Goal: Task Accomplishment & Management: Complete application form

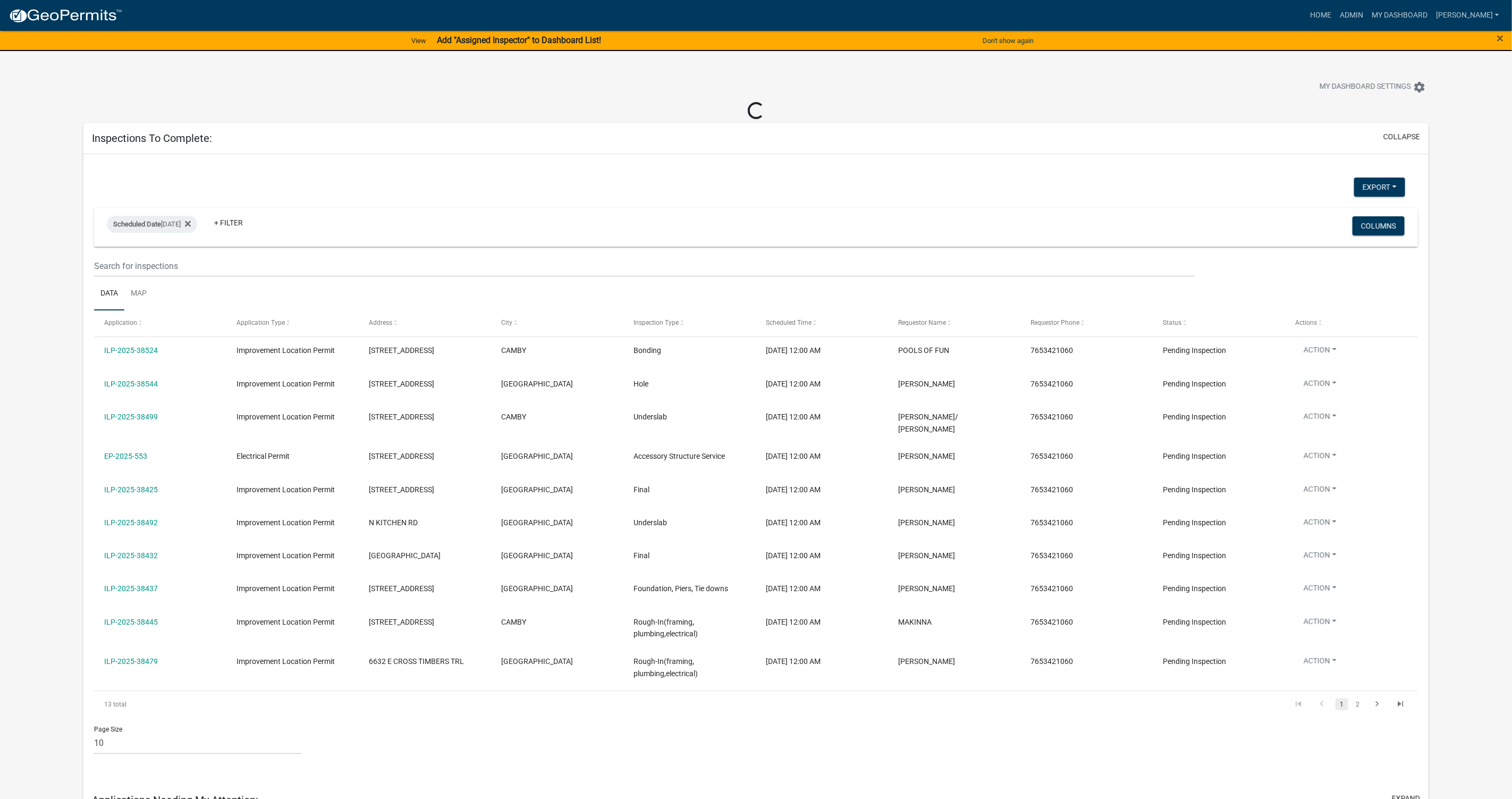
select select "1: 25"
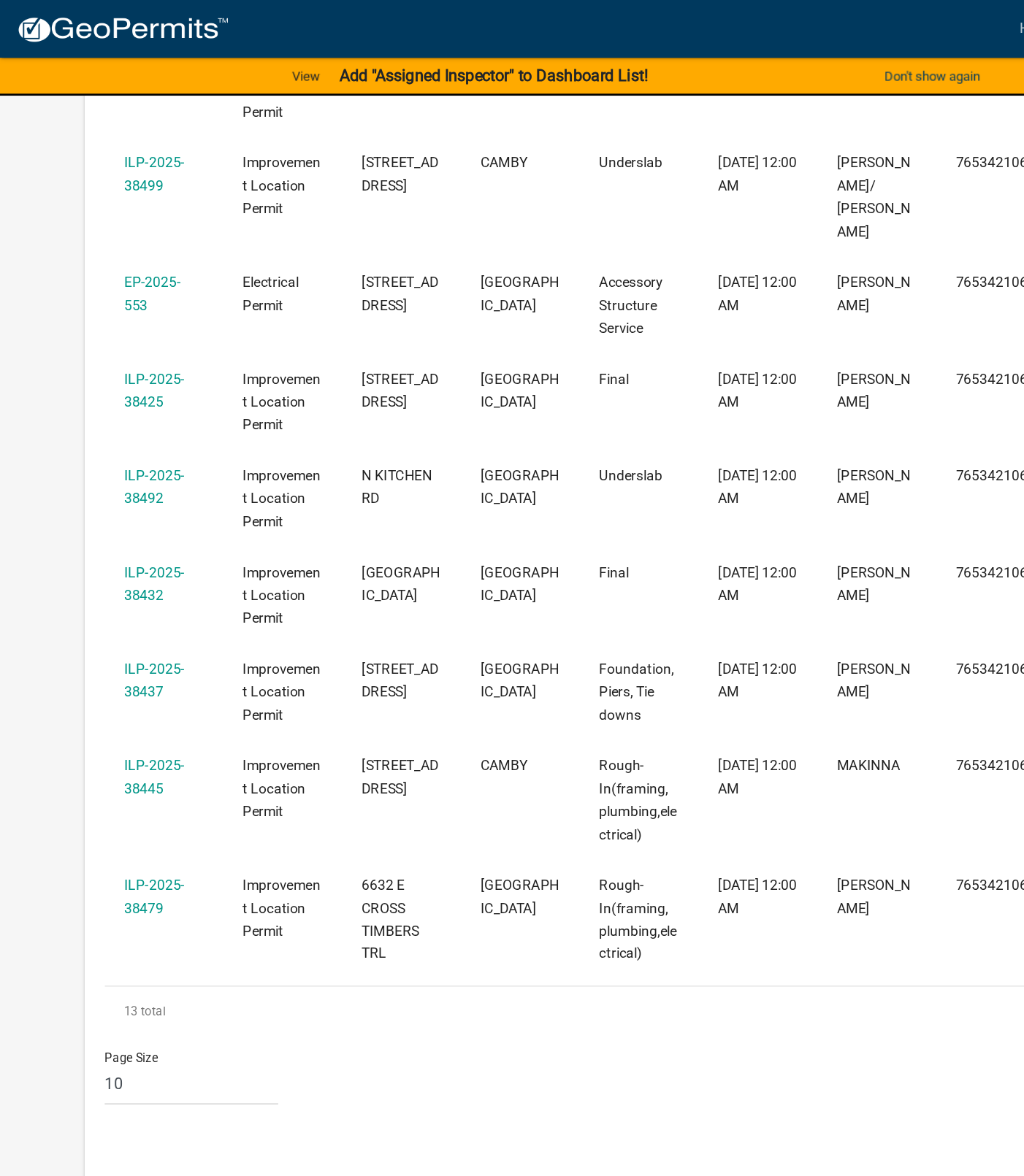
scroll to position [473, 0]
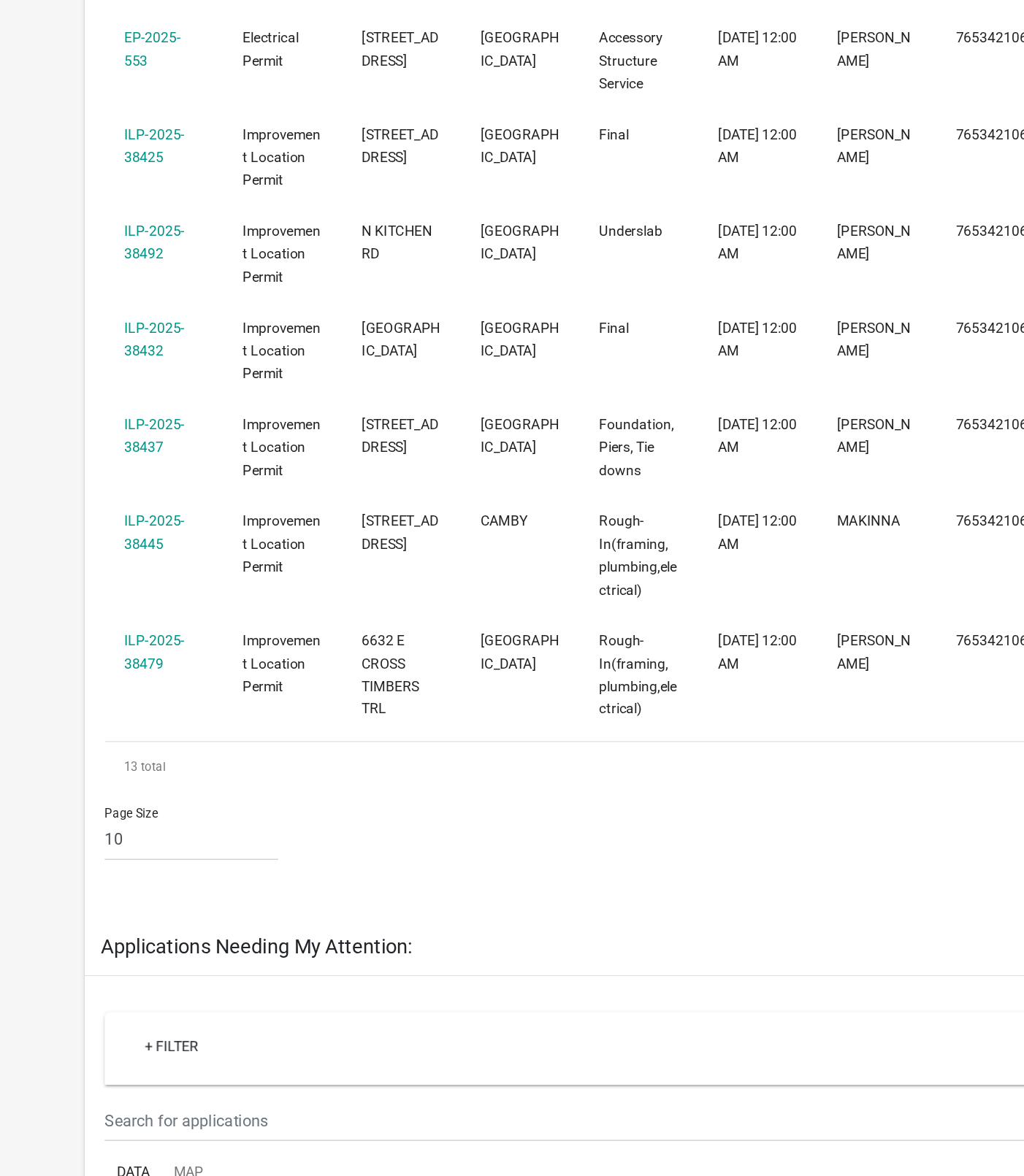
click at [108, 650] on link "ILP-2025-38479" at bounding box center [112, 661] width 45 height 28
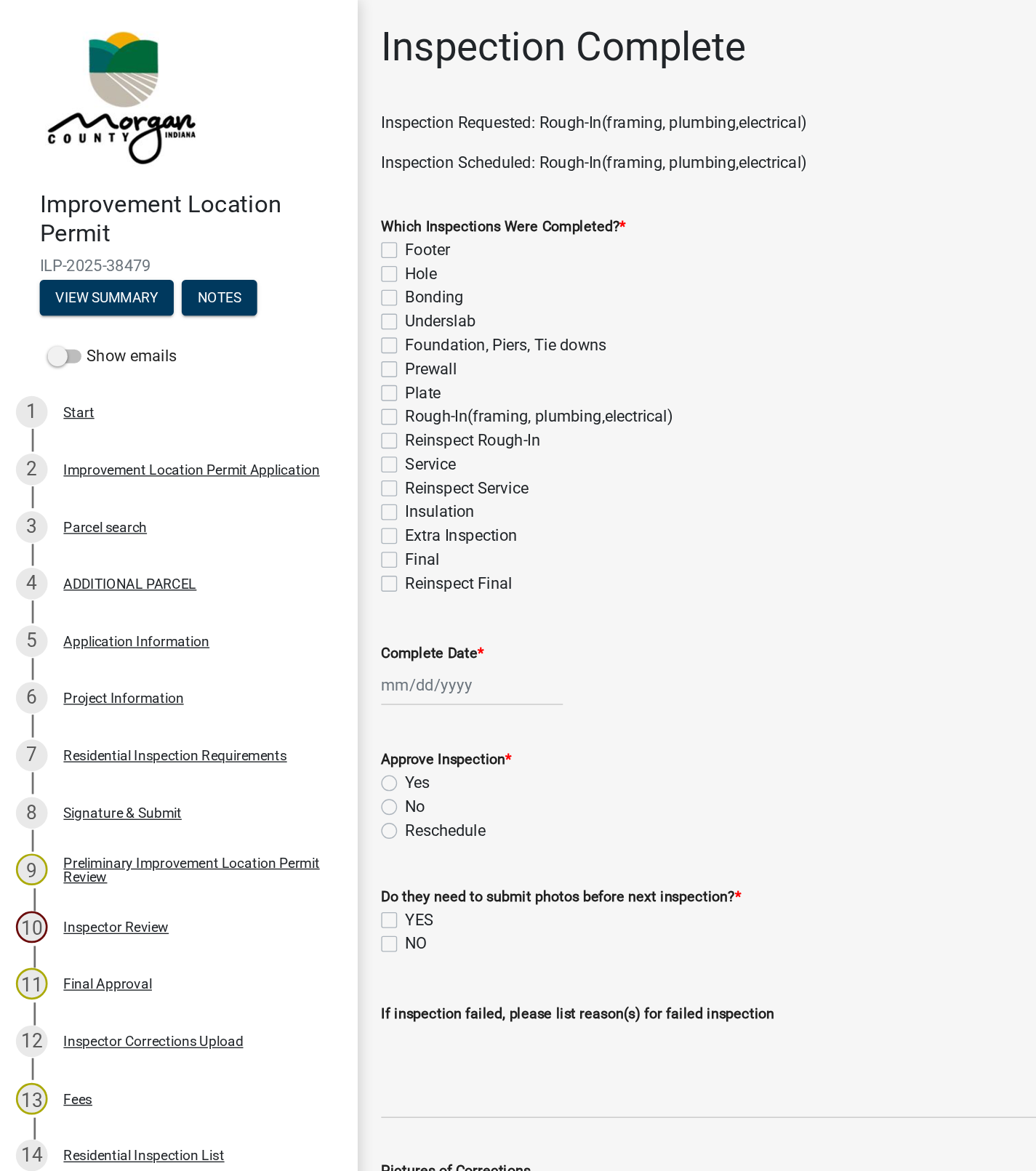
click at [297, 306] on label "Rough-In(framing, plumbing,electrical)" at bounding box center [395, 305] width 196 height 17
click at [297, 306] on input "Rough-In(framing, plumbing,electrical)" at bounding box center [301, 301] width 9 height 9
checkbox input "true"
checkbox input "false"
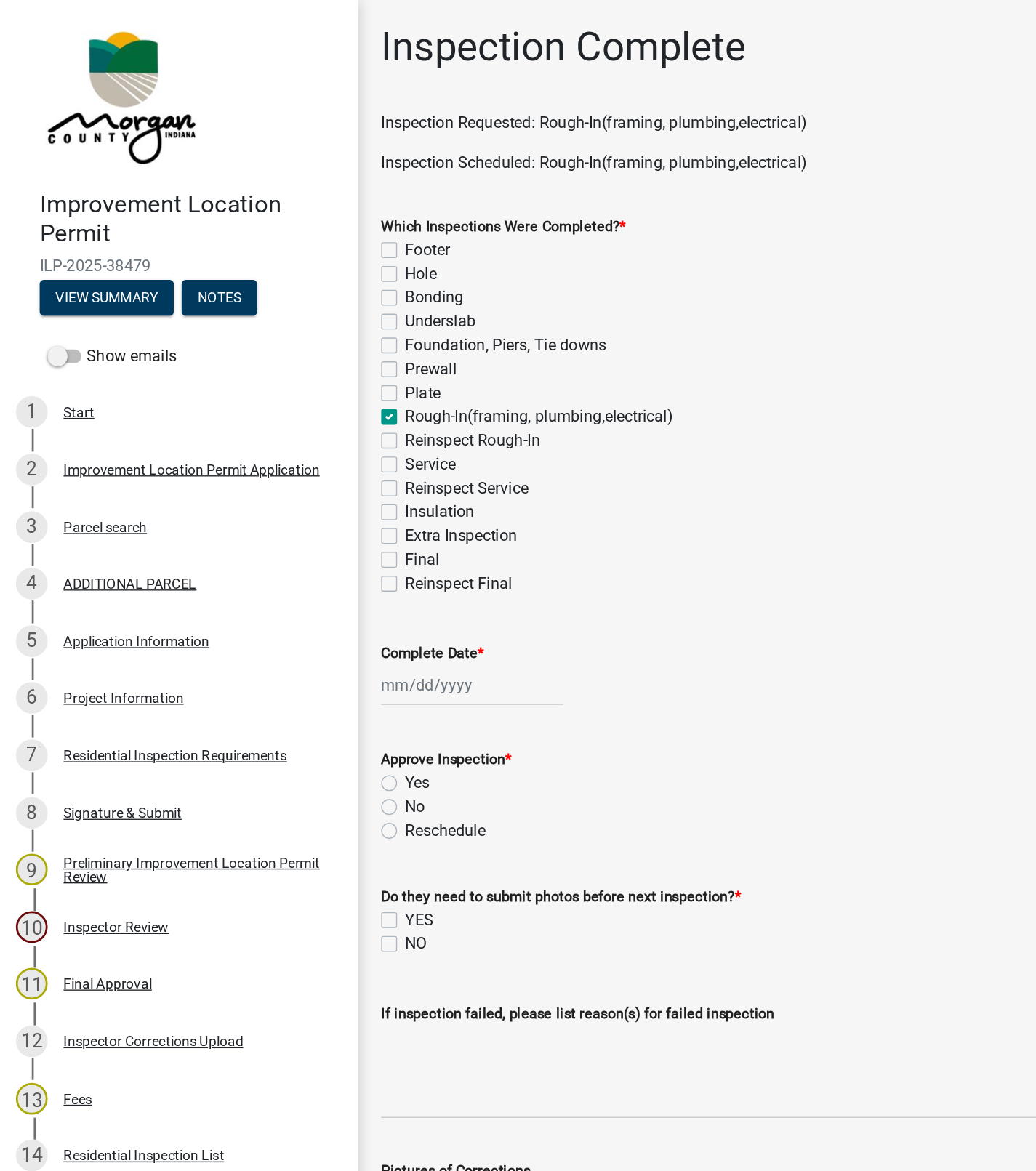
checkbox input "false"
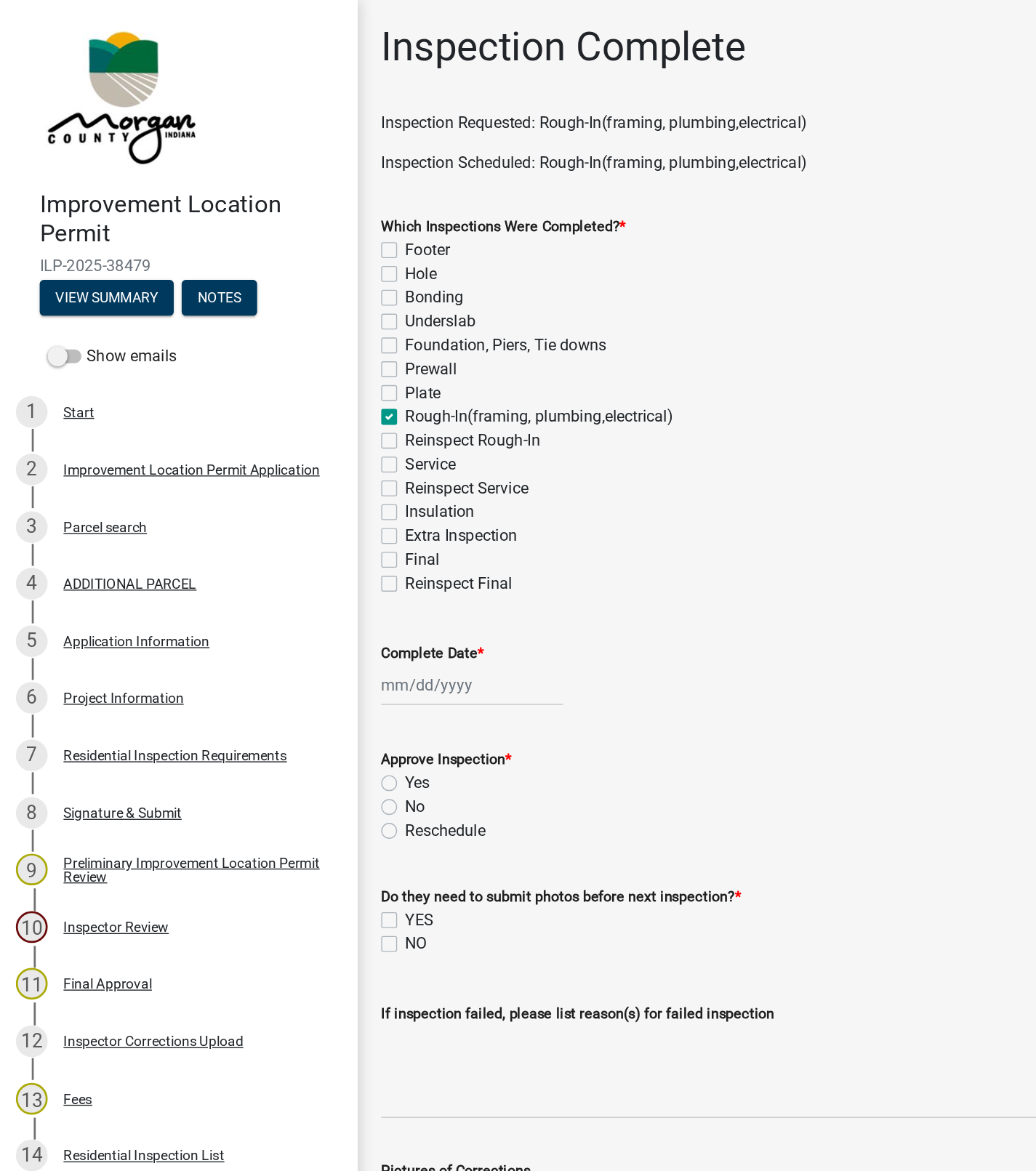
checkbox input "true"
checkbox input "false"
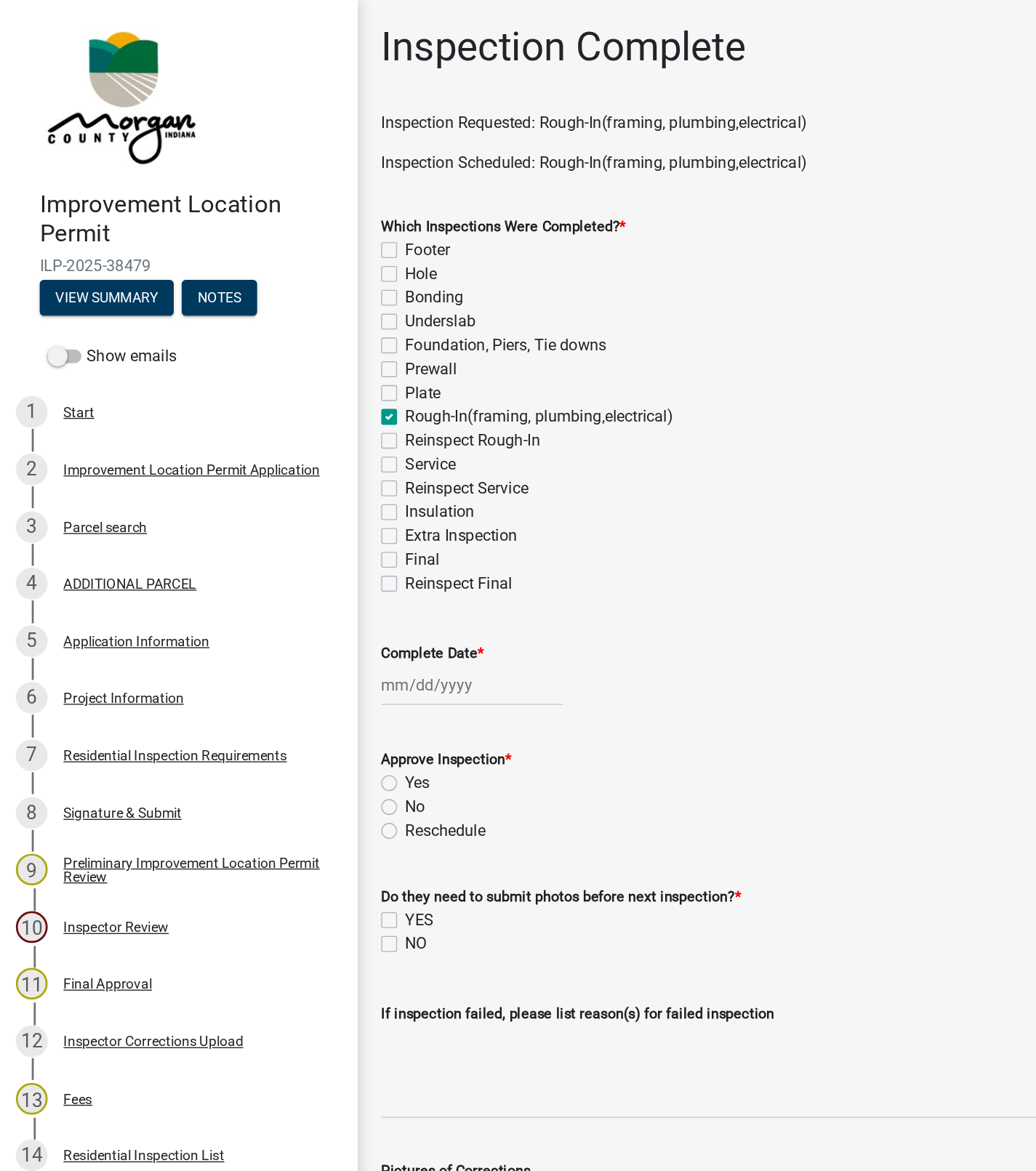
checkbox input "false"
click at [319, 500] on div at bounding box center [346, 502] width 133 height 30
select select "8"
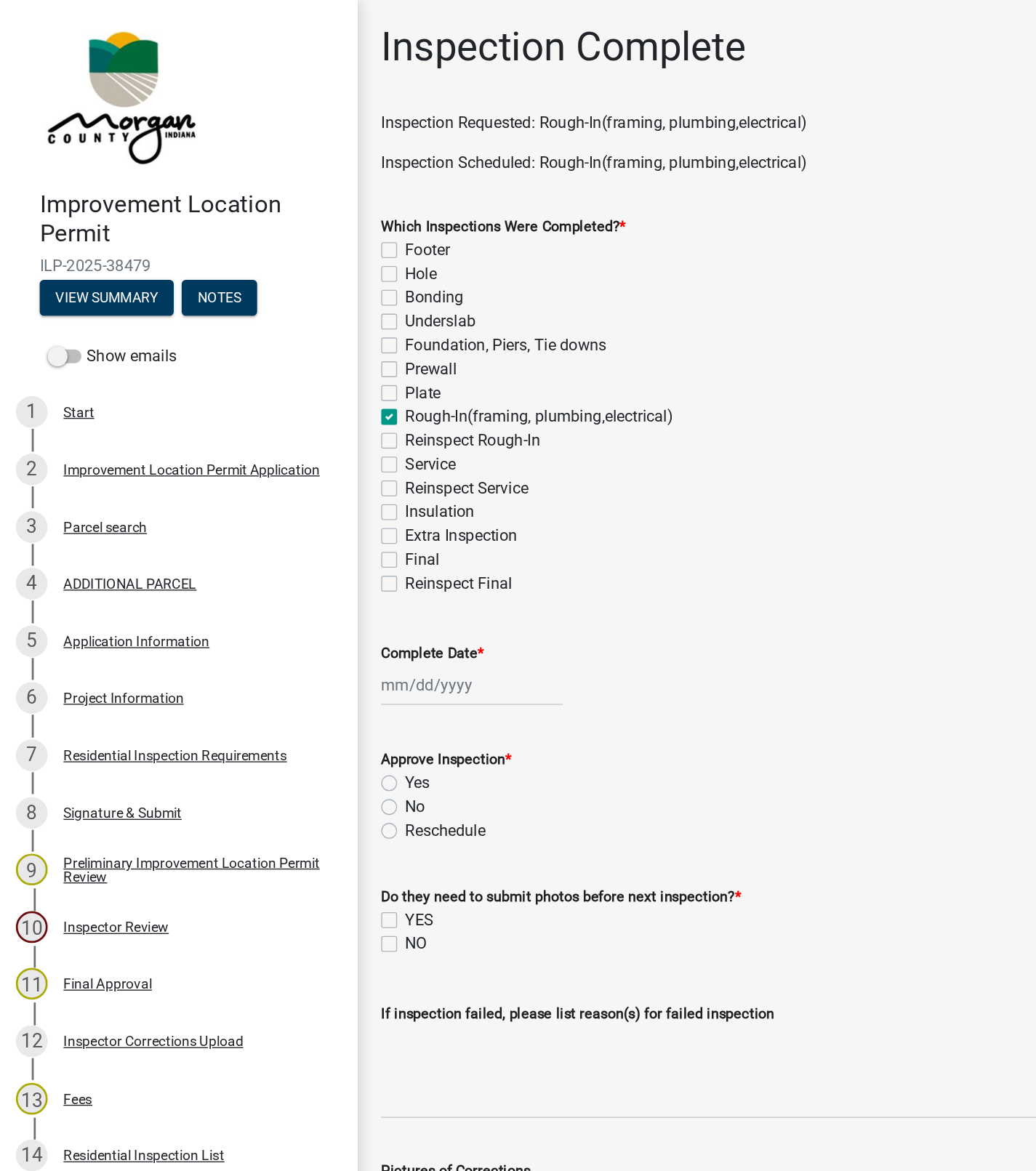
select select "2025"
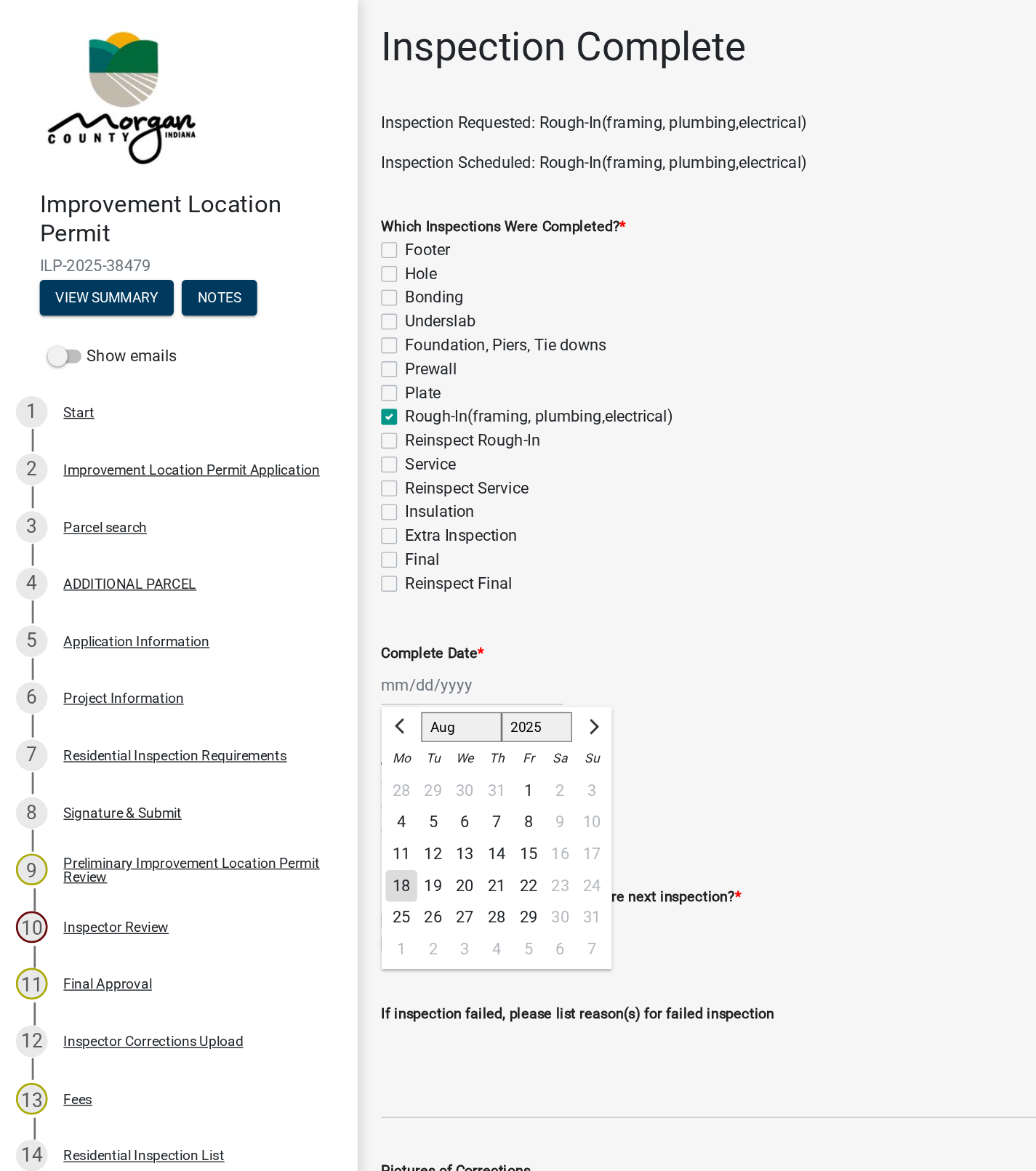
click at [291, 650] on div "18" at bounding box center [294, 649] width 24 height 24
type input "[DATE]"
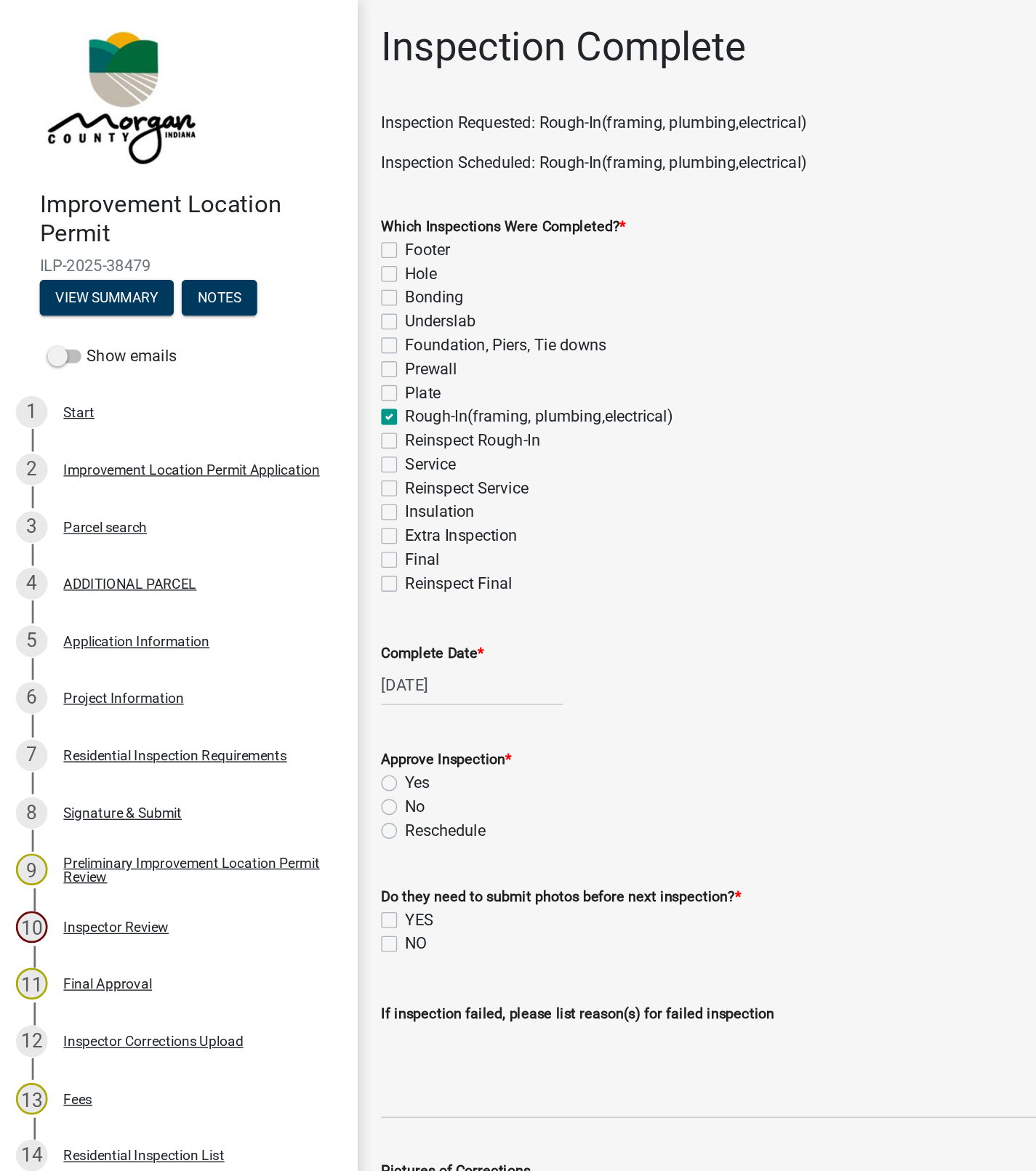
click at [297, 568] on label "Yes" at bounding box center [306, 573] width 18 height 17
click at [297, 568] on input "Yes" at bounding box center [301, 570] width 9 height 9
radio input "true"
click at [297, 694] on label "NO" at bounding box center [305, 691] width 16 height 17
click at [297, 692] on input "NO" at bounding box center [301, 688] width 9 height 9
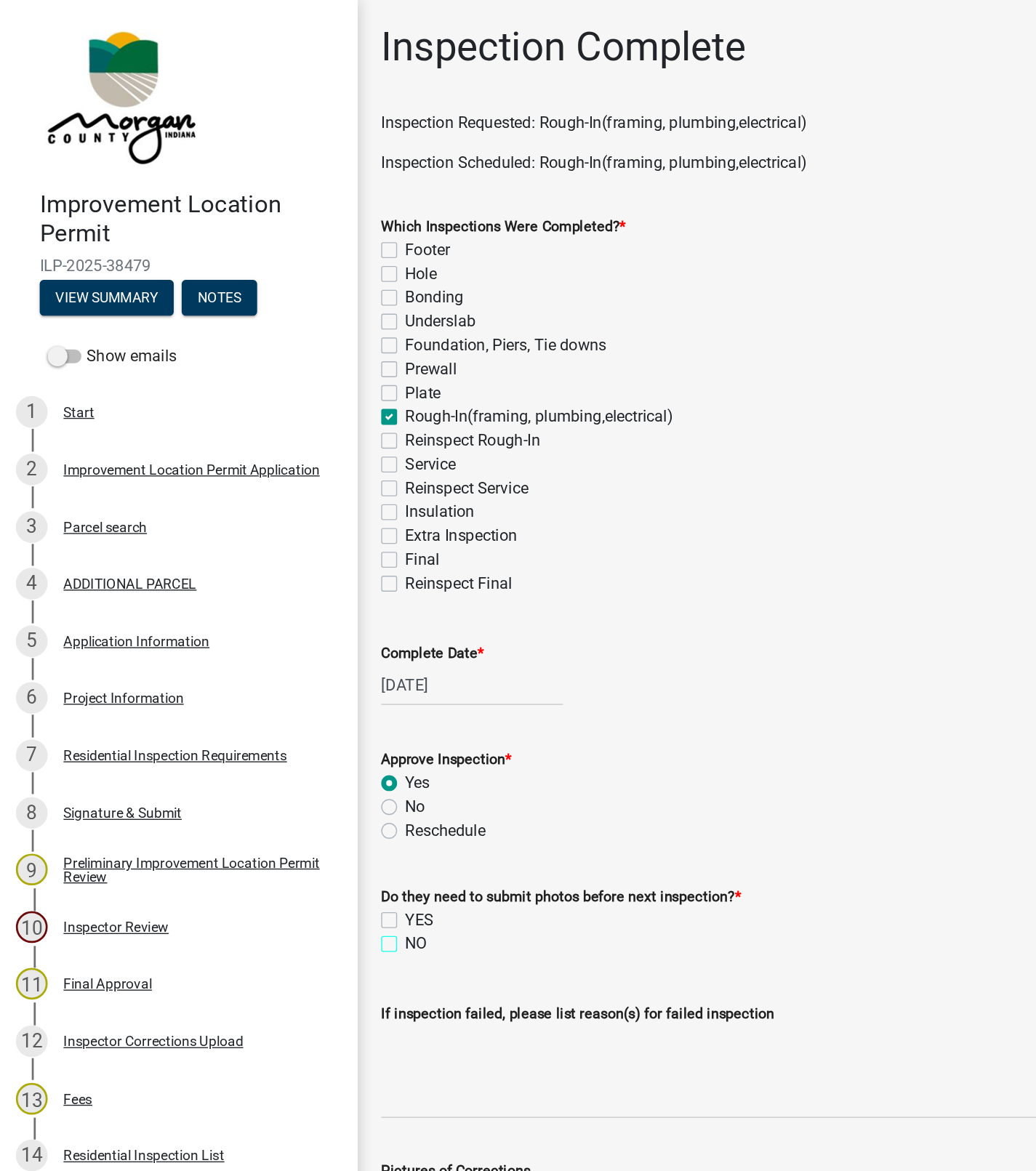
checkbox input "true"
checkbox input "false"
checkbox input "true"
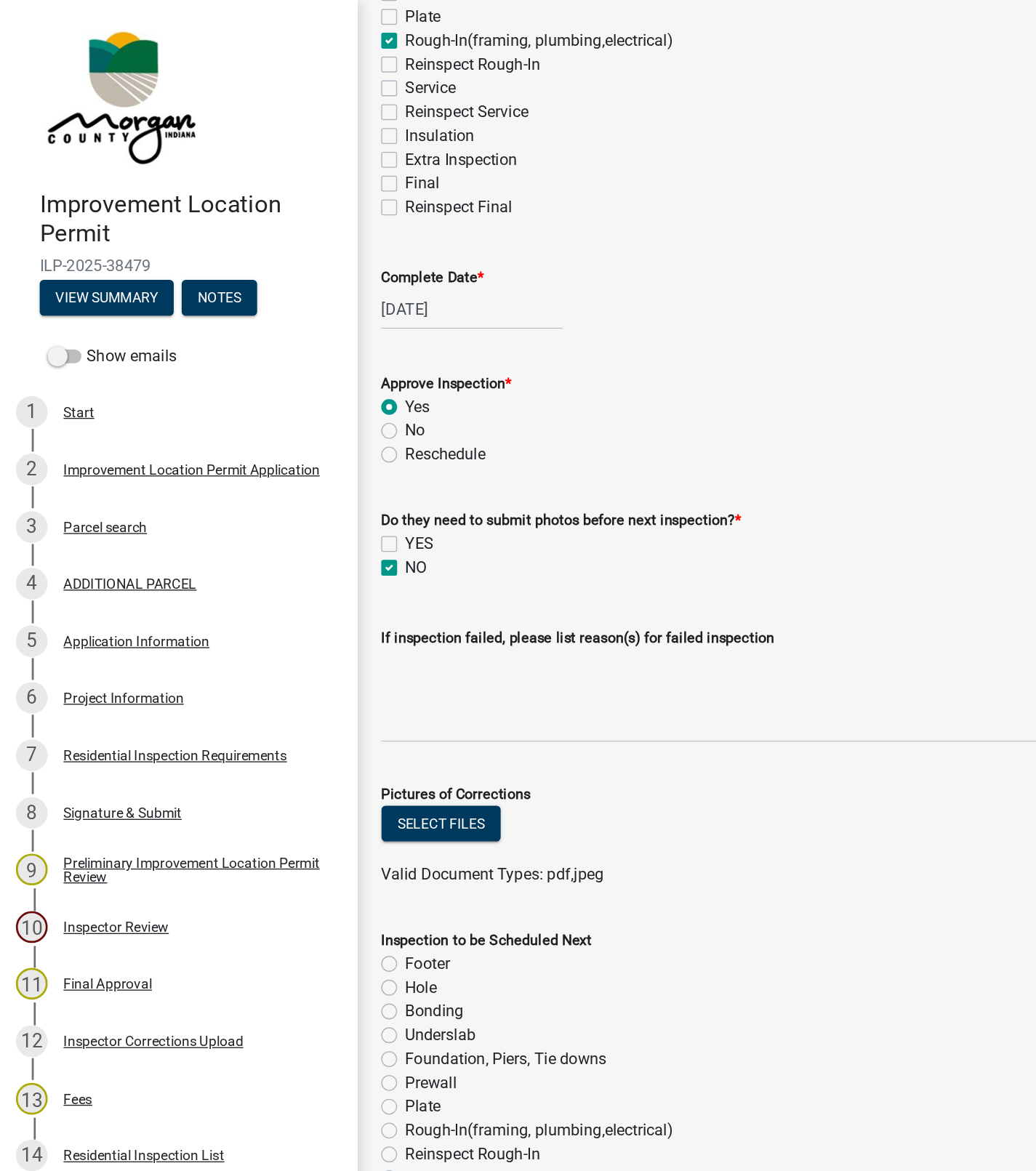
scroll to position [295, 0]
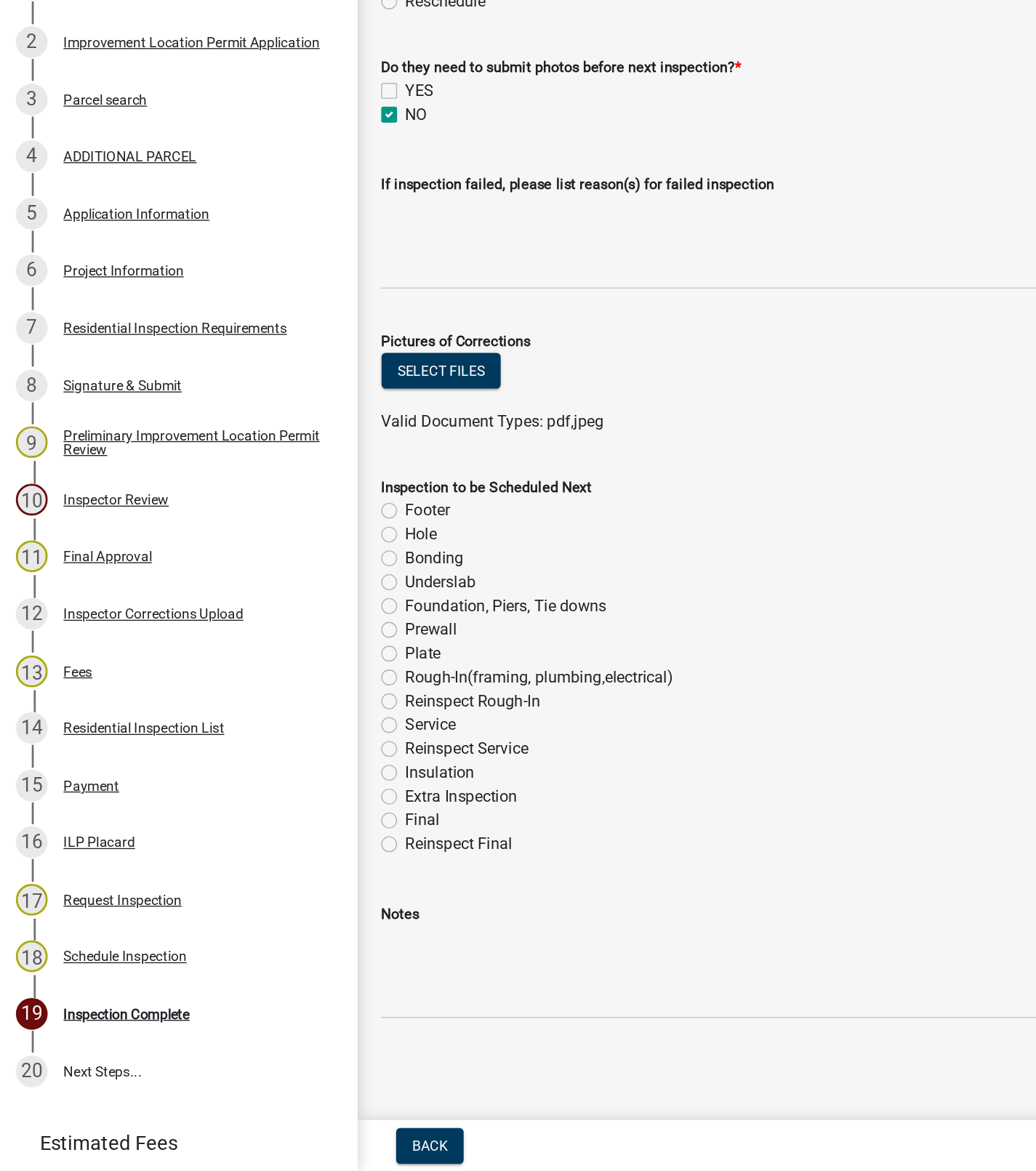
click at [297, 913] on label "Final" at bounding box center [309, 913] width 25 height 17
click at [297, 913] on input "Final" at bounding box center [301, 910] width 9 height 9
radio input "true"
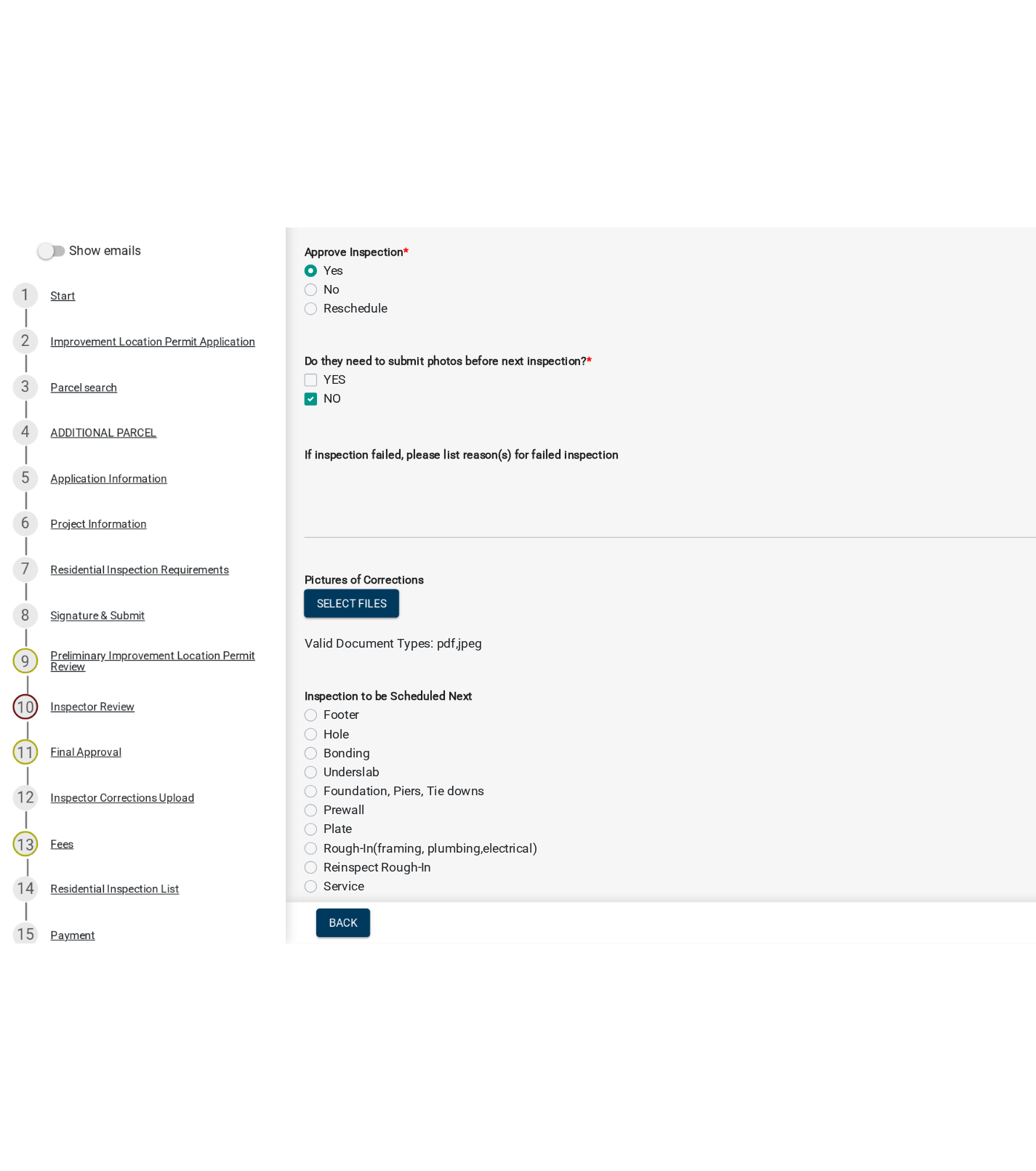
scroll to position [0, 0]
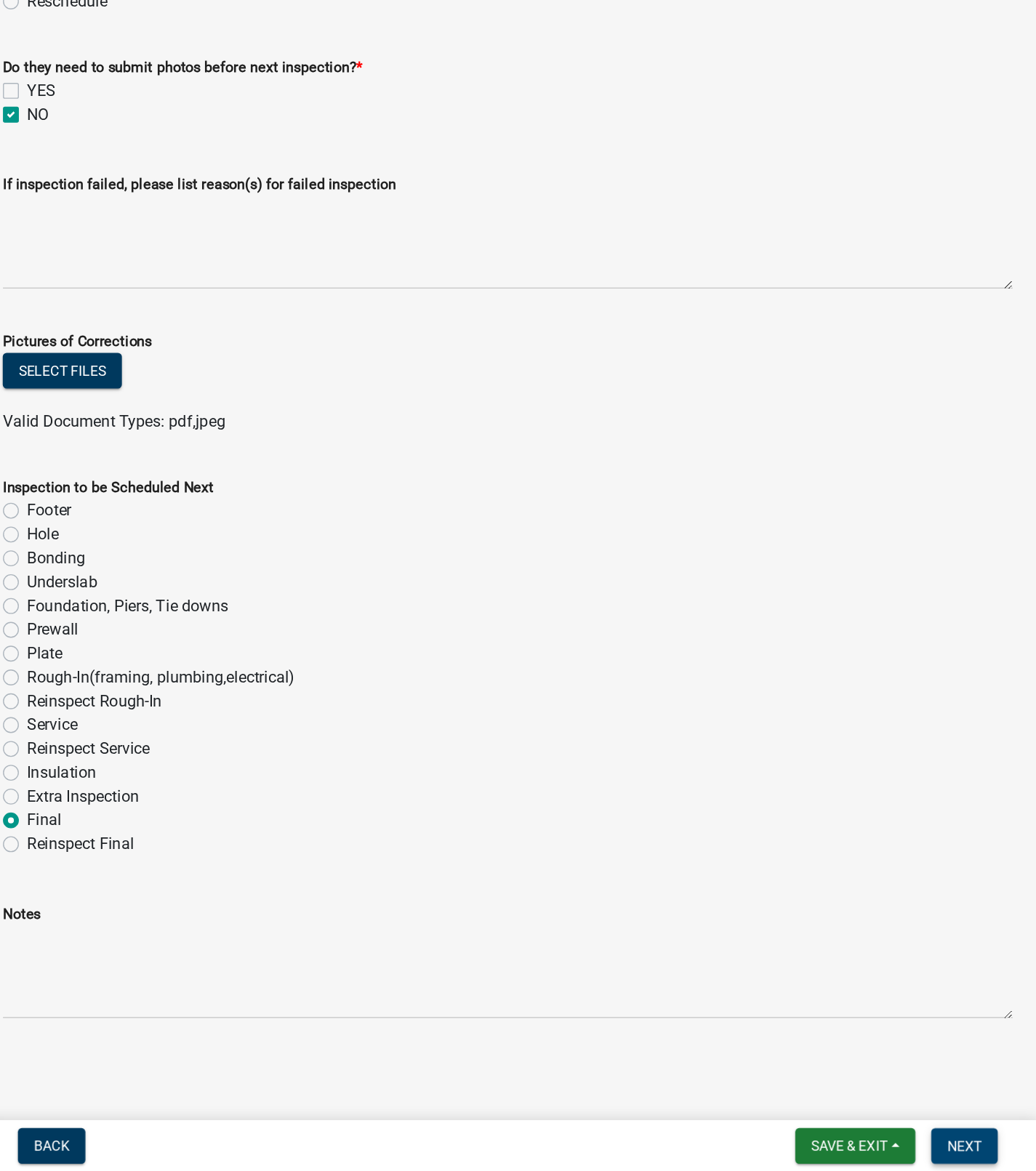
click at [982, 1092] on span "Next" at bounding box center [983, 1152] width 25 height 12
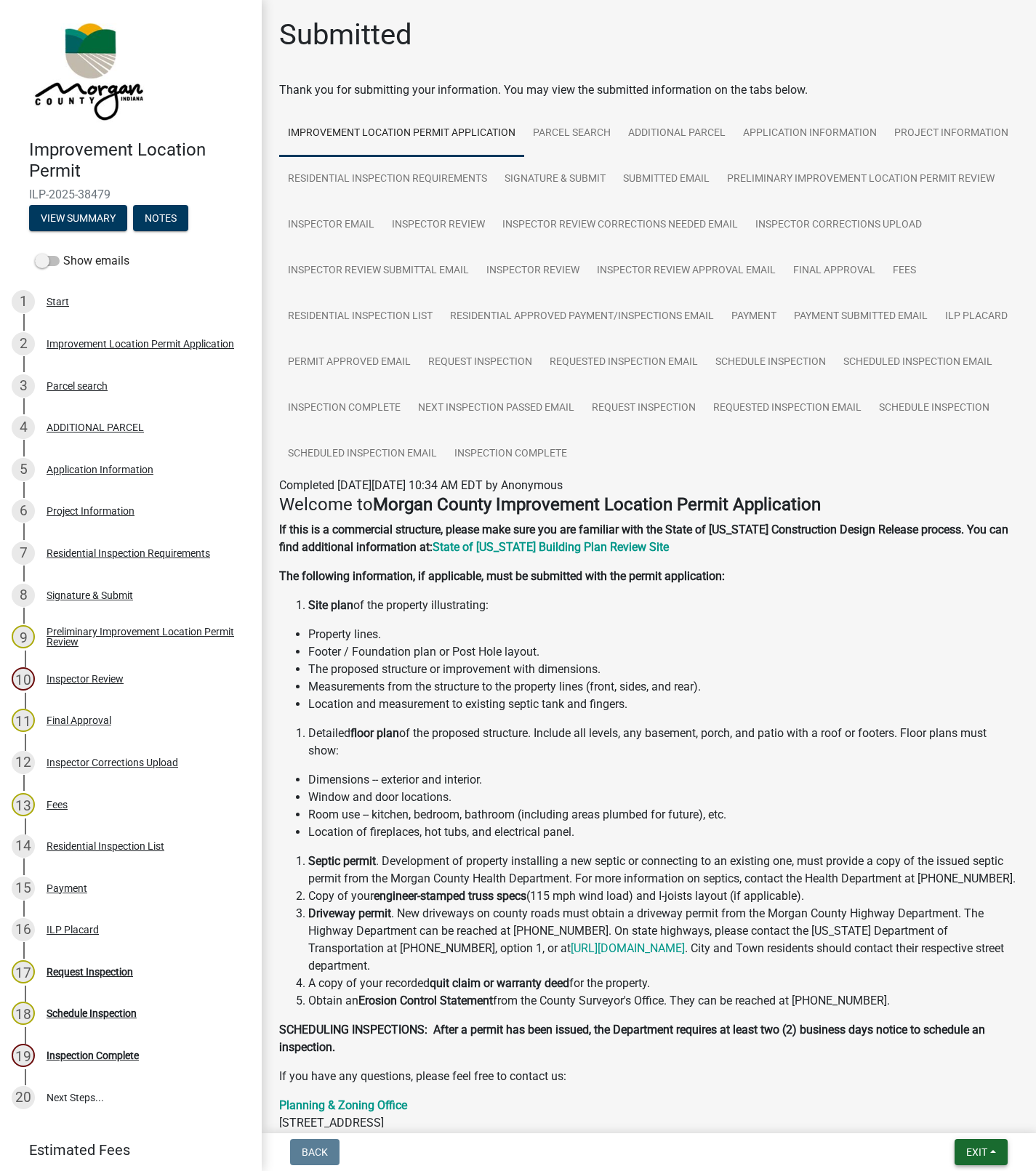
click at [982, 1092] on button "Exit" at bounding box center [981, 1152] width 54 height 26
click at [933, 1092] on button "Save & Exit" at bounding box center [950, 1115] width 116 height 34
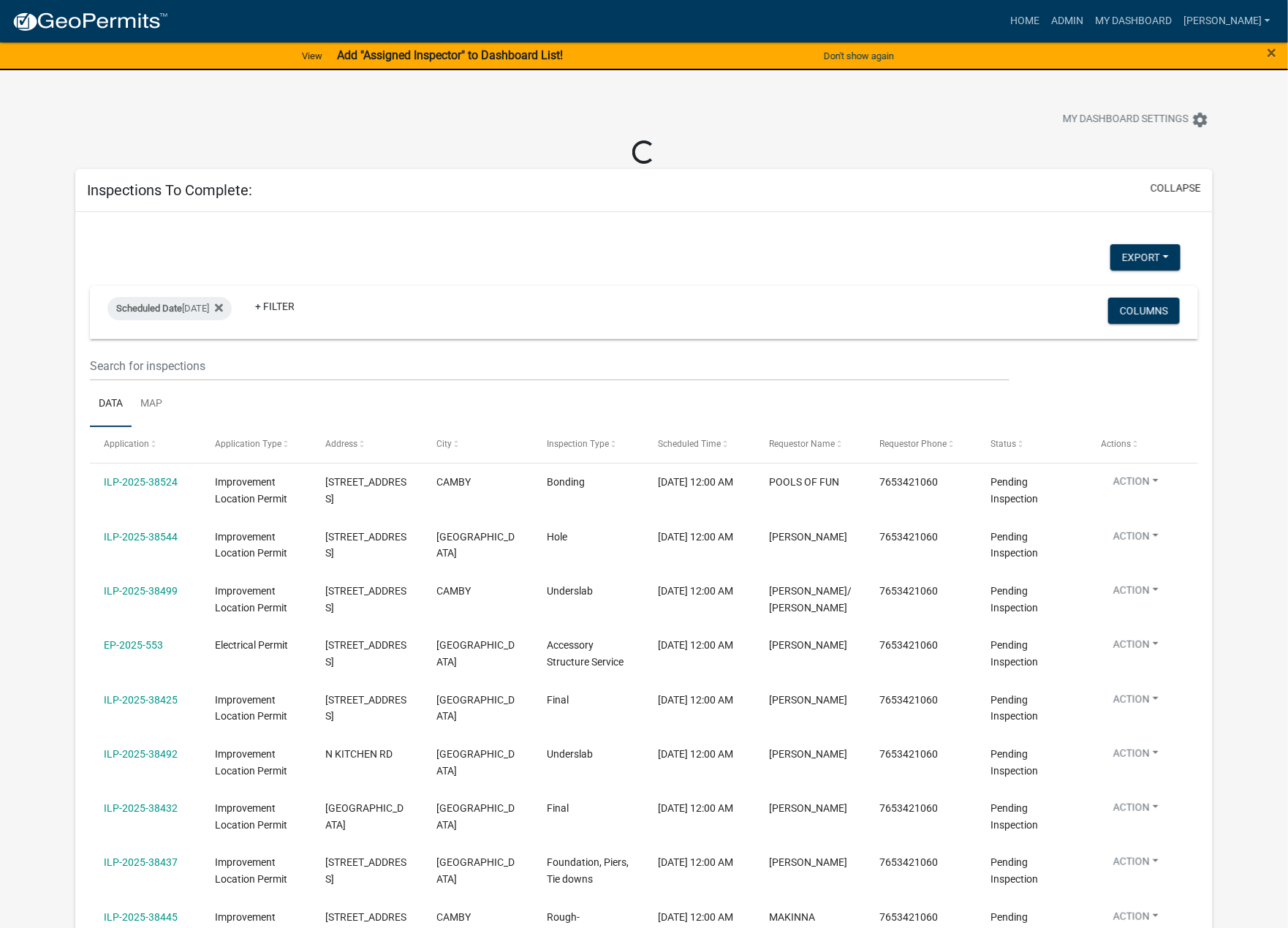
select select "1: 25"
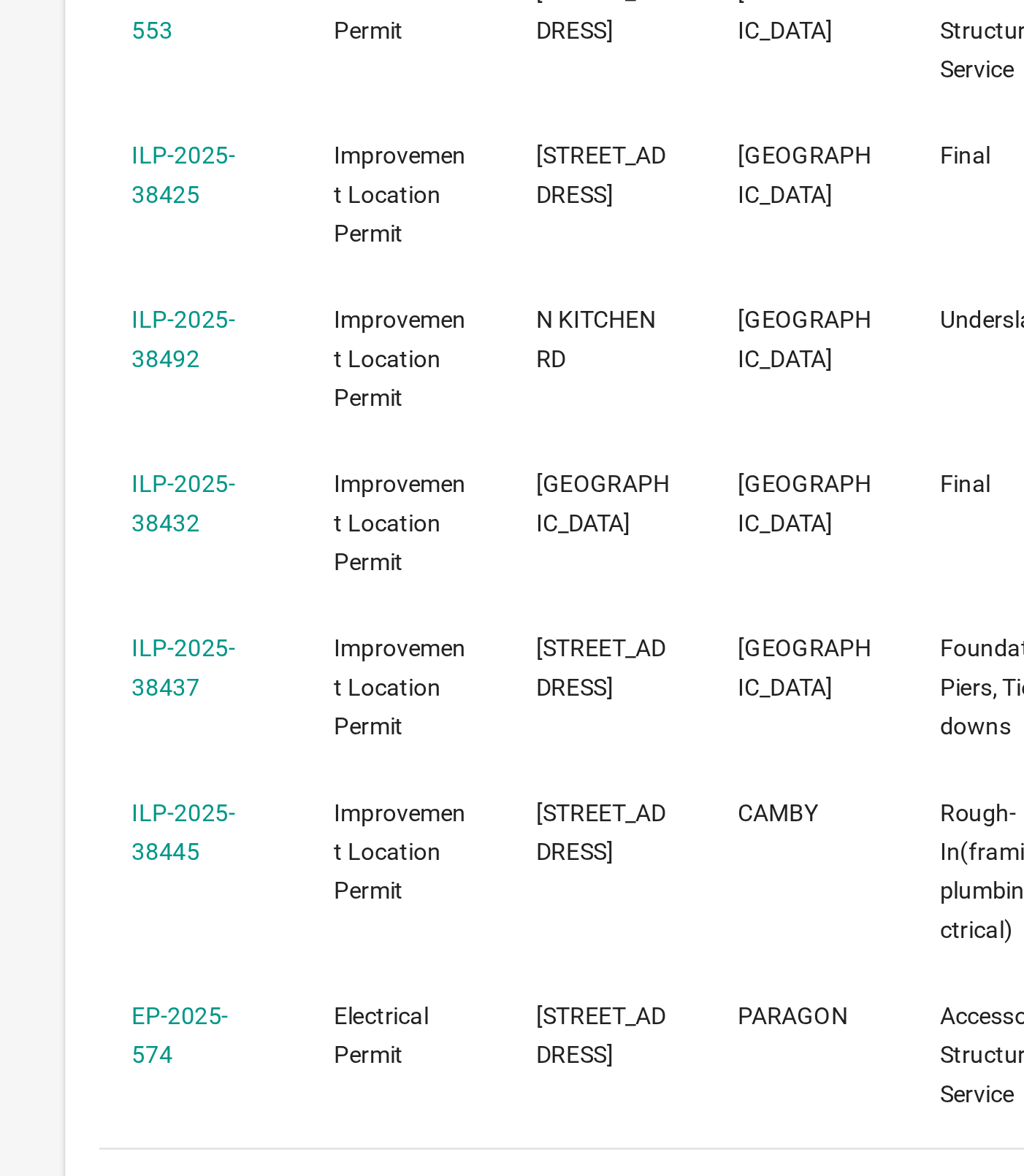
scroll to position [20, 0]
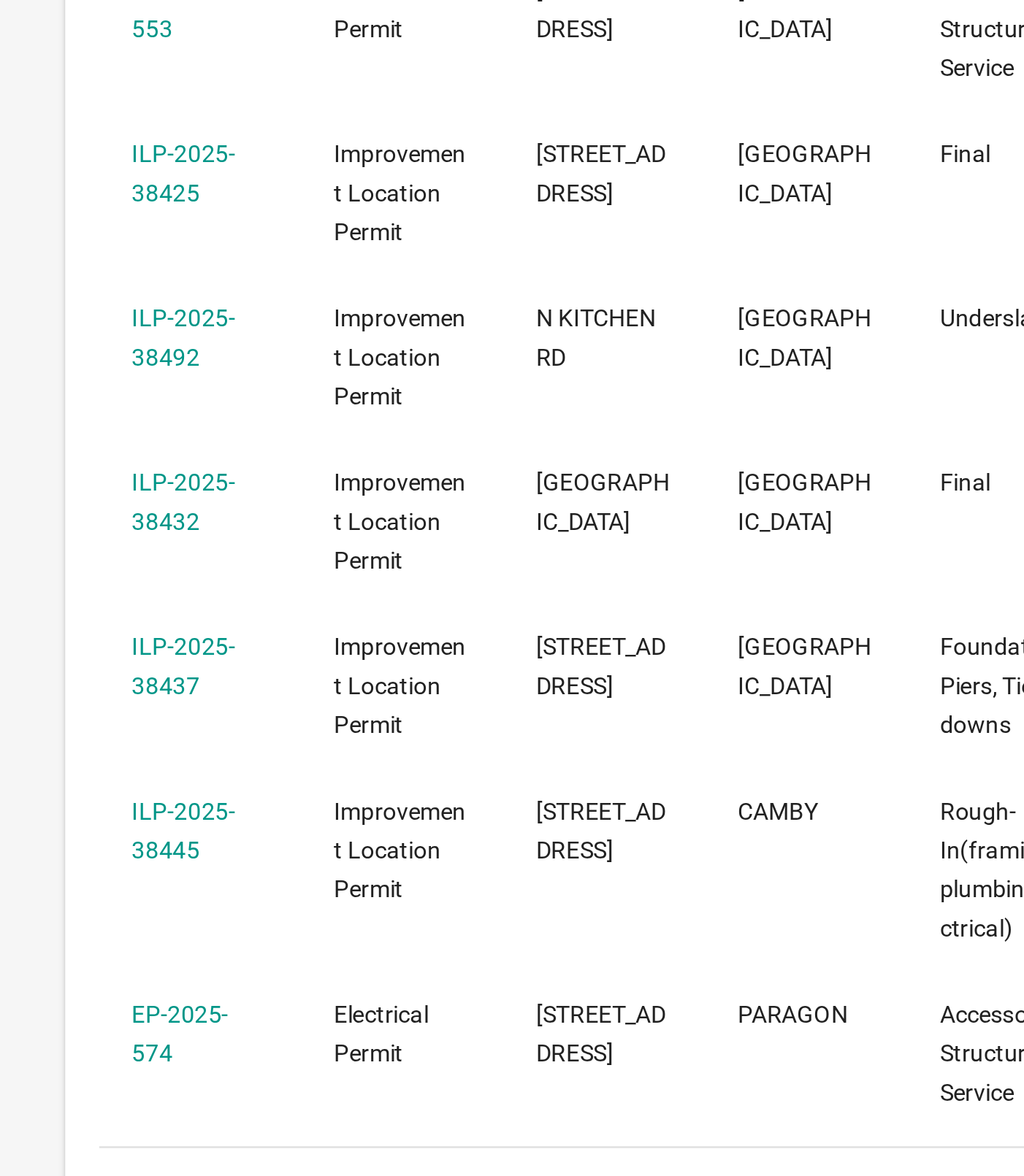
click at [114, 874] on link "ILP-2025-38432" at bounding box center [112, 885] width 45 height 28
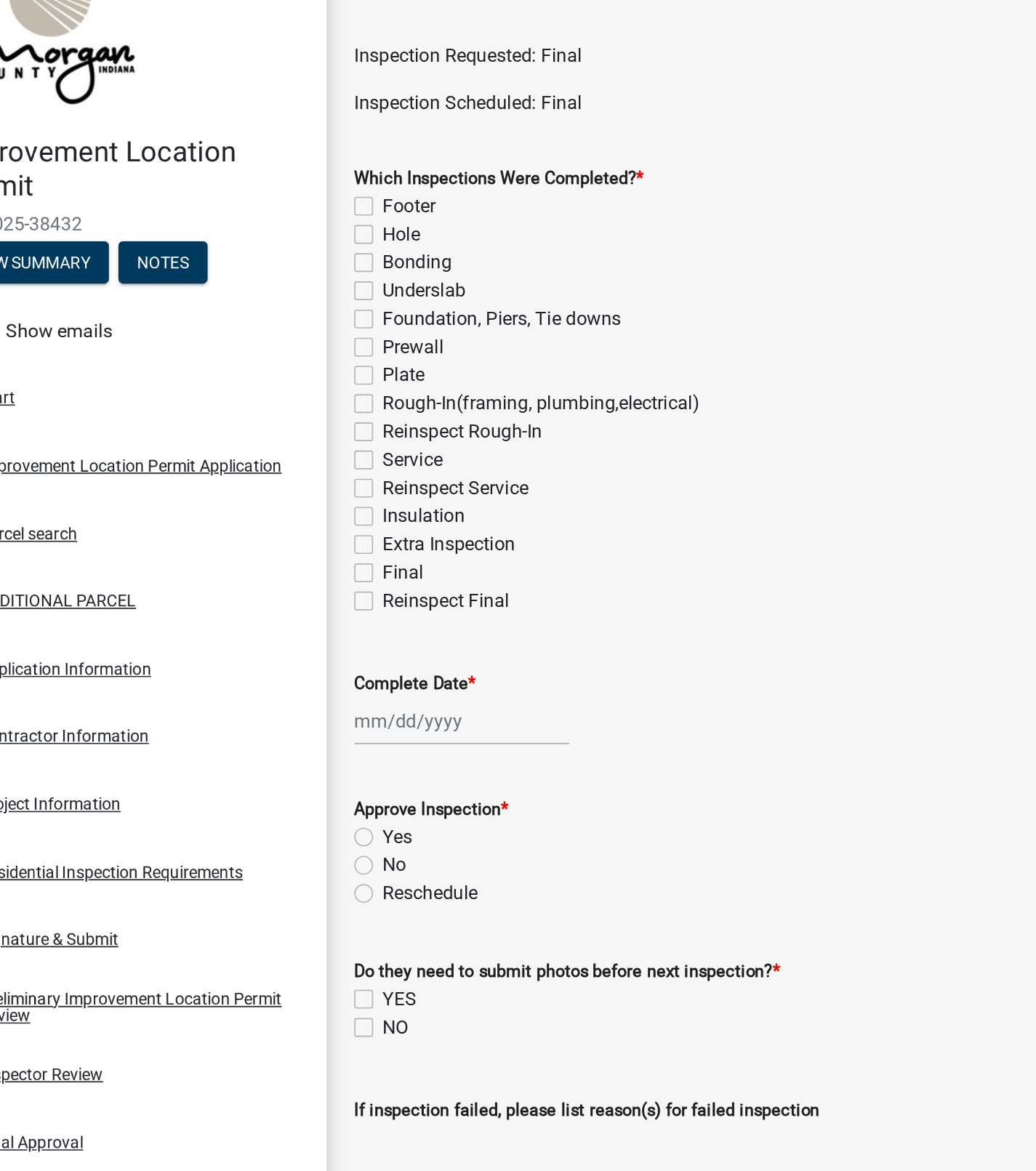
click at [297, 410] on label "Final" at bounding box center [309, 409] width 25 height 17
click at [297, 410] on input "Final" at bounding box center [301, 405] width 9 height 9
checkbox input "true"
checkbox input "false"
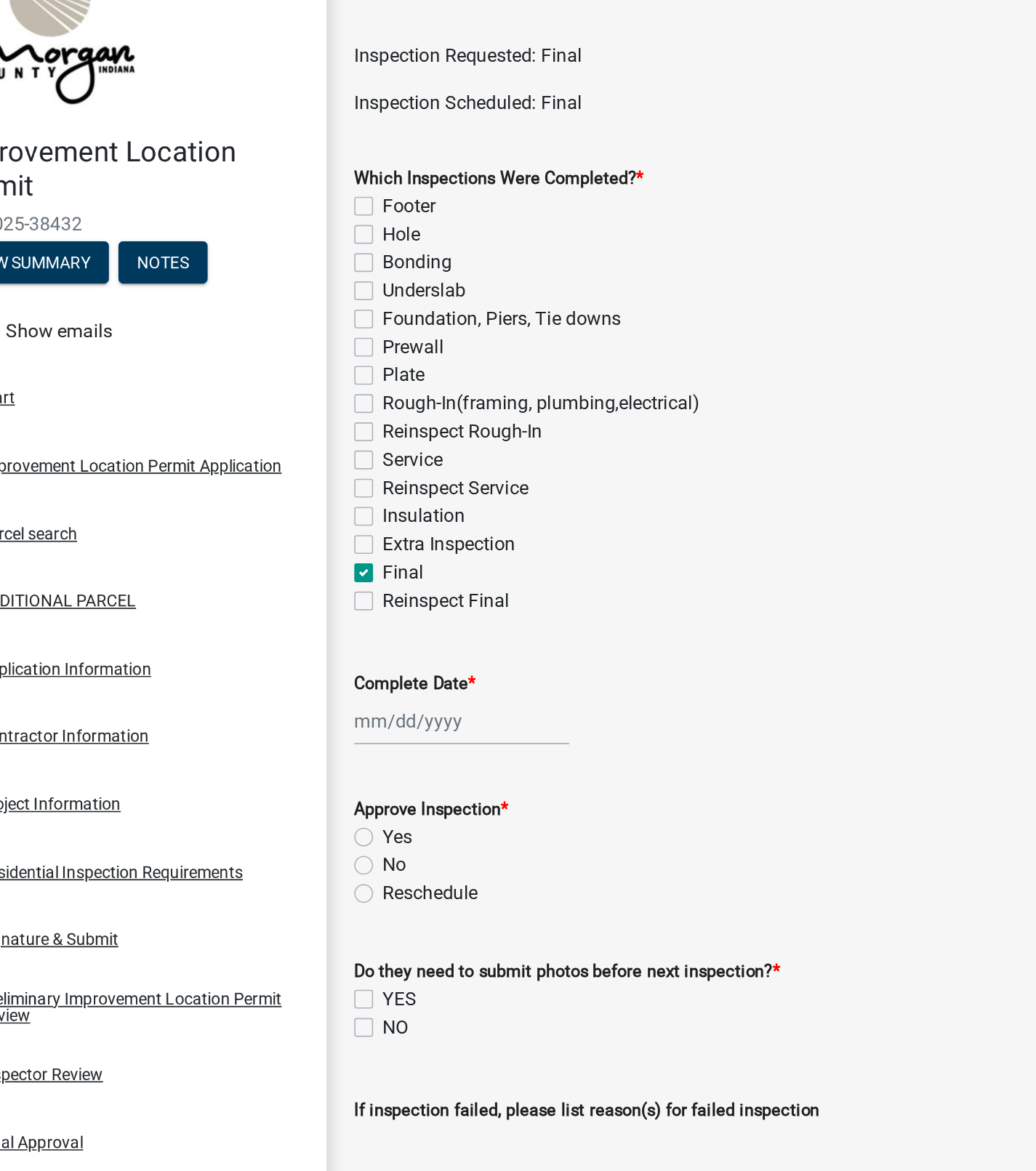
checkbox input "false"
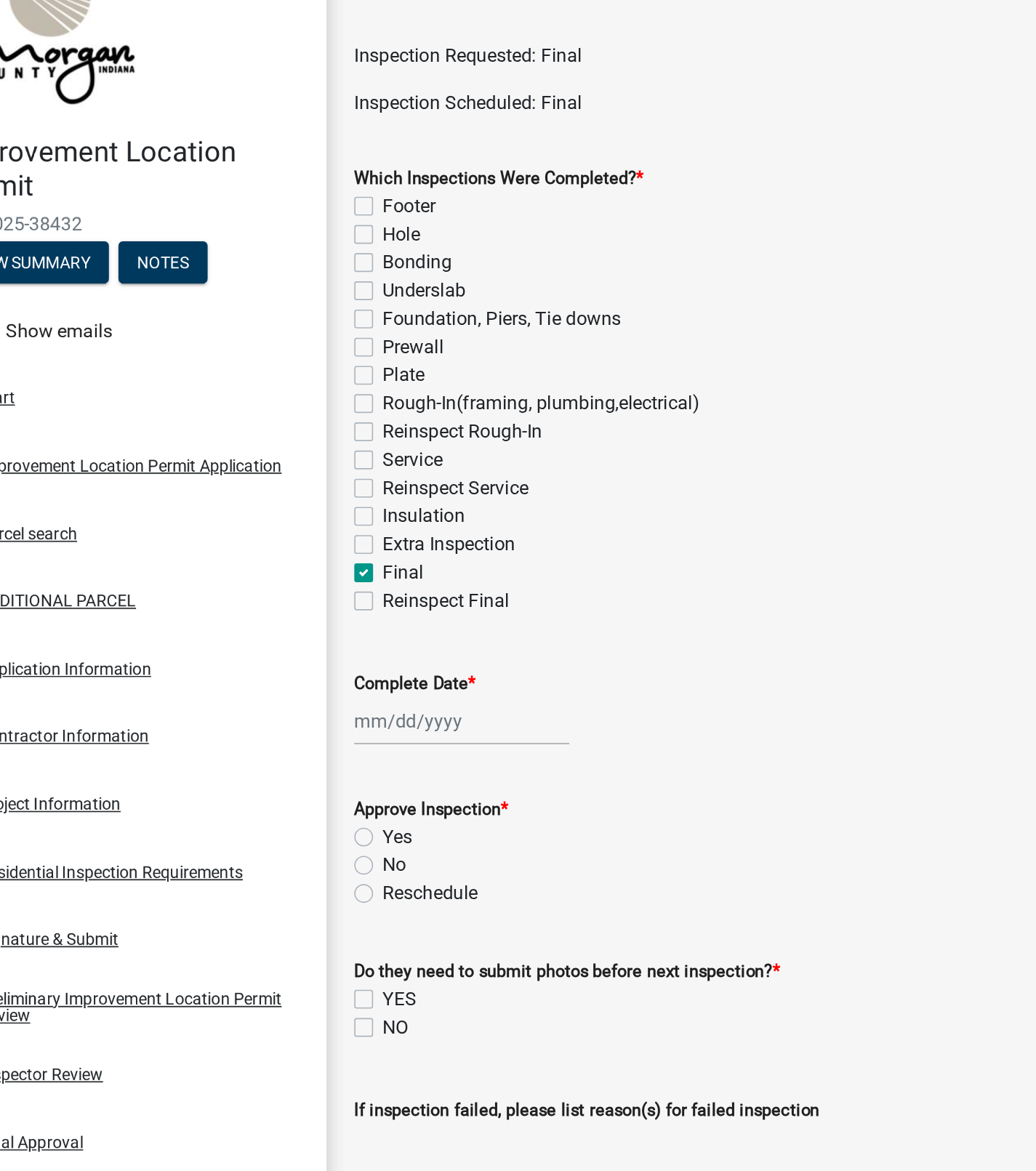
checkbox input "false"
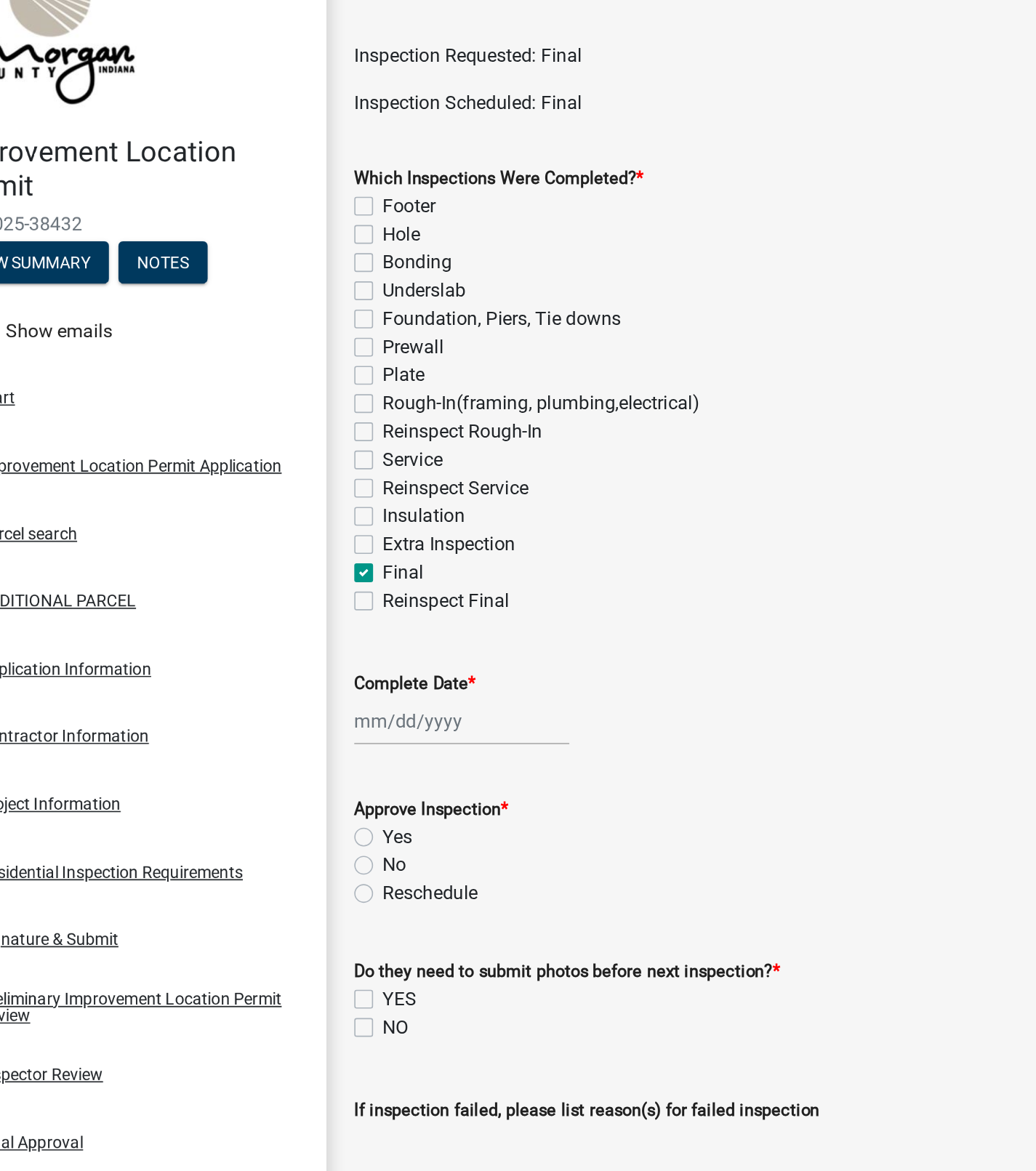
checkbox input "false"
checkbox input "true"
checkbox input "false"
click at [306, 503] on div at bounding box center [346, 502] width 133 height 30
select select "8"
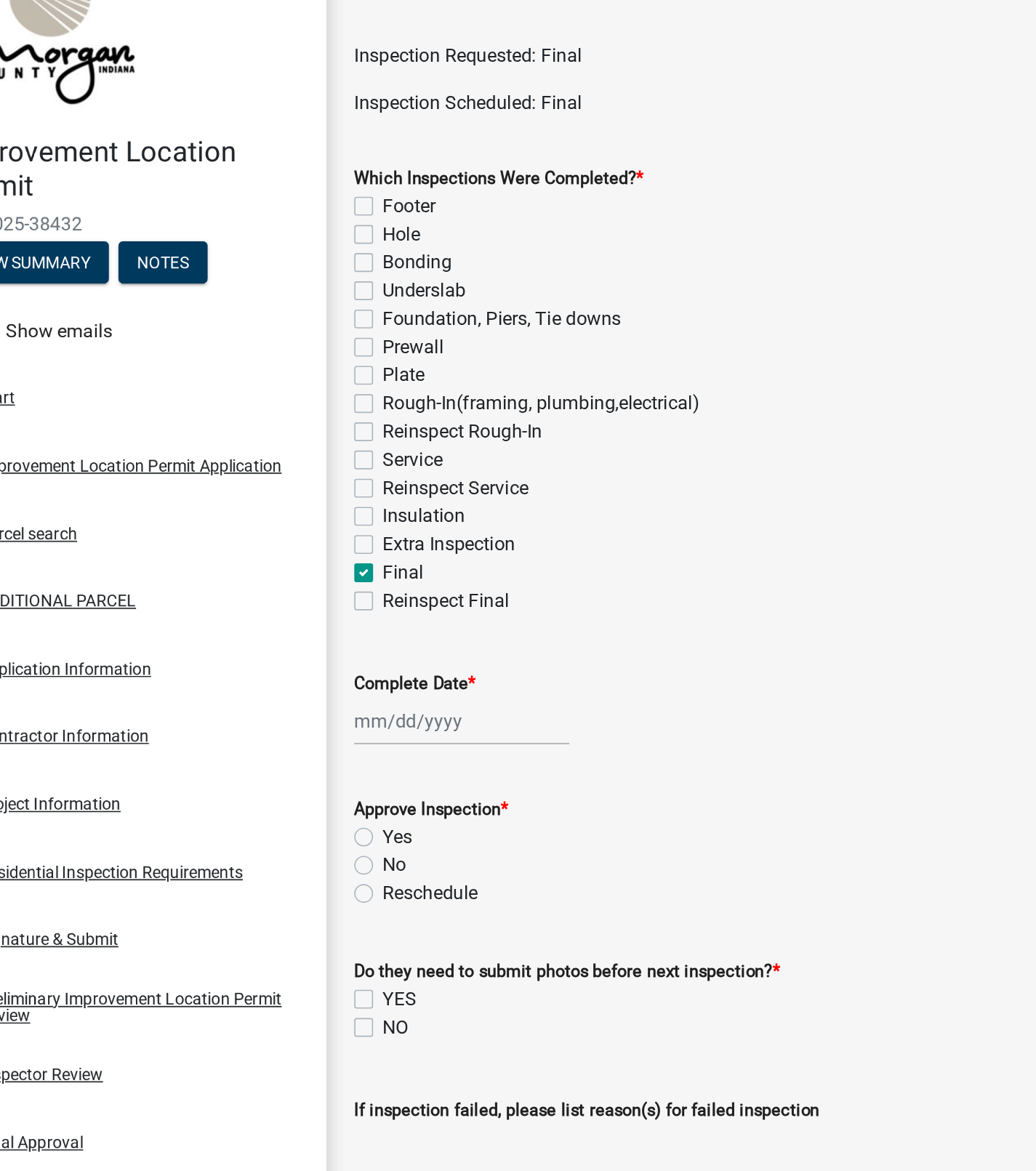
select select "2025"
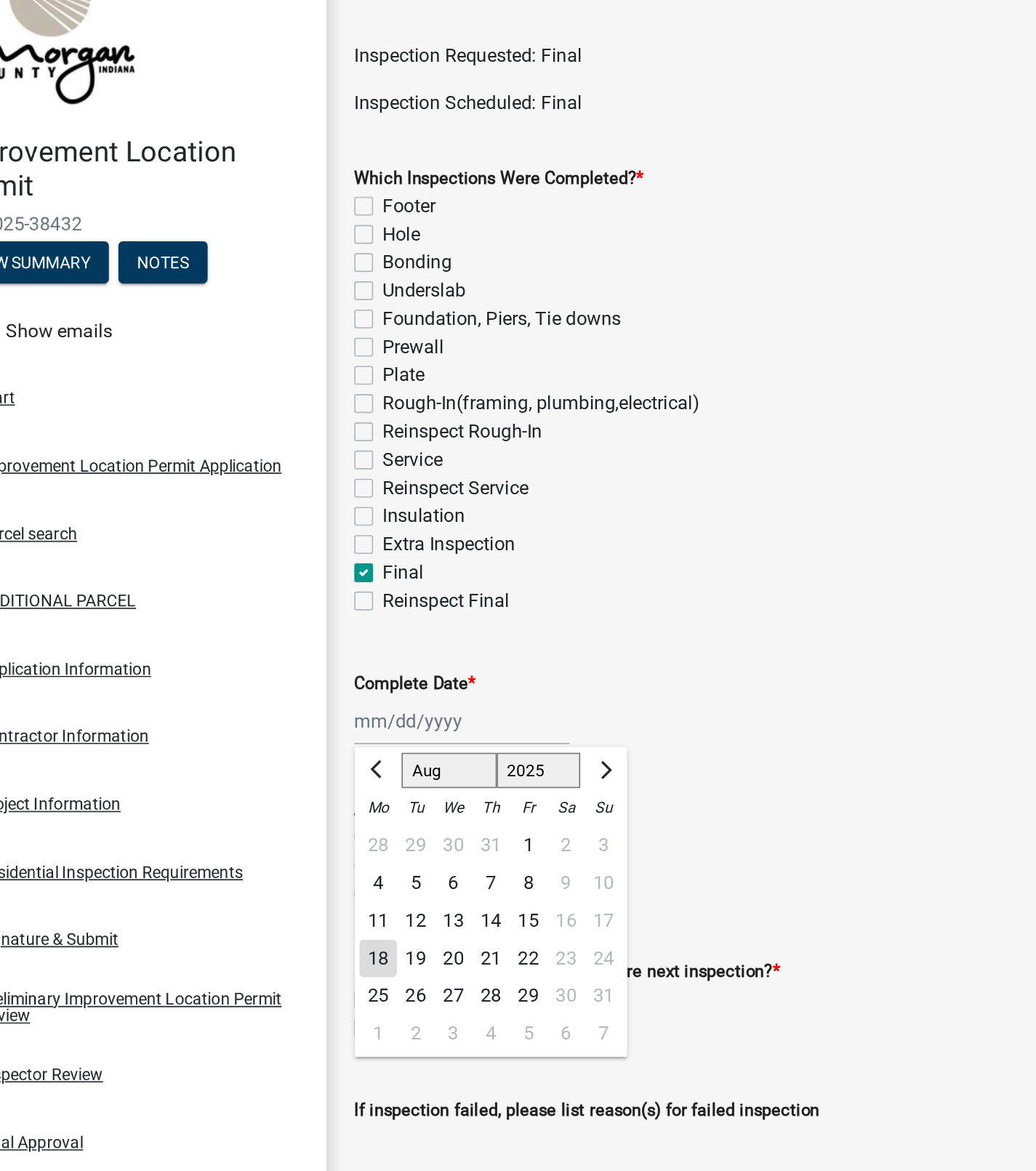
click at [292, 646] on div "18" at bounding box center [294, 649] width 24 height 24
type input "[DATE]"
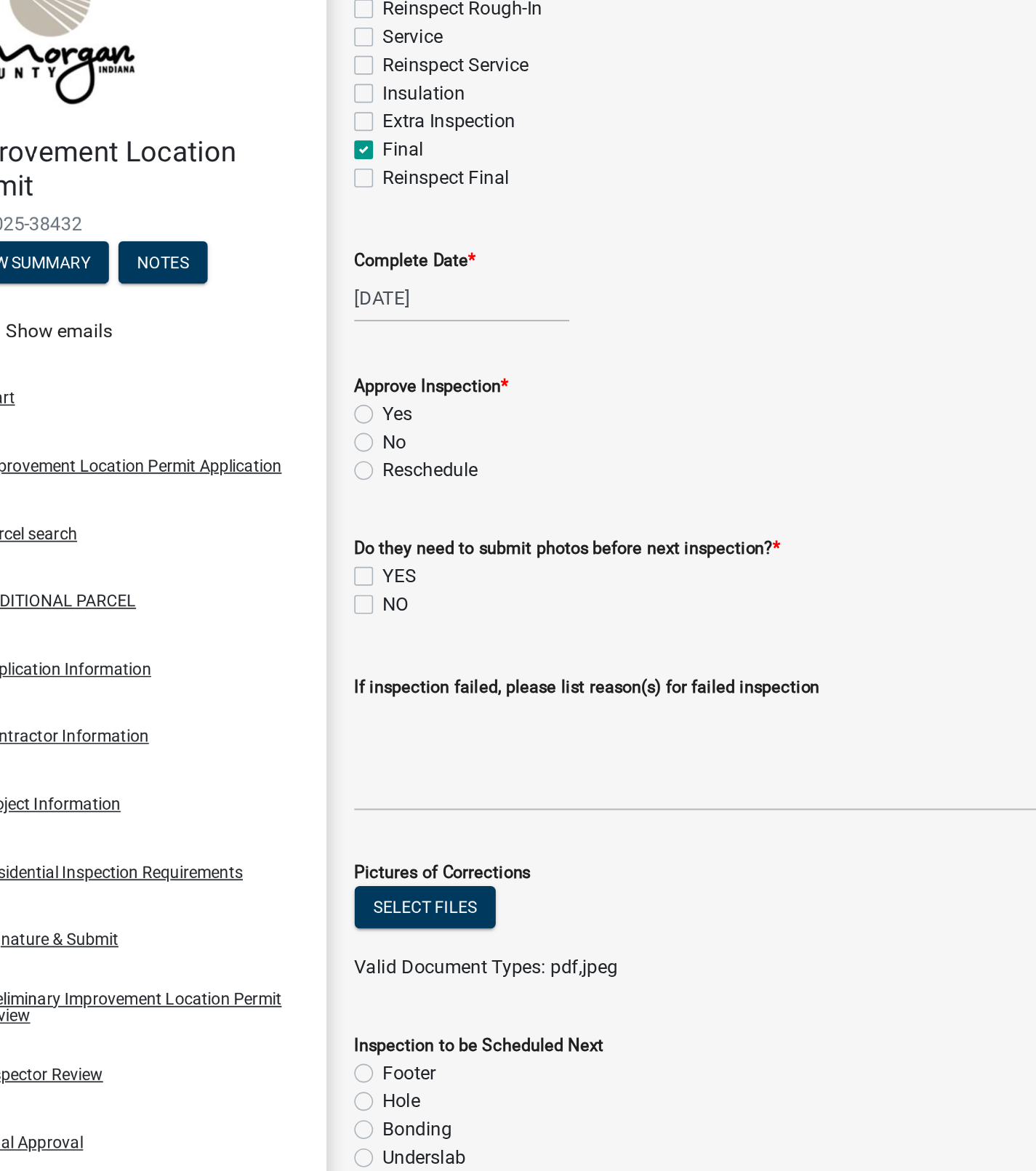
scroll to position [268, 0]
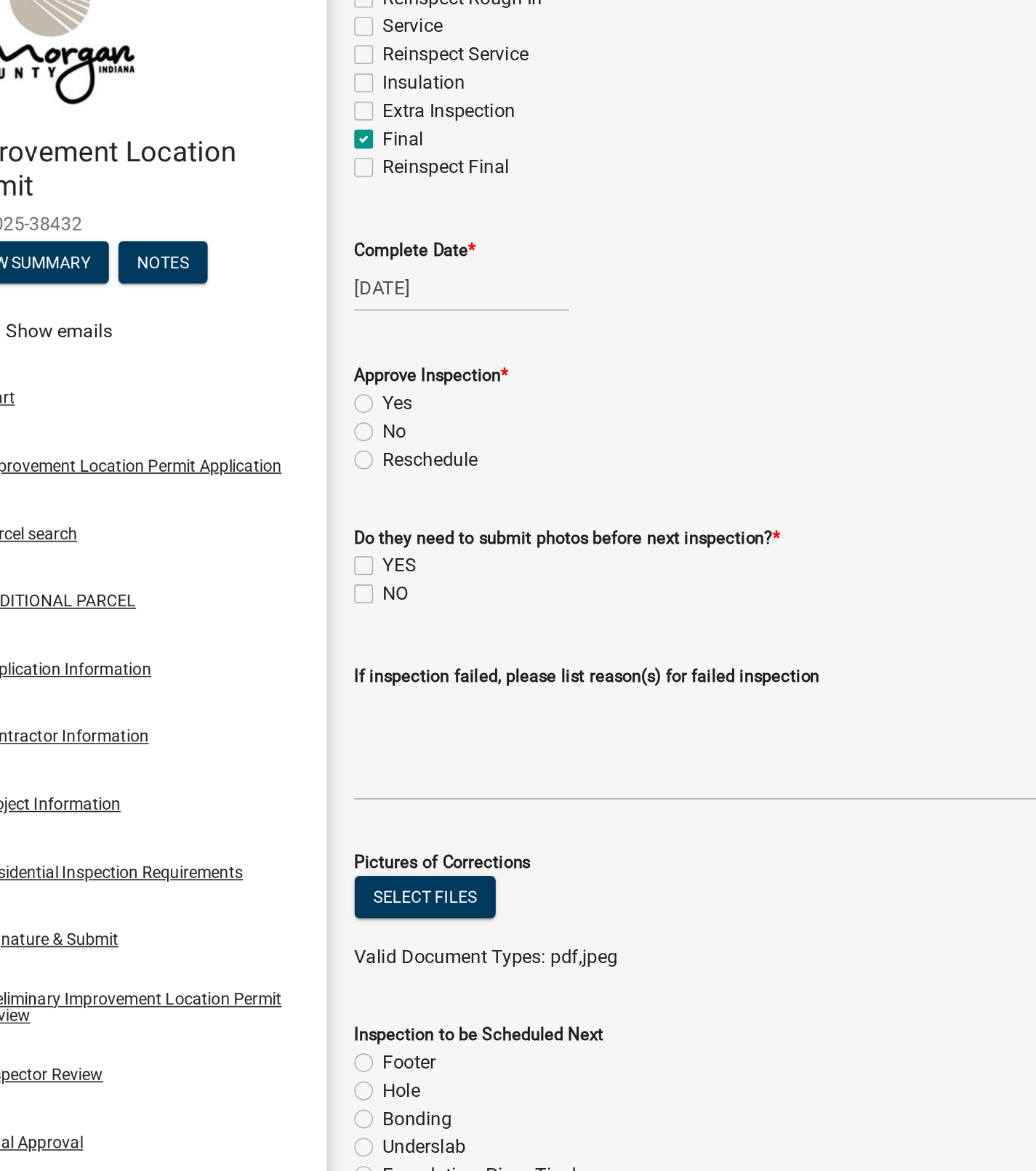
click at [297, 306] on label "Yes" at bounding box center [306, 305] width 18 height 17
click at [297, 306] on input "Yes" at bounding box center [301, 301] width 9 height 9
radio input "true"
click at [297, 427] on label "NO" at bounding box center [305, 423] width 16 height 17
click at [297, 424] on input "NO" at bounding box center [301, 419] width 9 height 9
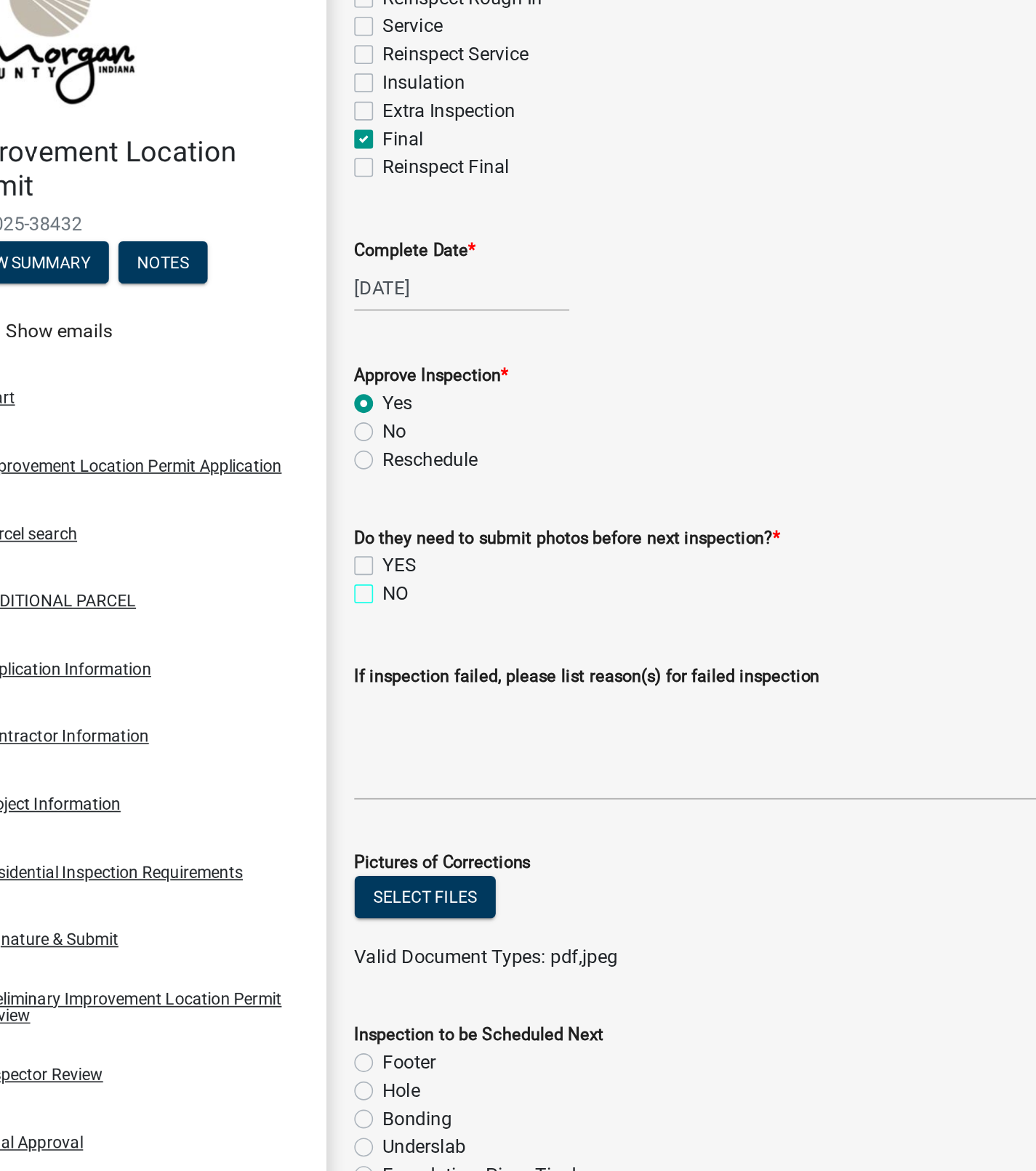
checkbox input "true"
checkbox input "false"
checkbox input "true"
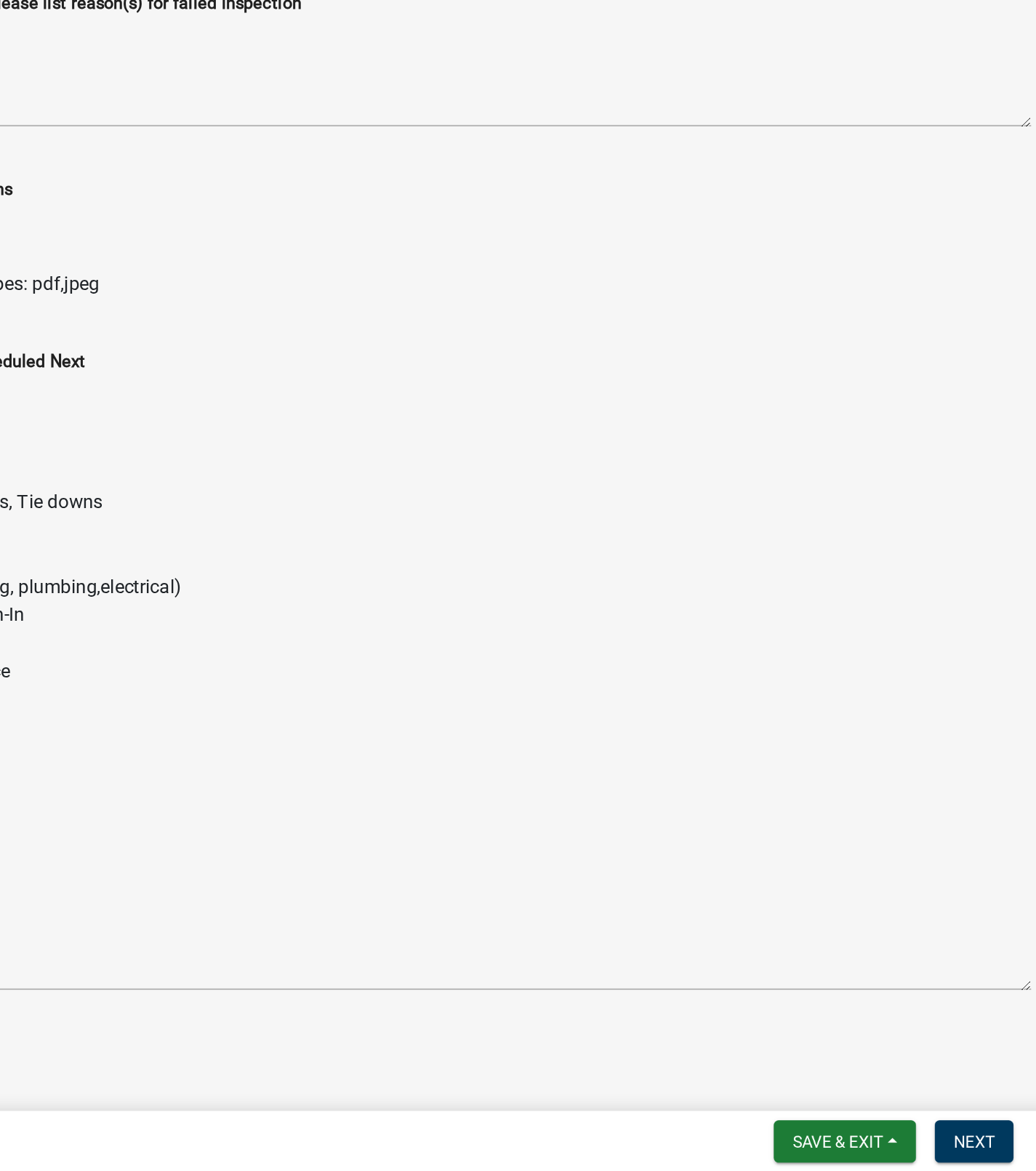
scroll to position [0, 0]
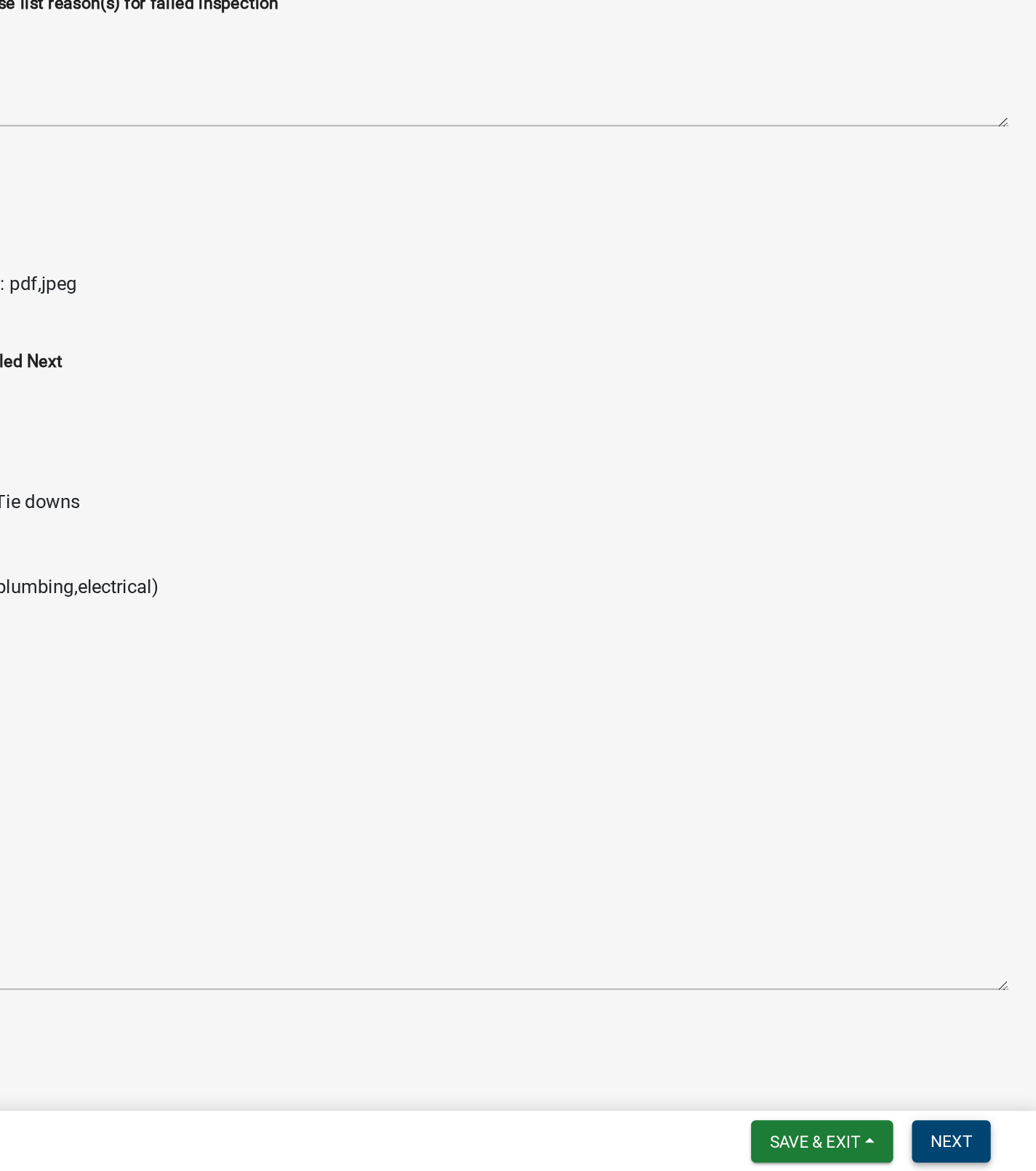
click at [987, 1092] on span "Next" at bounding box center [983, 1152] width 25 height 12
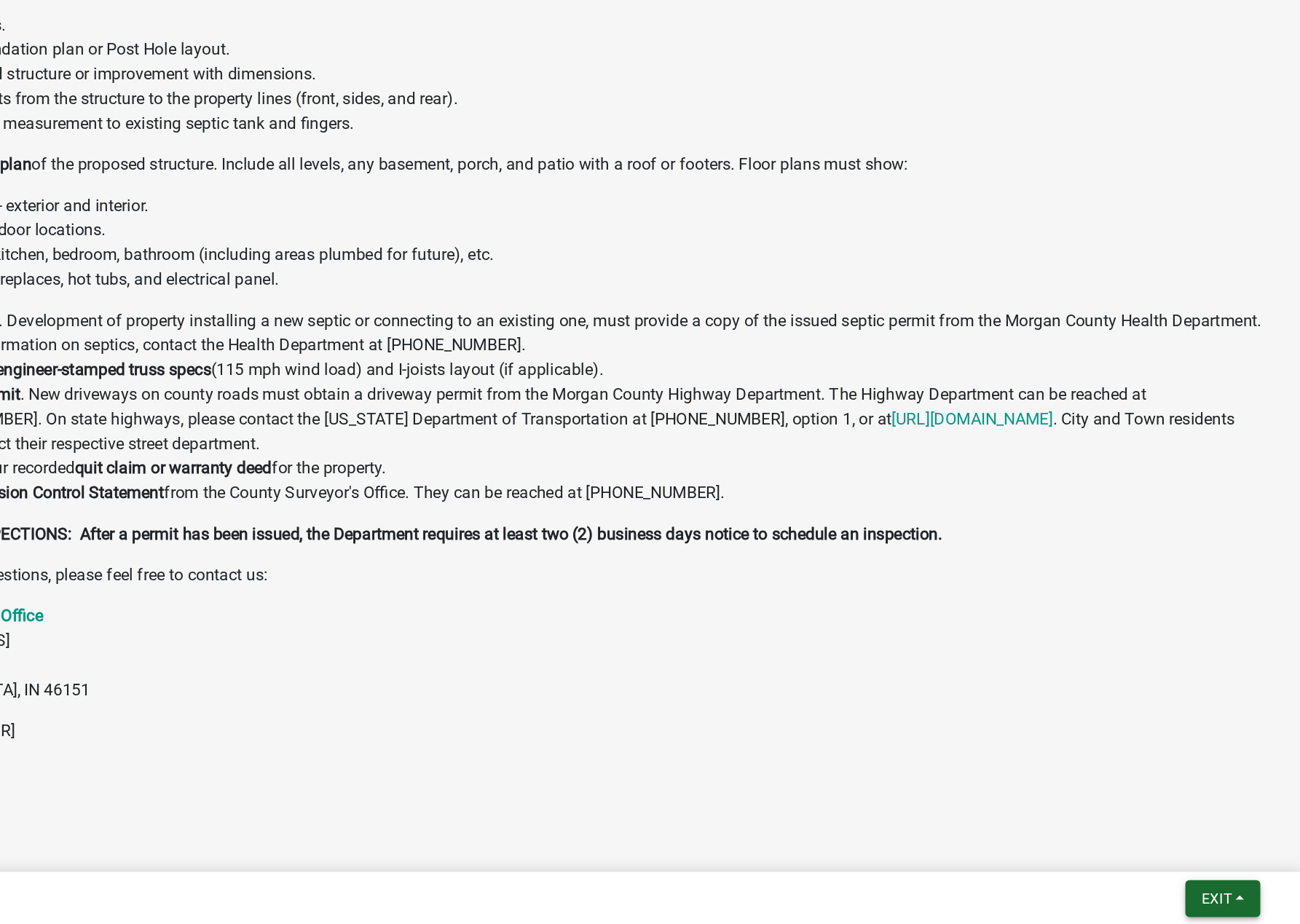
click at [1226, 892] on button "Exit" at bounding box center [1245, 905] width 54 height 26
click at [1194, 868] on button "Save & Exit" at bounding box center [1213, 868] width 116 height 35
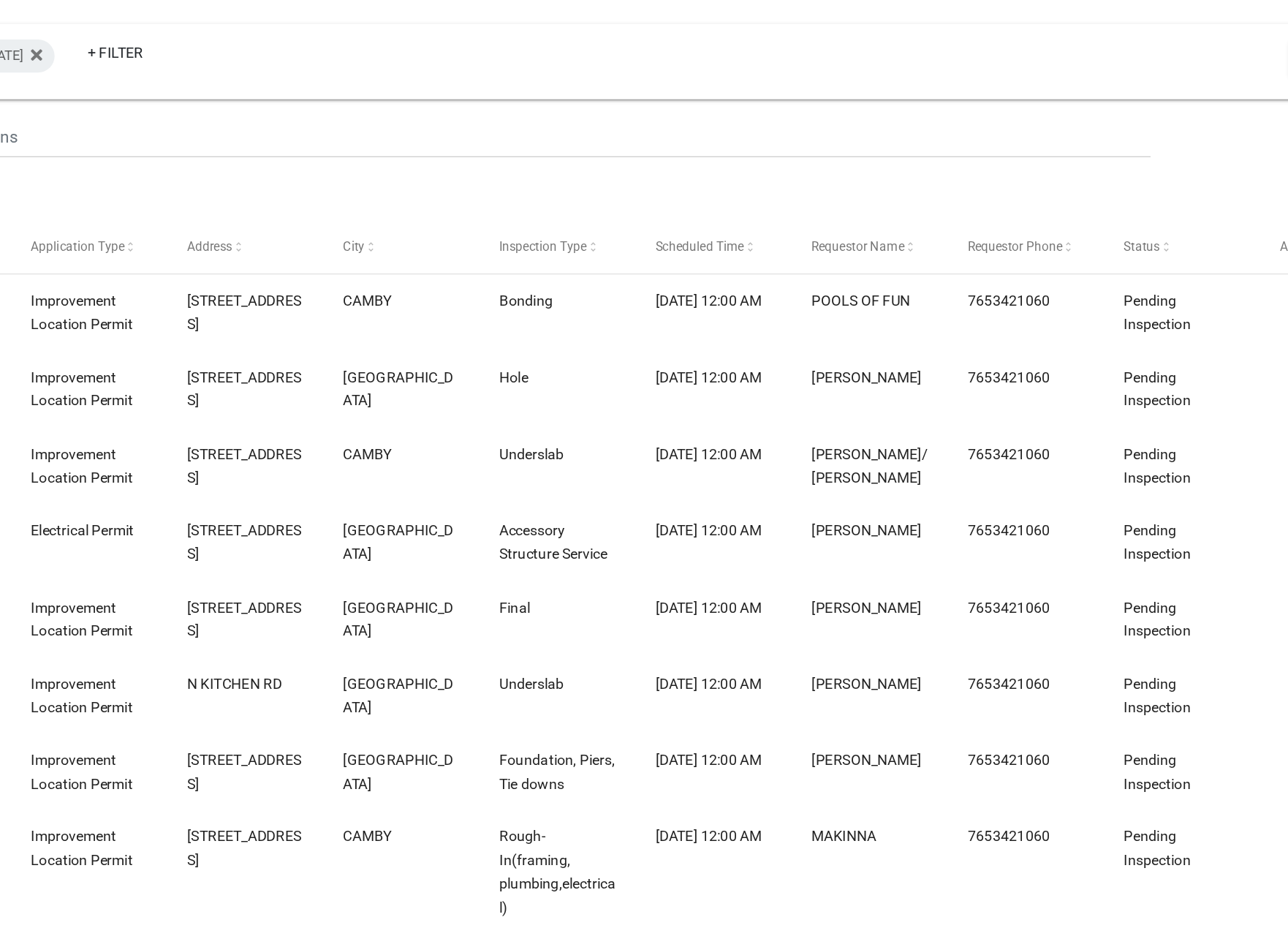
select select "1: 25"
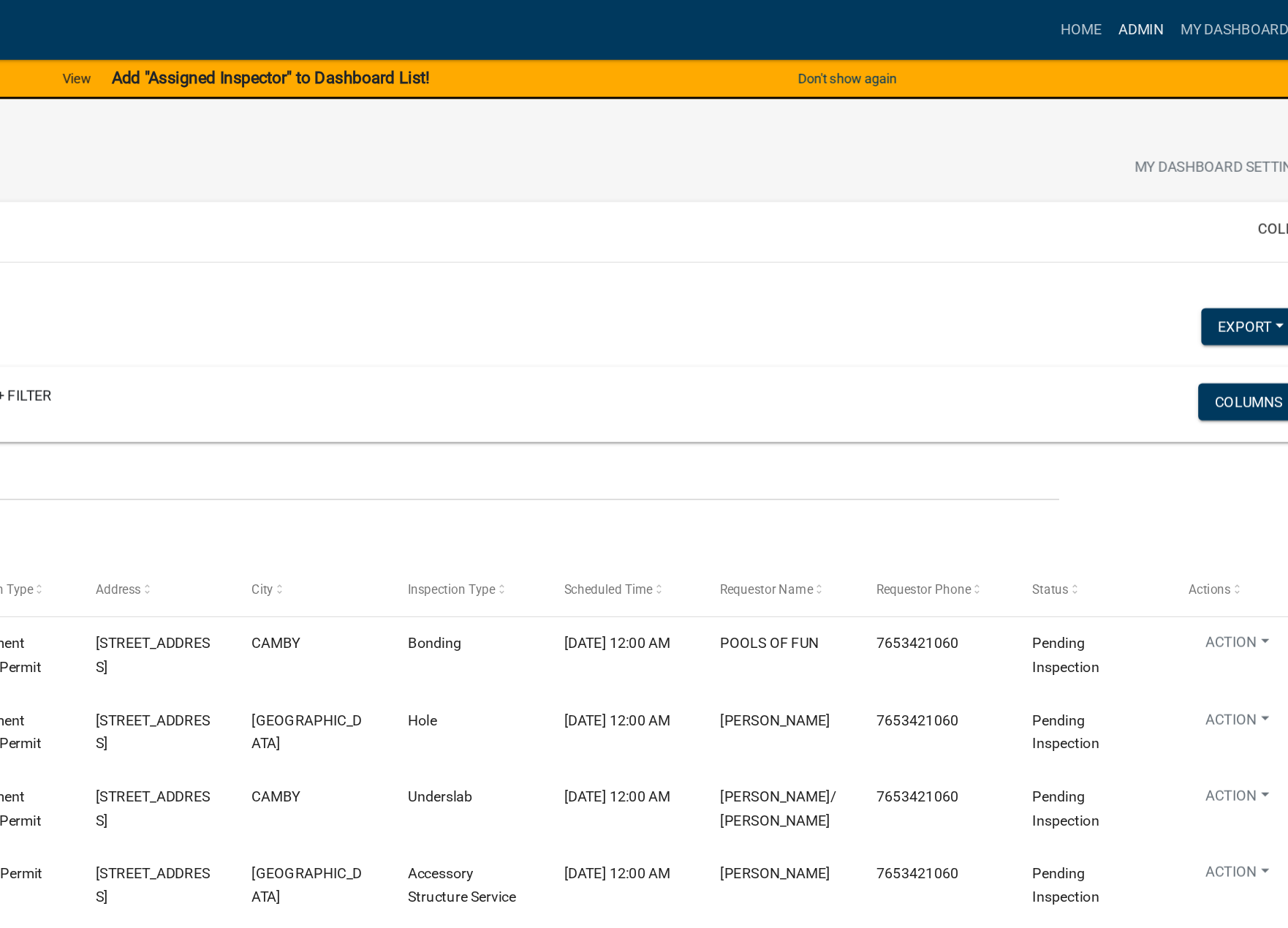
click at [1089, 17] on link "Admin" at bounding box center [1067, 21] width 44 height 27
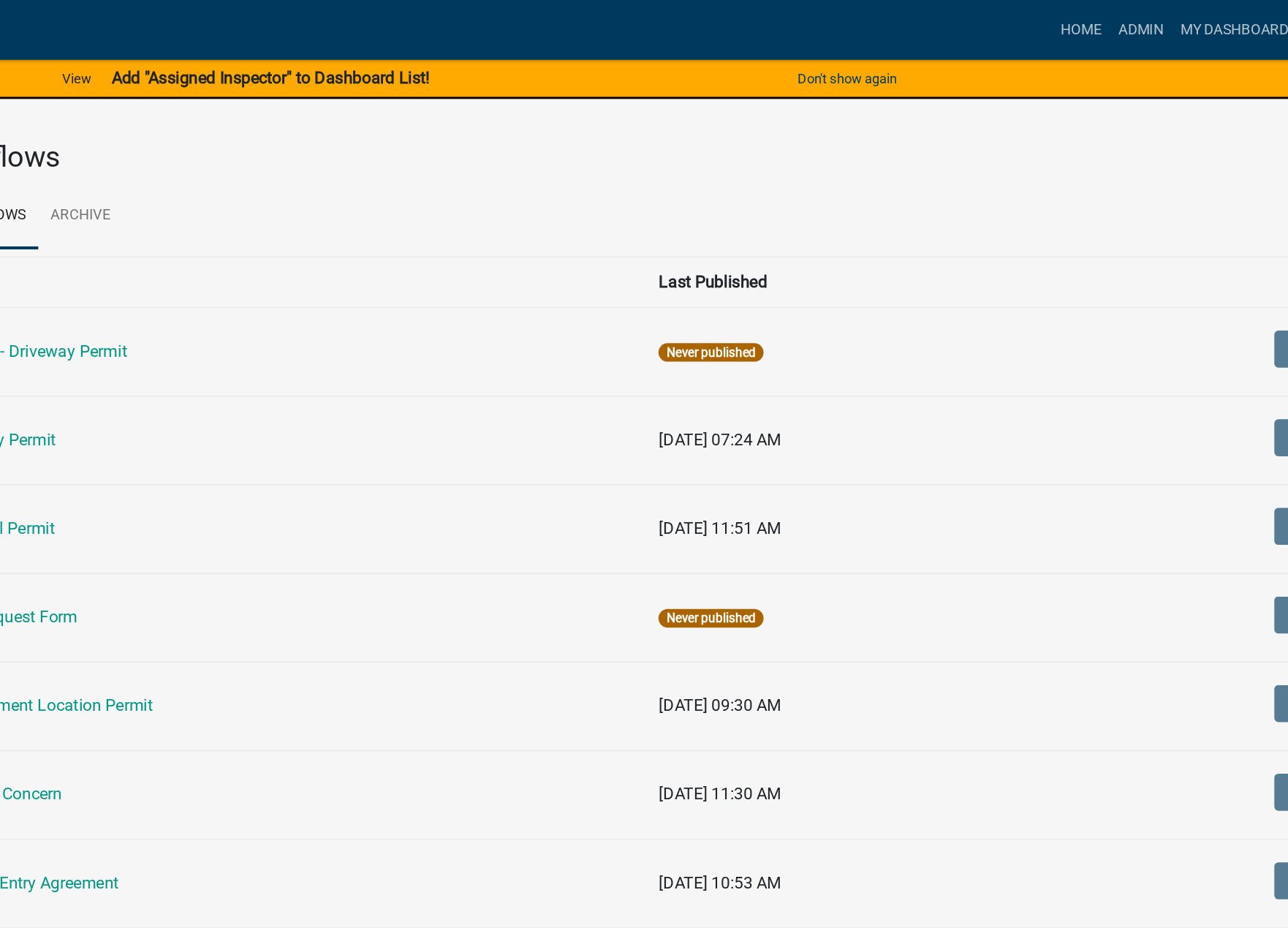
scroll to position [9, 0]
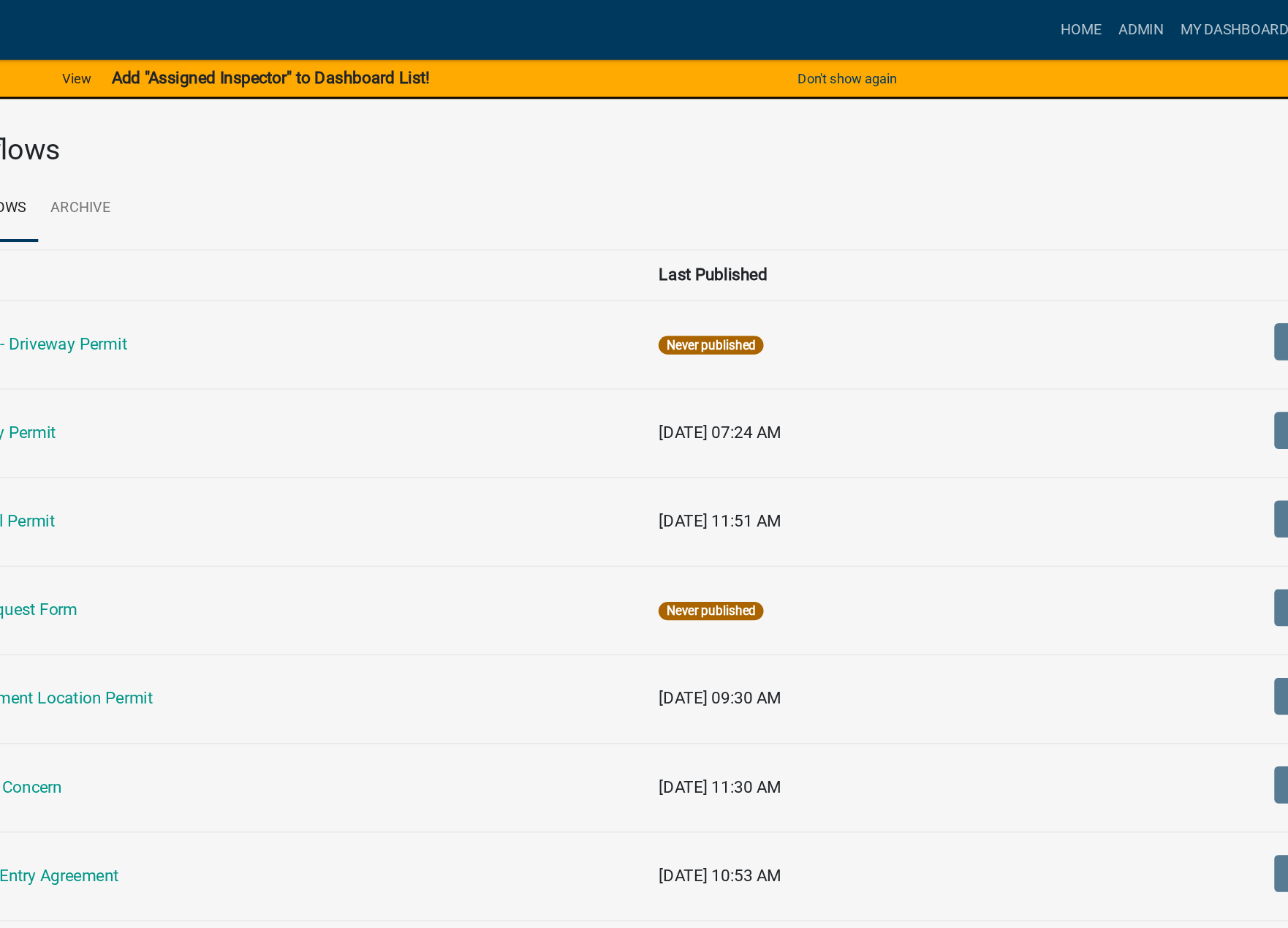
click at [352, 495] on link "Improvement Location Permit" at bounding box center [290, 495] width 153 height 14
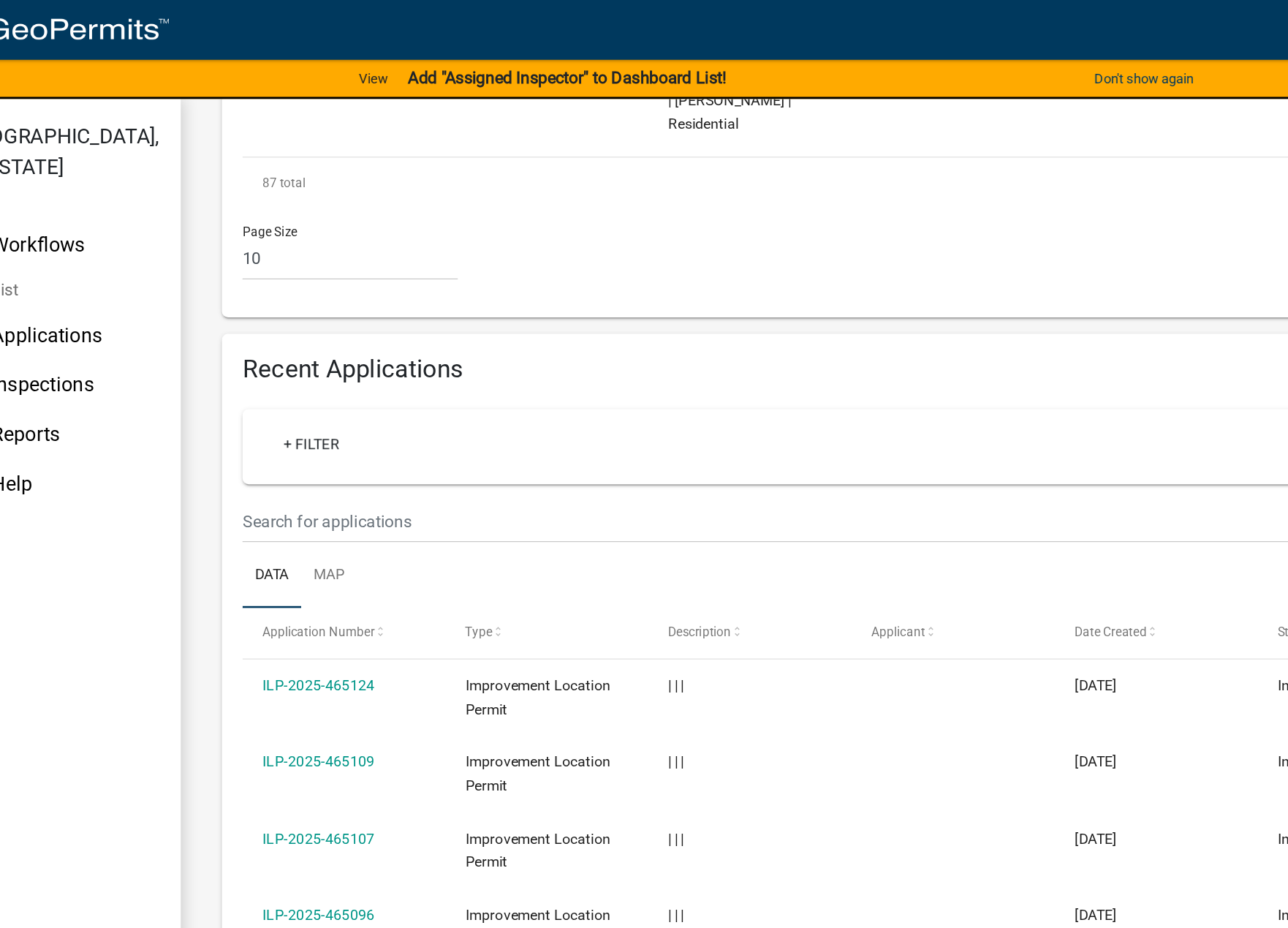
scroll to position [1195, 0]
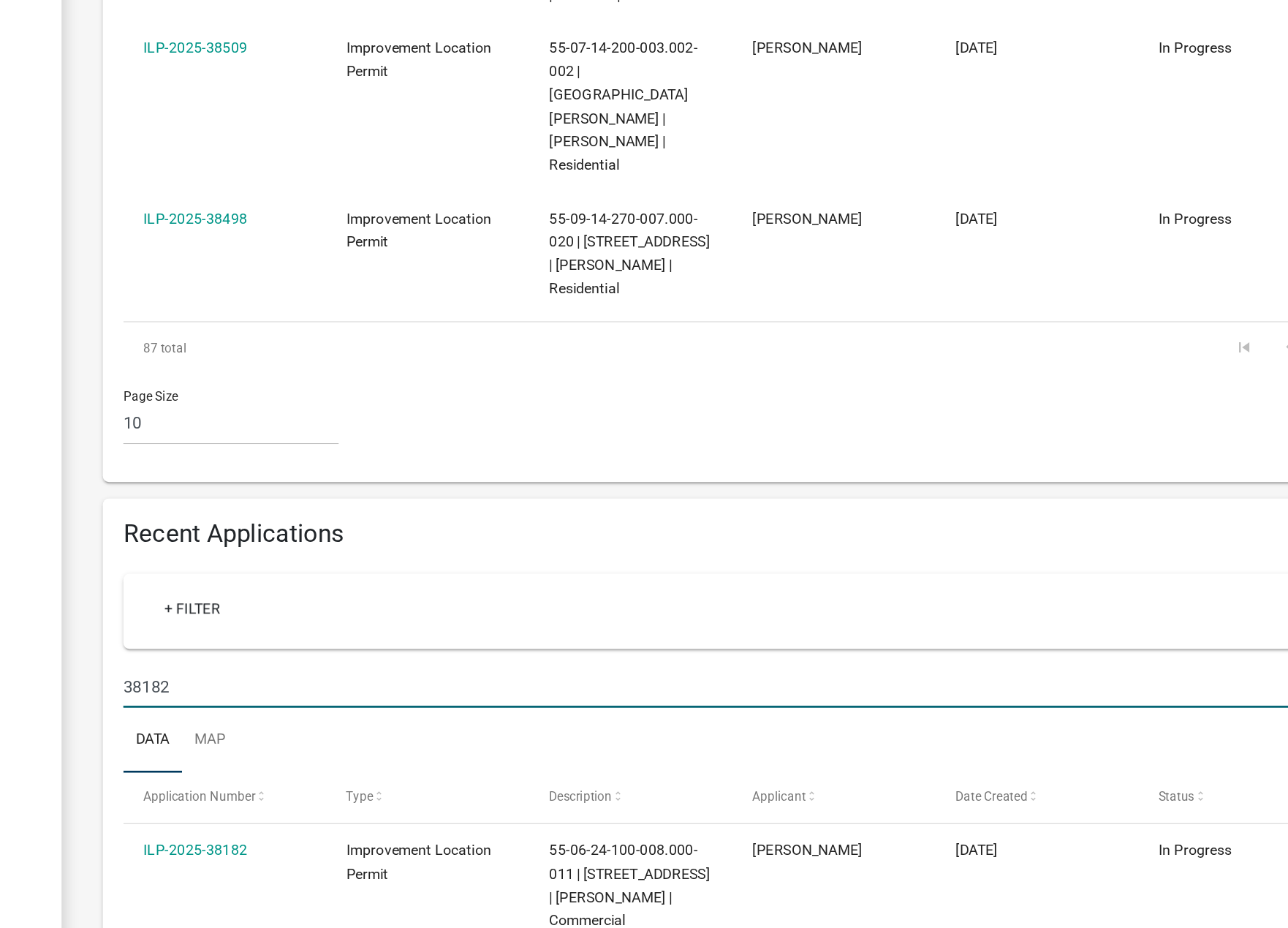
scroll to position [827, 0]
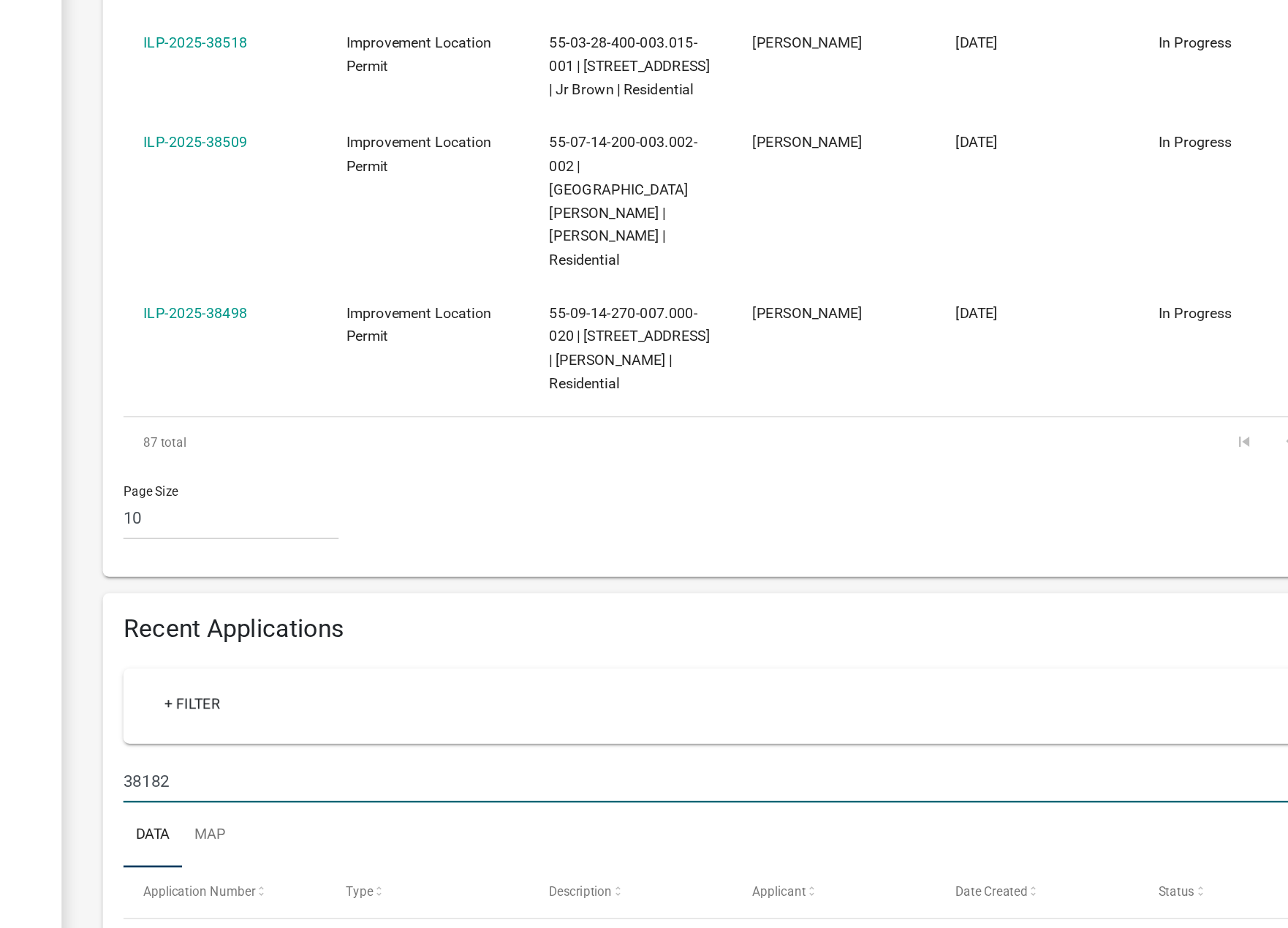
type input "38182"
click at [674, 314] on datatable-body-cell "[PERSON_NAME]" at bounding box center [723, 330] width 144 height 120
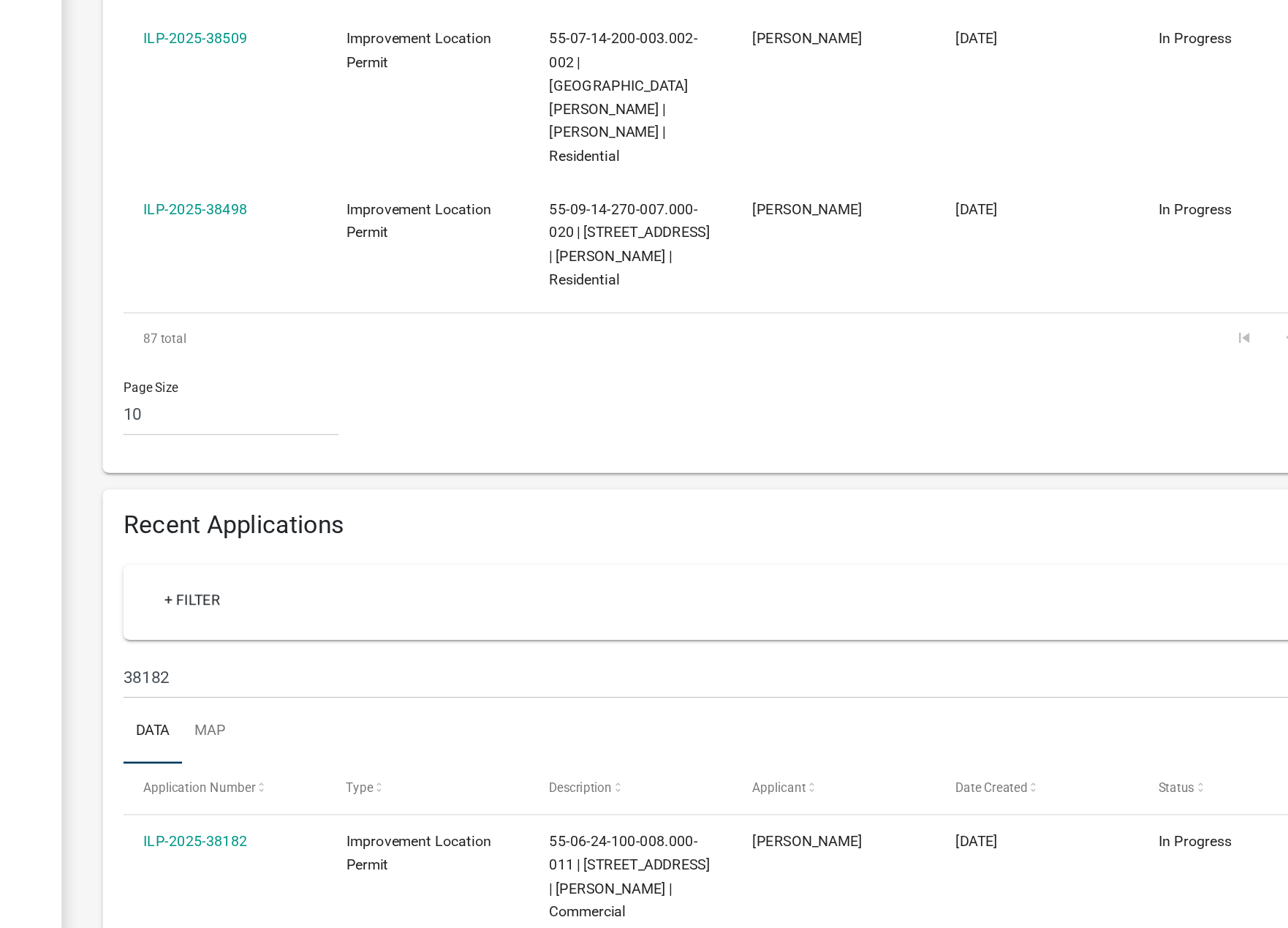
scroll to position [17, 0]
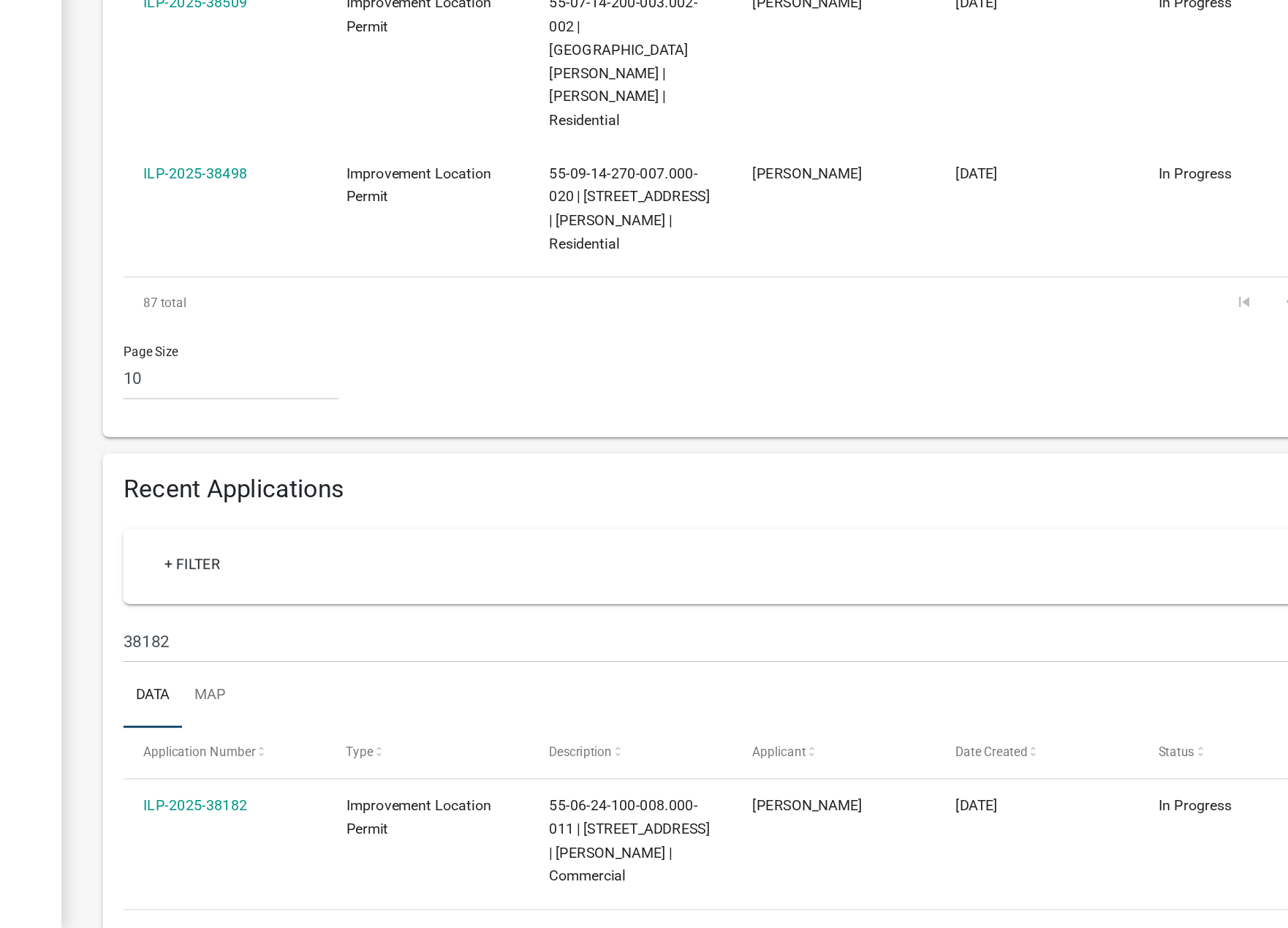
click at [525, 520] on div "Improvement Location Permit Apply for an Improvement Location Permit Settings S…" at bounding box center [732, 109] width 1054 height 1711
click at [290, 834] on link "ILP-2025-38182" at bounding box center [270, 839] width 74 height 12
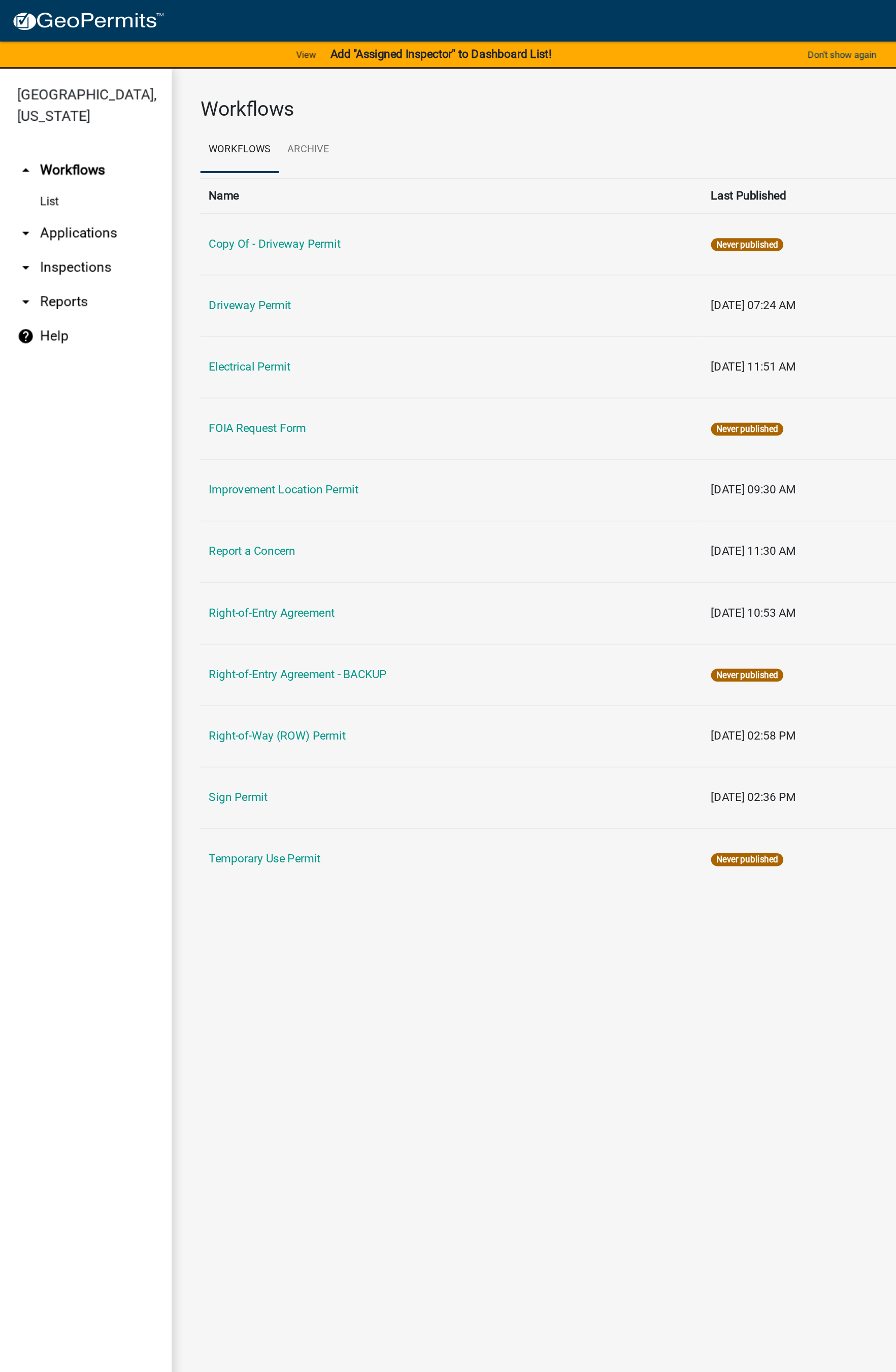
click at [222, 349] on link "Improvement Location Permit" at bounding box center [201, 347] width 106 height 10
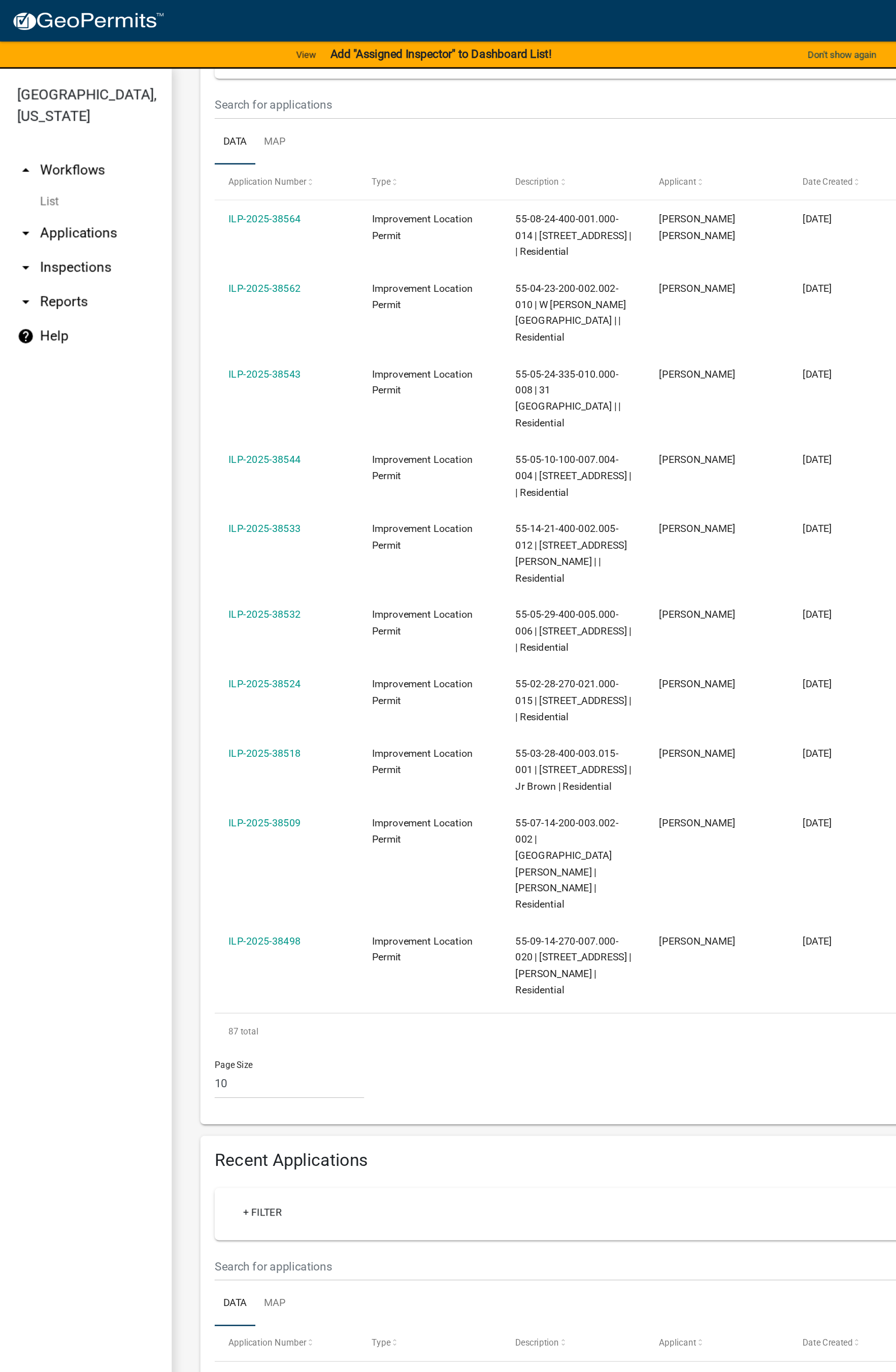
scroll to position [206, 0]
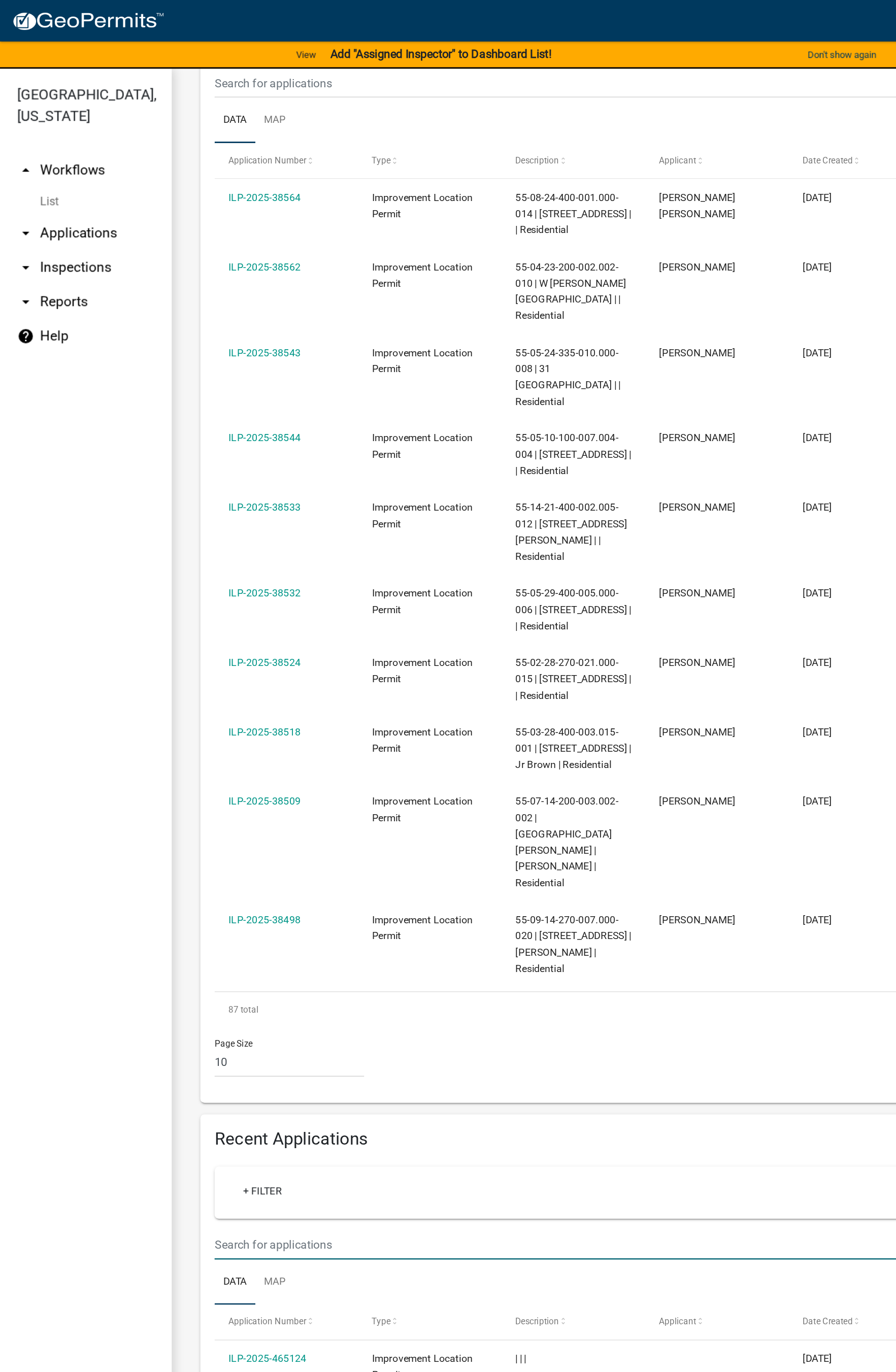
click at [229, 70] on input "text" at bounding box center [448, 59] width 592 height 21
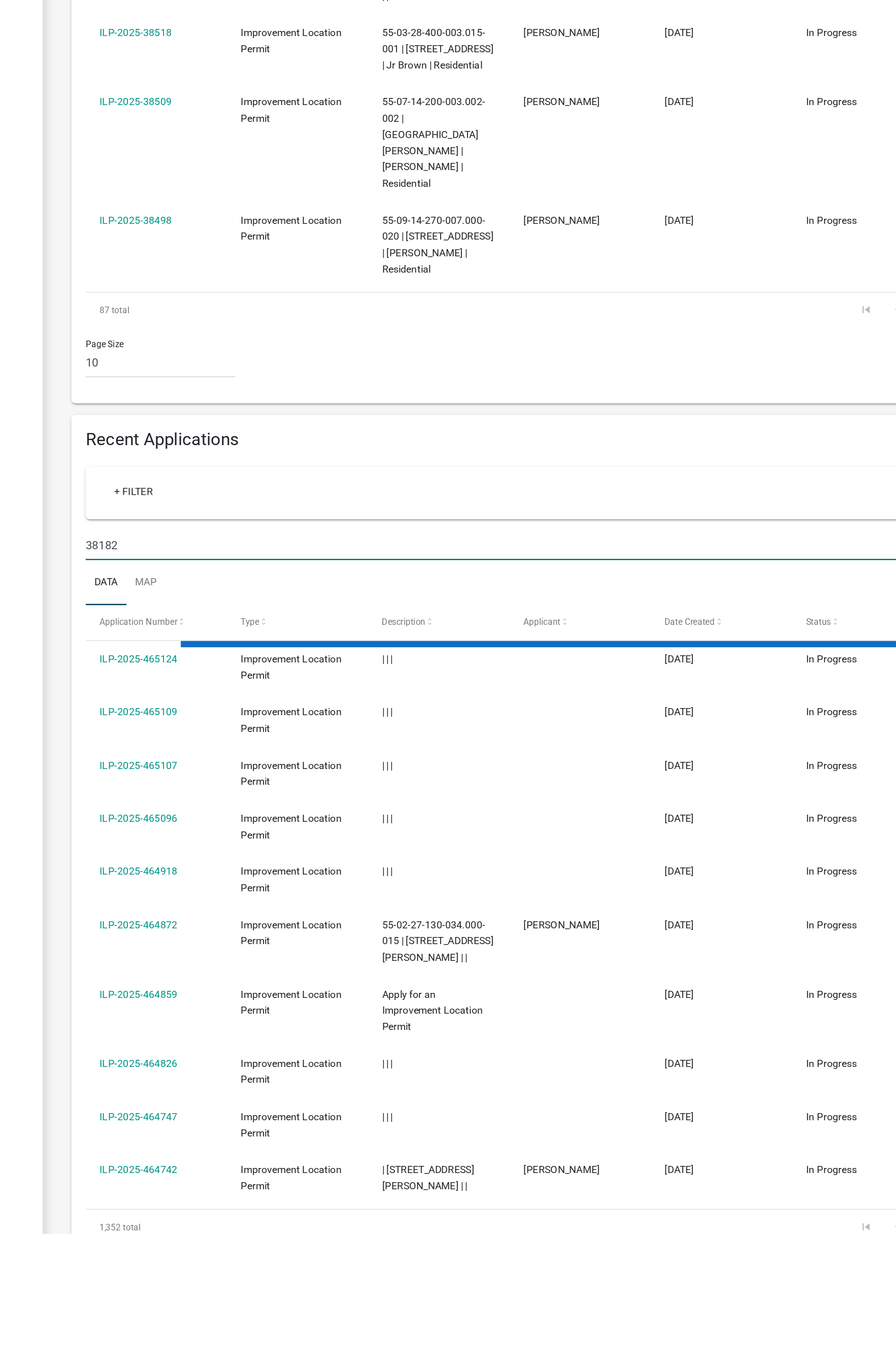
scroll to position [0, 0]
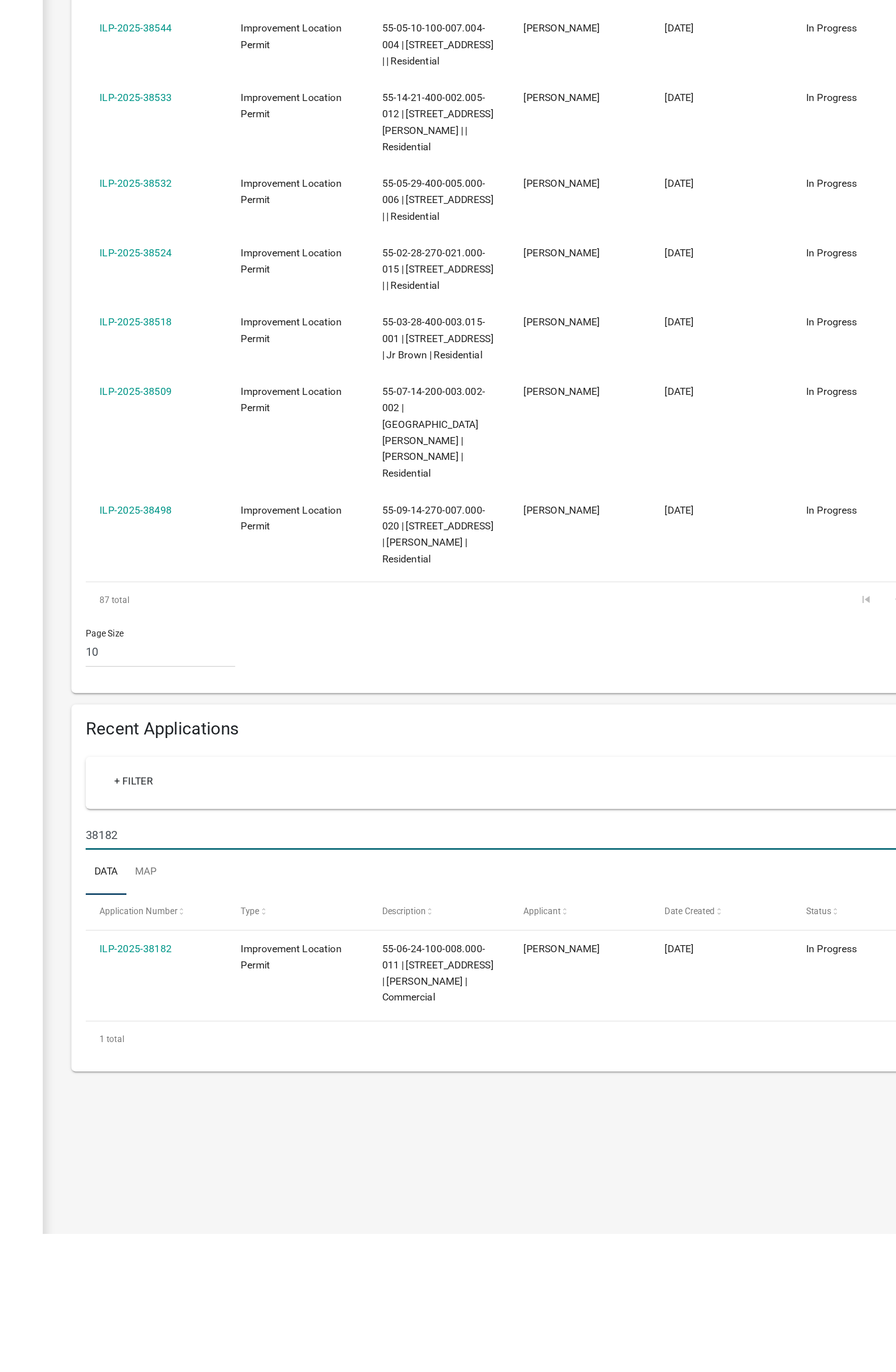
type input "38182"
click at [201, 763] on link "ILP-2025-38182" at bounding box center [187, 1169] width 51 height 8
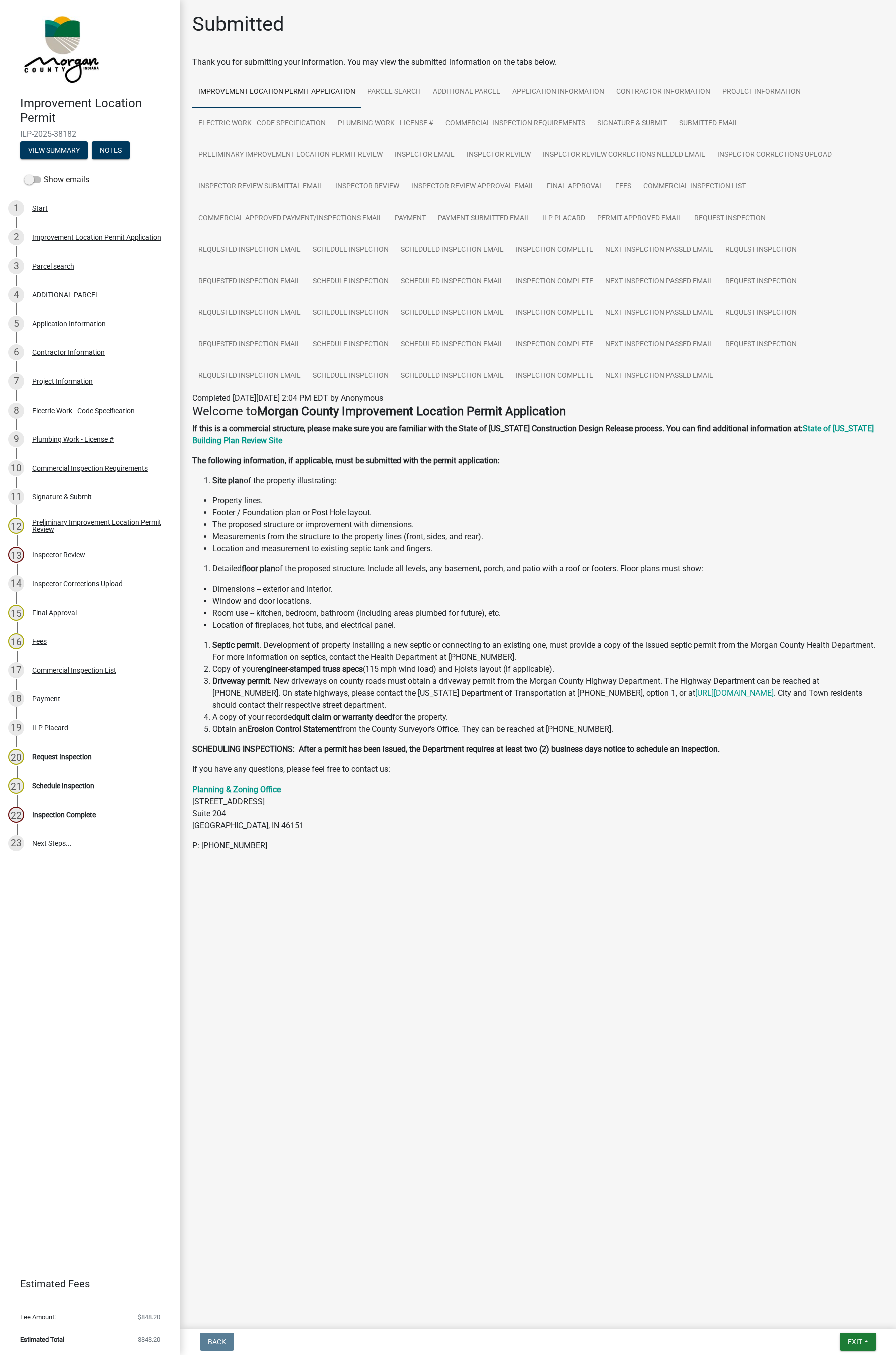
click at [65, 380] on div "Project Information" at bounding box center [62, 381] width 61 height 7
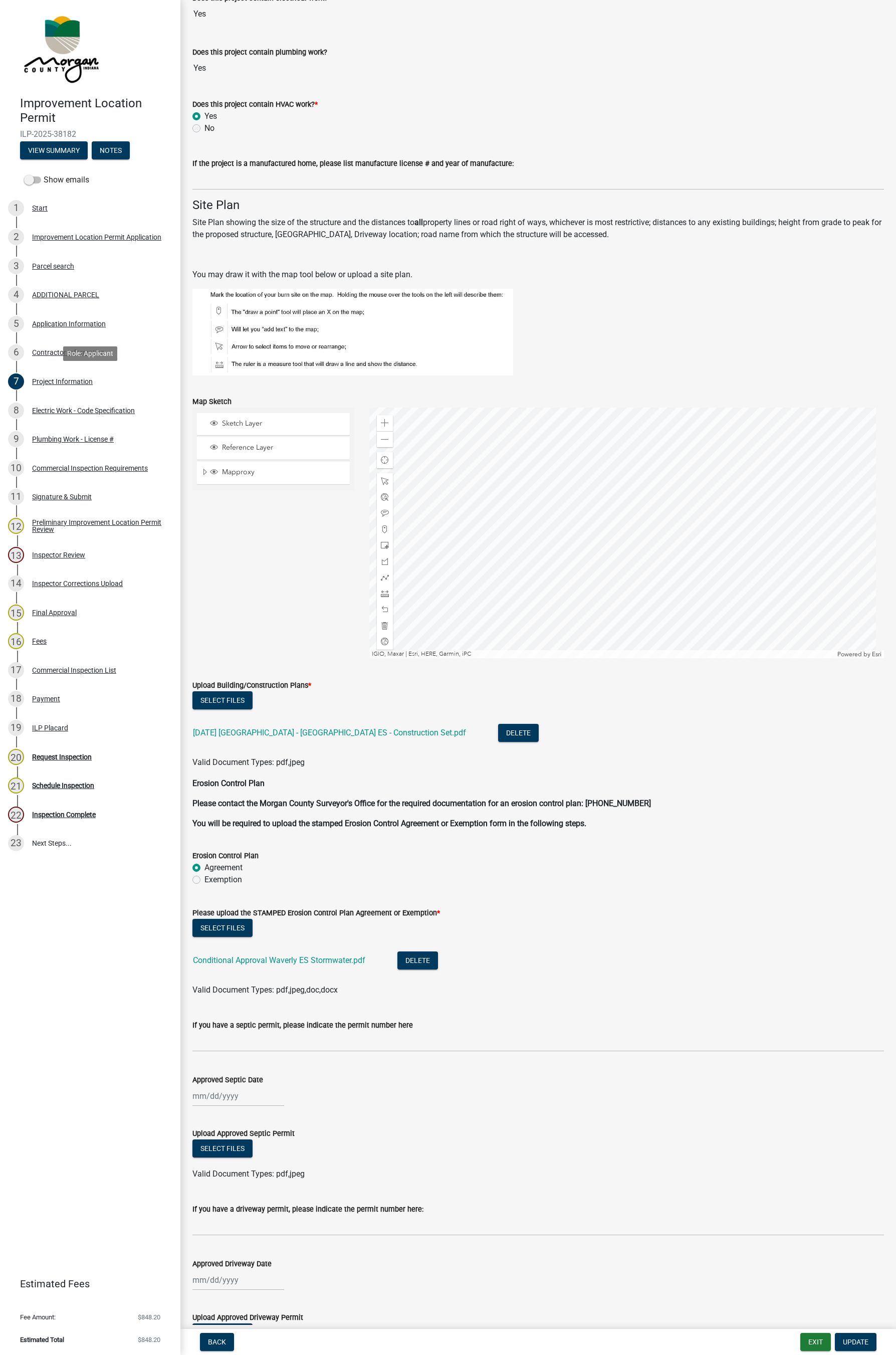
scroll to position [1459, 0]
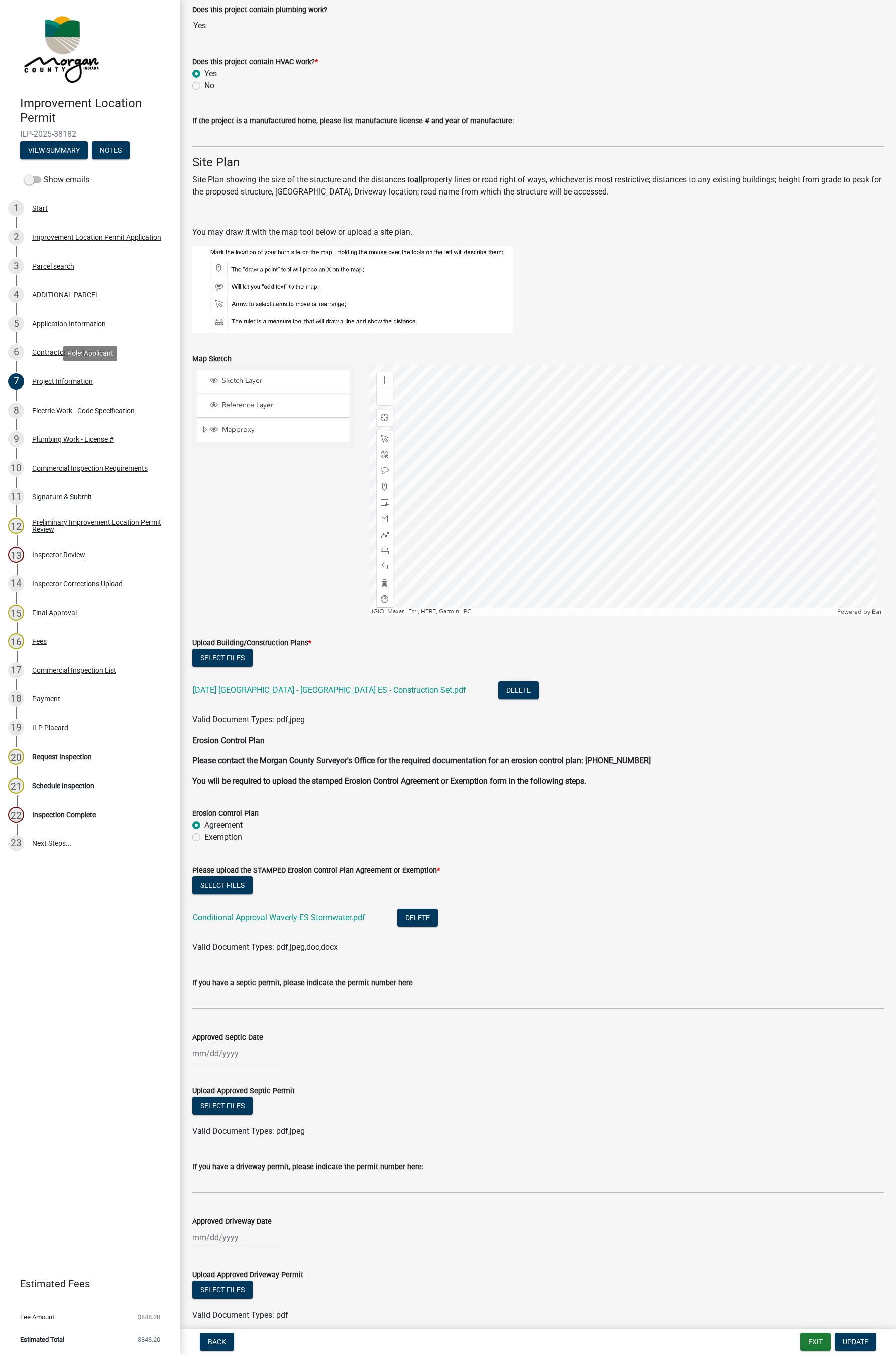
click at [335, 689] on link "2024-11-15 Mooresville - Waverly ES - Construction Set.pdf" at bounding box center [330, 690] width 273 height 9
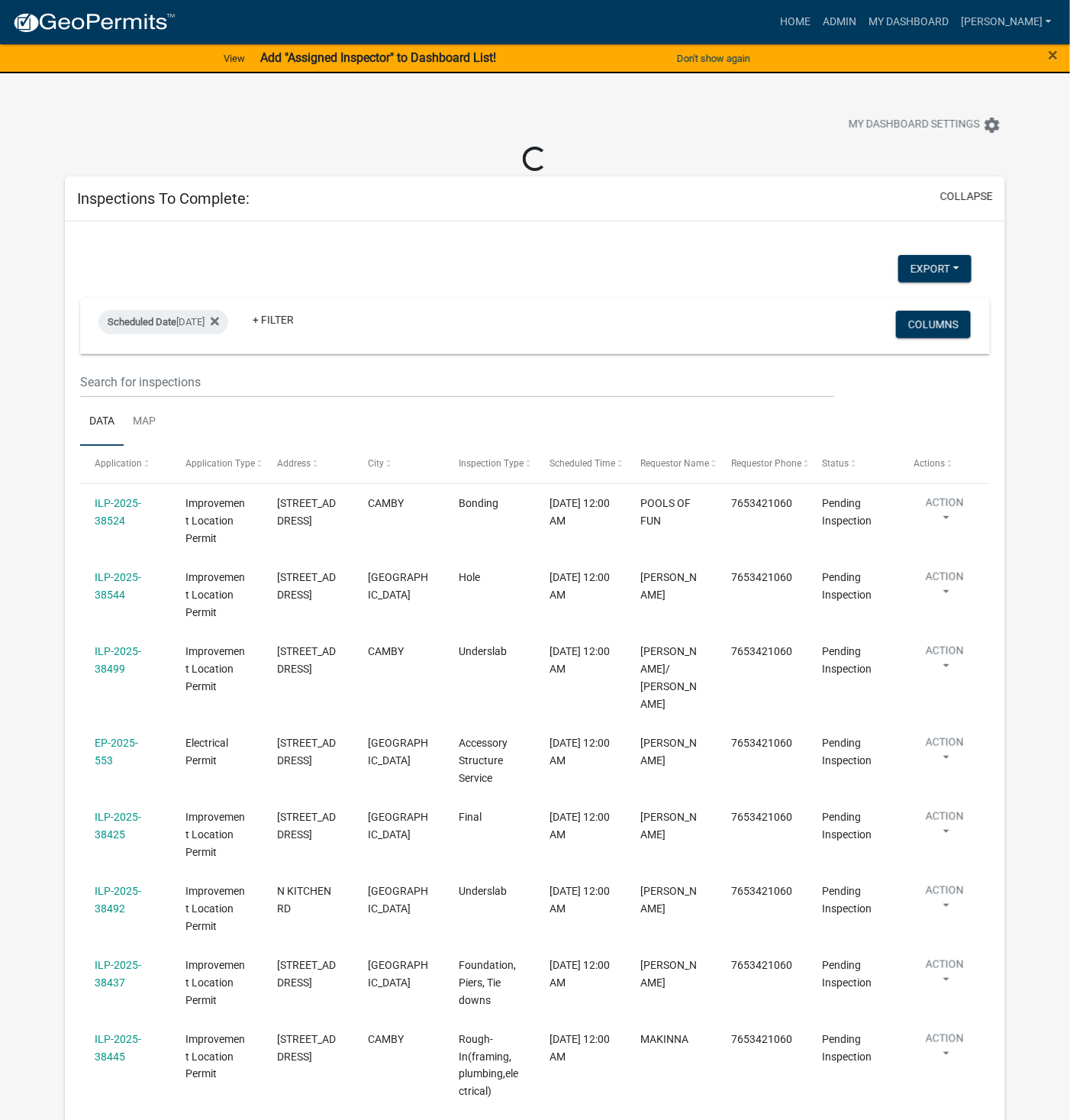
click at [803, 804] on datatable-body-cell "7653421060" at bounding box center [762, 835] width 90 height 74
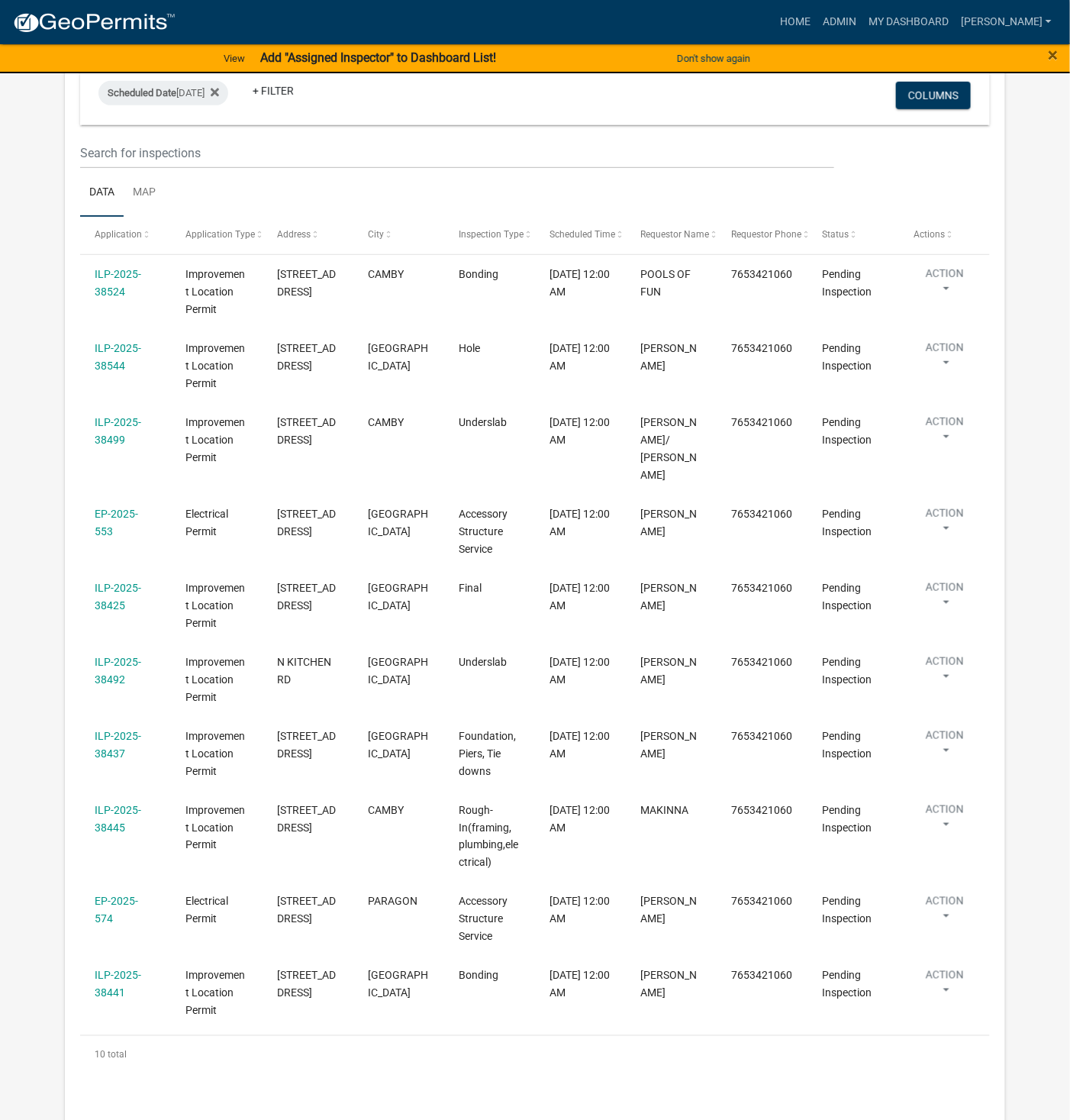
scroll to position [228, 0]
select select "1: 25"
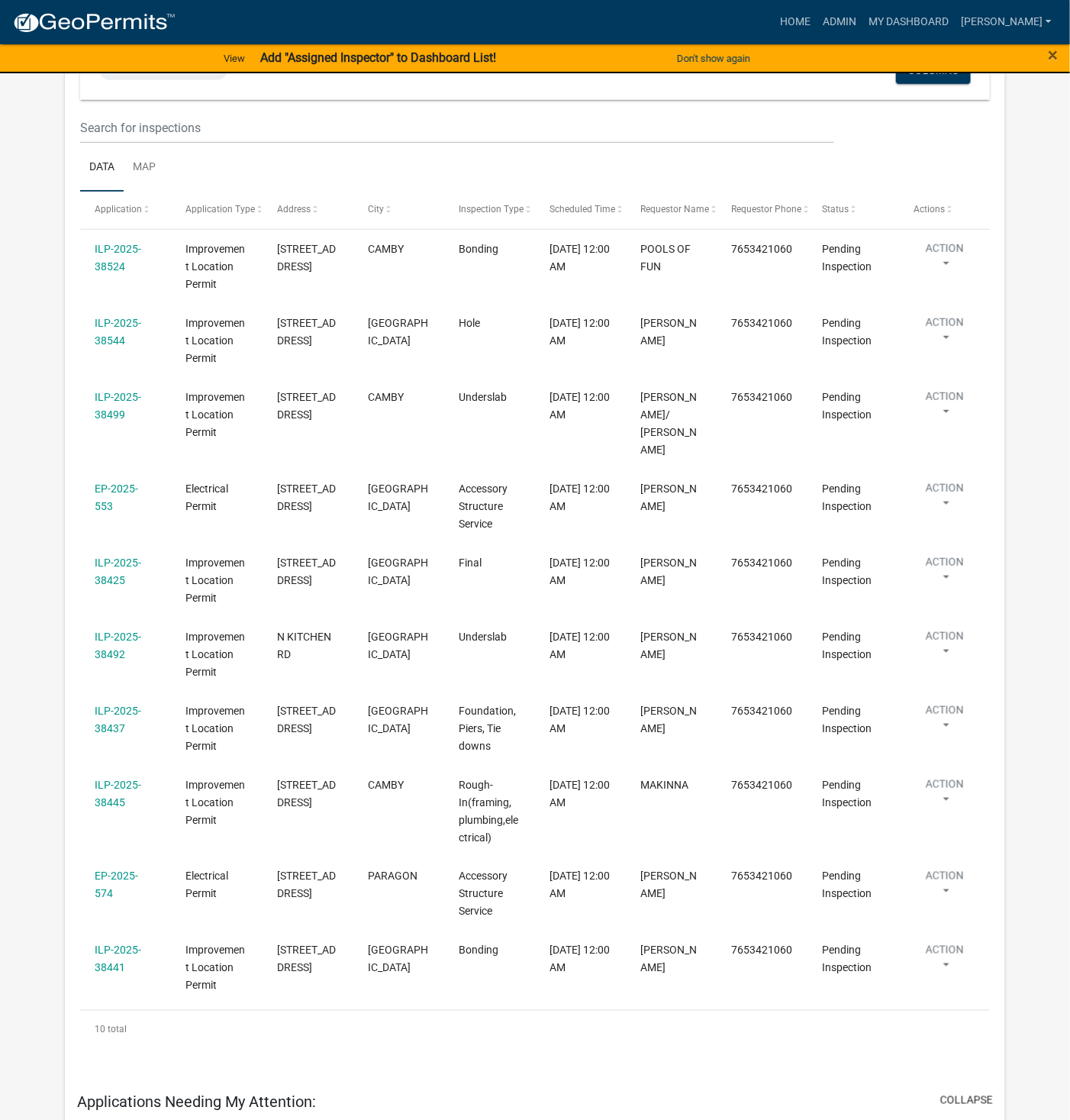
scroll to position [202, 0]
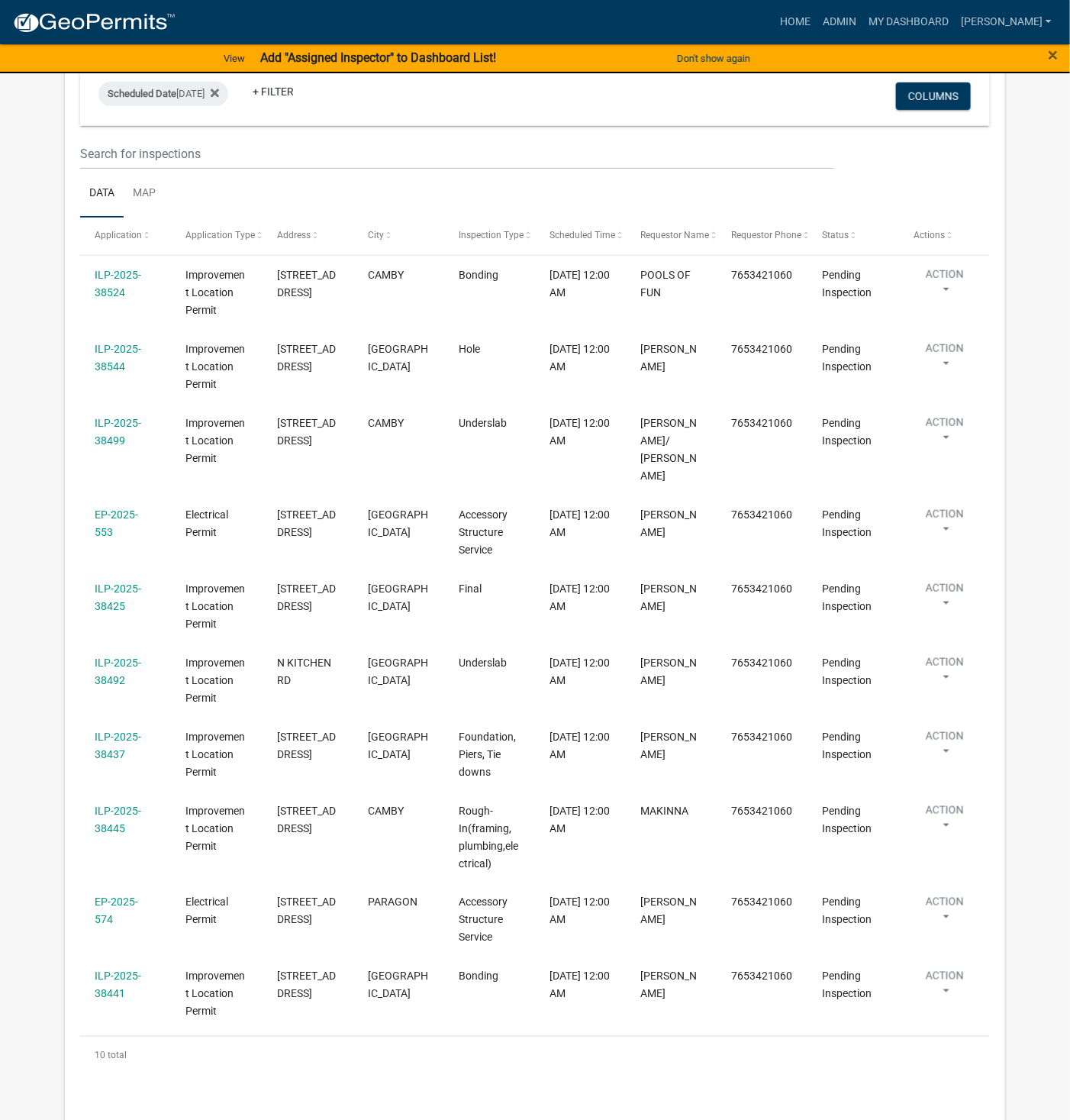
click at [124, 656] on link "ILP-2025-38492" at bounding box center [117, 670] width 47 height 30
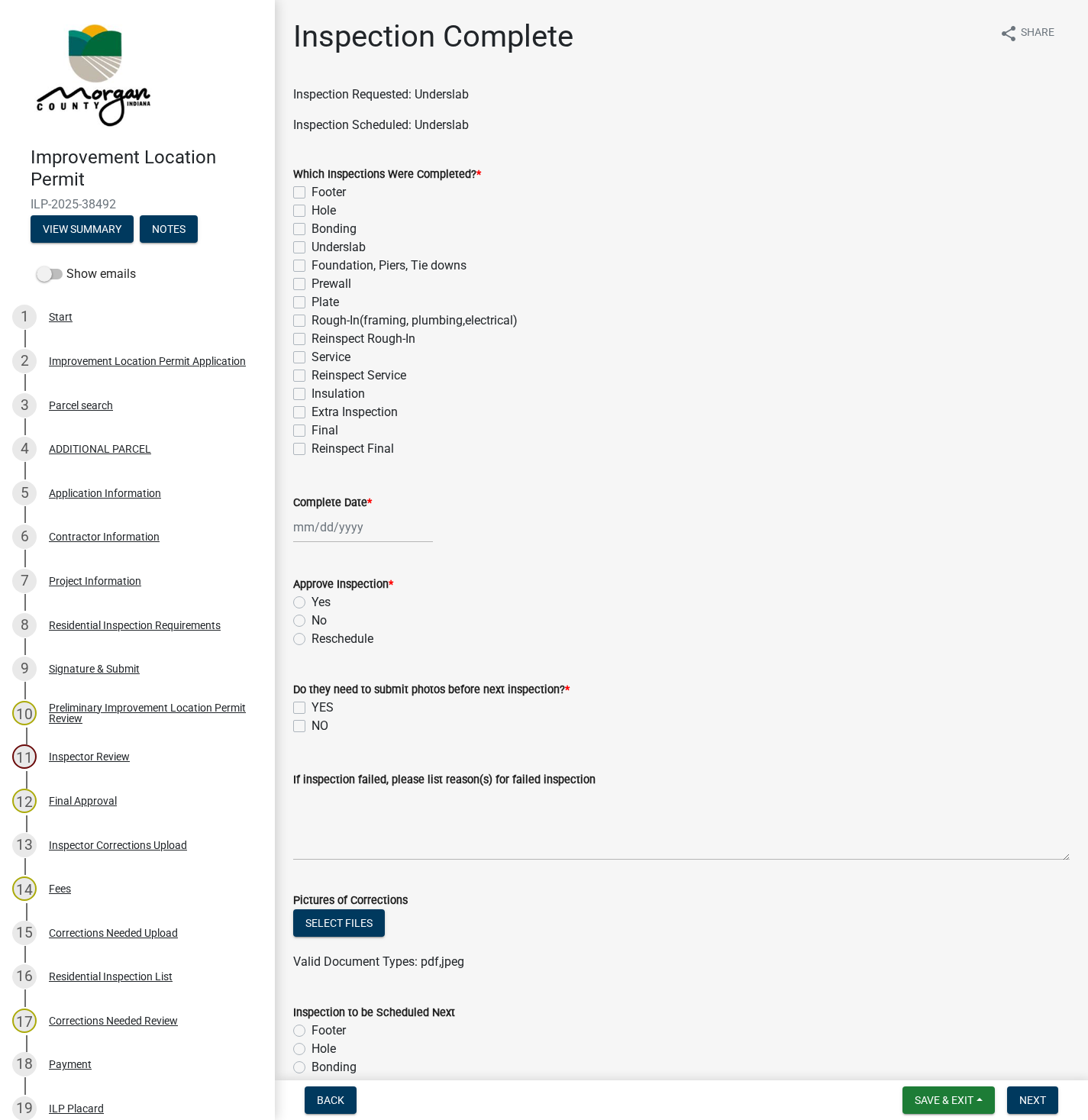
click at [312, 248] on label "Underslab" at bounding box center [338, 247] width 54 height 18
click at [312, 248] on input "Underslab" at bounding box center [316, 243] width 10 height 10
checkbox input "true"
checkbox input "false"
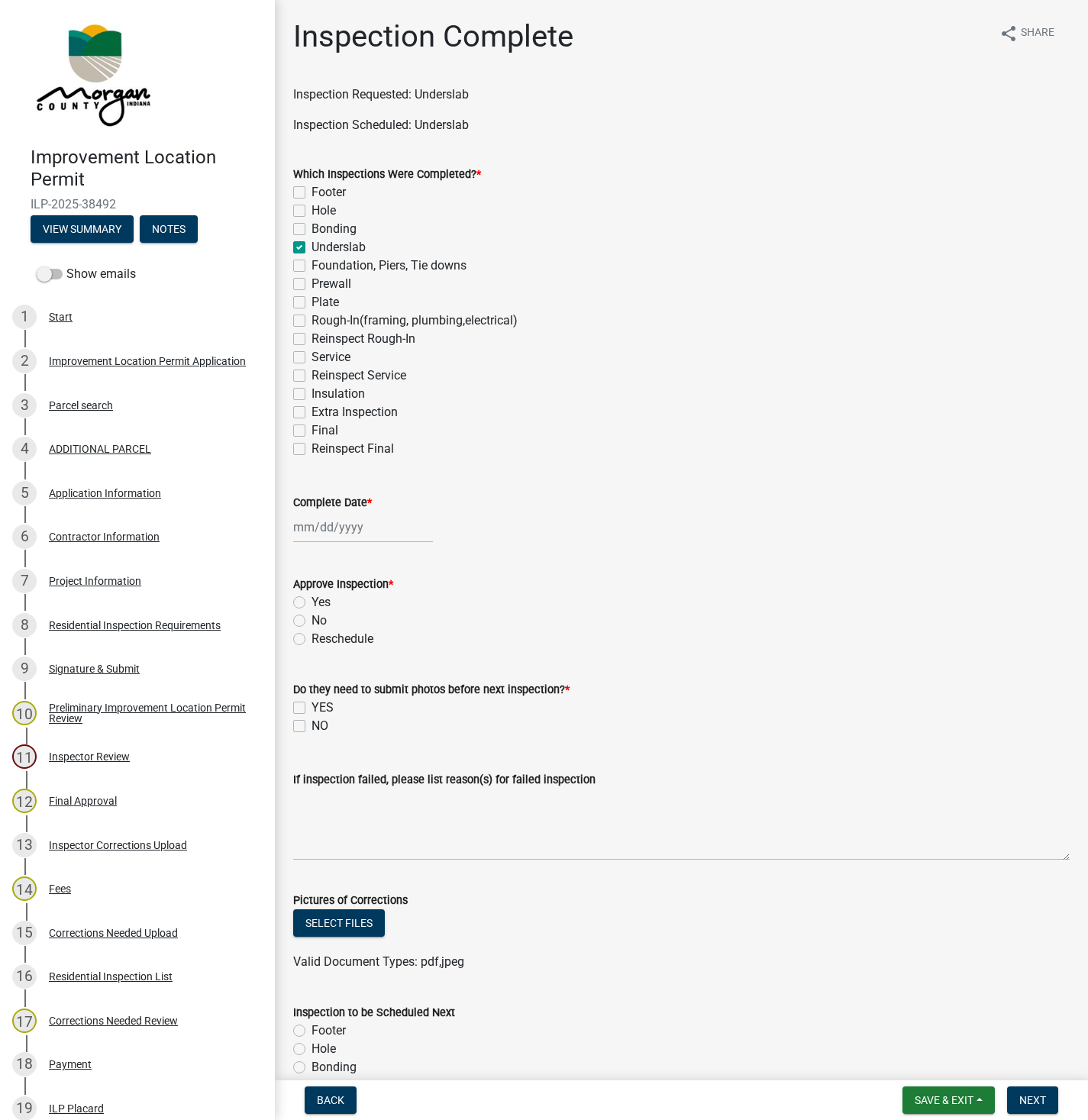
checkbox input "false"
checkbox input "true"
checkbox input "false"
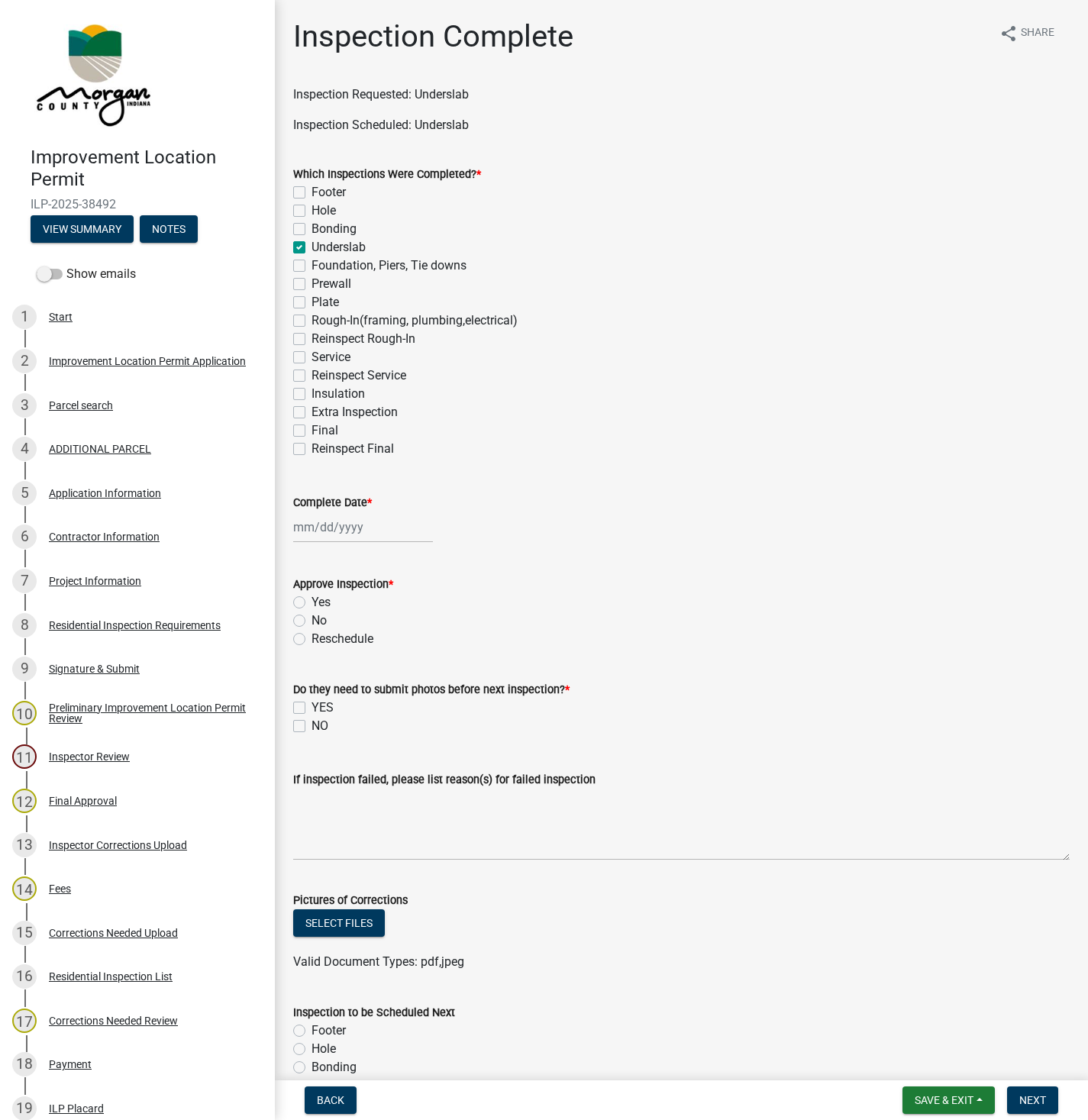
checkbox input "false"
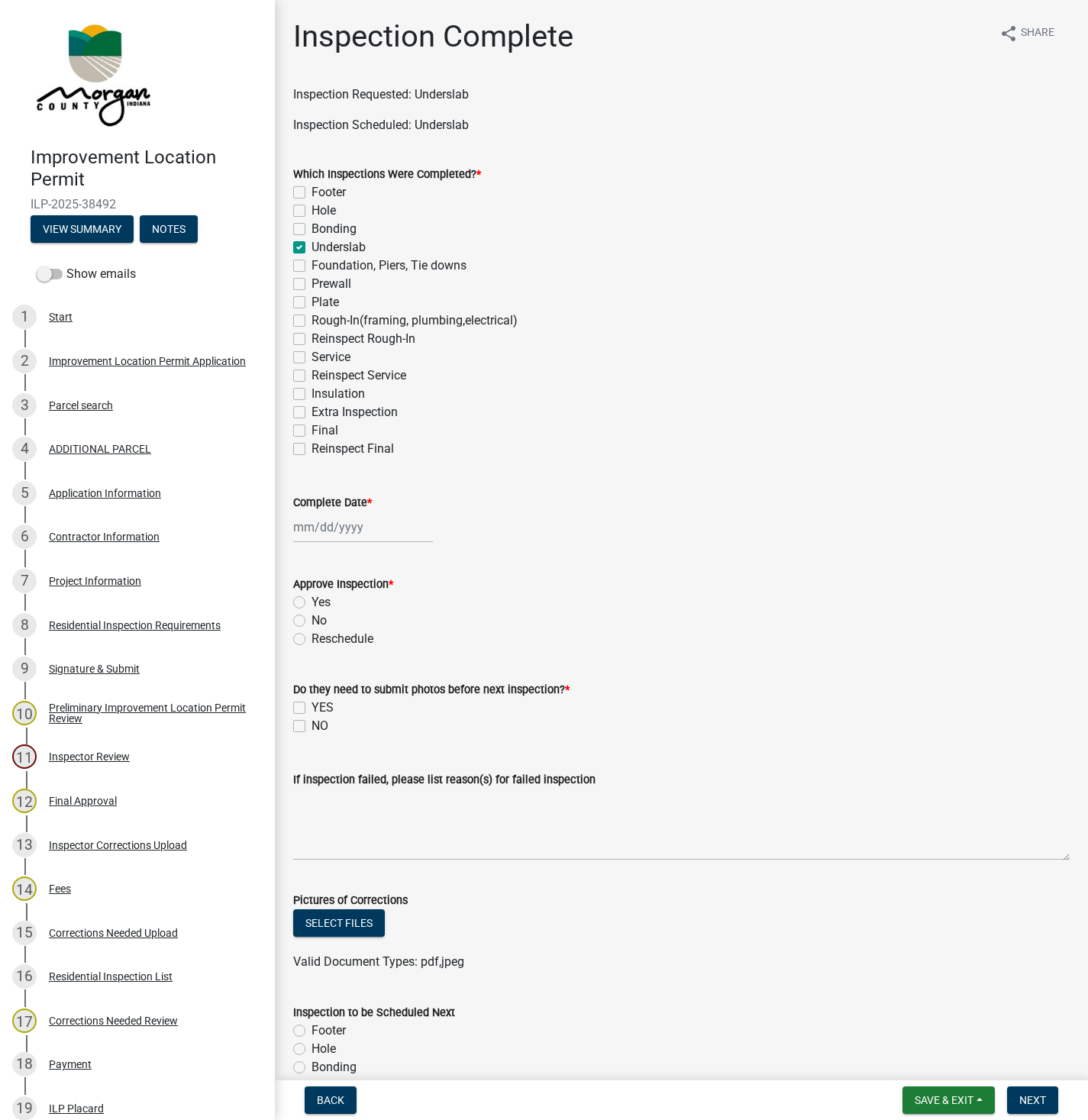
checkbox input "false"
click at [312, 192] on label "Footer" at bounding box center [329, 191] width 34 height 18
click at [312, 192] on input "Footer" at bounding box center [316, 188] width 10 height 10
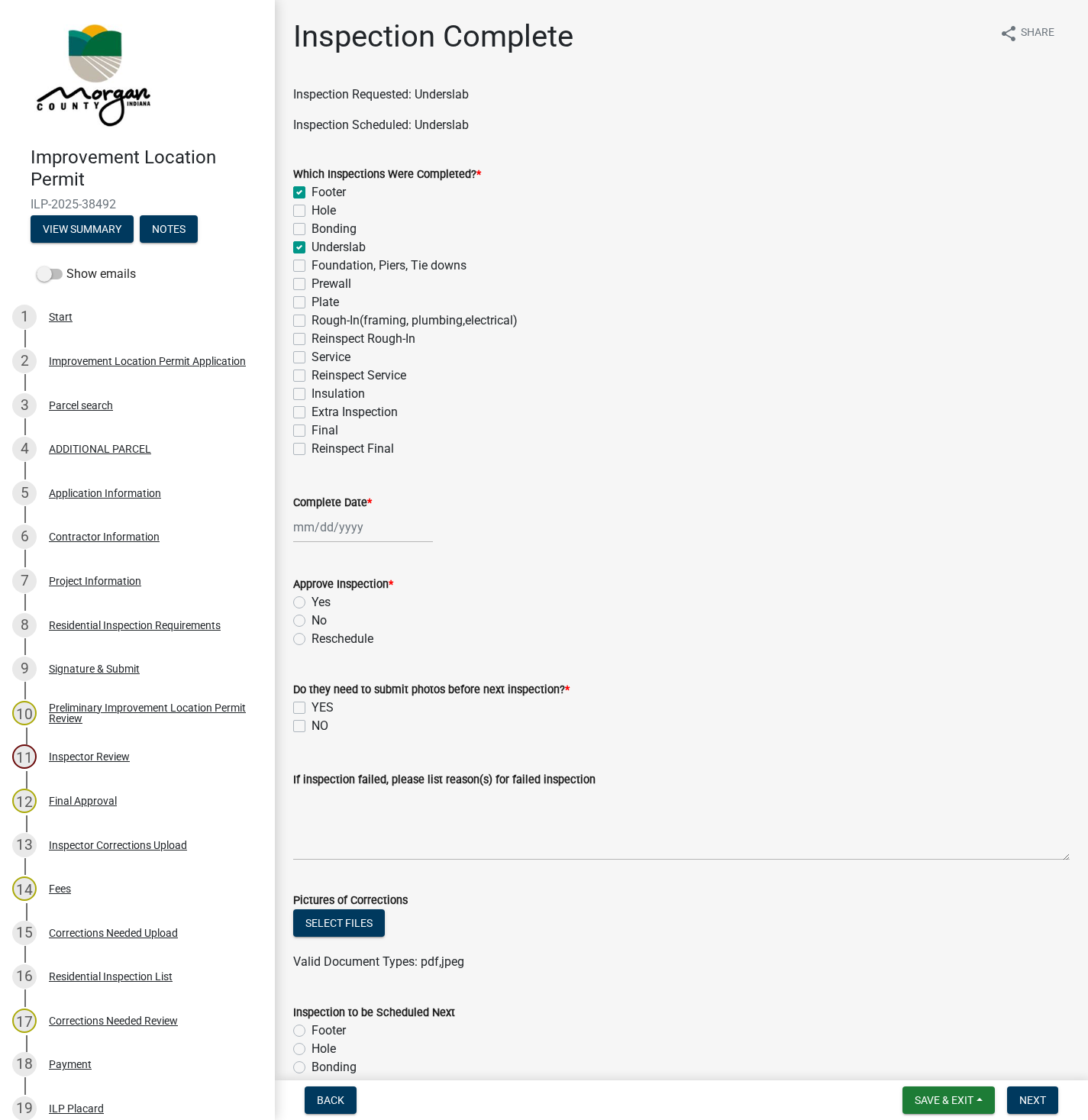
checkbox input "true"
checkbox input "false"
checkbox input "true"
checkbox input "false"
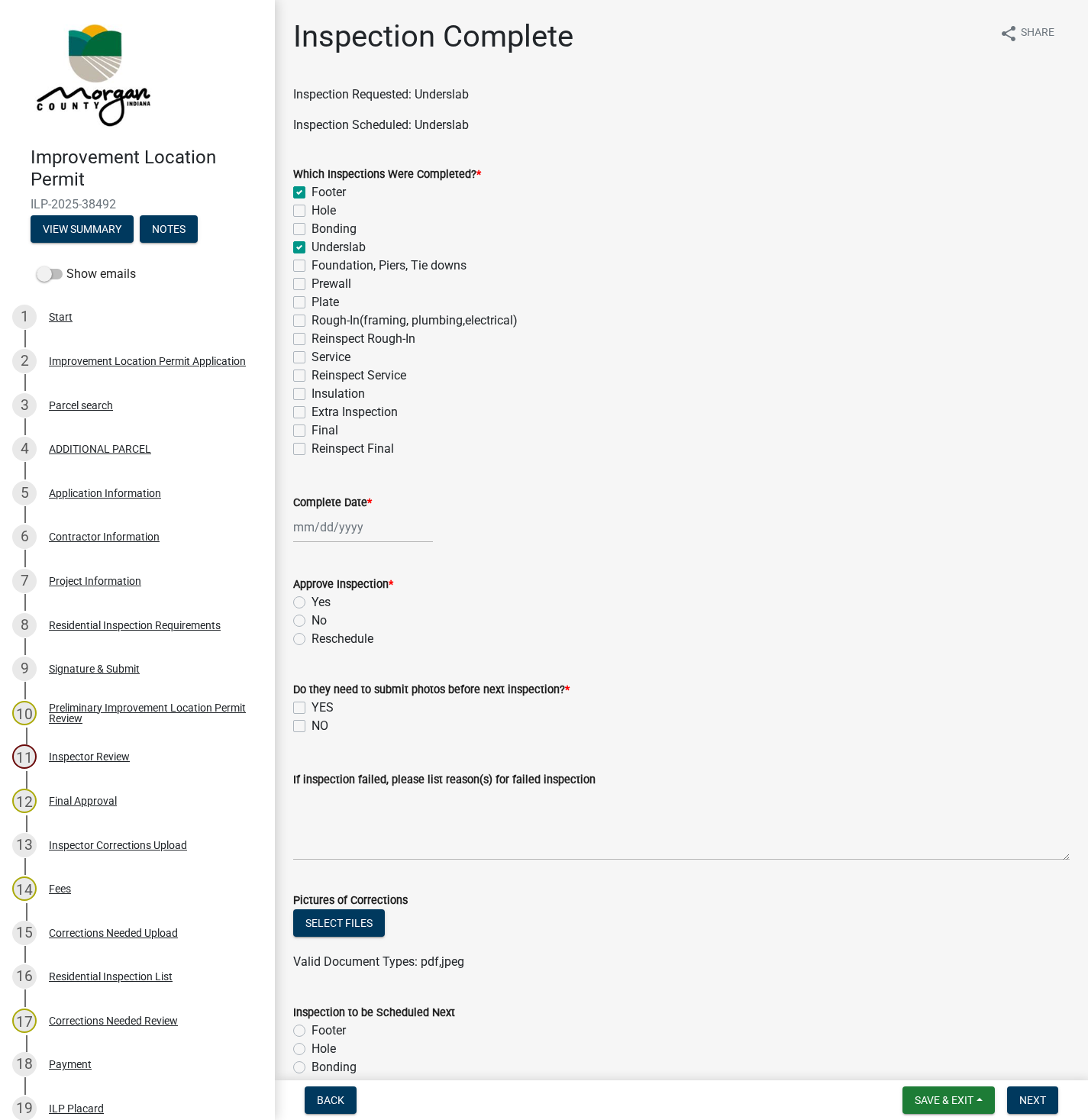
checkbox input "false"
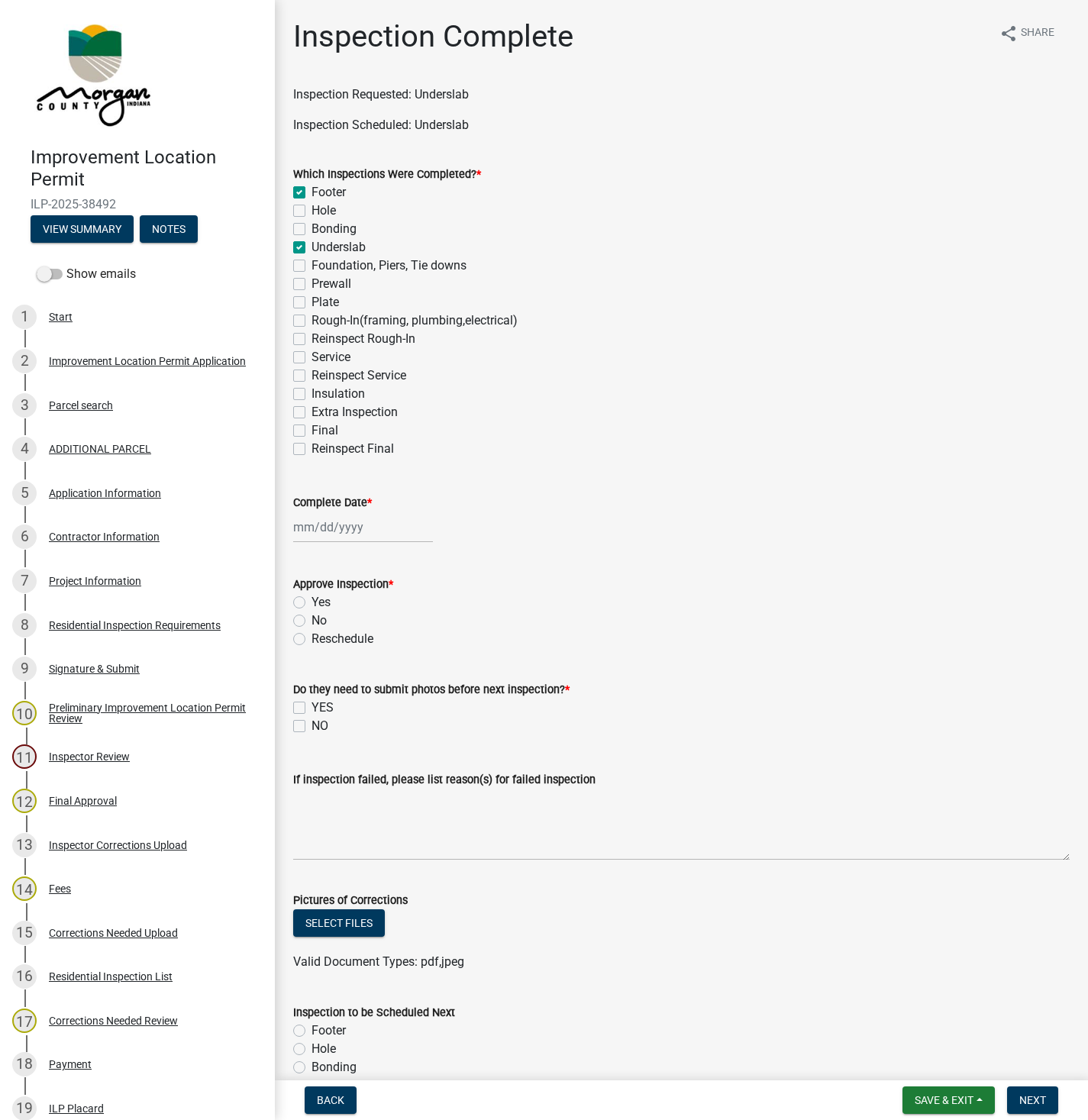
checkbox input "false"
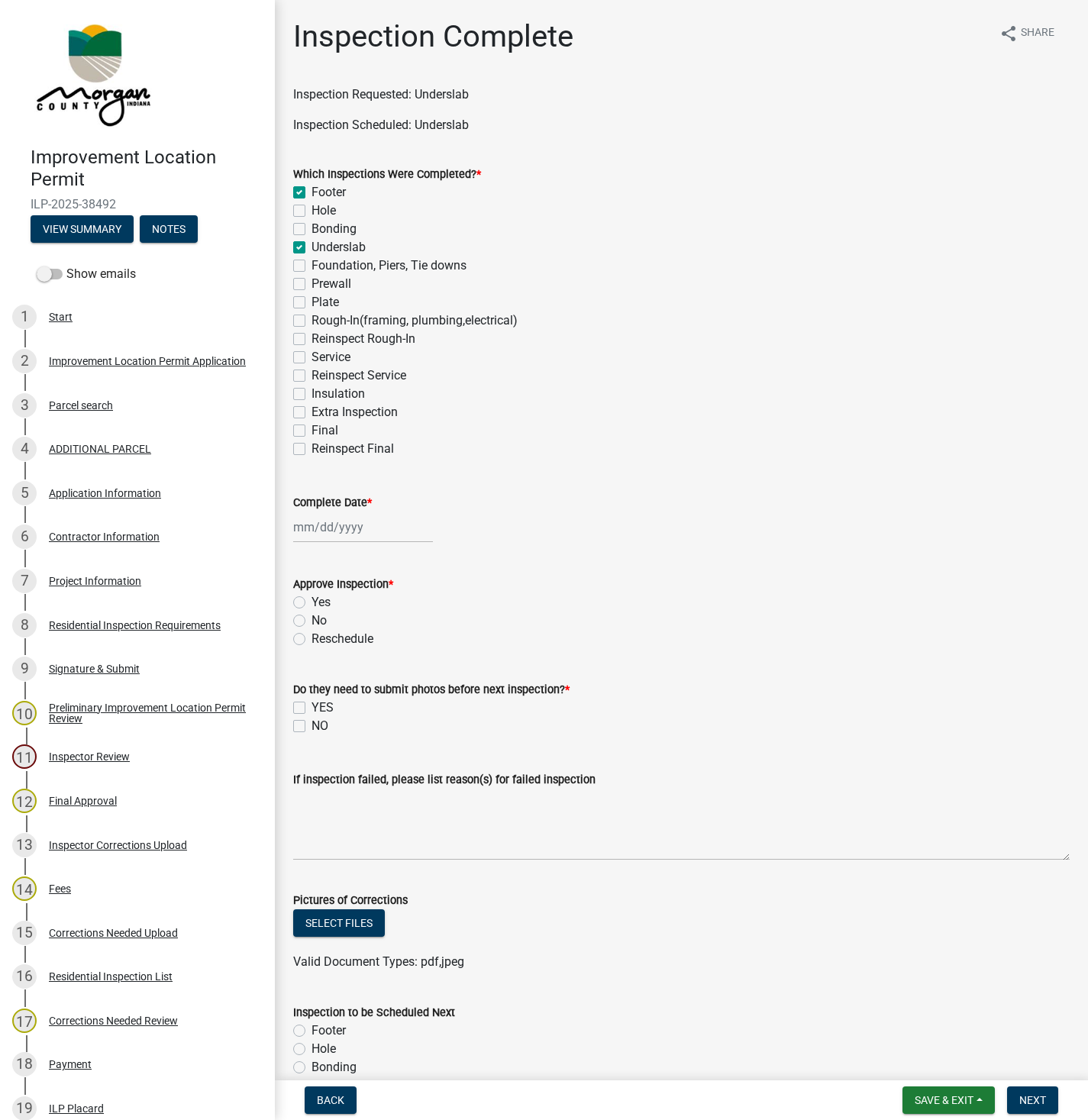
click at [353, 502] on label "Complete Date *" at bounding box center [332, 503] width 79 height 10
click at [353, 511] on input "Complete Date *" at bounding box center [363, 527] width 140 height 31
select select "8"
select select "2025"
click at [314, 683] on div "18" at bounding box center [309, 682] width 25 height 25
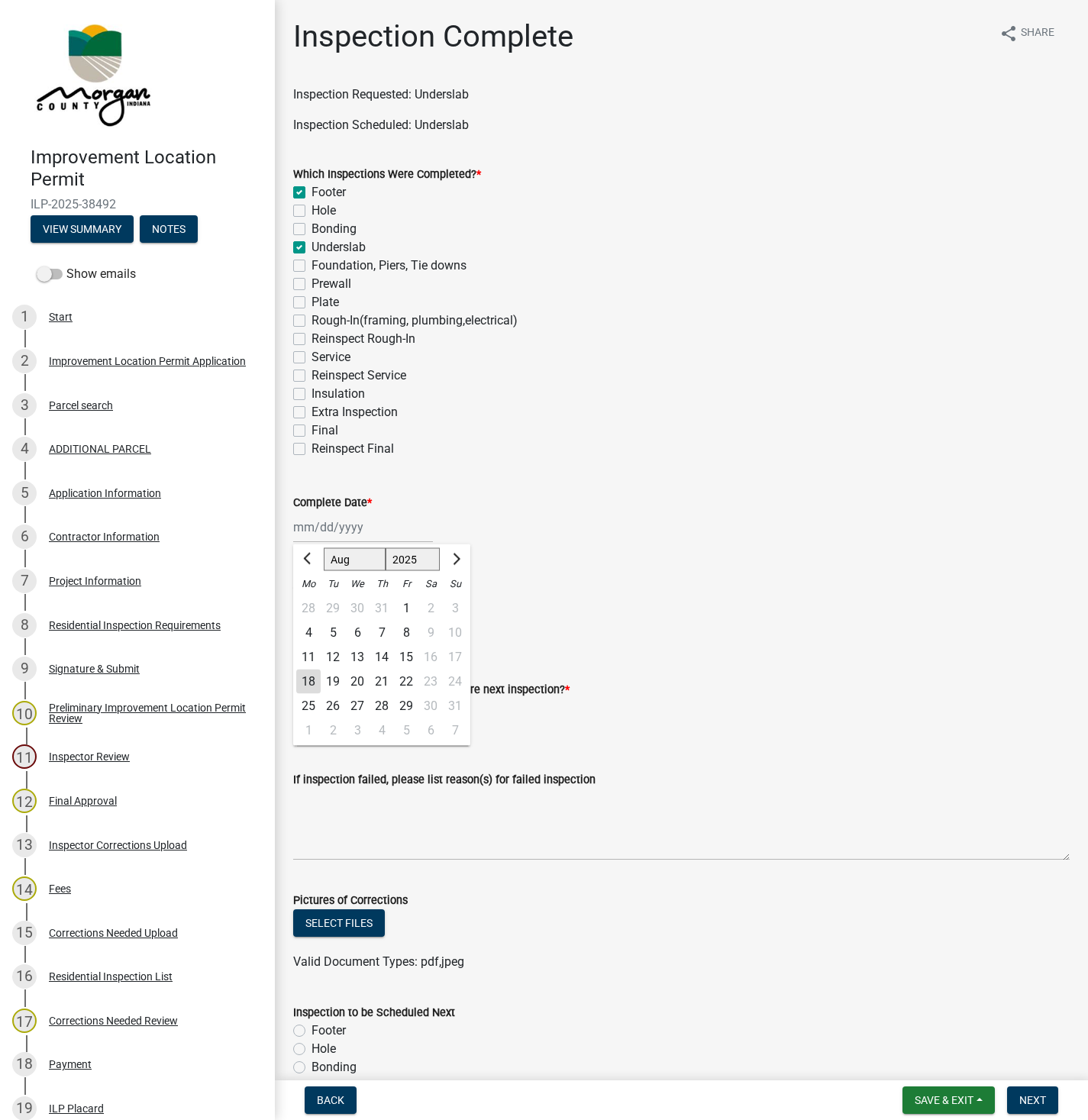
type input "[DATE]"
click at [312, 598] on label "Yes" at bounding box center [321, 602] width 19 height 18
click at [312, 598] on input "Yes" at bounding box center [316, 598] width 10 height 10
radio input "true"
click at [312, 704] on label "YES" at bounding box center [322, 707] width 22 height 18
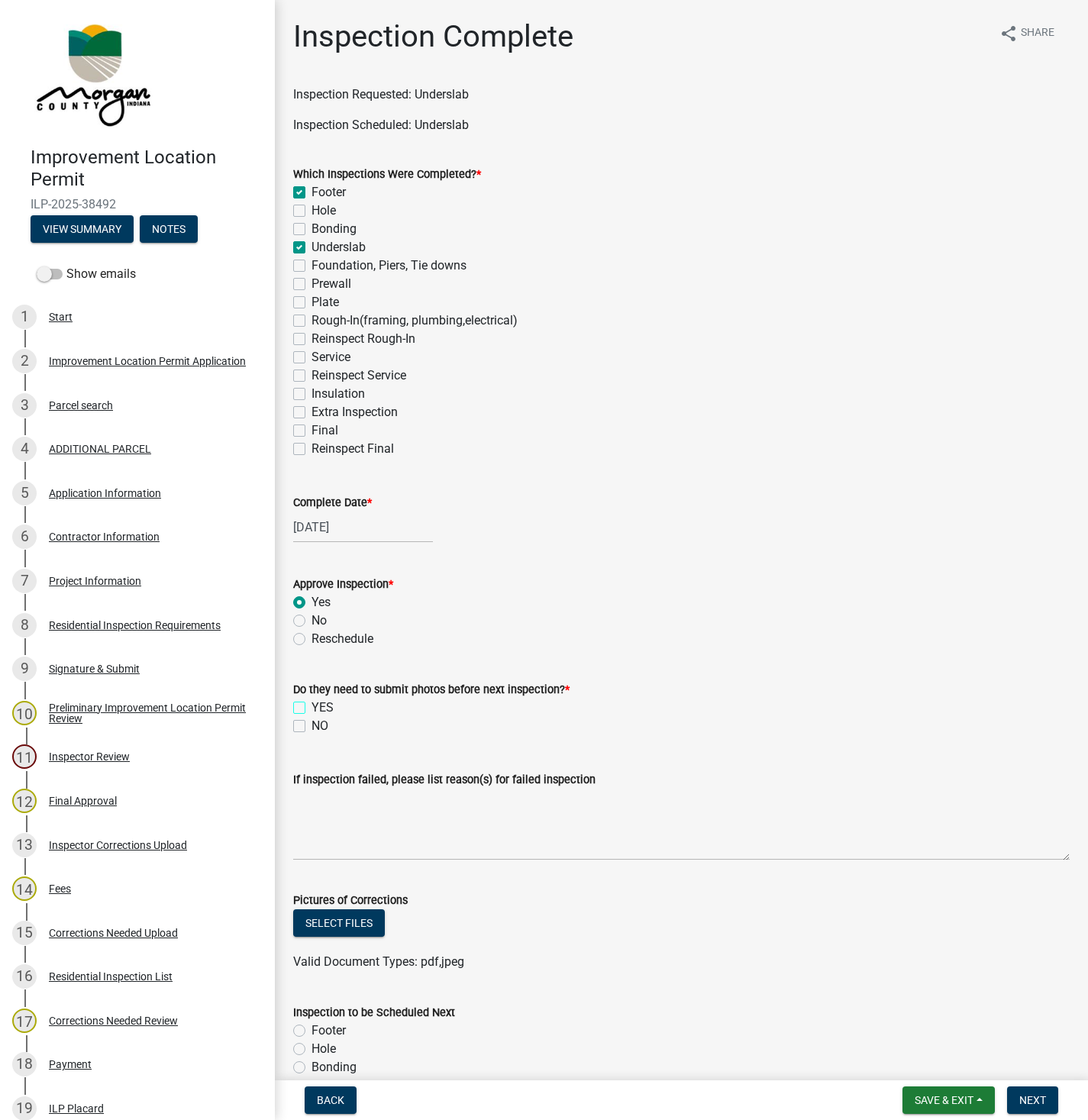
click at [312, 704] on input "YES" at bounding box center [316, 703] width 10 height 10
checkbox input "true"
checkbox input "false"
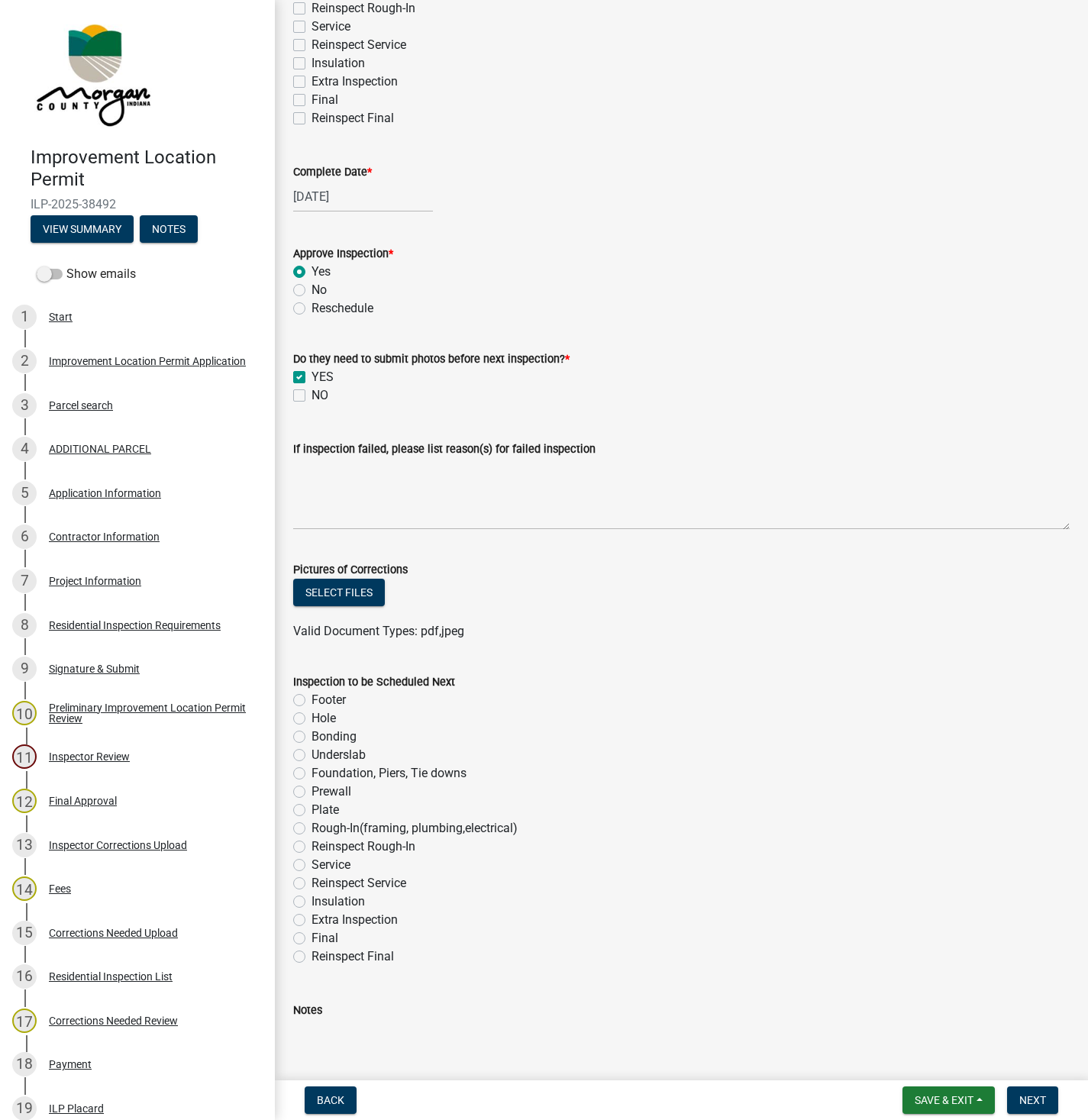
scroll to position [419, 0]
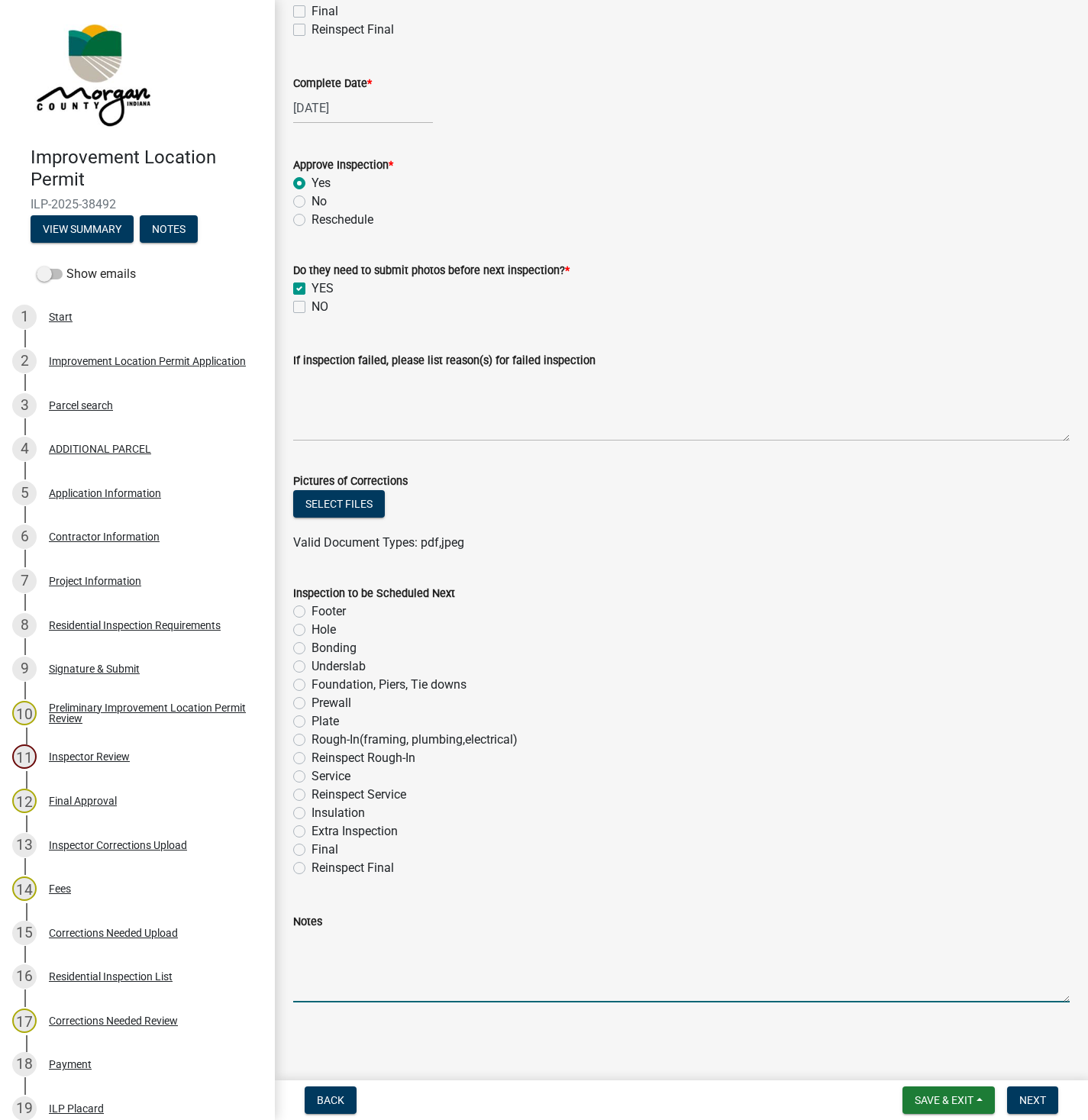
click at [332, 944] on textarea "Notes" at bounding box center [681, 966] width 776 height 71
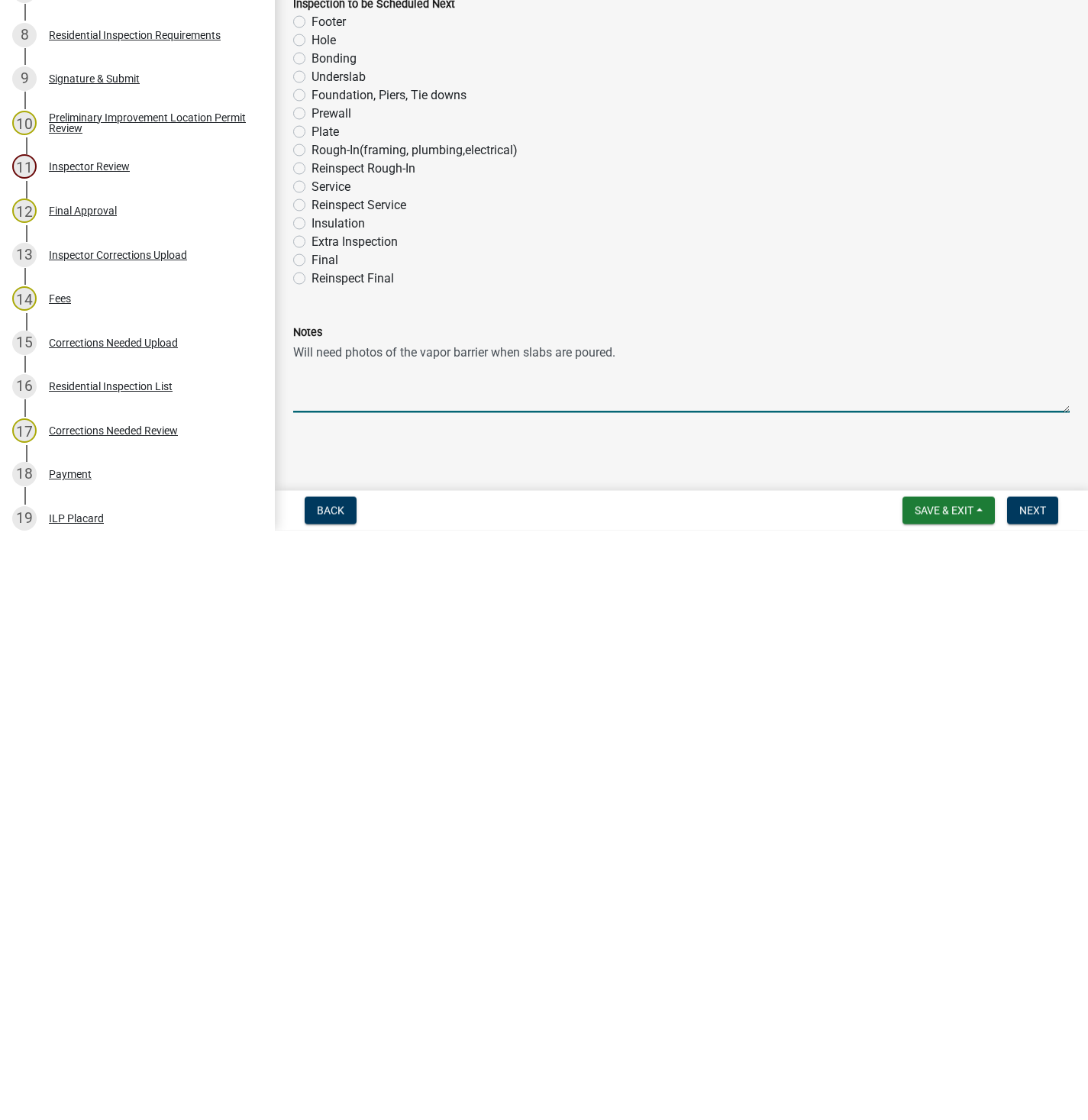
type textarea "Will need photos of the vapor barrier when slabs are poured."
click at [1017, 1099] on button "Next" at bounding box center [1033, 1100] width 51 height 28
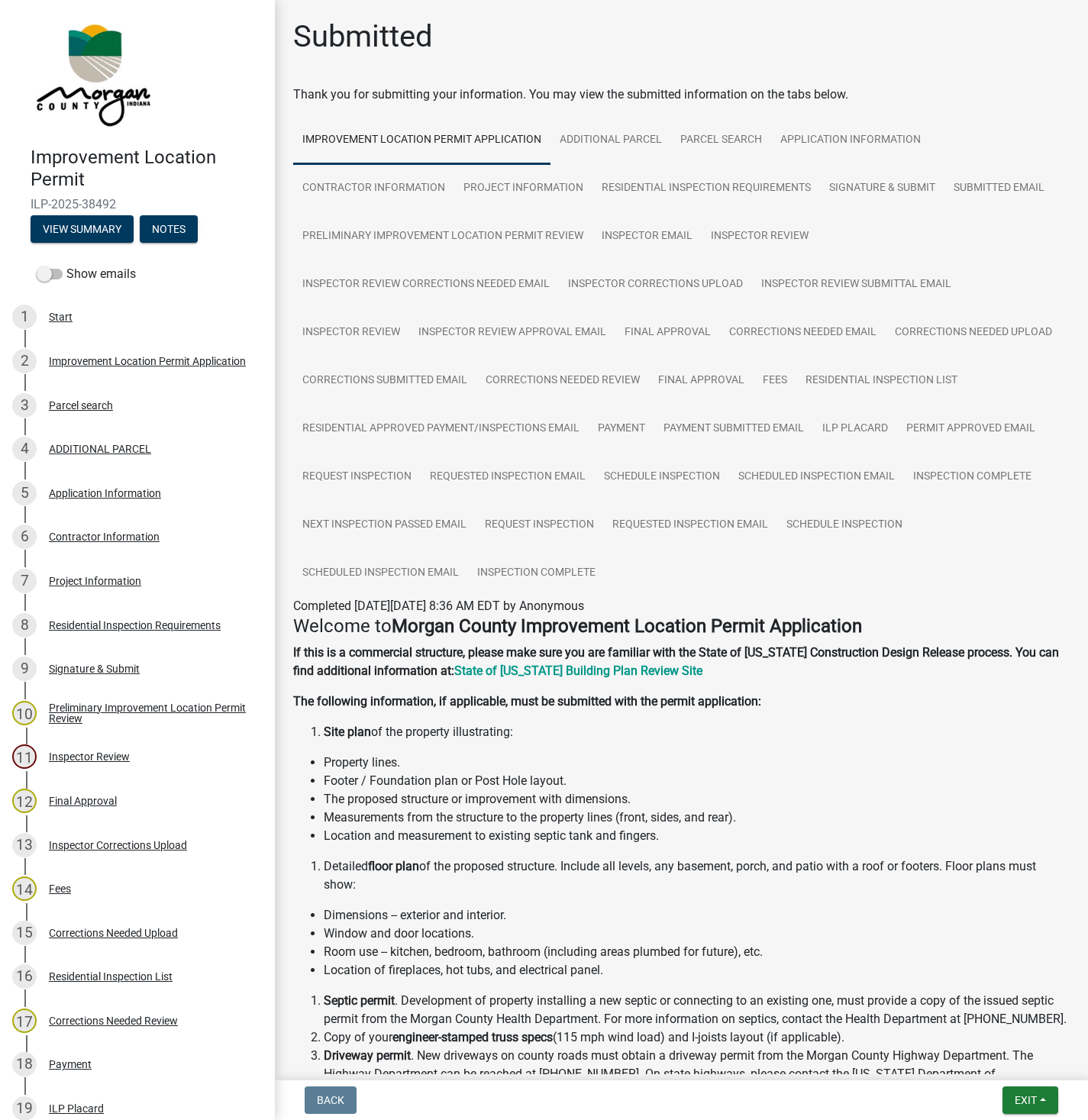
click at [1024, 1080] on nav "Back Exit Save Save & Exit" at bounding box center [682, 1100] width 814 height 40
click at [1016, 1104] on span "Exit" at bounding box center [1025, 1100] width 22 height 12
click at [969, 1063] on button "Save & Exit" at bounding box center [997, 1061] width 122 height 36
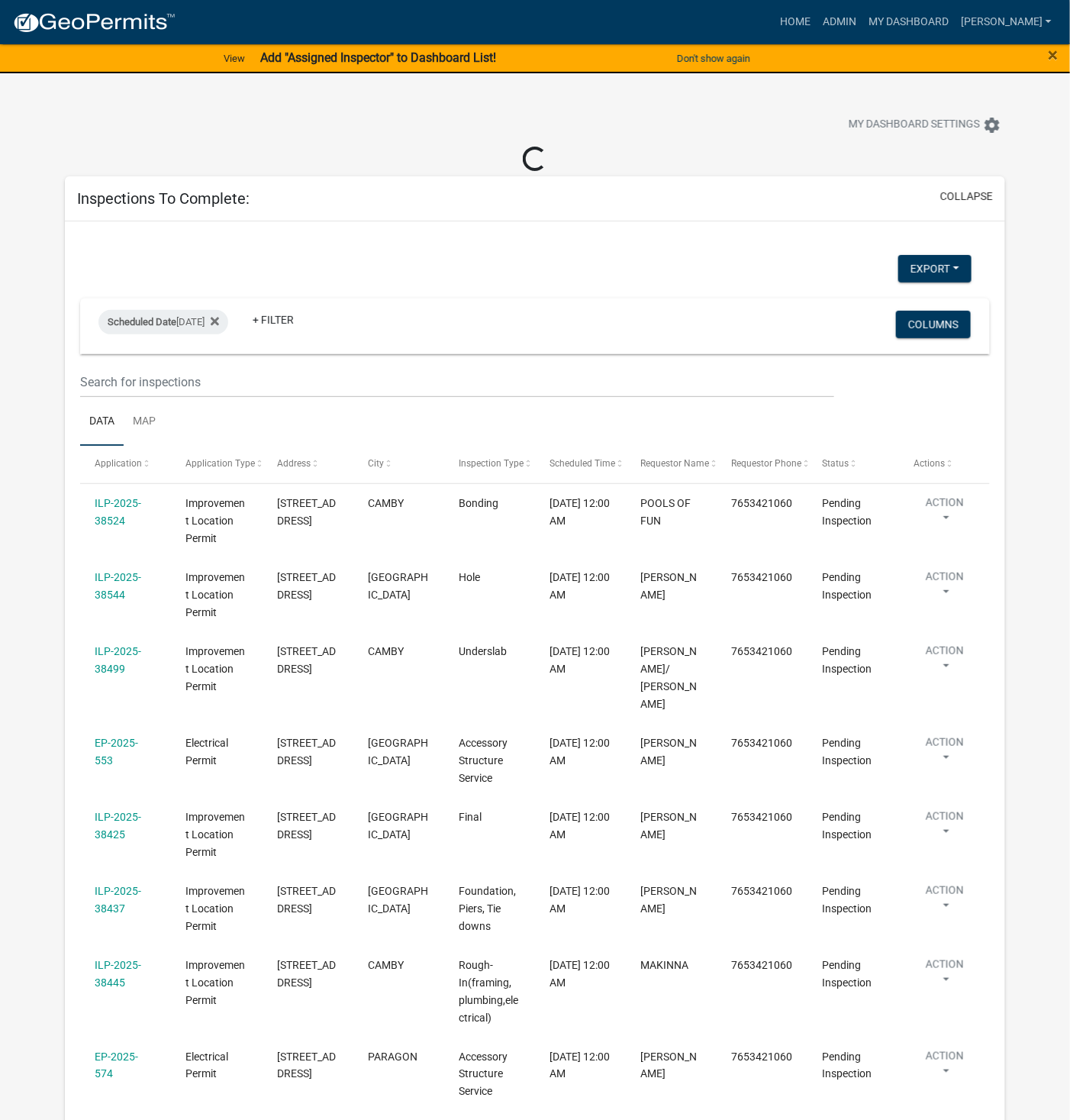
select select "1: 25"
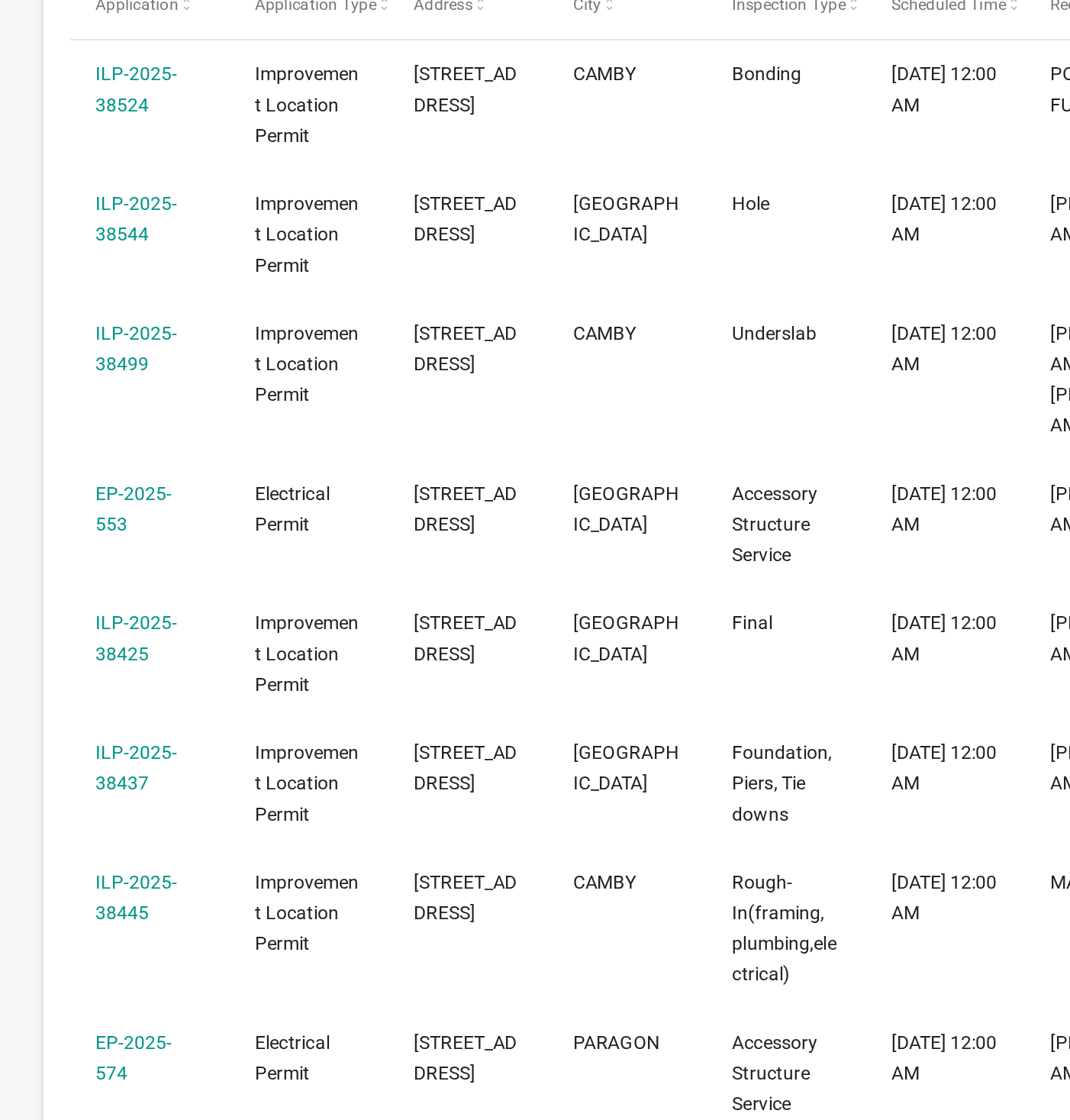
click at [121, 642] on link "ILP-2025-38499" at bounding box center [117, 632] width 47 height 30
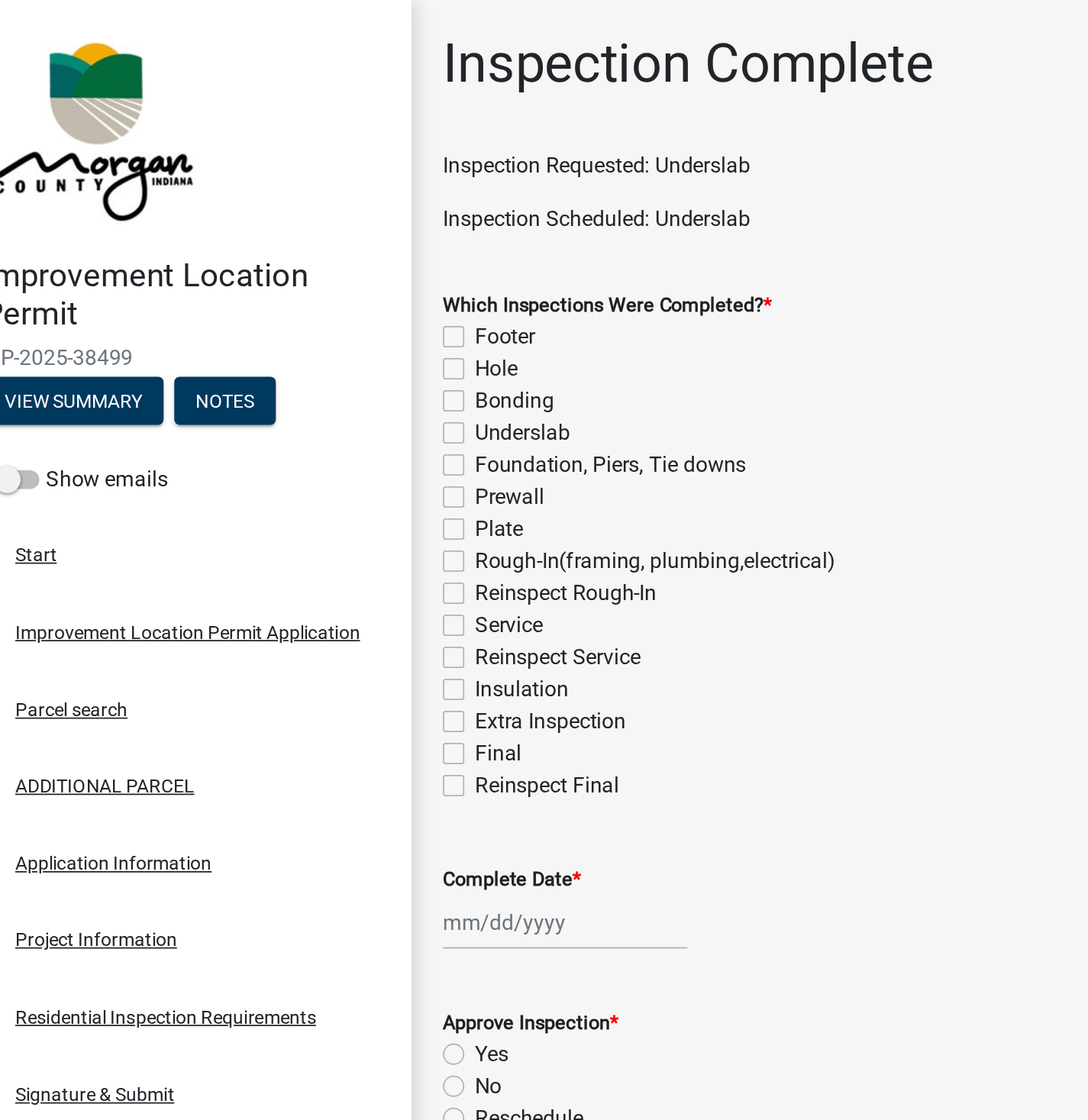
click at [312, 240] on label "Underslab" at bounding box center [338, 247] width 54 height 18
click at [312, 240] on input "Underslab" at bounding box center [316, 243] width 10 height 10
checkbox input "true"
checkbox input "false"
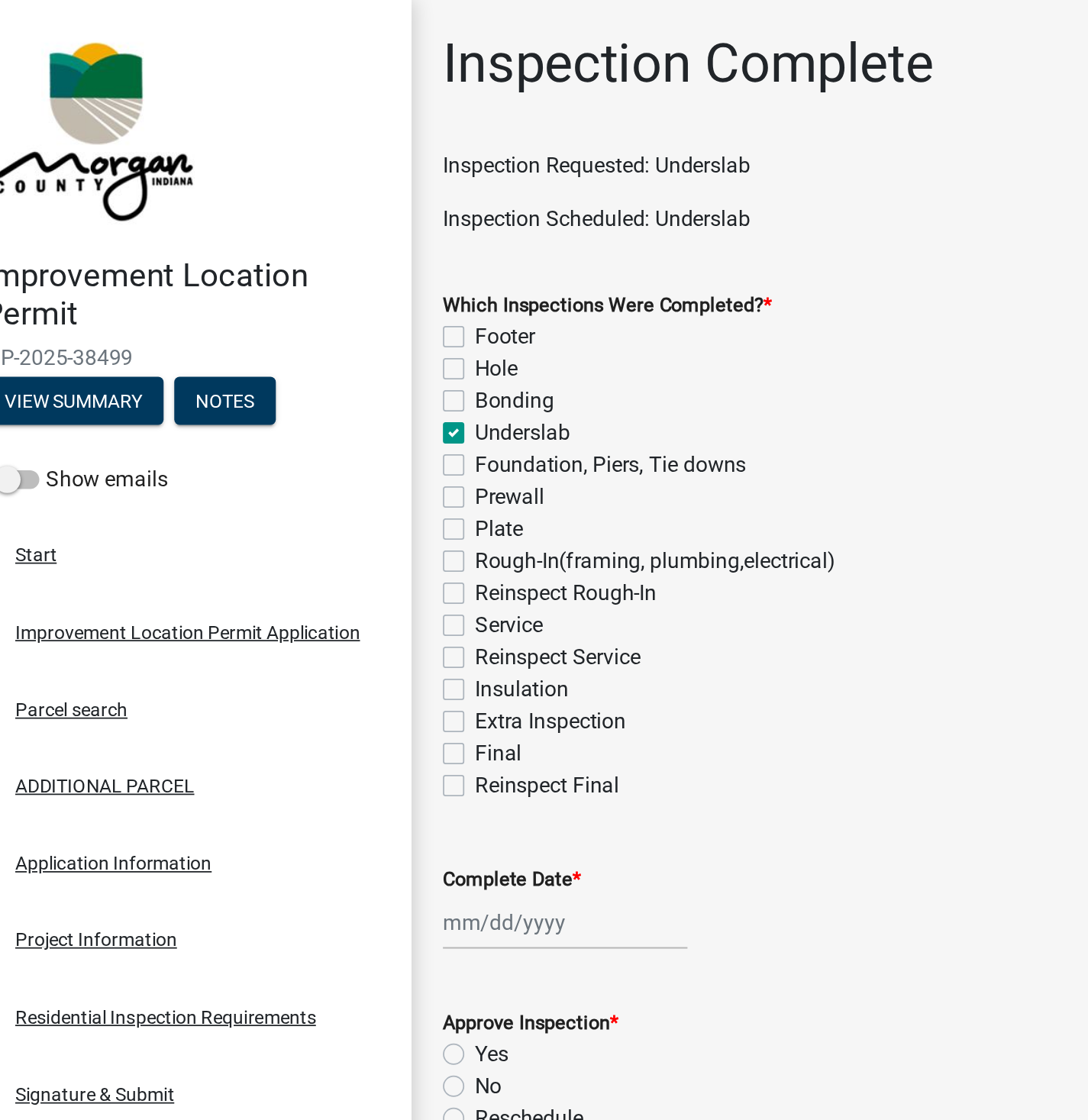
checkbox input "false"
checkbox input "true"
checkbox input "false"
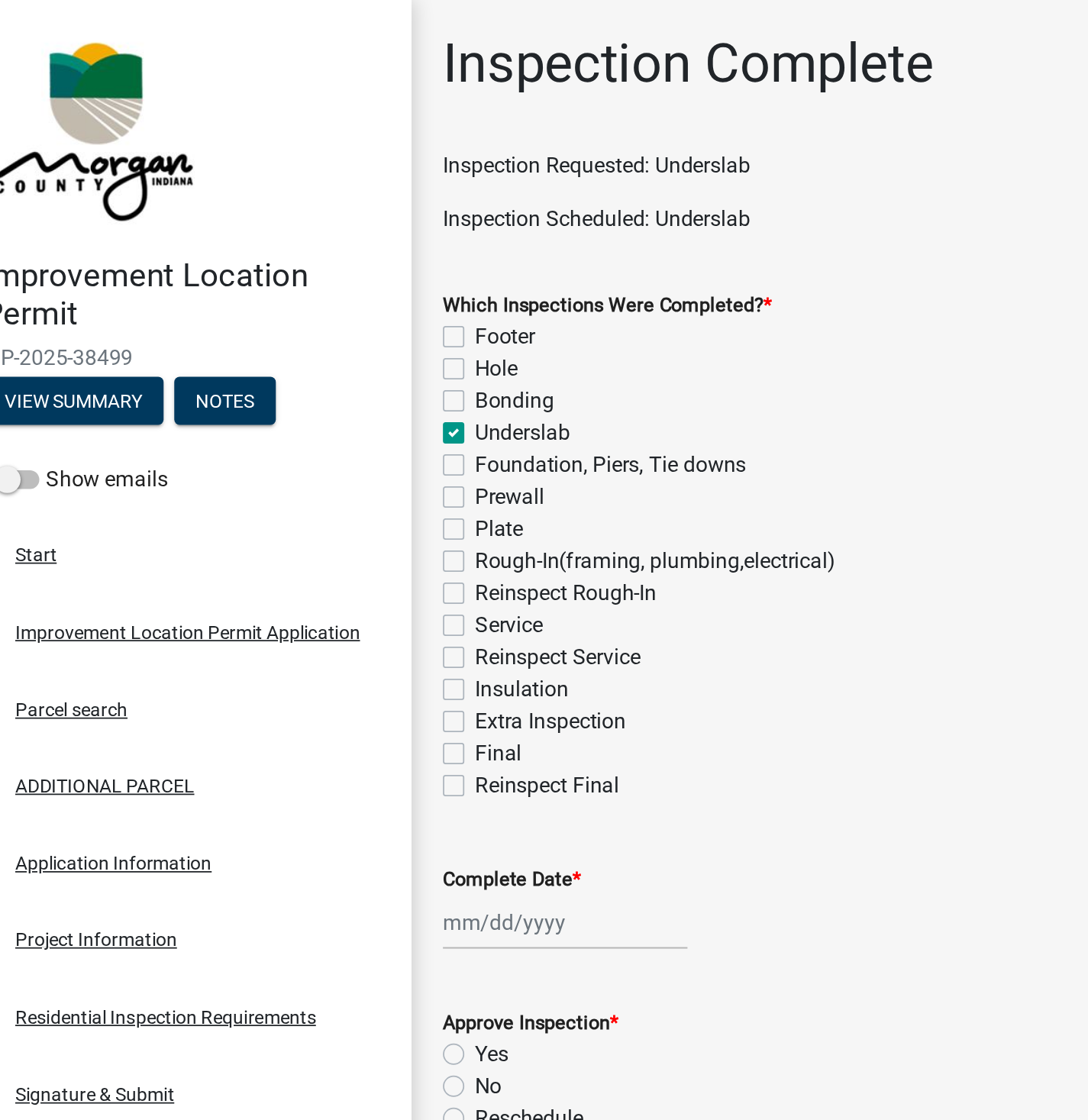
checkbox input "false"
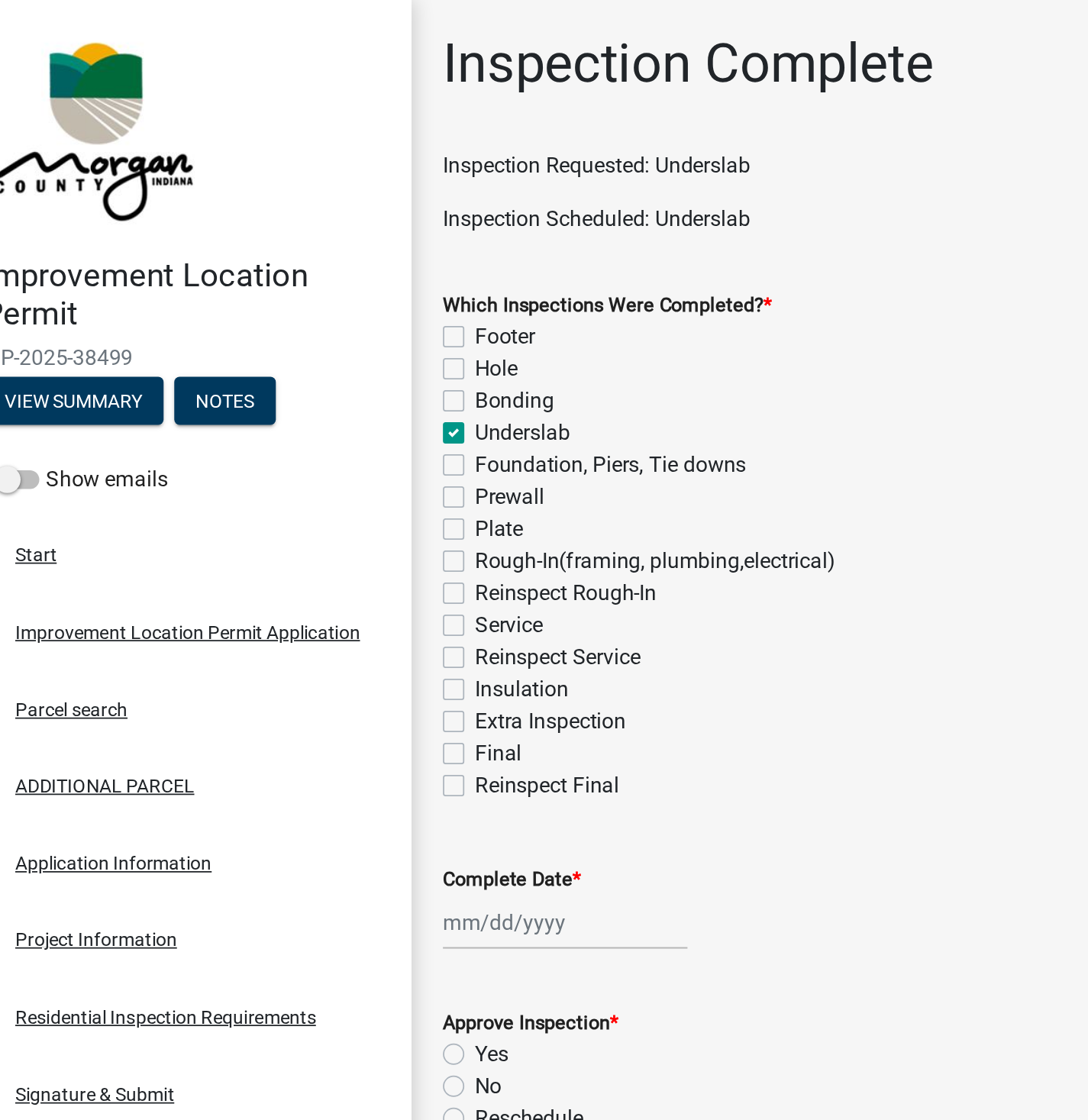
checkbox input "false"
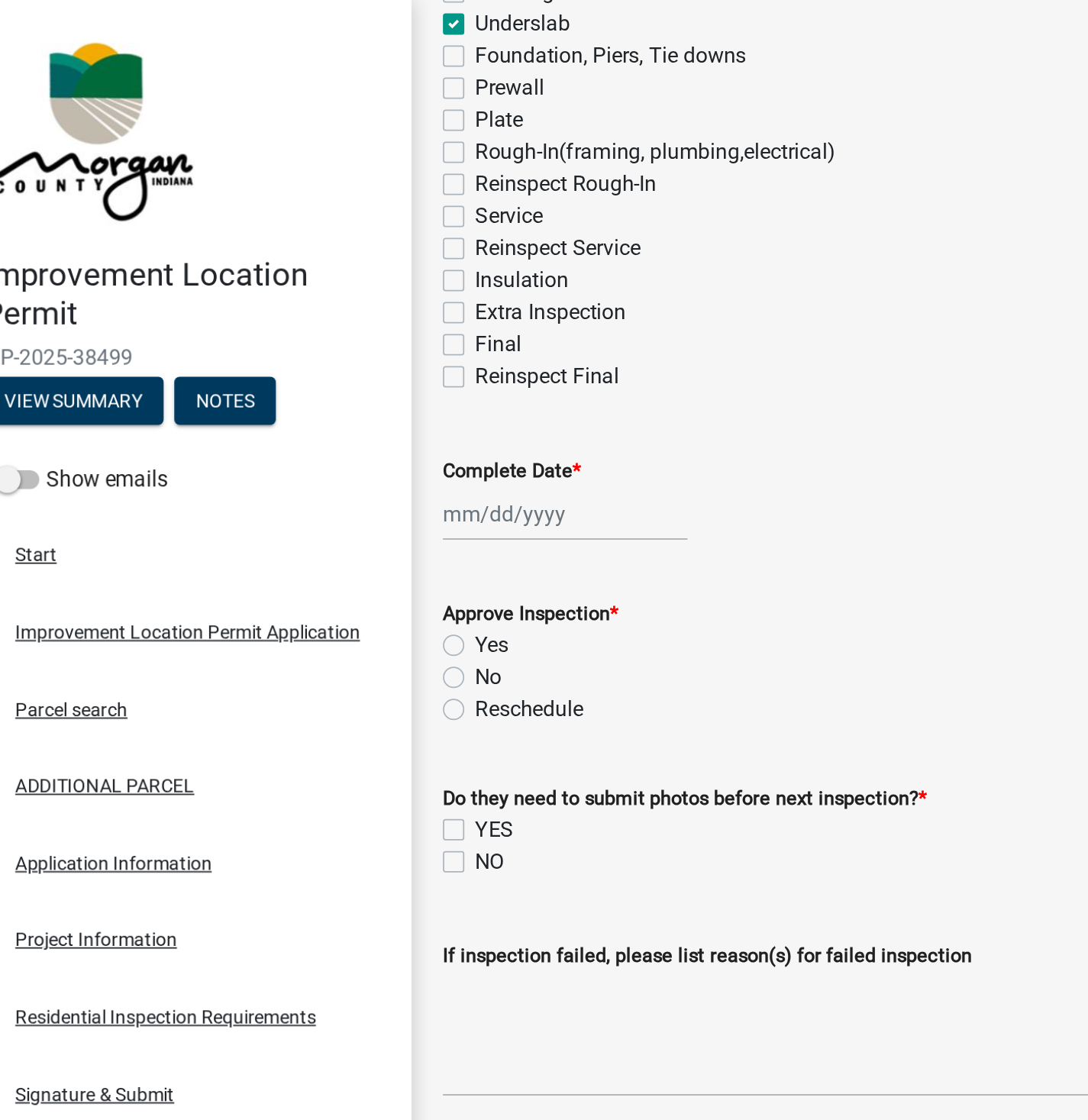
scroll to position [238, 0]
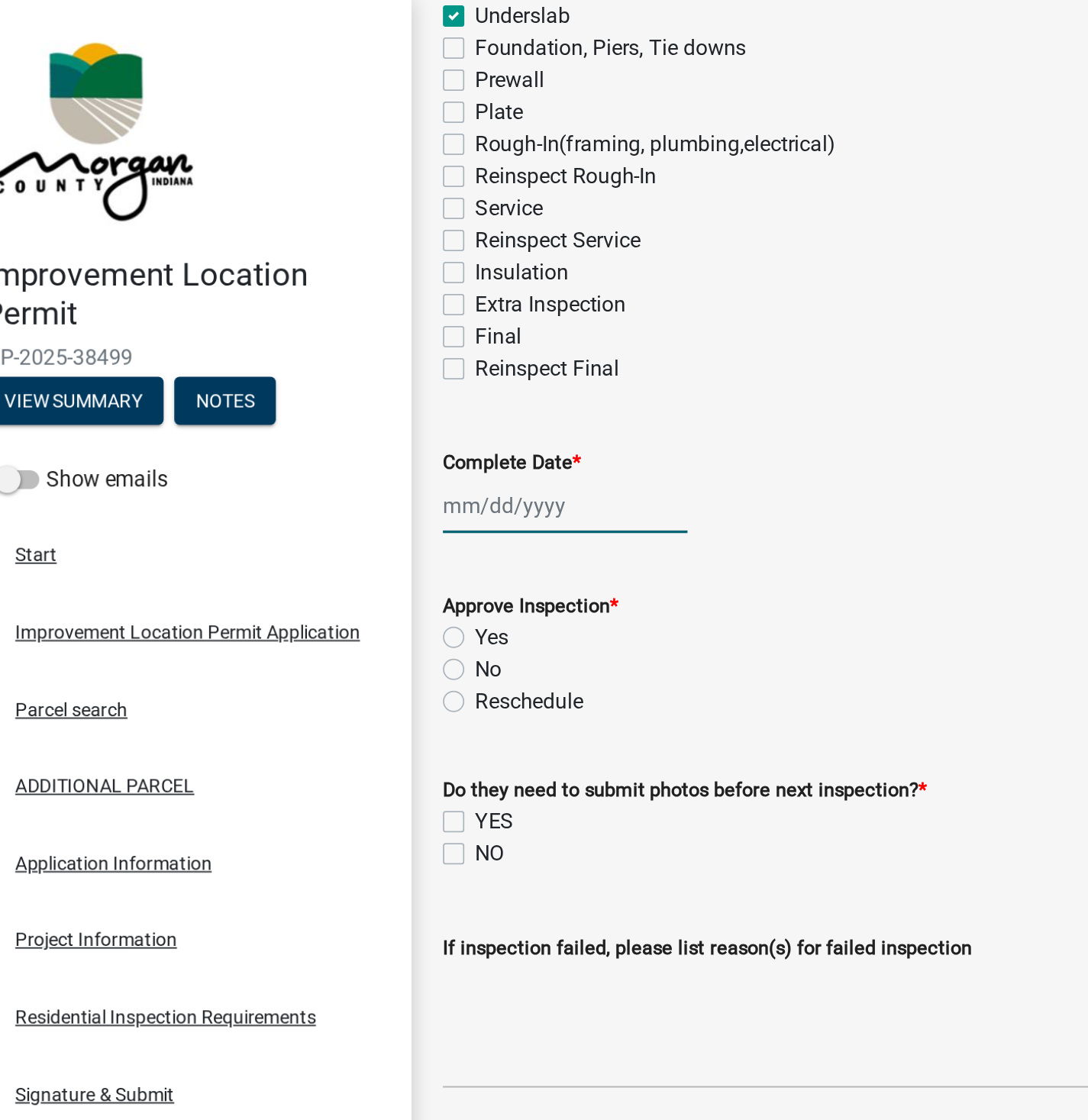
click at [321, 290] on div at bounding box center [363, 289] width 140 height 31
select select "8"
select select "2025"
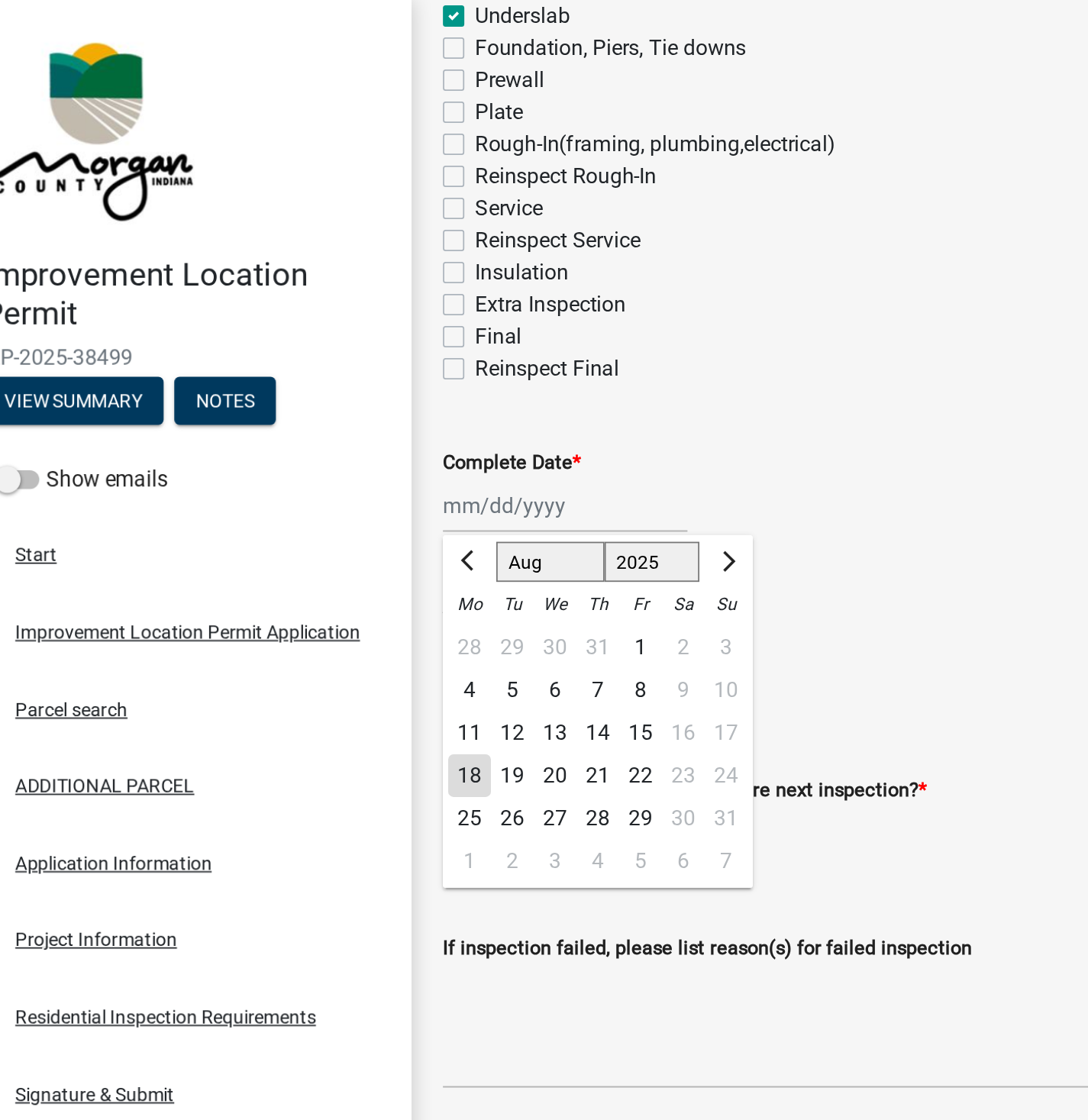
click at [310, 440] on div "18" at bounding box center [309, 444] width 25 height 25
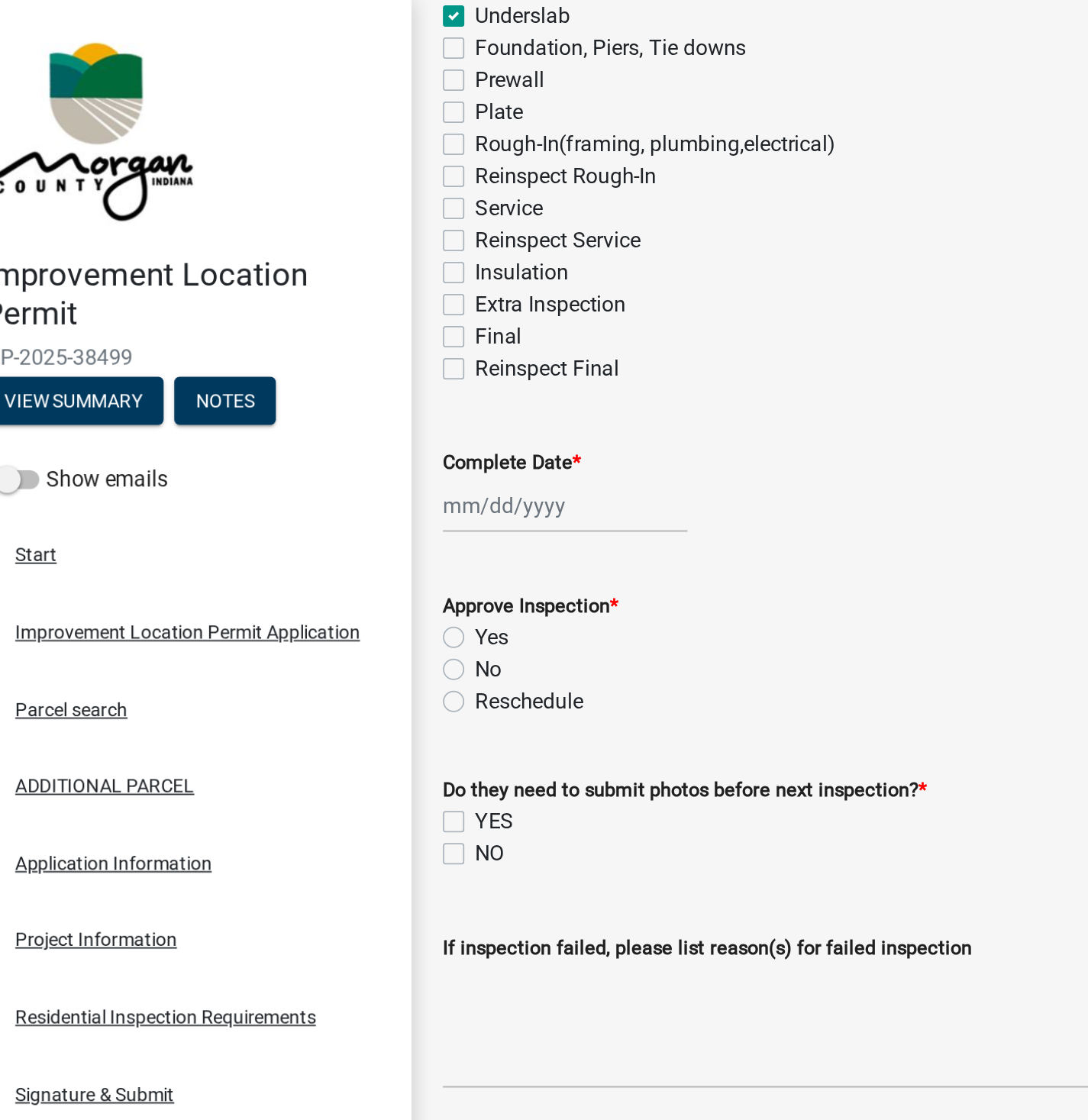
type input "[DATE]"
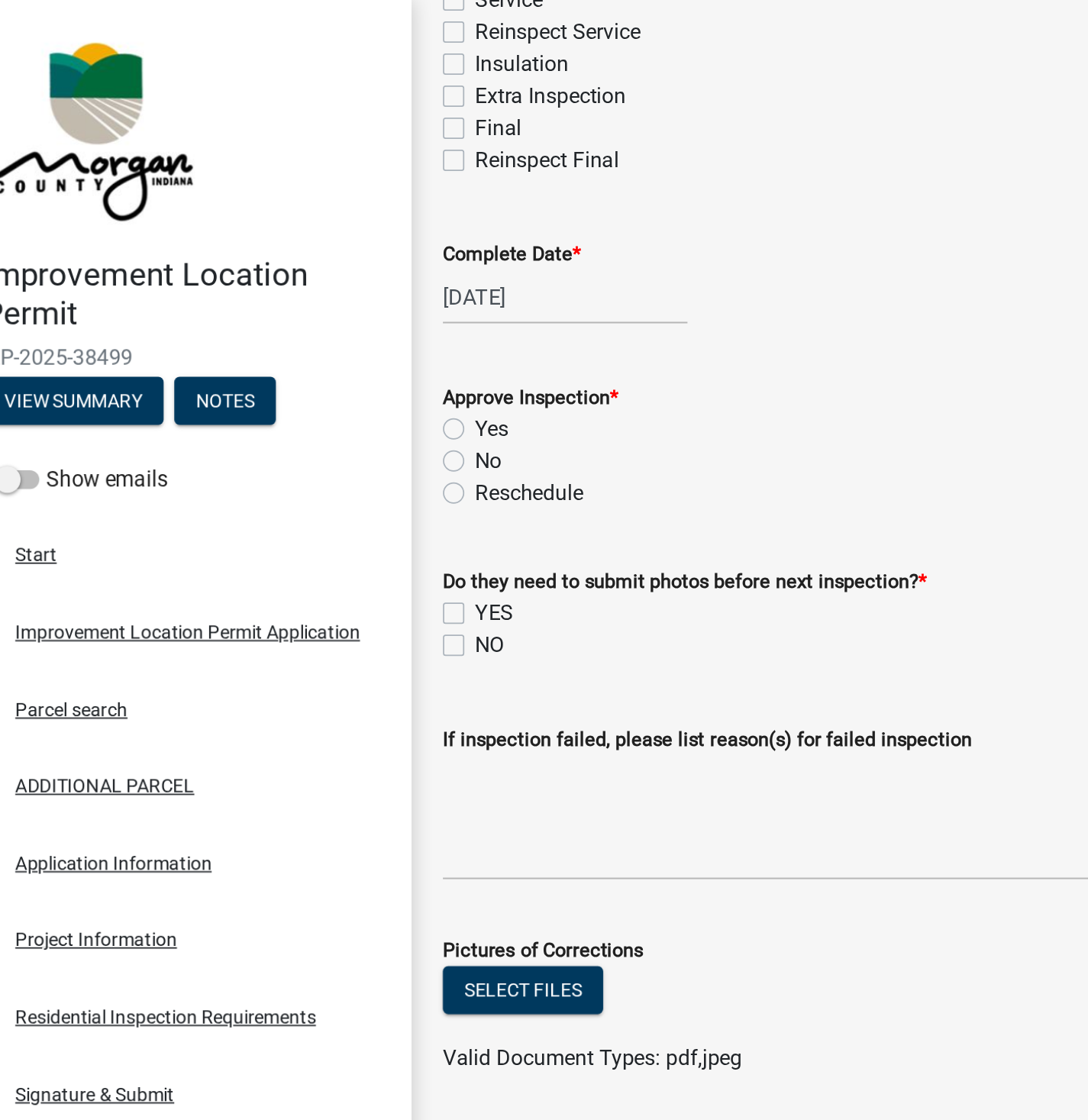
scroll to position [419, 0]
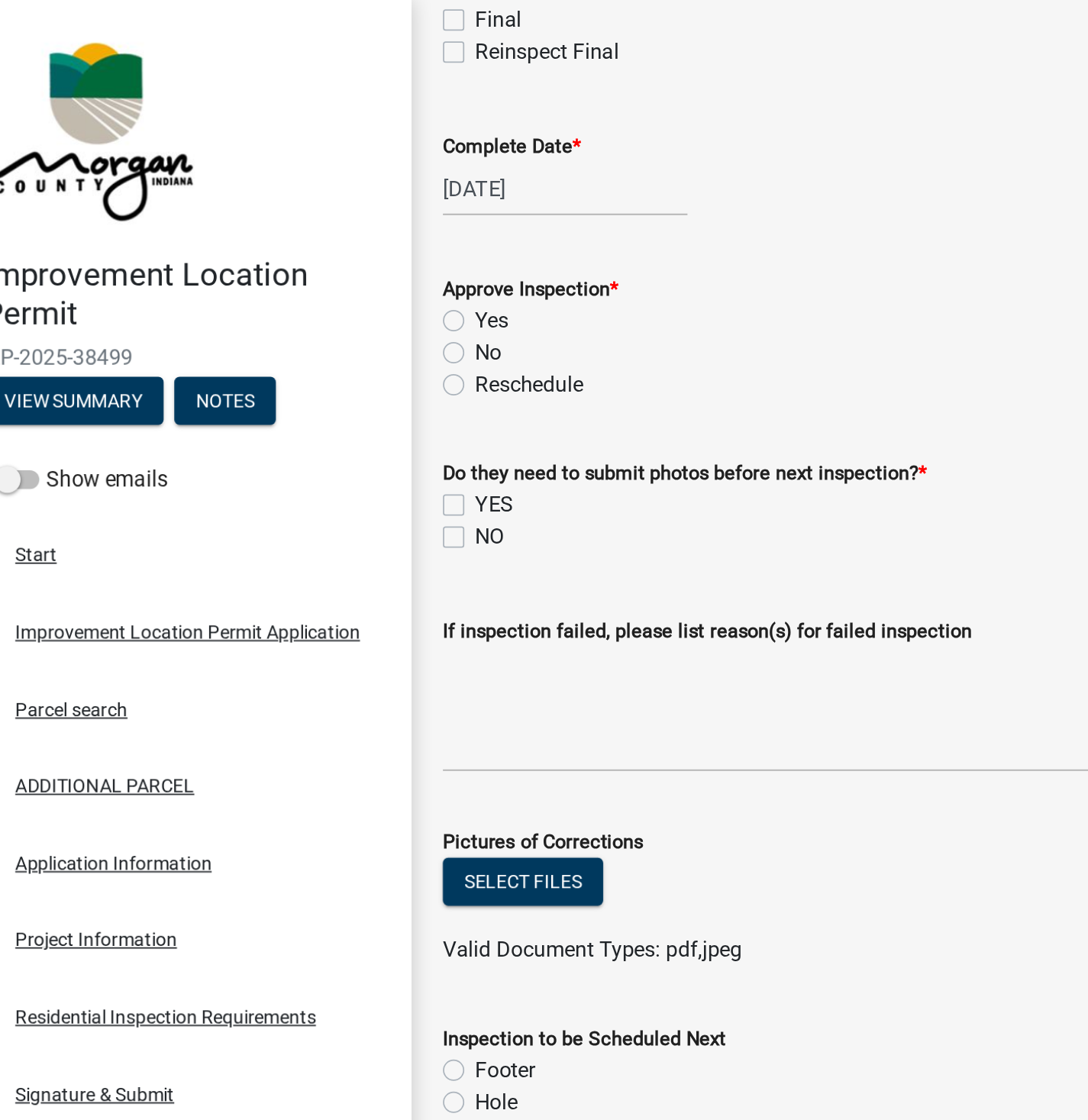
click at [312, 183] on label "Yes" at bounding box center [321, 183] width 19 height 18
click at [312, 183] on input "Yes" at bounding box center [316, 179] width 10 height 10
radio input "true"
click at [312, 307] on label "NO" at bounding box center [320, 307] width 17 height 18
click at [312, 307] on input "NO" at bounding box center [316, 303] width 10 height 10
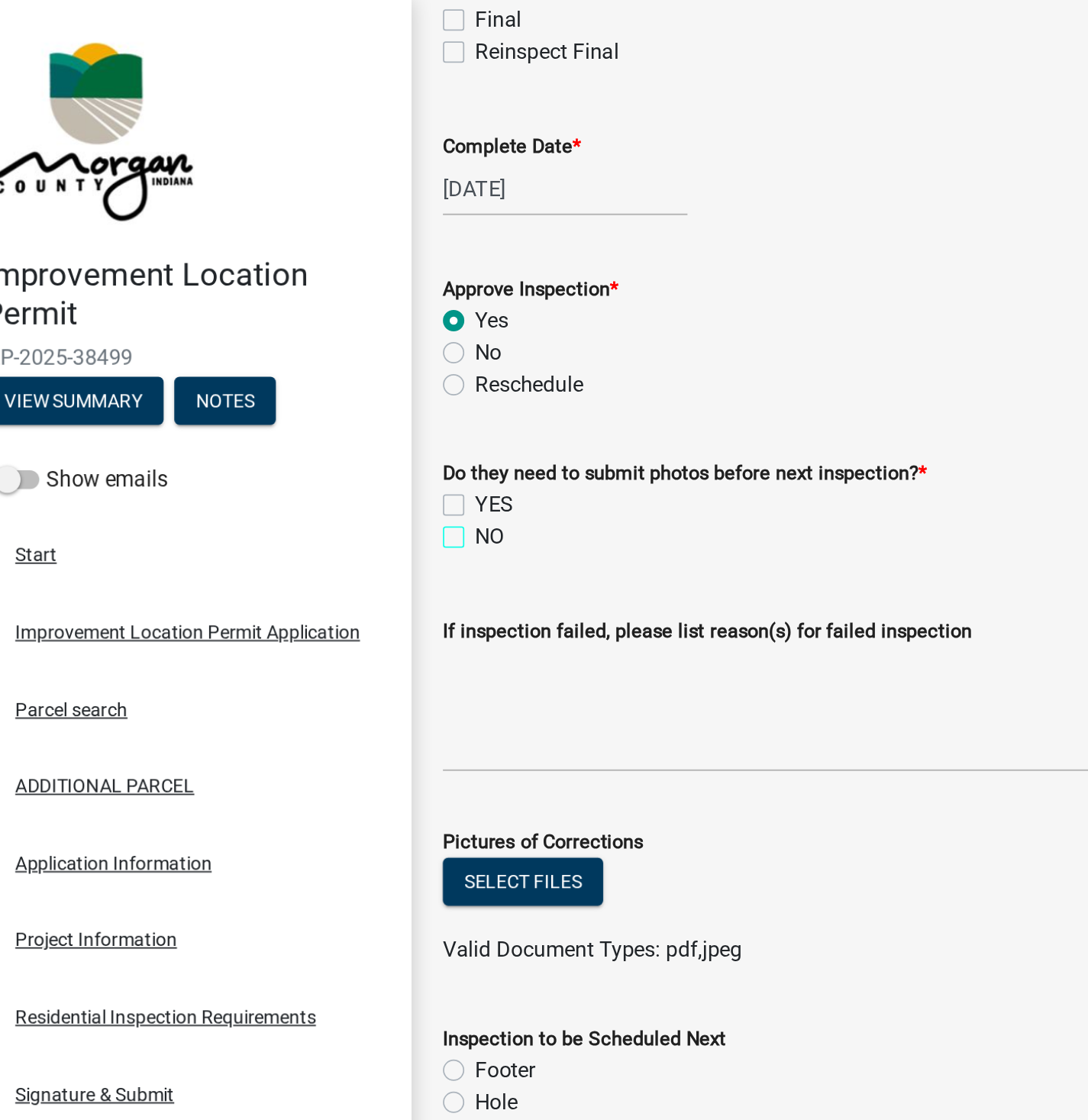
checkbox input "true"
checkbox input "false"
checkbox input "true"
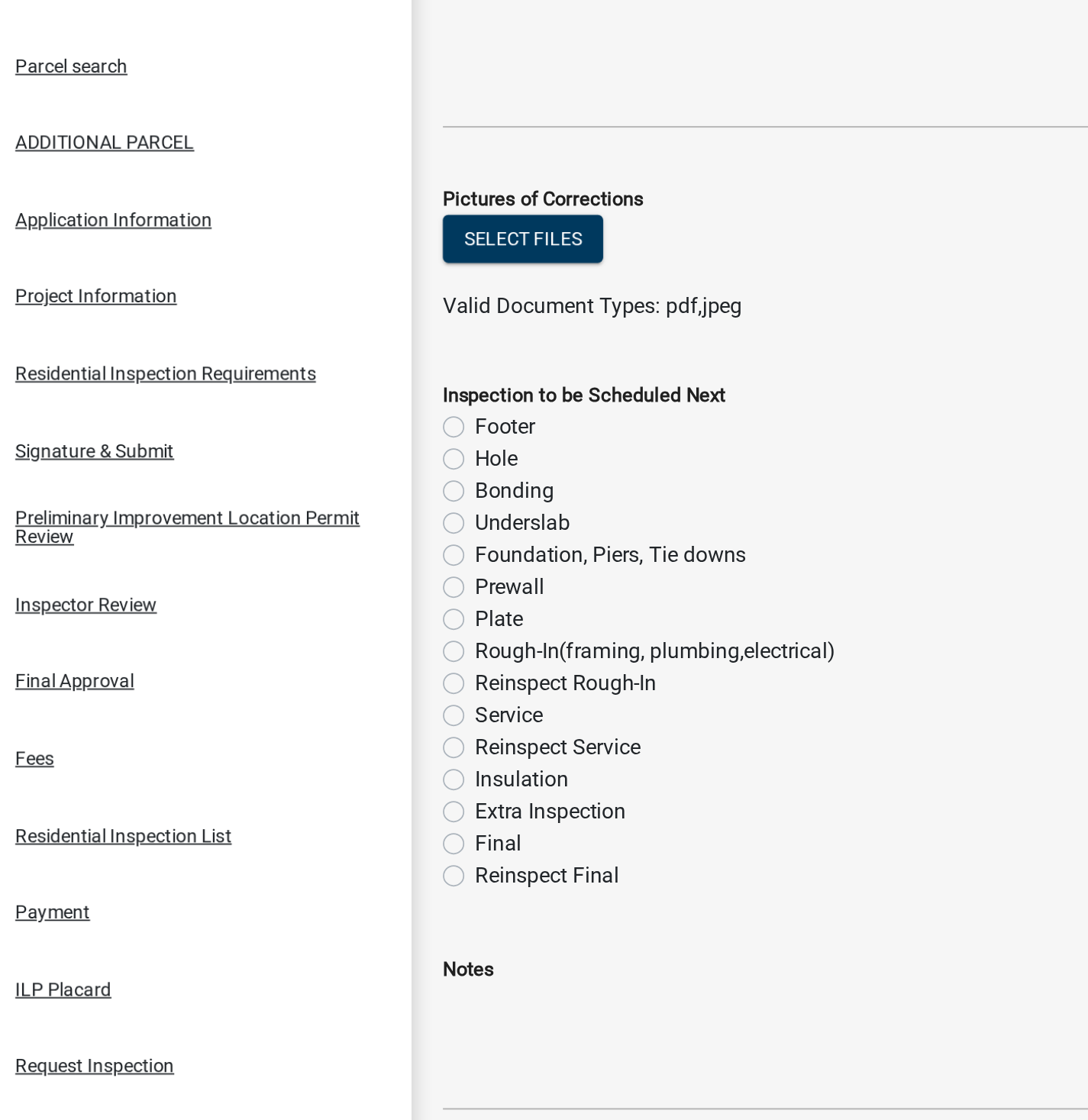
click at [312, 722] on label "Plate" at bounding box center [325, 721] width 28 height 18
click at [312, 722] on input "Plate" at bounding box center [316, 717] width 10 height 10
radio input "true"
click at [312, 724] on label "Plate" at bounding box center [325, 721] width 28 height 18
click at [312, 722] on input "Plate" at bounding box center [316, 717] width 10 height 10
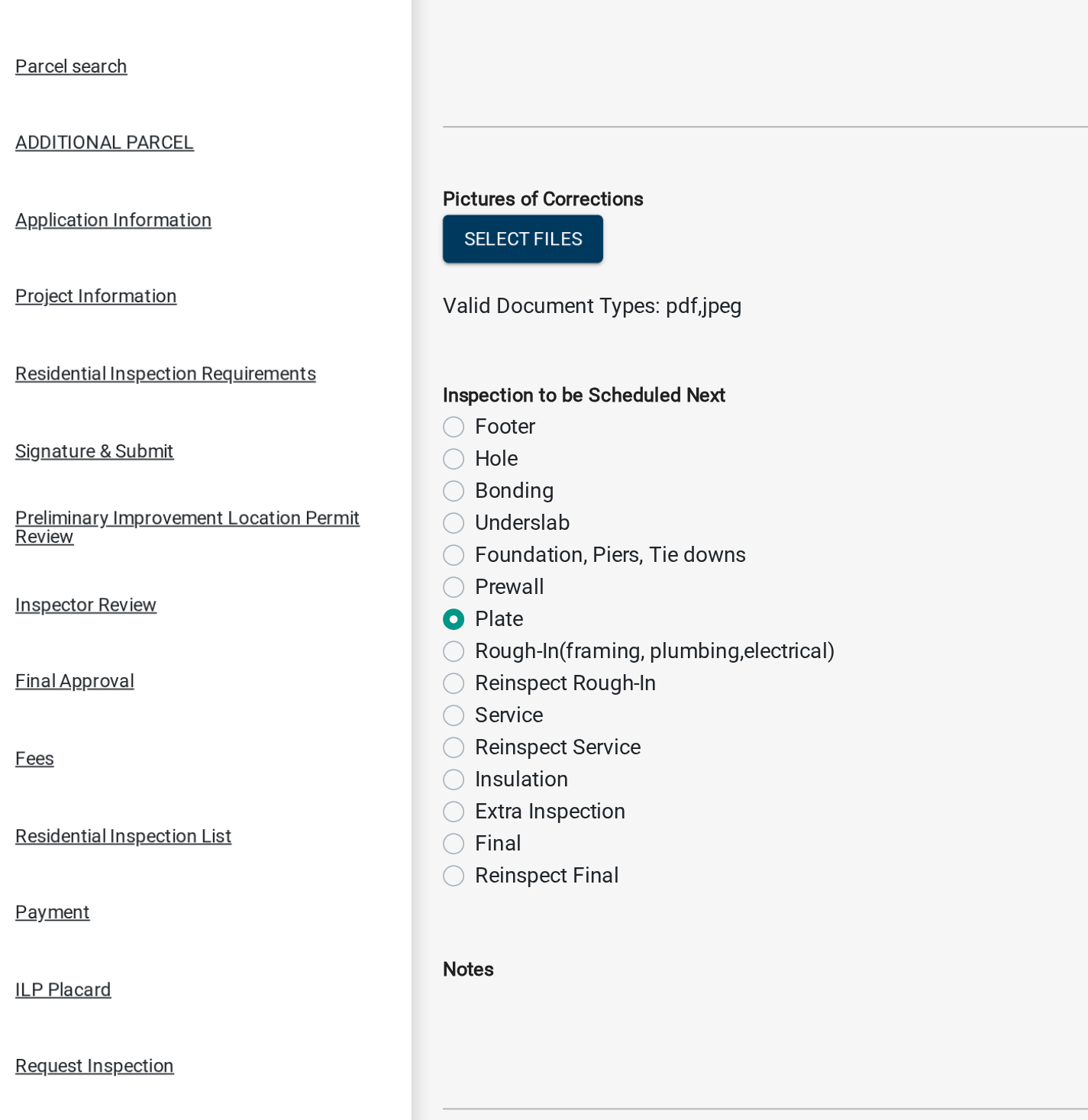
click at [312, 740] on label "Rough-In(framing, plumbing,electrical)" at bounding box center [414, 739] width 206 height 18
click at [312, 740] on input "Rough-In(framing, plumbing,electrical)" at bounding box center [316, 735] width 10 height 10
radio input "true"
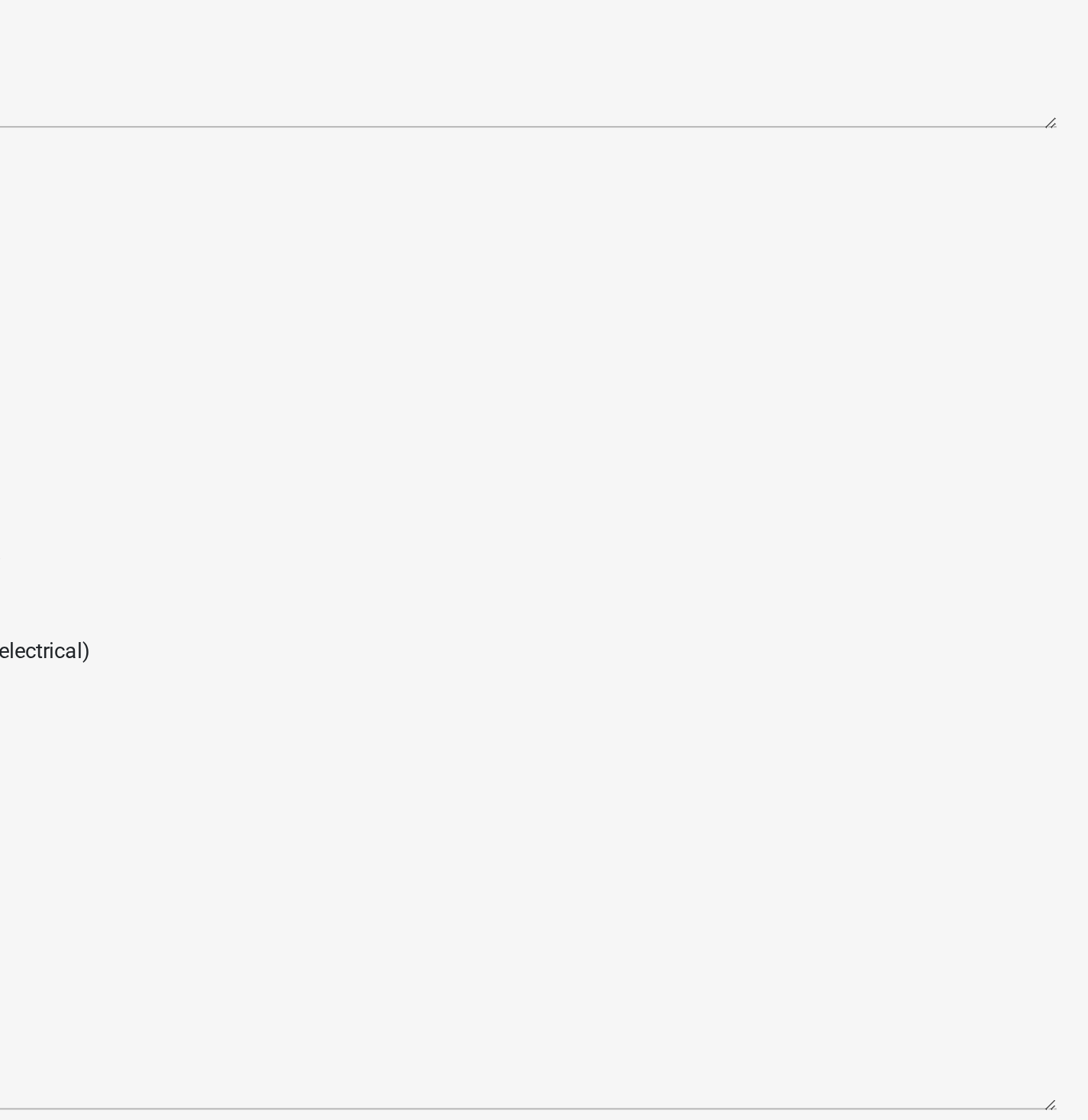
scroll to position [0, 0]
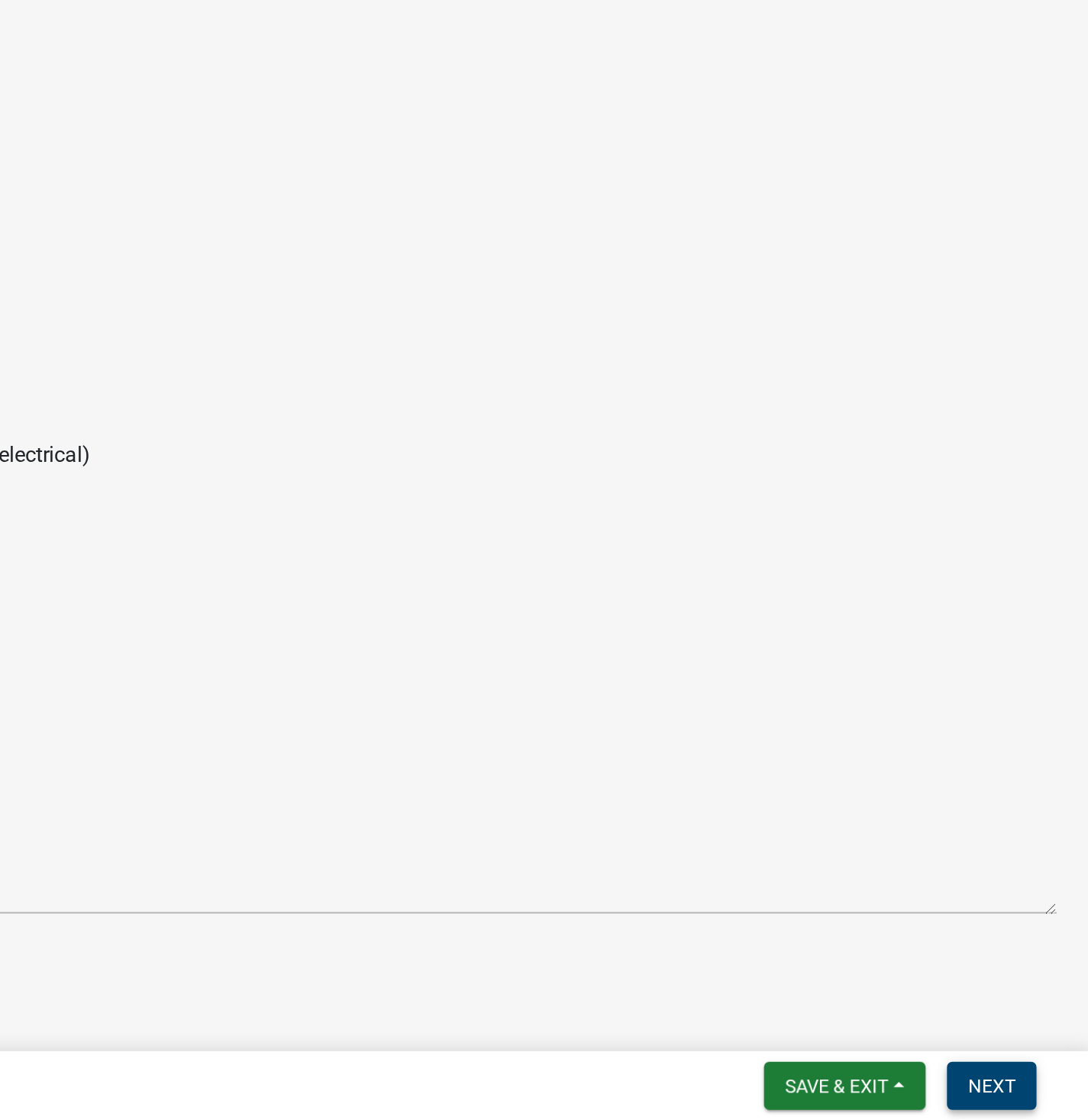
click at [1032, 1089] on button "Next" at bounding box center [1033, 1100] width 51 height 28
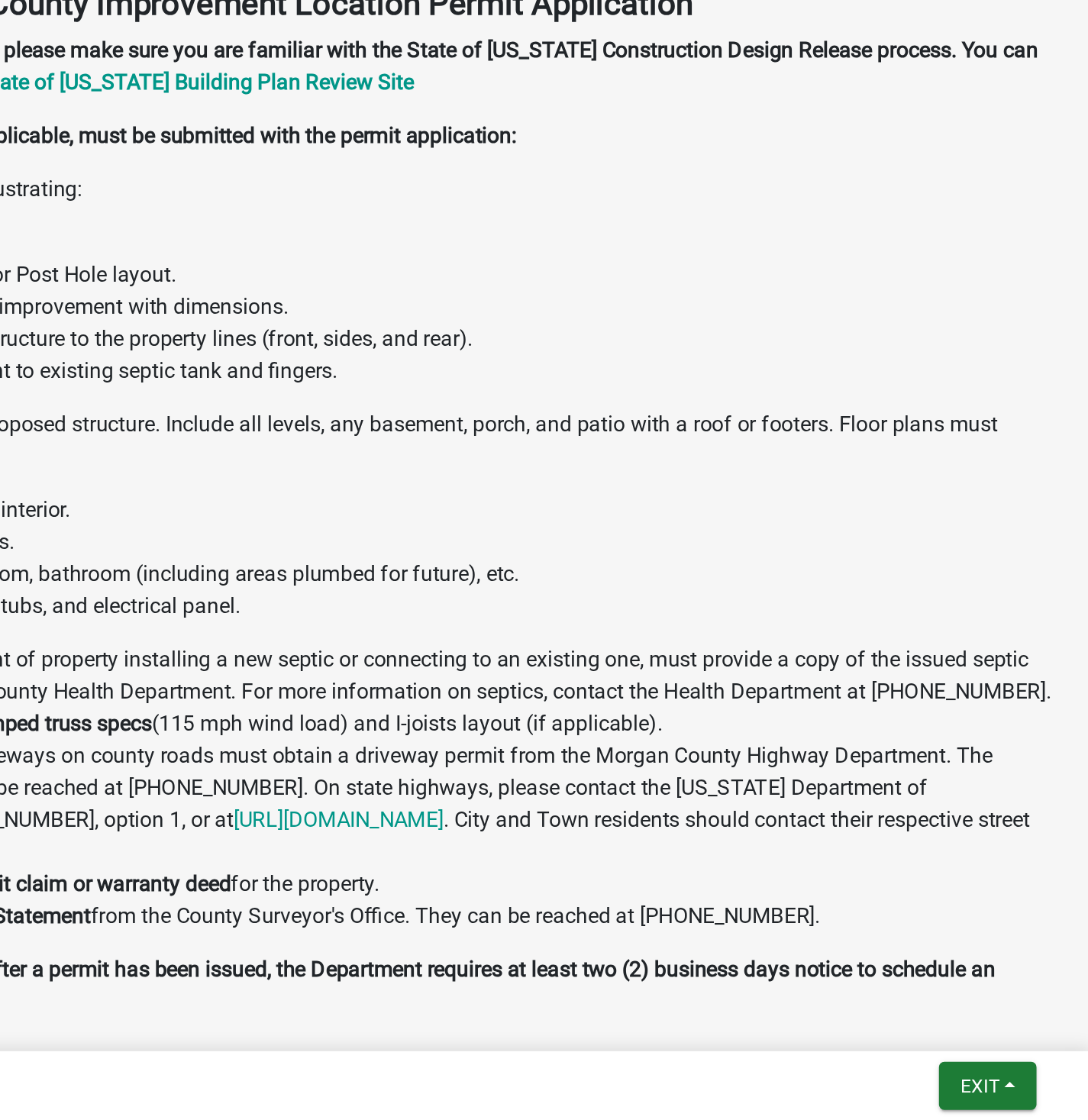
click at [1002, 1087] on div "Exit Save Save & Exit" at bounding box center [1030, 1100] width 56 height 28
click at [1034, 1099] on span "Exit" at bounding box center [1025, 1100] width 22 height 12
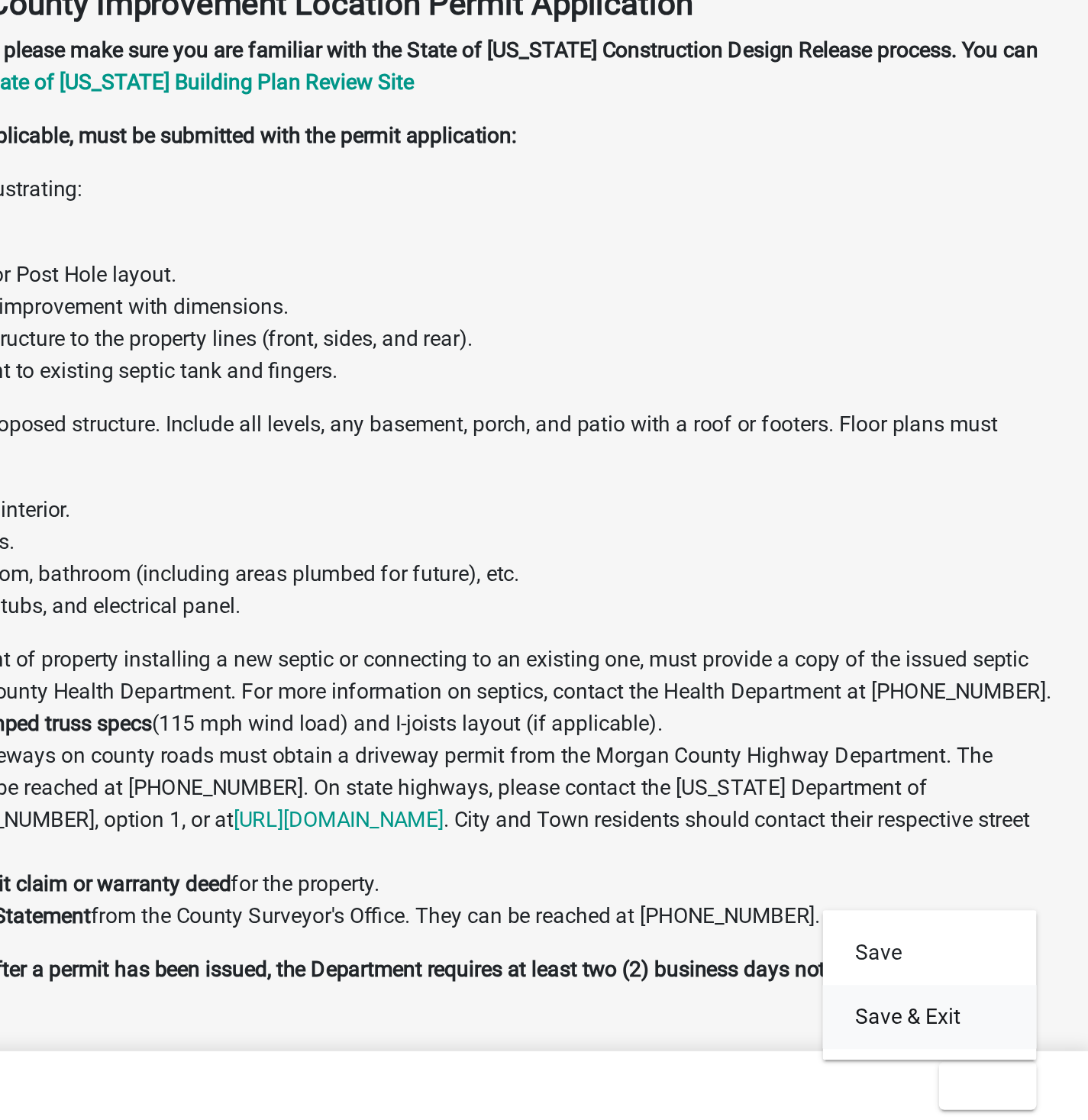
click at [985, 1063] on button "Save & Exit" at bounding box center [997, 1061] width 122 height 36
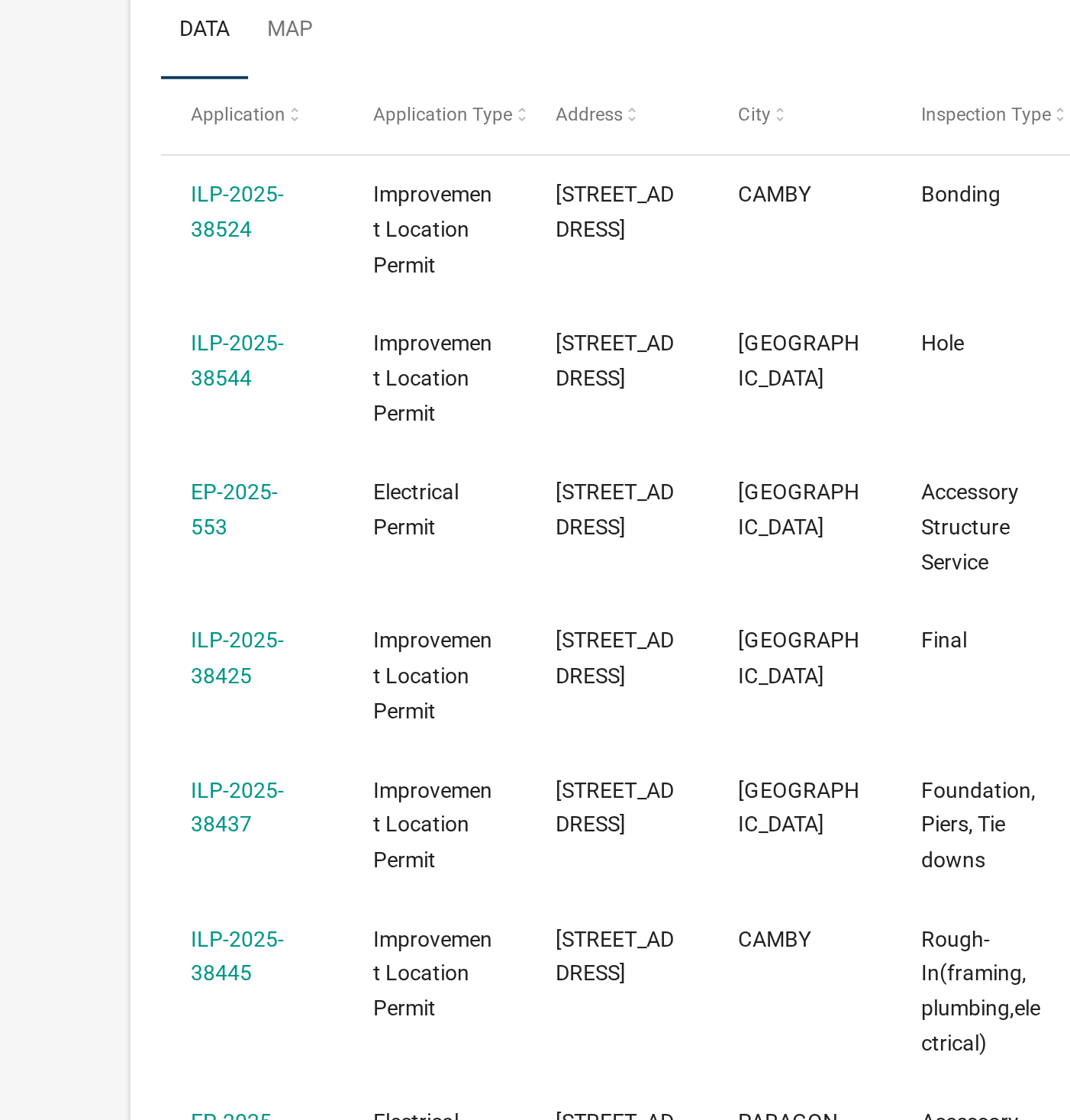
select select "1: 25"
click at [109, 472] on link "ILP-2025-38524" at bounding box center [117, 485] width 47 height 30
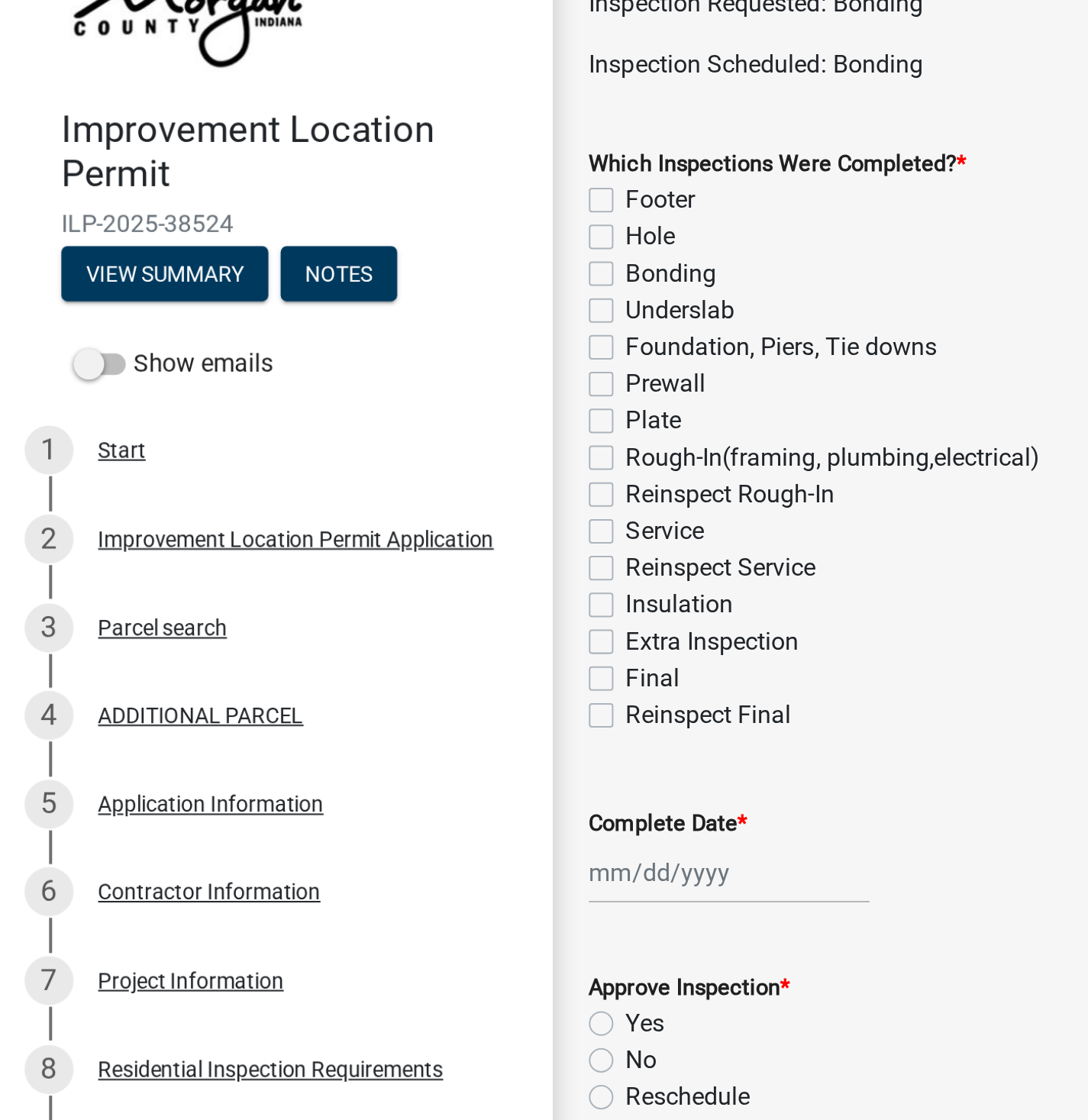
click at [509, 344] on div "Reinspect Rough-In" at bounding box center [681, 338] width 776 height 18
click at [346, 187] on label "Footer" at bounding box center [329, 191] width 34 height 18
click at [321, 187] on input "Footer" at bounding box center [316, 188] width 10 height 10
checkbox input "true"
checkbox input "false"
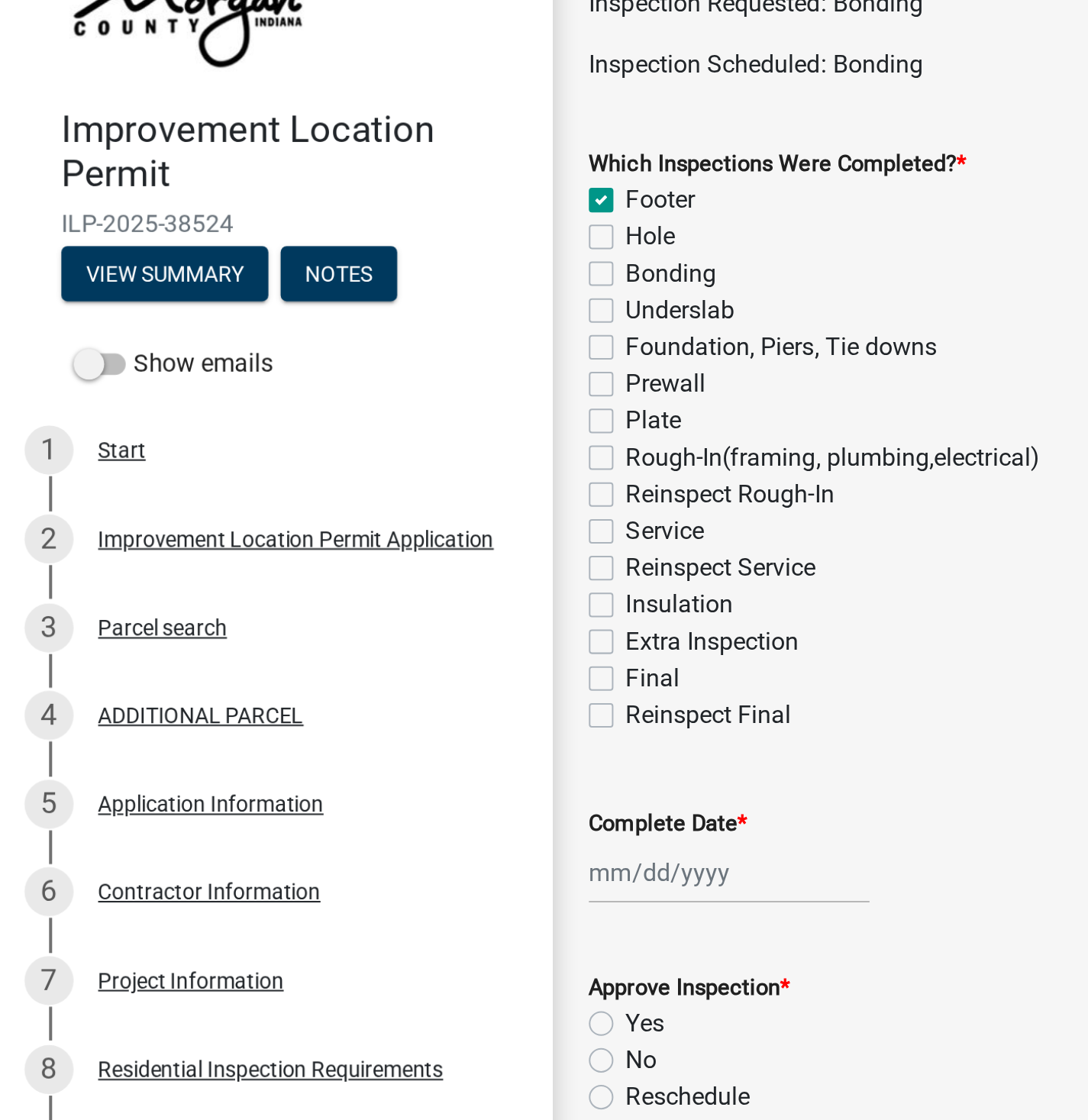
checkbox input "false"
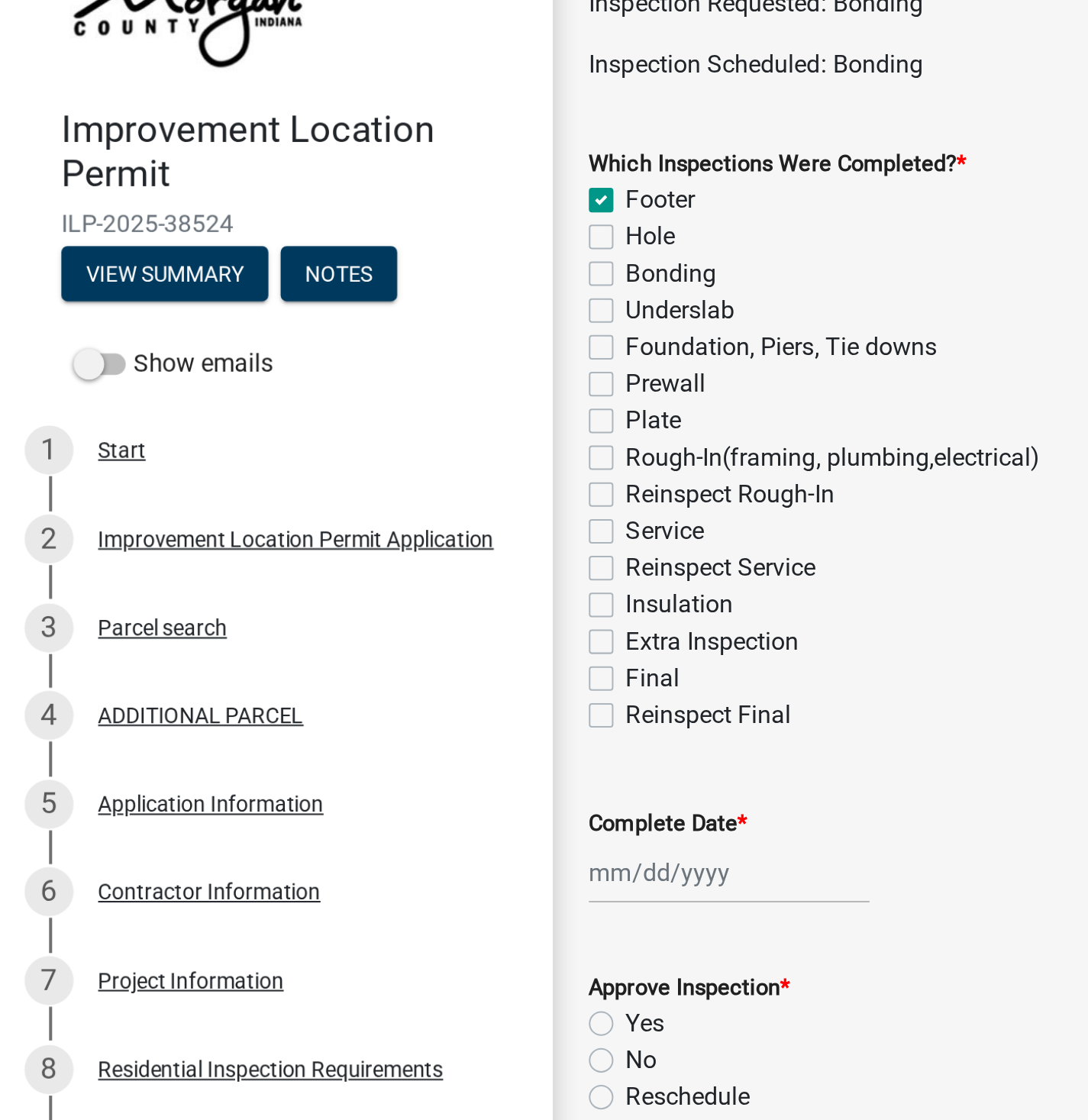
checkbox input "false"
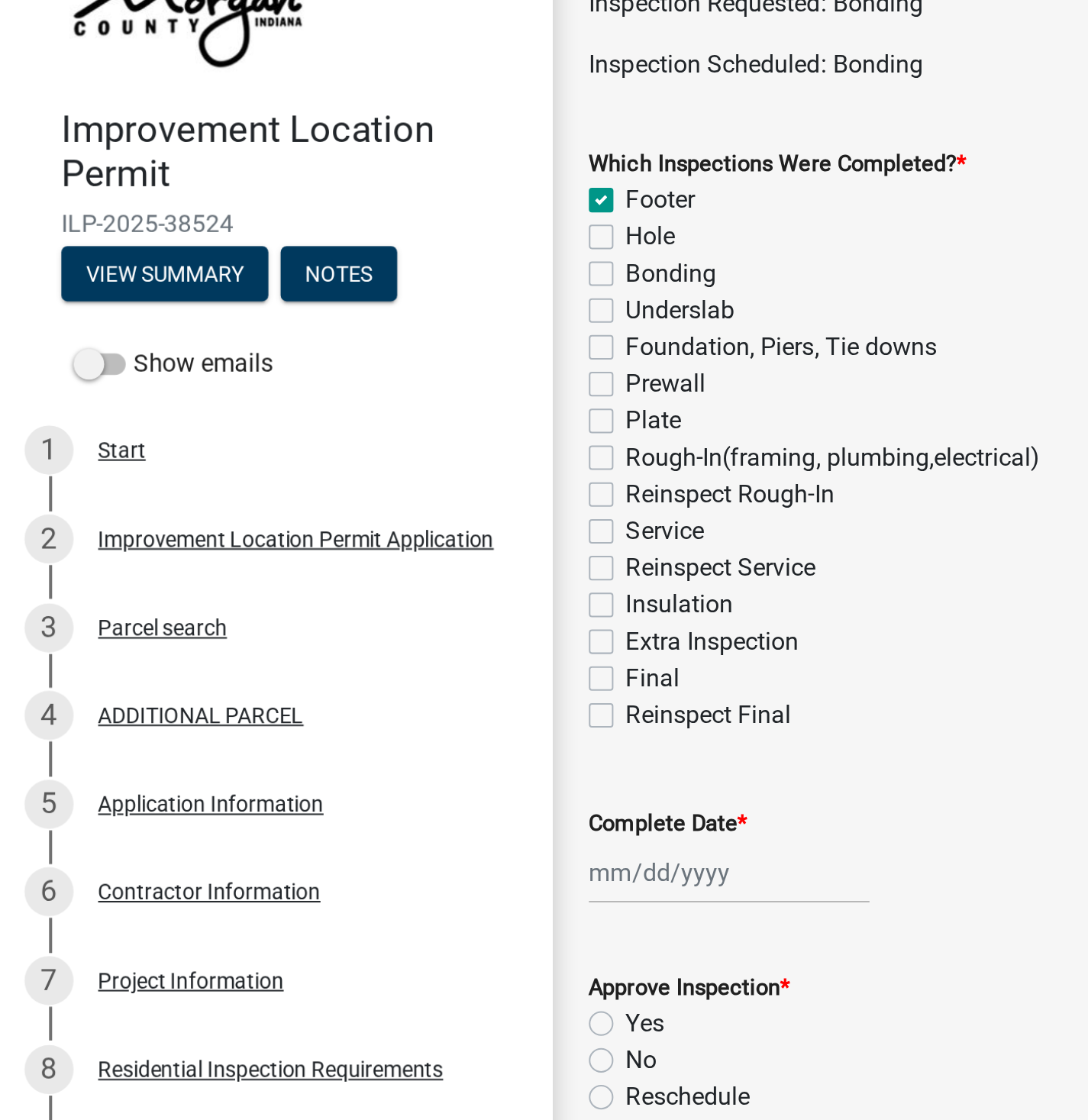
checkbox input "false"
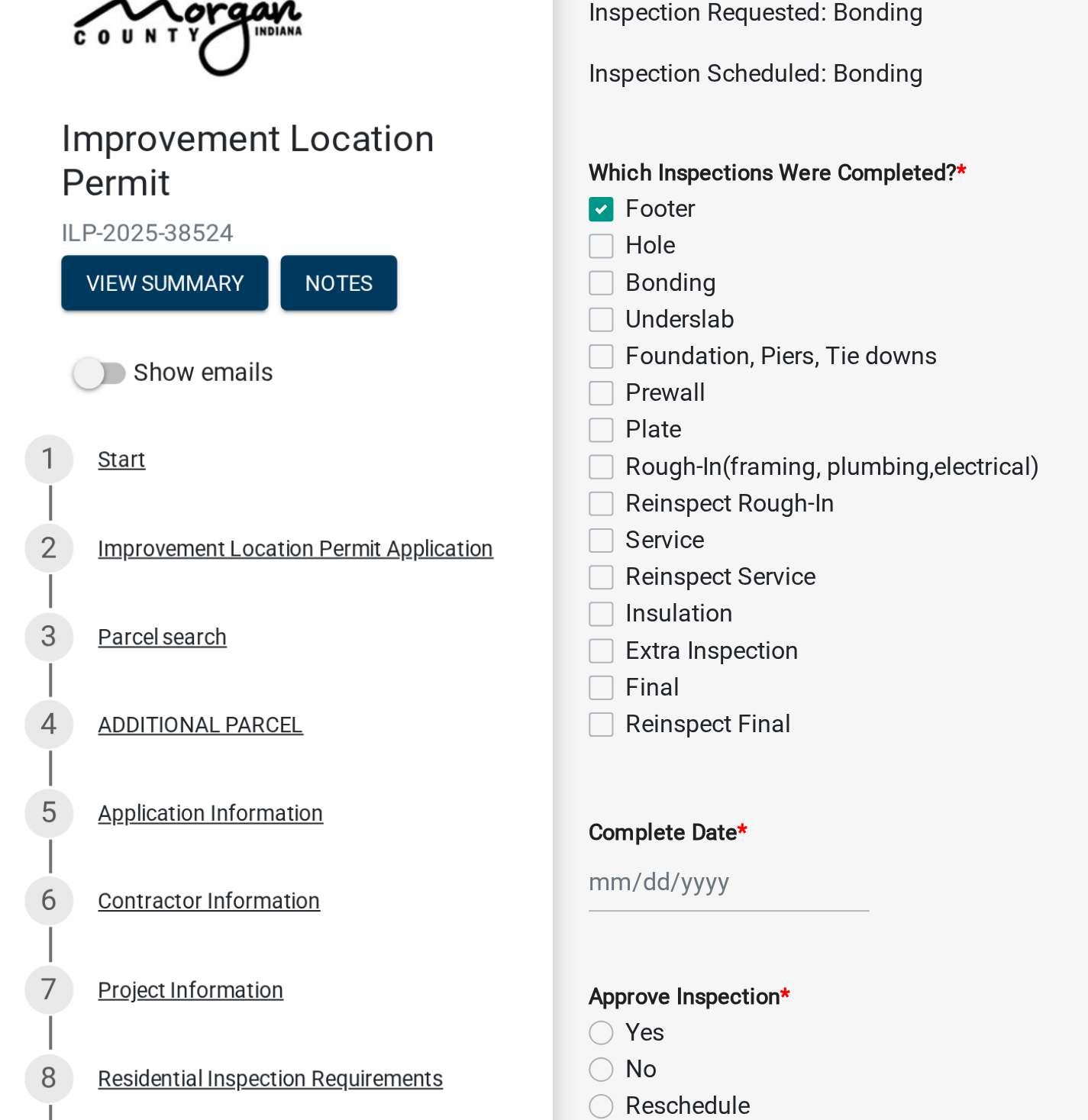
click at [359, 170] on label "Which Inspections Were Completed? *" at bounding box center [387, 174] width 188 height 10
click at [329, 199] on label "Footer" at bounding box center [329, 191] width 34 height 18
click at [321, 193] on input "Footer" at bounding box center [316, 188] width 10 height 10
checkbox input "false"
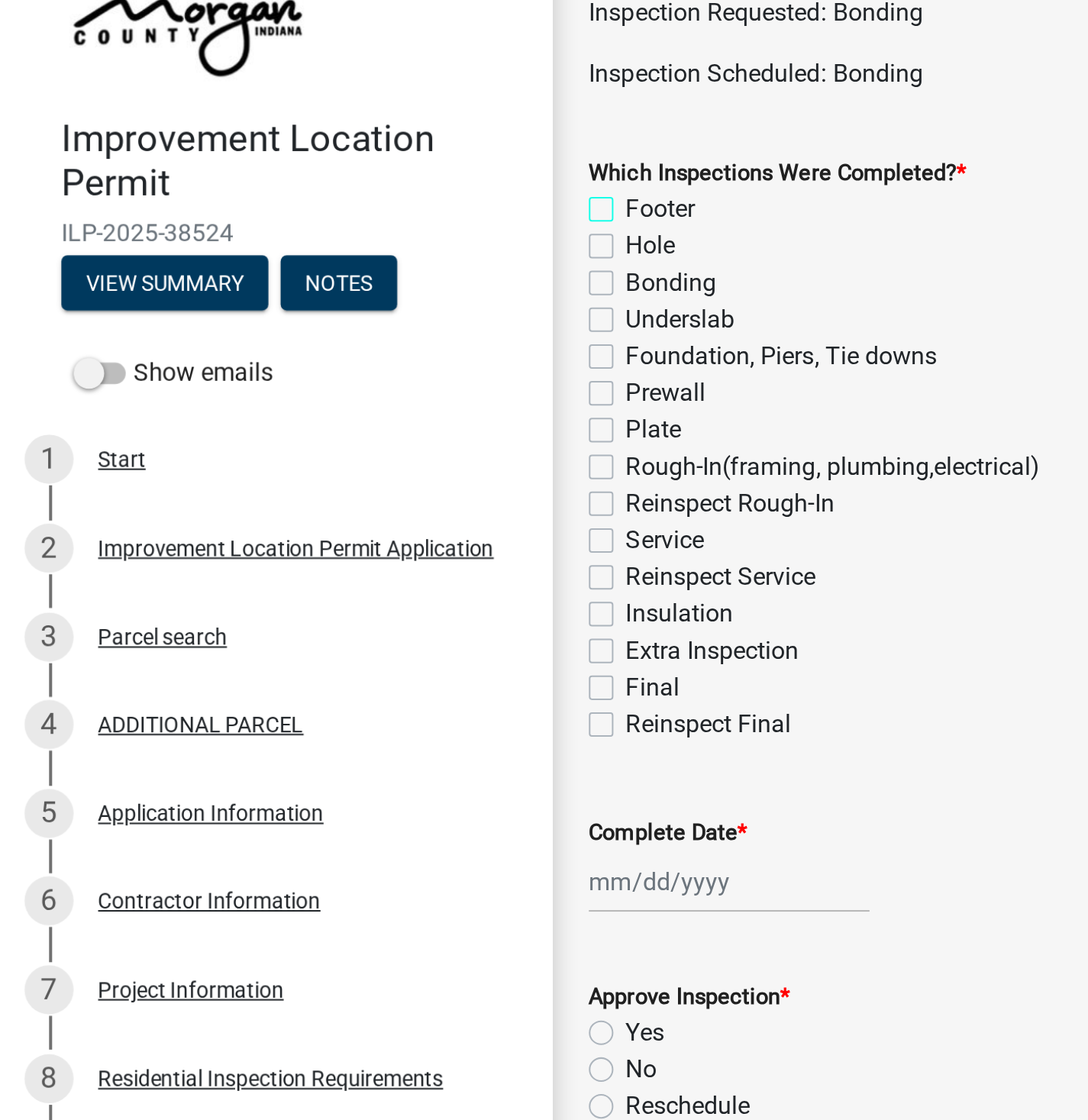
checkbox input "false"
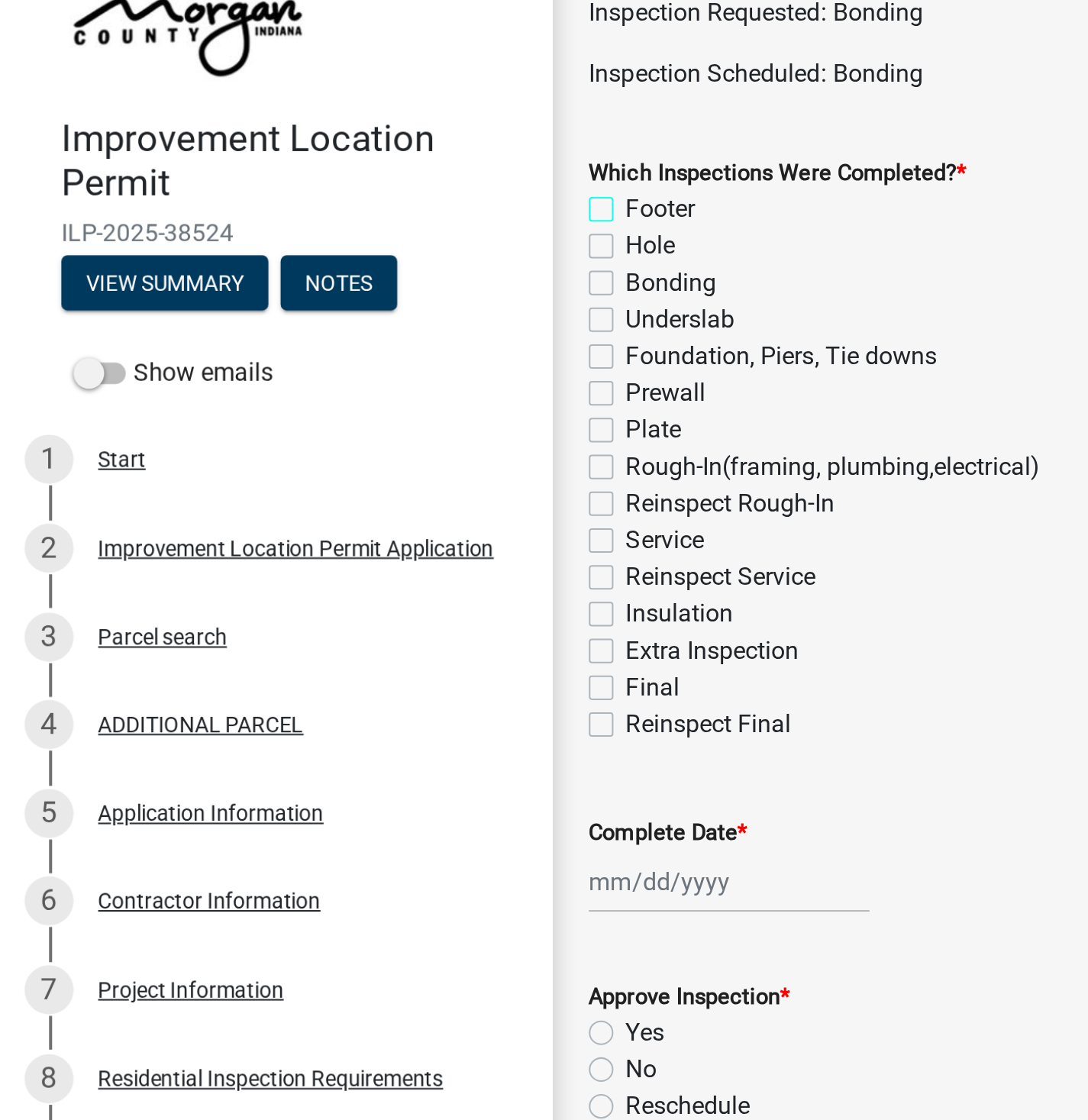
checkbox input "false"
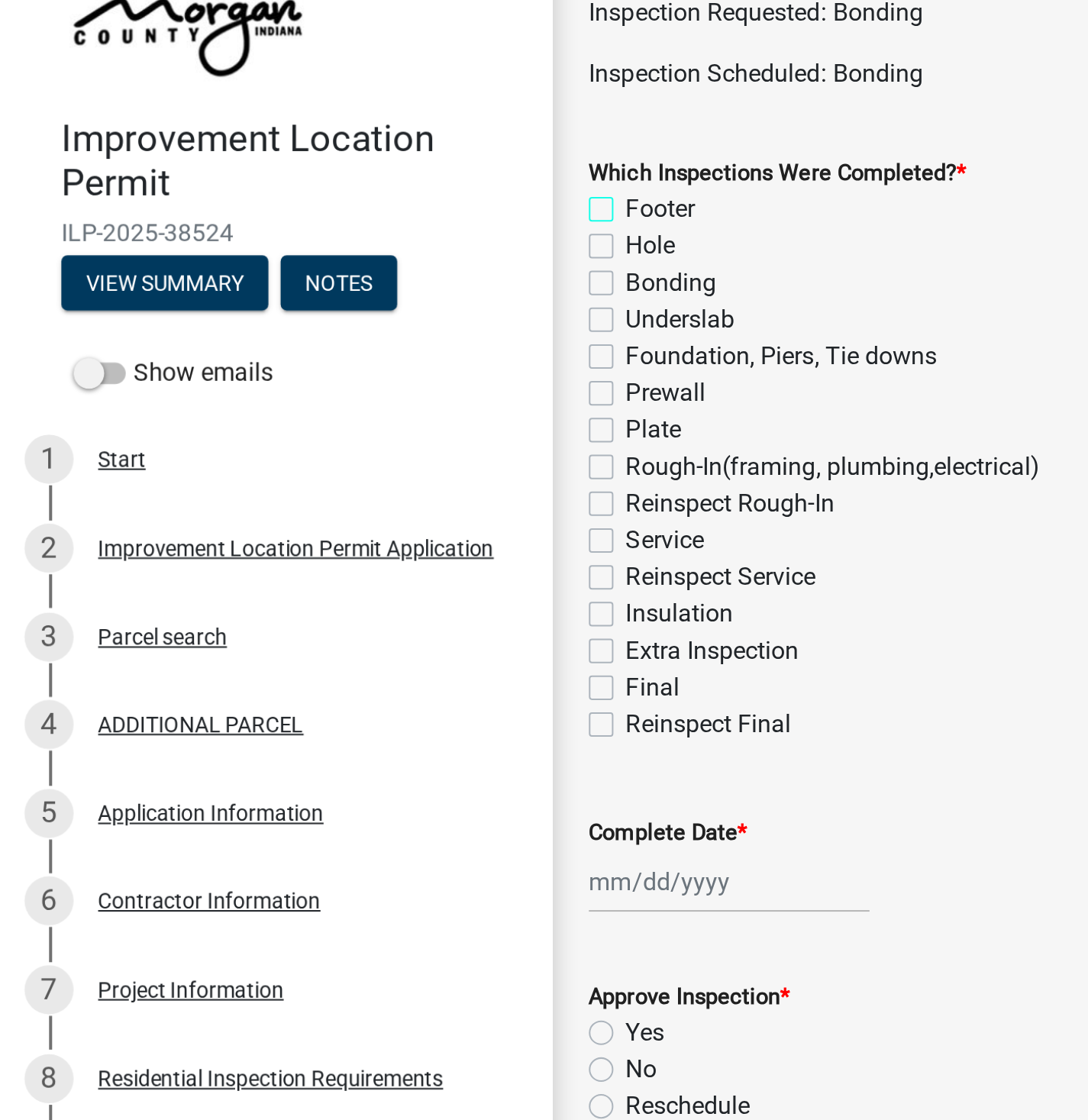
checkbox input "false"
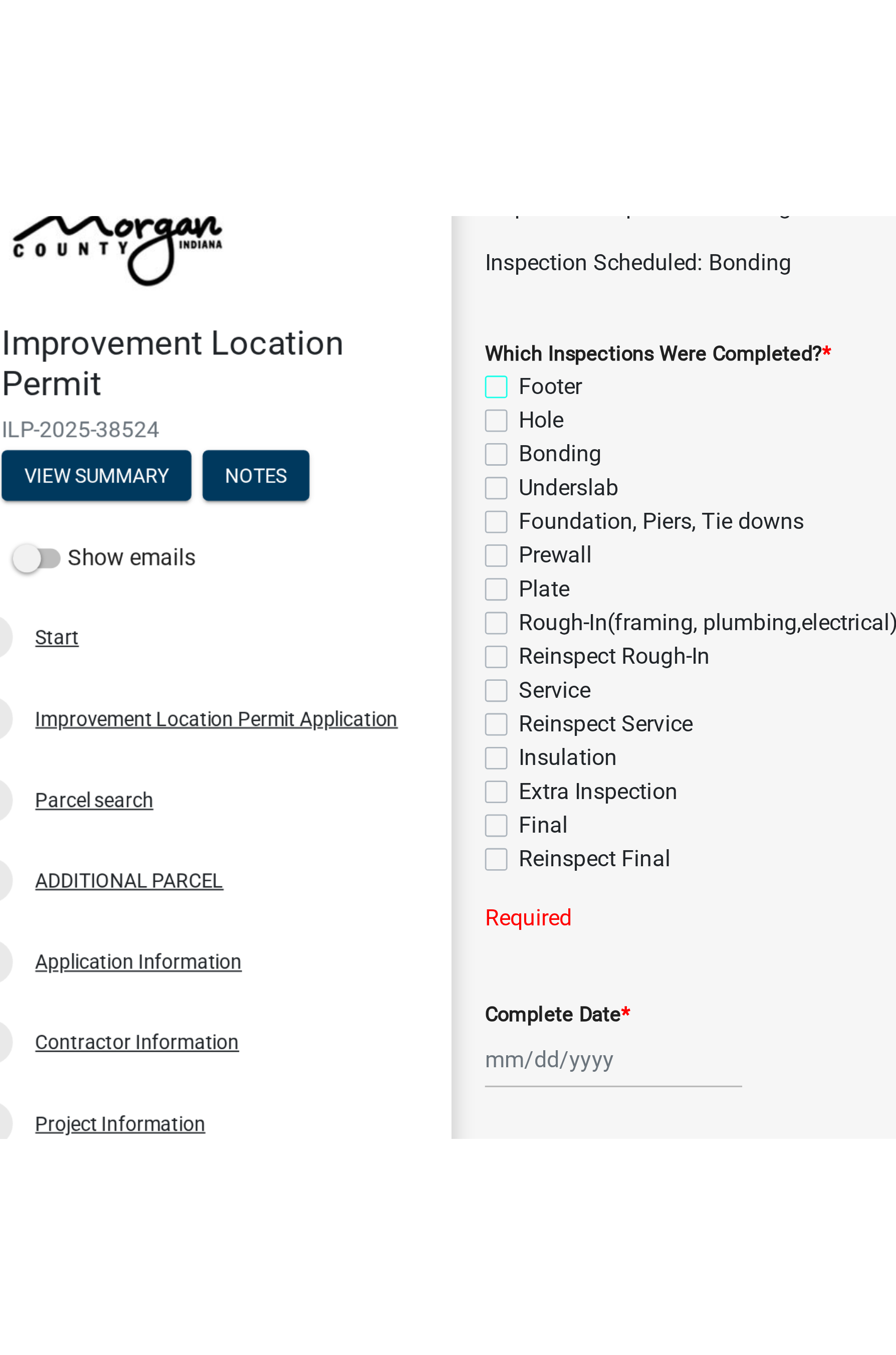
scroll to position [34, 0]
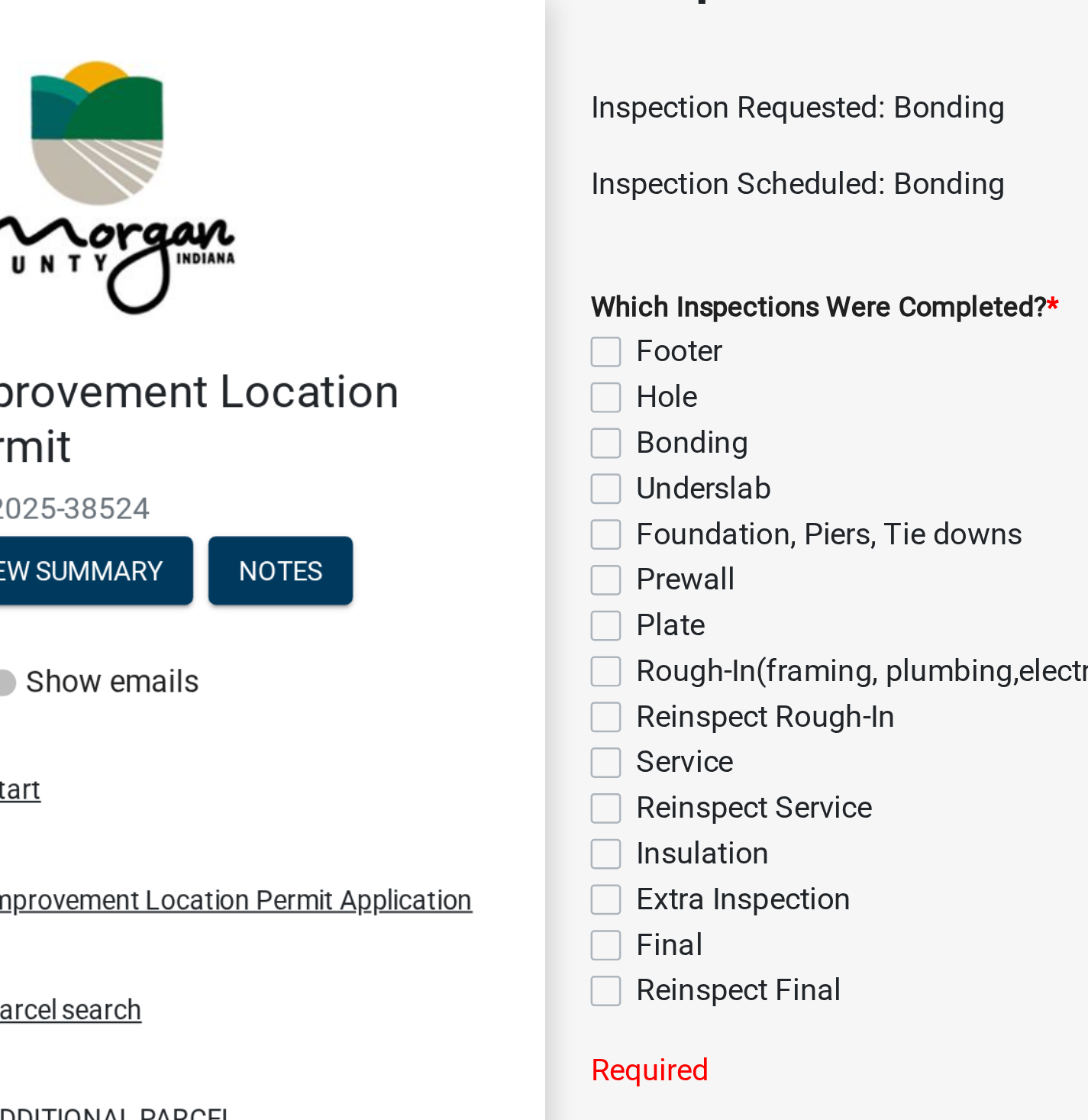
click at [129, 12] on link at bounding box center [131, 73] width 238 height 122
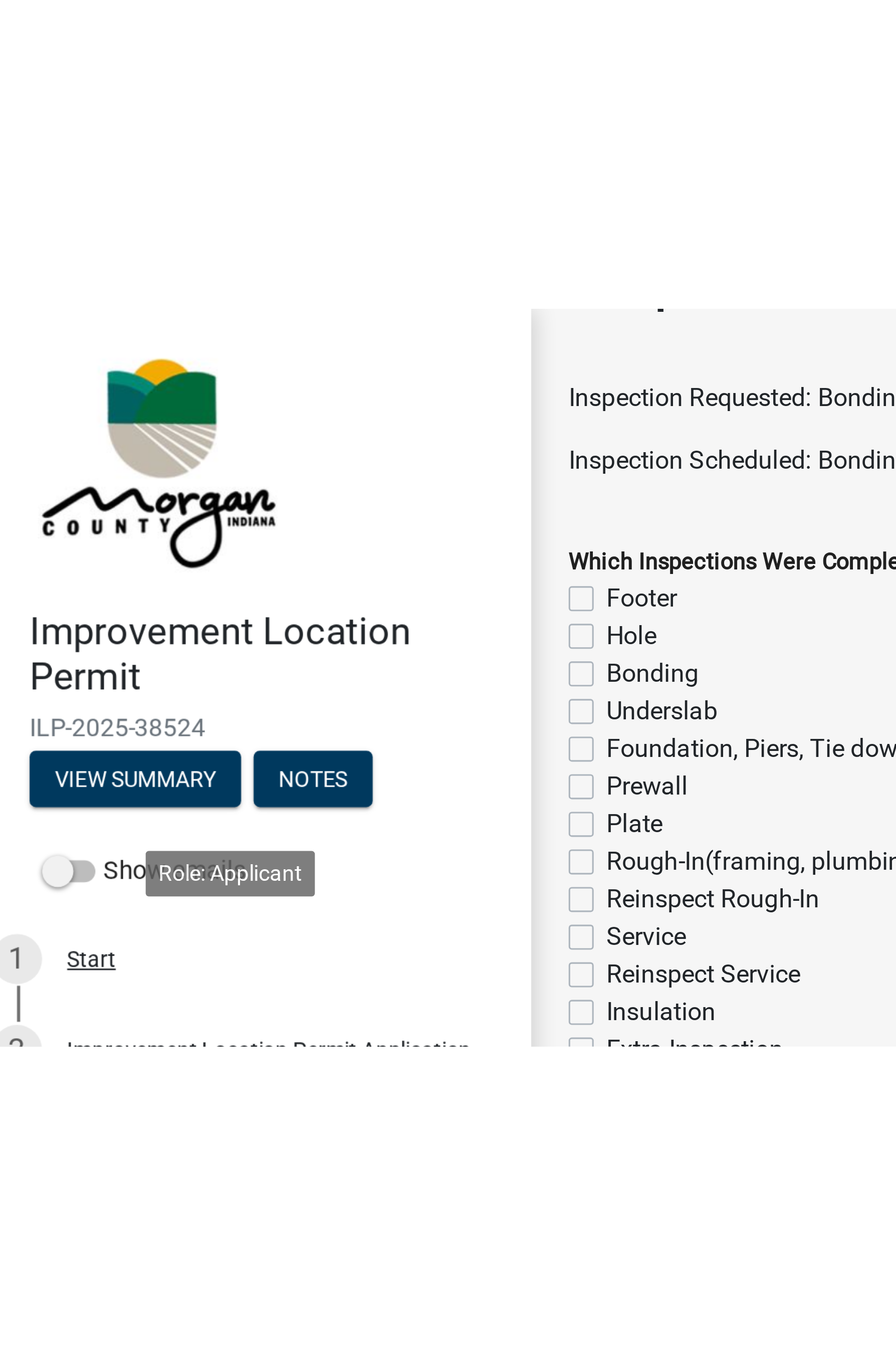
scroll to position [0, 0]
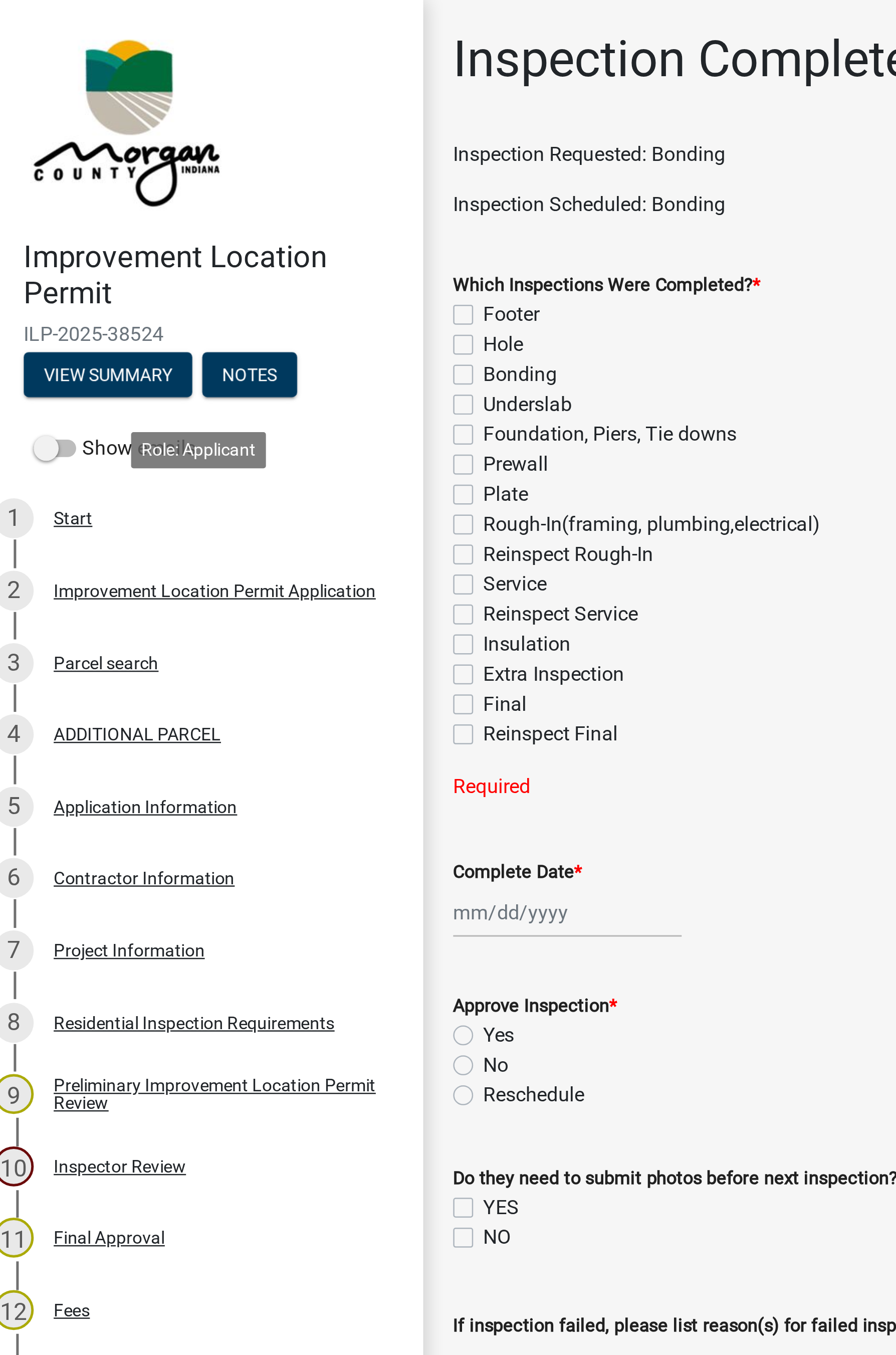
click at [204, 152] on label "Bonding" at bounding box center [219, 150] width 29 height 12
click at [204, 151] on input "Bonding" at bounding box center [208, 148] width 6 height 6
checkbox input "true"
checkbox input "false"
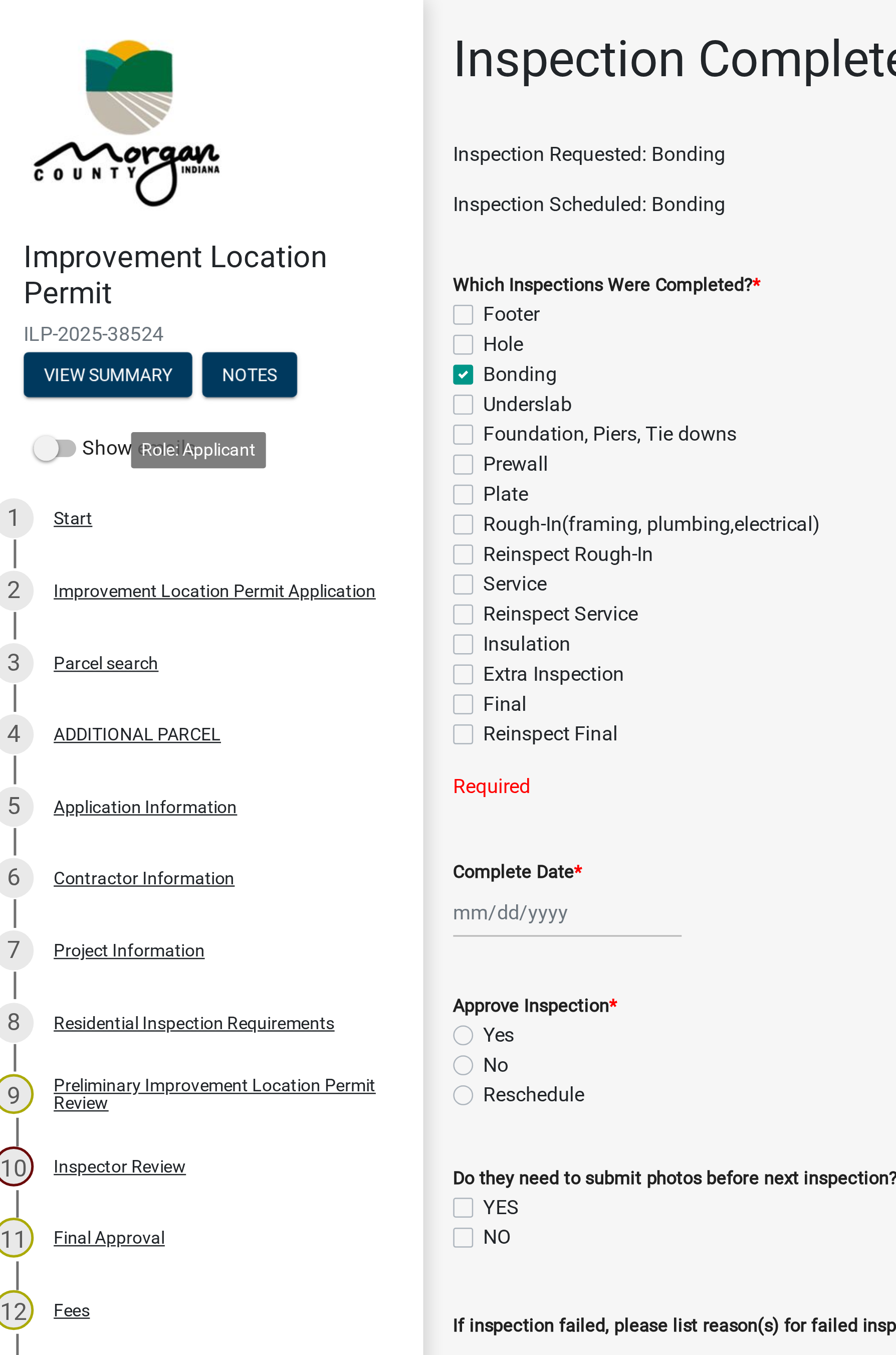
checkbox input "true"
checkbox input "false"
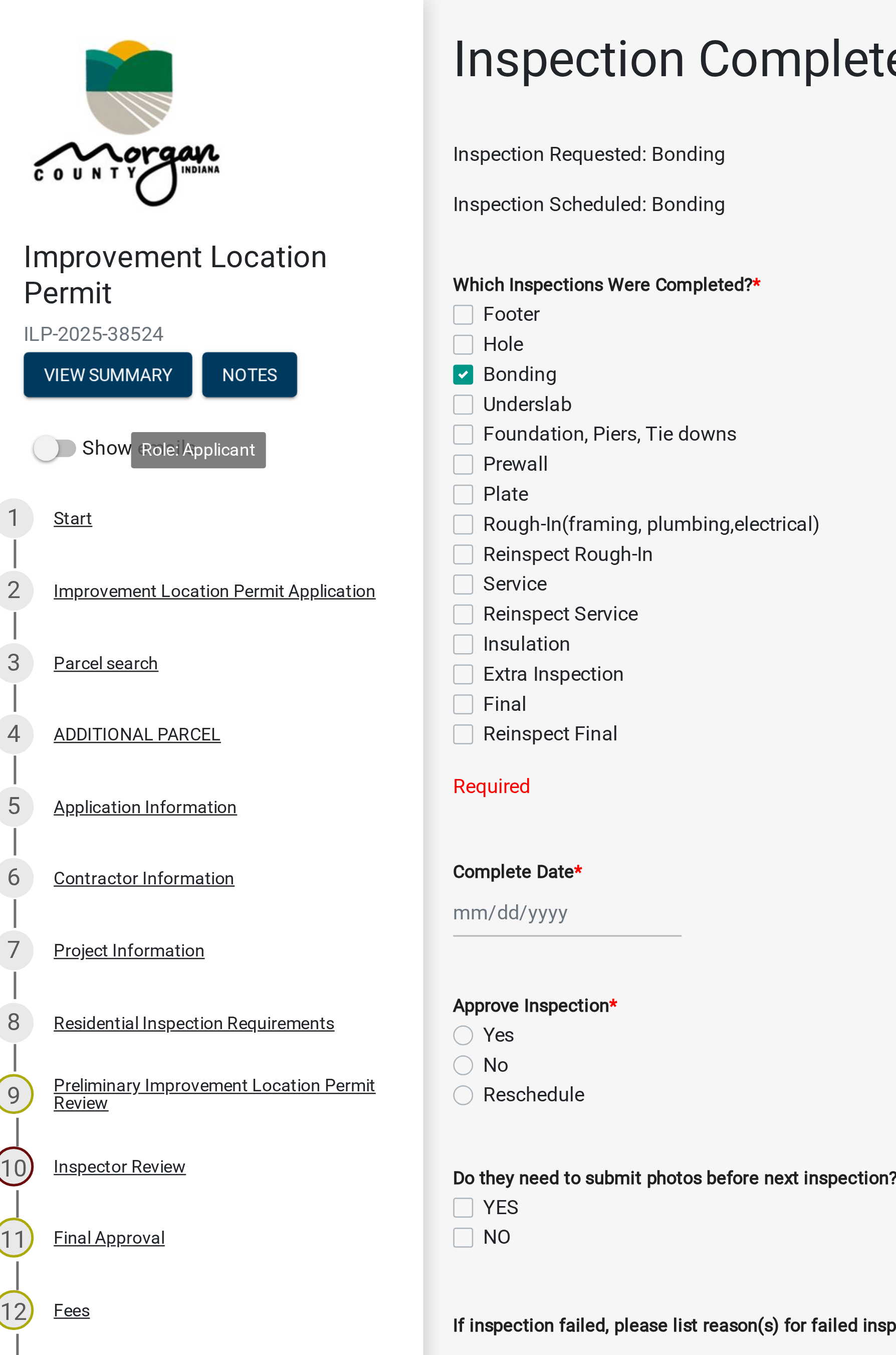
checkbox input "false"
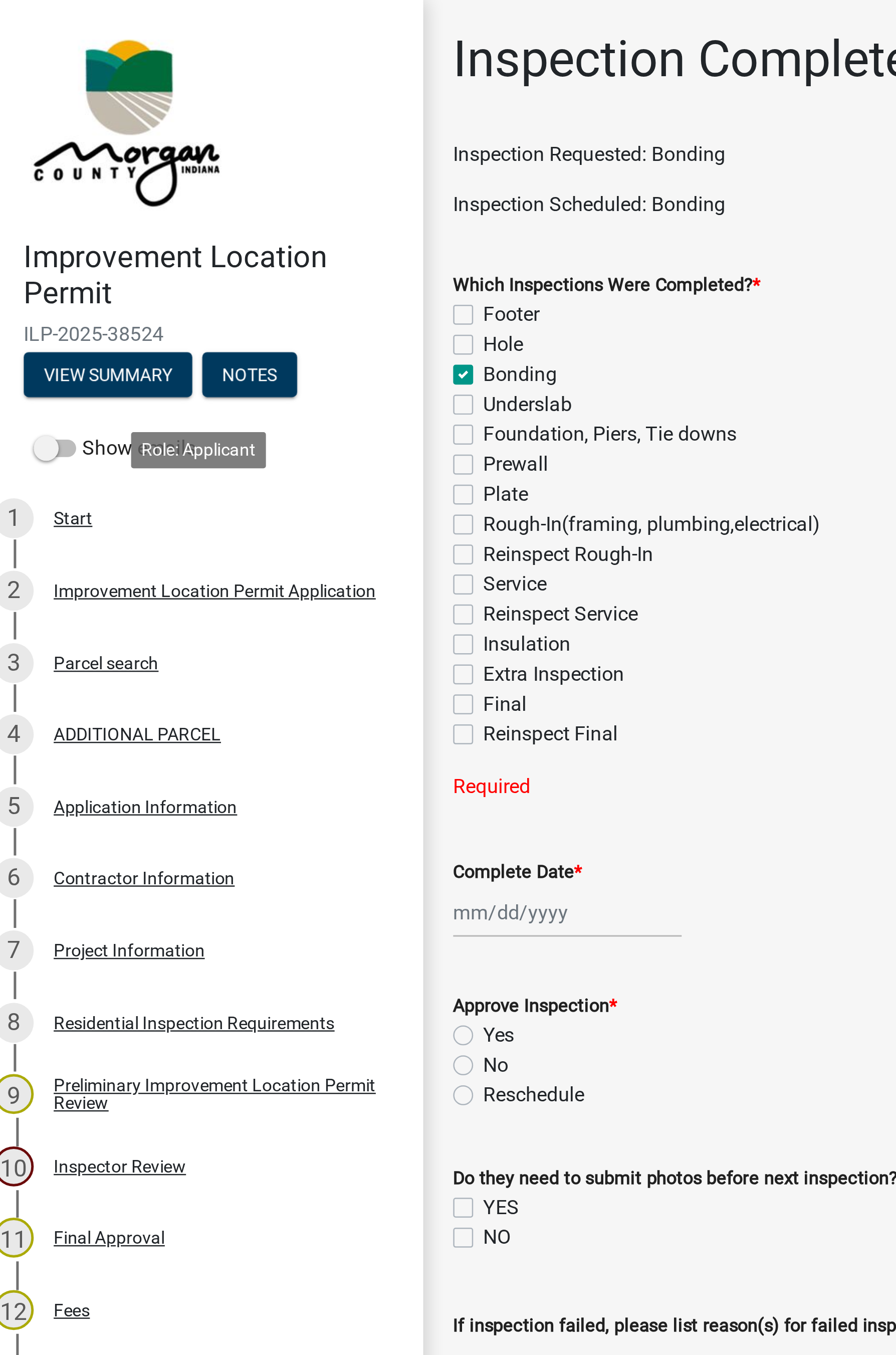
checkbox input "false"
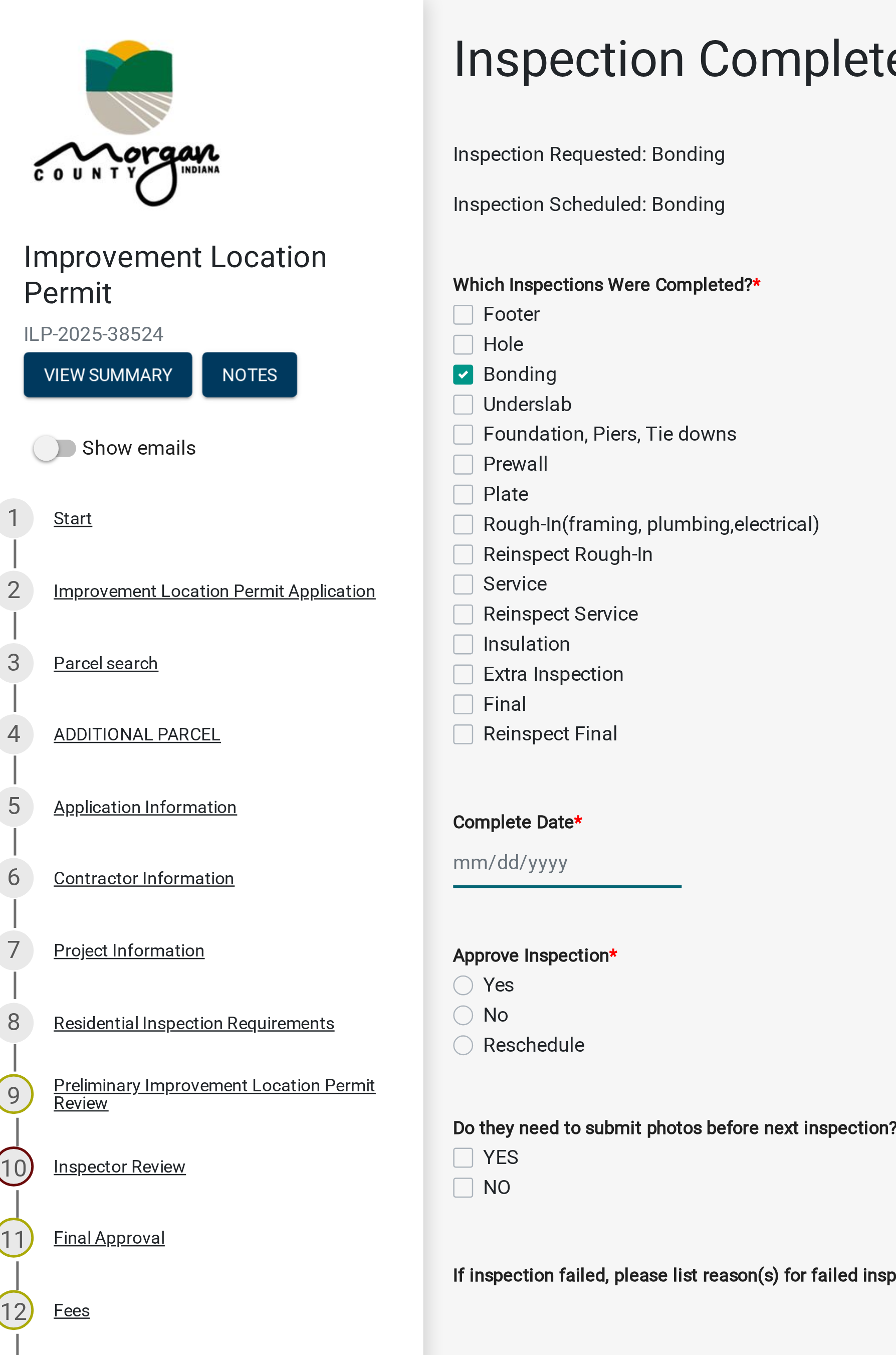
click at [211, 342] on div at bounding box center [238, 346] width 92 height 21
select select "8"
select select "2025"
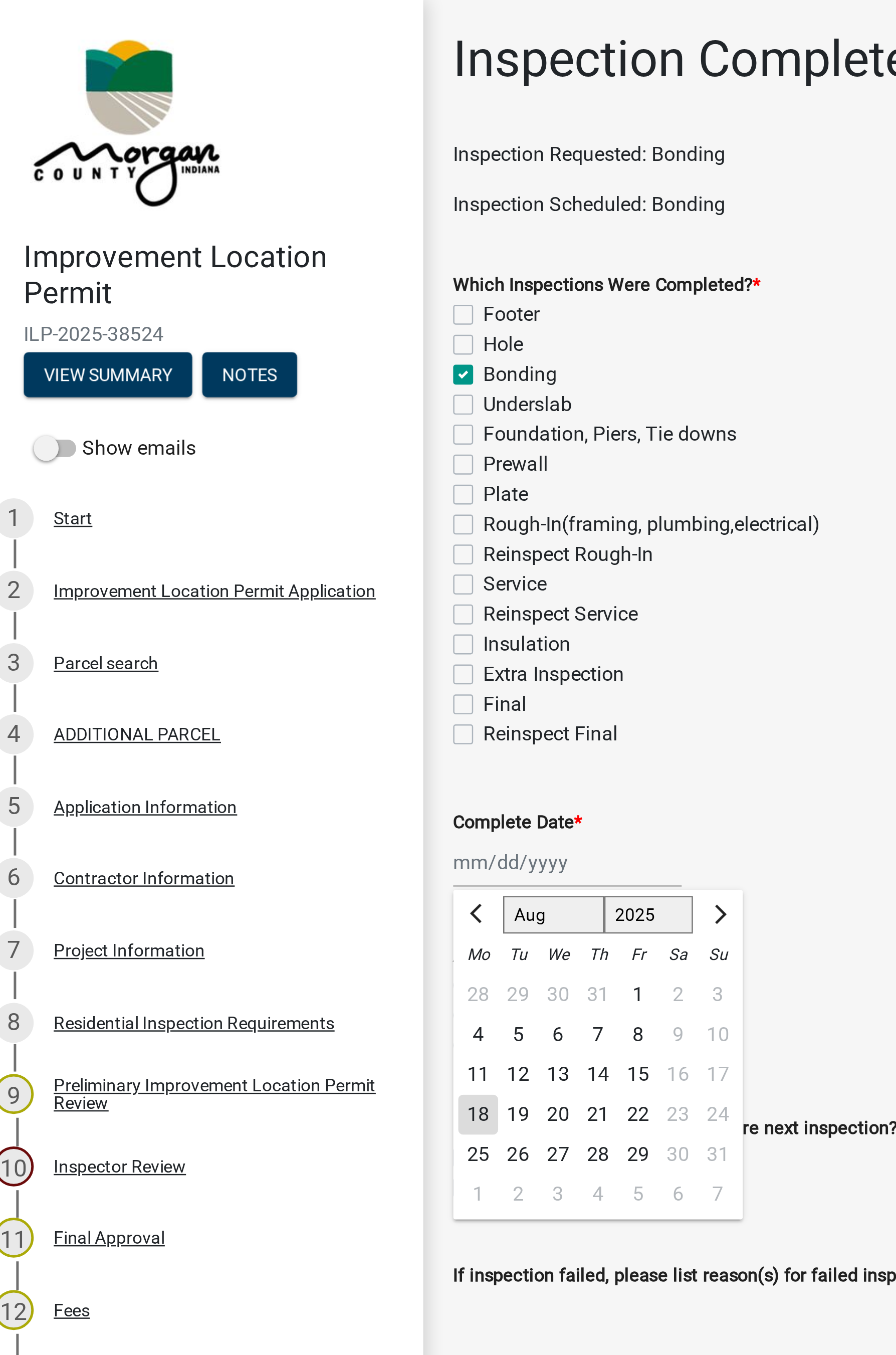
click at [203, 447] on div "18" at bounding box center [203, 448] width 16 height 16
type input "[DATE]"
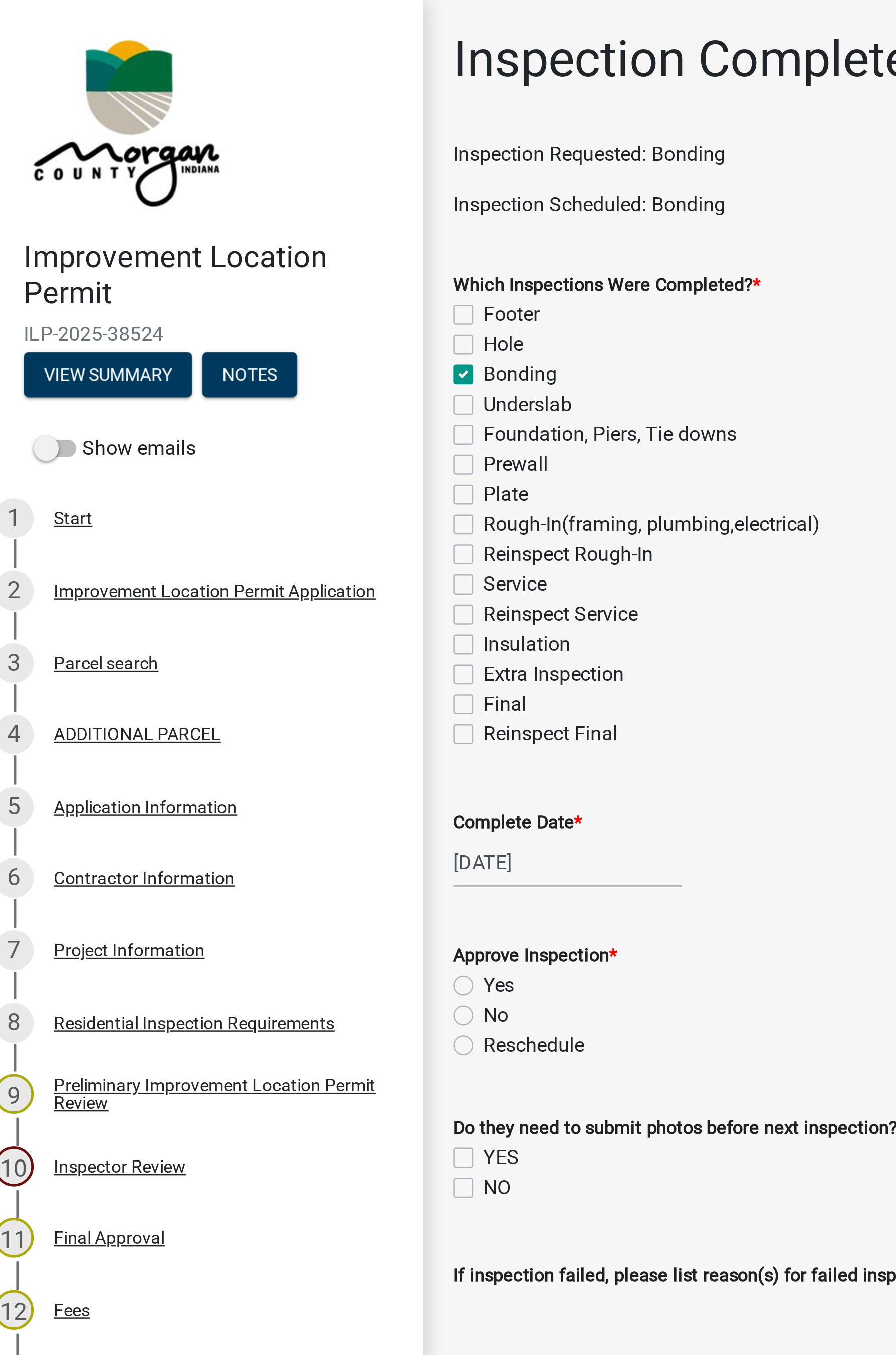
click at [204, 394] on label "Yes" at bounding box center [211, 395] width 13 height 12
click at [204, 394] on input "Yes" at bounding box center [208, 393] width 6 height 6
radio input "true"
click at [204, 477] on label "NO" at bounding box center [210, 477] width 11 height 12
click at [204, 477] on input "NO" at bounding box center [208, 474] width 6 height 6
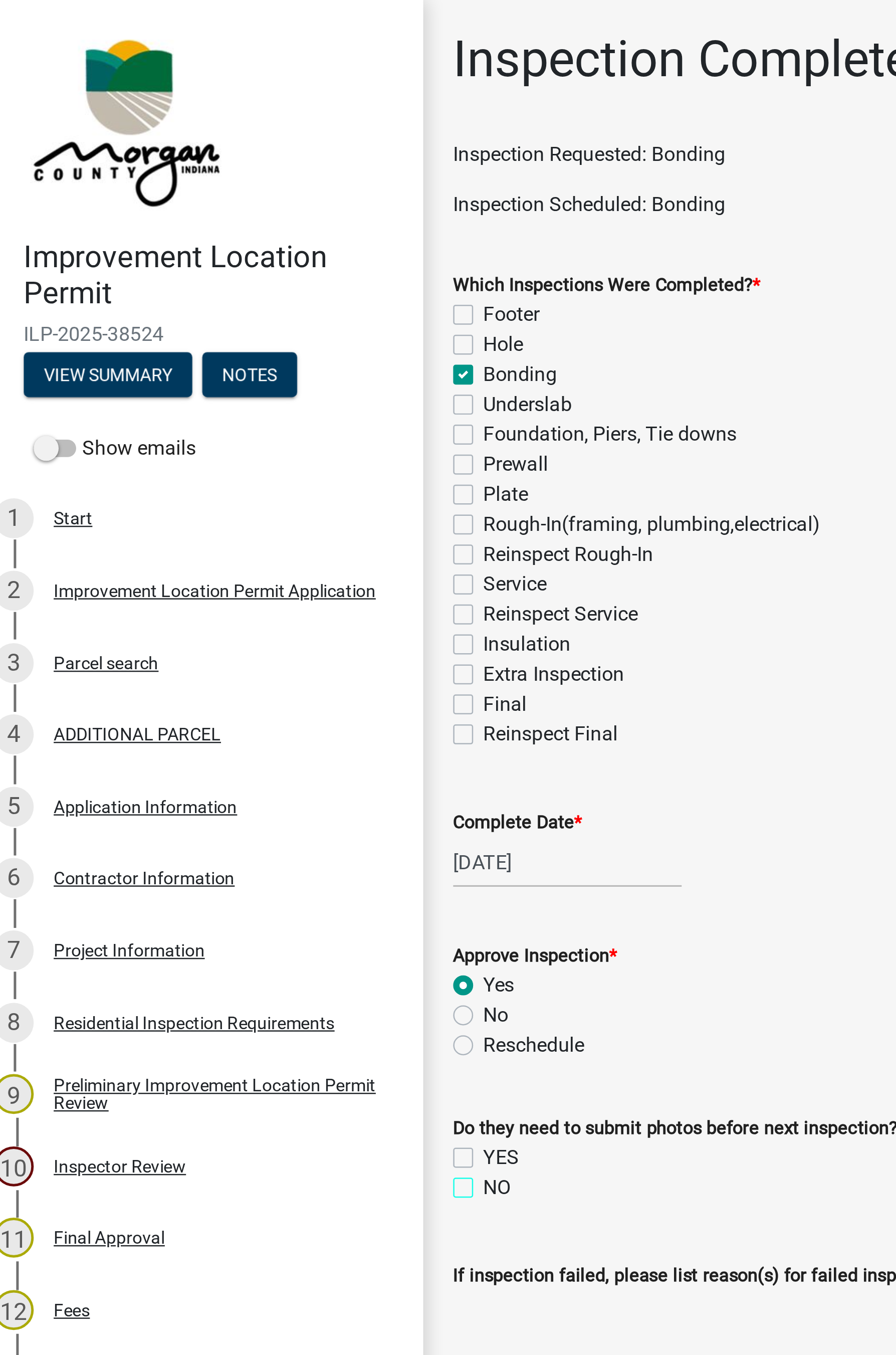
checkbox input "true"
checkbox input "false"
checkbox input "true"
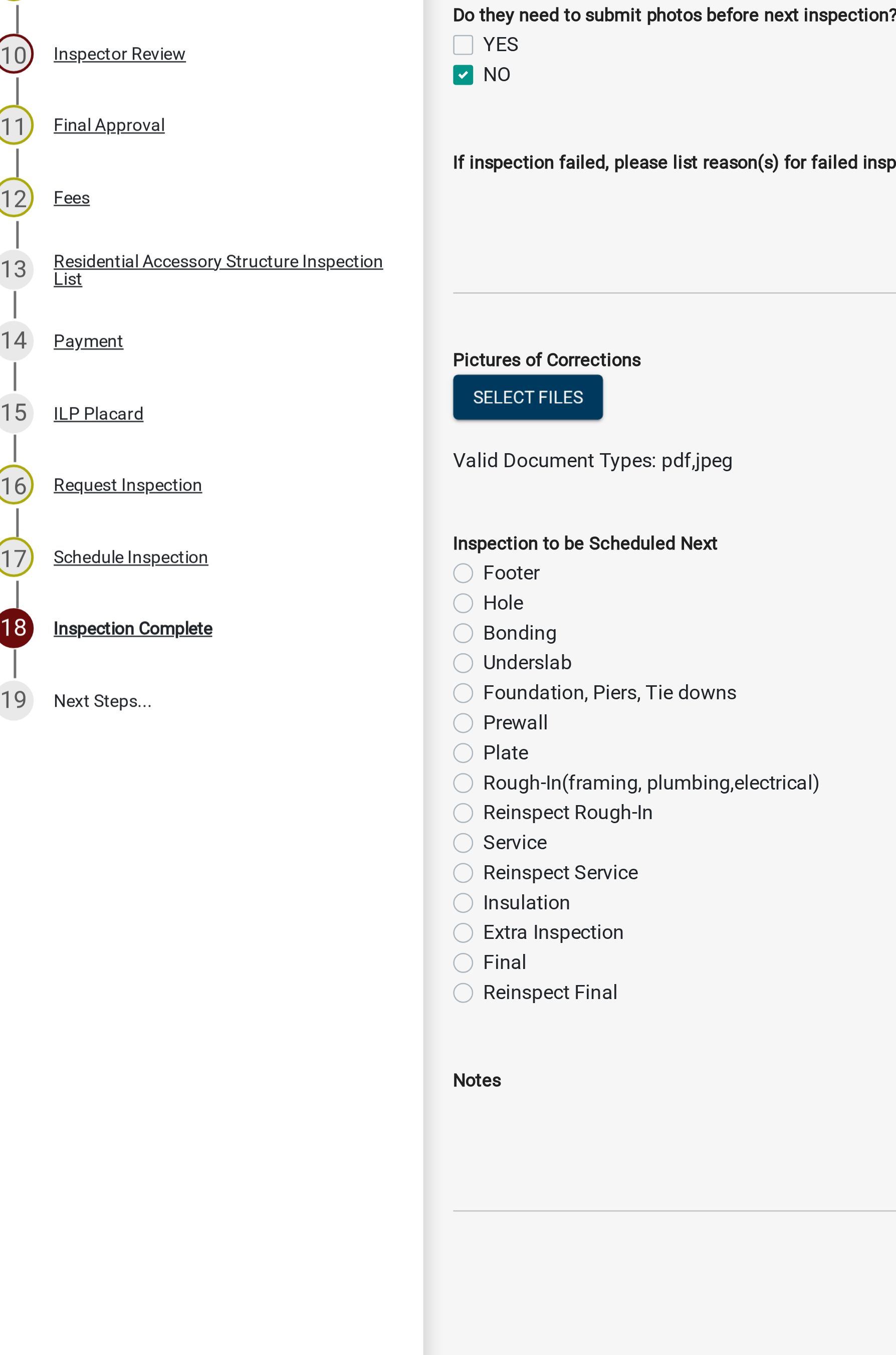
click at [204, 735] on label "Final" at bounding box center [213, 833] width 18 height 12
click at [204, 735] on input "Final" at bounding box center [208, 830] width 6 height 6
radio input "true"
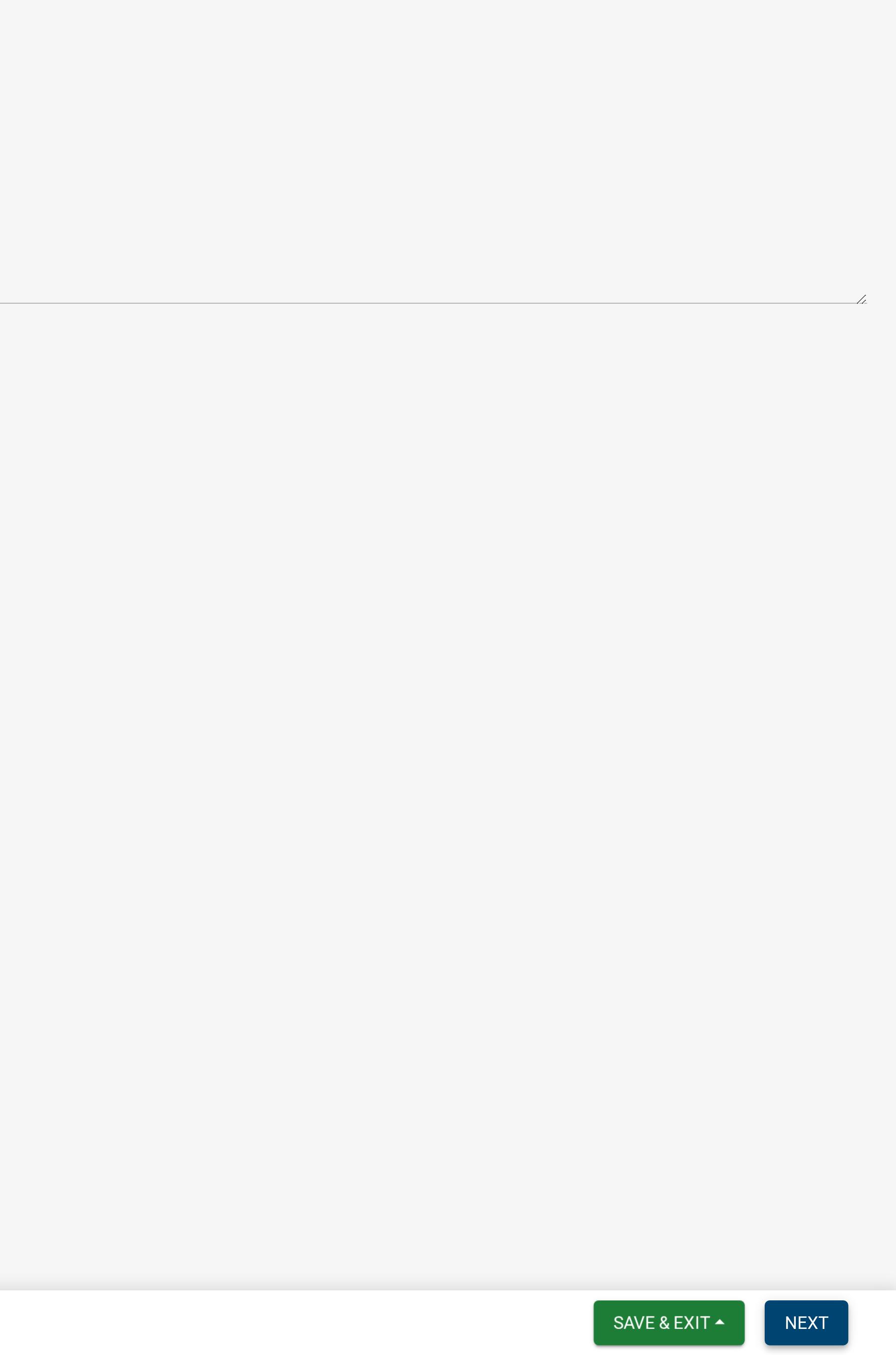
click at [713, 735] on span "Next" at bounding box center [860, 1342] width 18 height 8
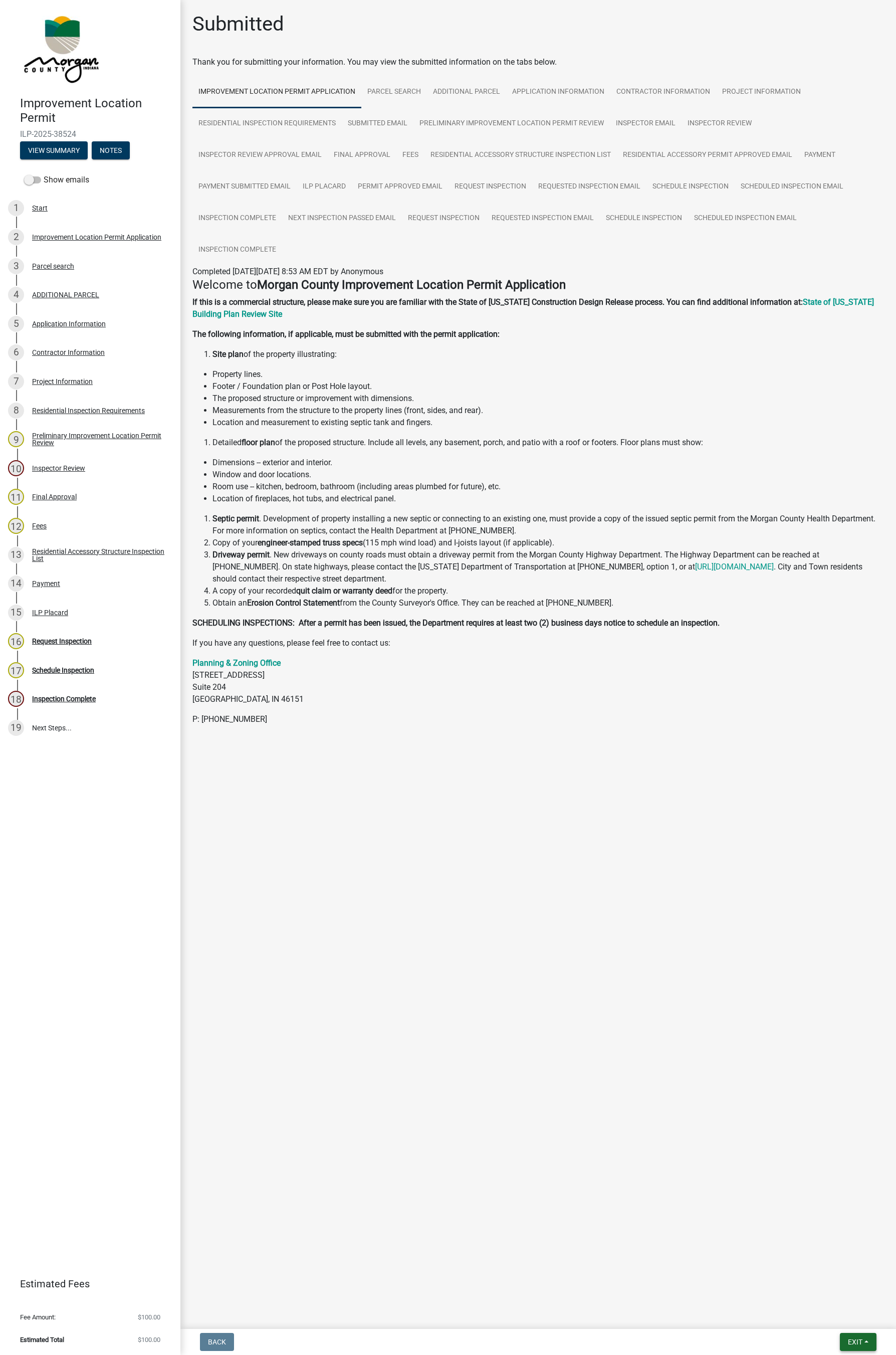
click at [713, 735] on button "Exit" at bounding box center [858, 1342] width 37 height 18
click at [713, 735] on button "Save & Exit" at bounding box center [837, 1316] width 80 height 24
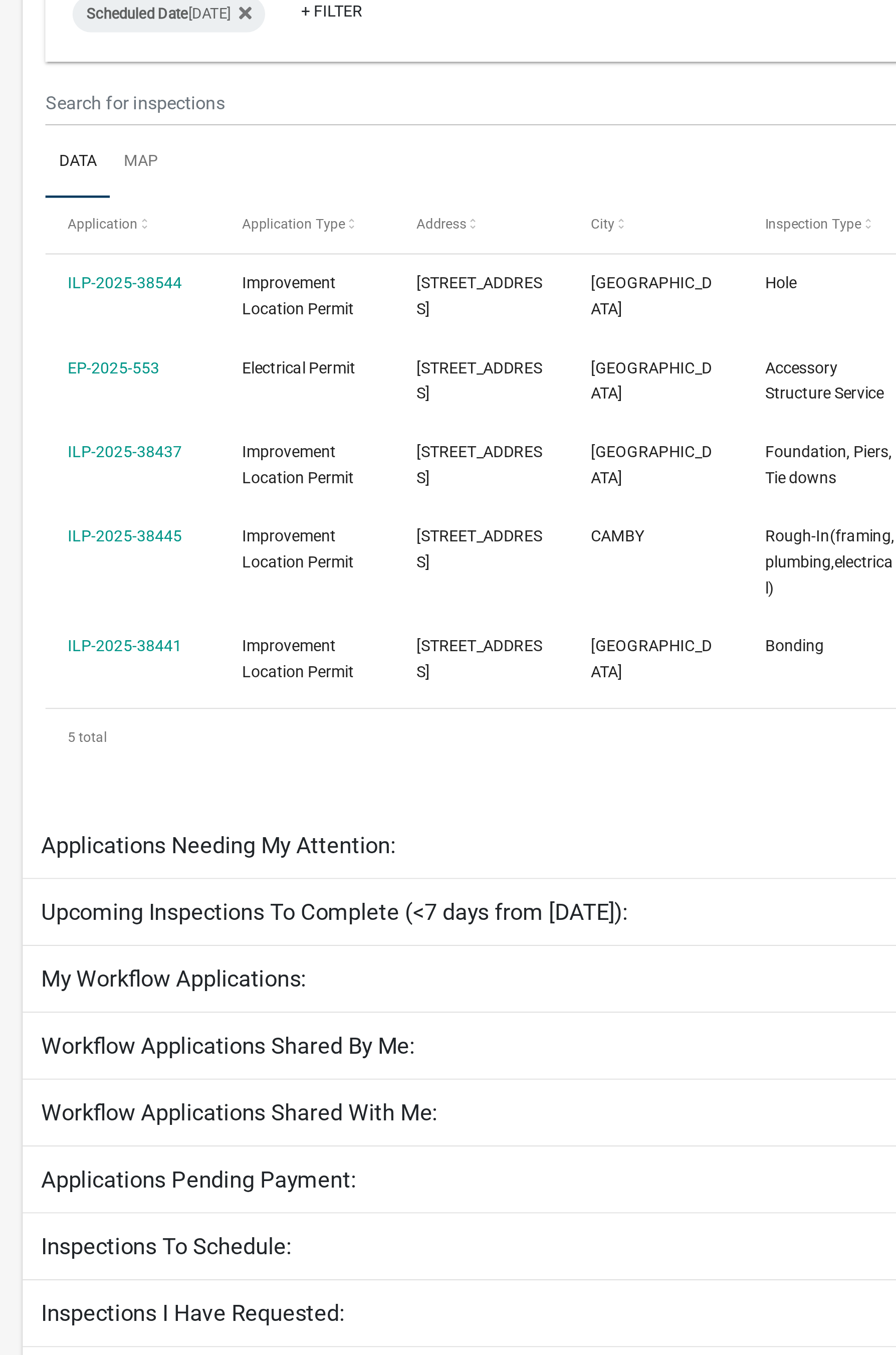
click at [107, 446] on link "ILP-2025-38445" at bounding box center [97, 442] width 51 height 8
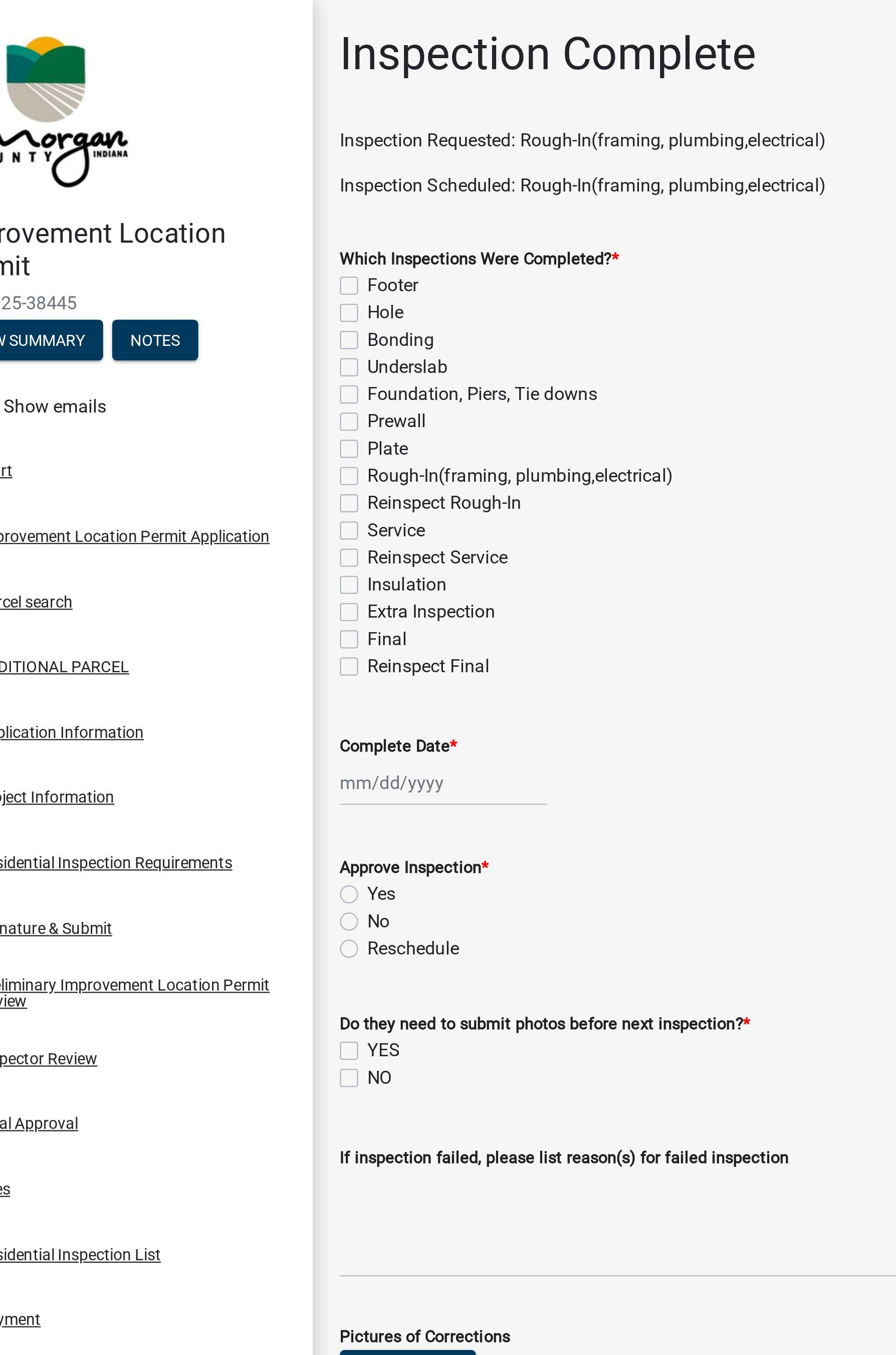
click at [204, 212] on label "Rough-In(framing, plumbing,electrical)" at bounding box center [272, 210] width 135 height 12
click at [204, 211] on input "Rough-In(framing, plumbing,electrical)" at bounding box center [208, 208] width 6 height 6
checkbox input "true"
checkbox input "false"
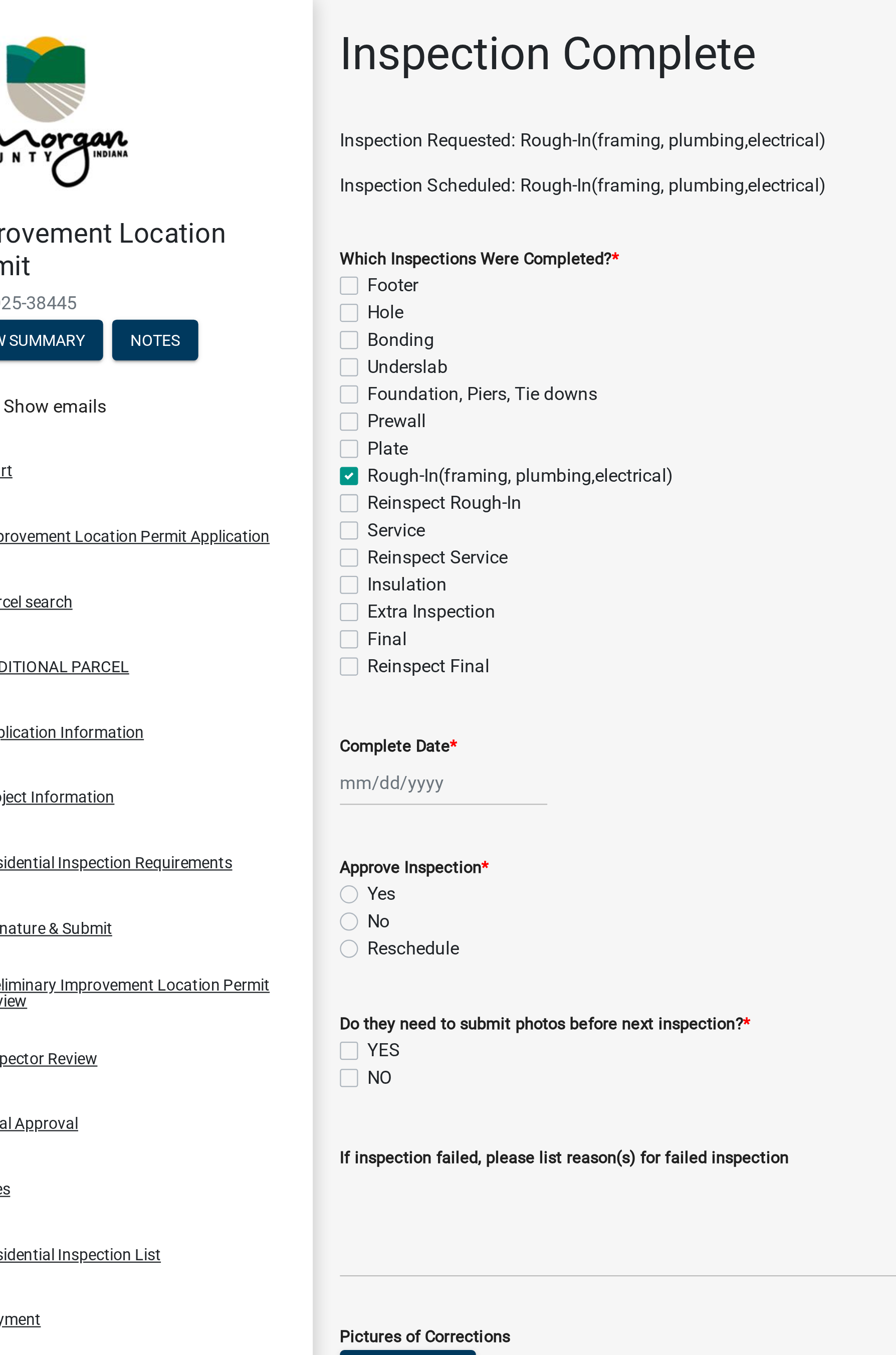
checkbox input "false"
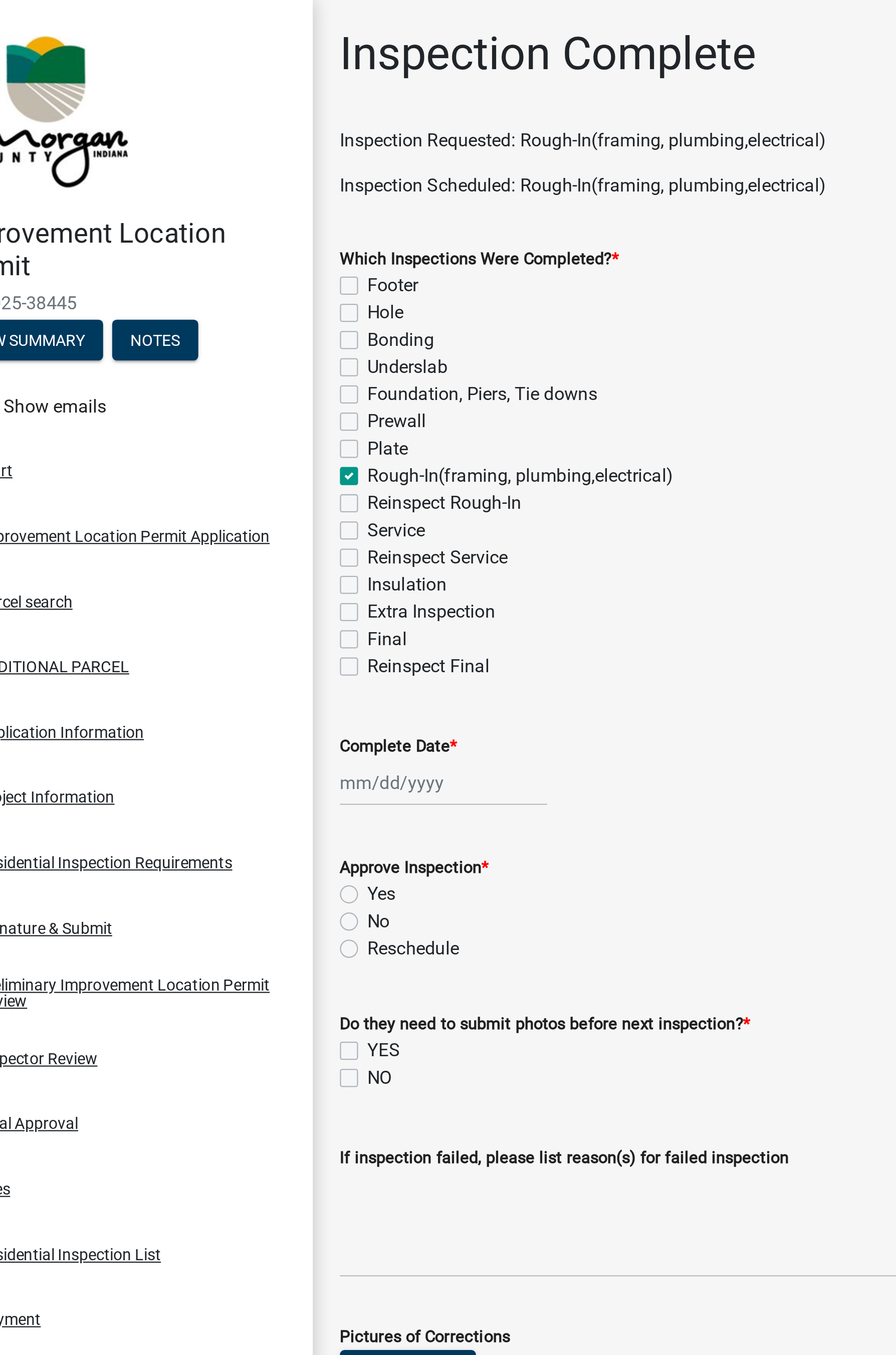
checkbox input "true"
checkbox input "false"
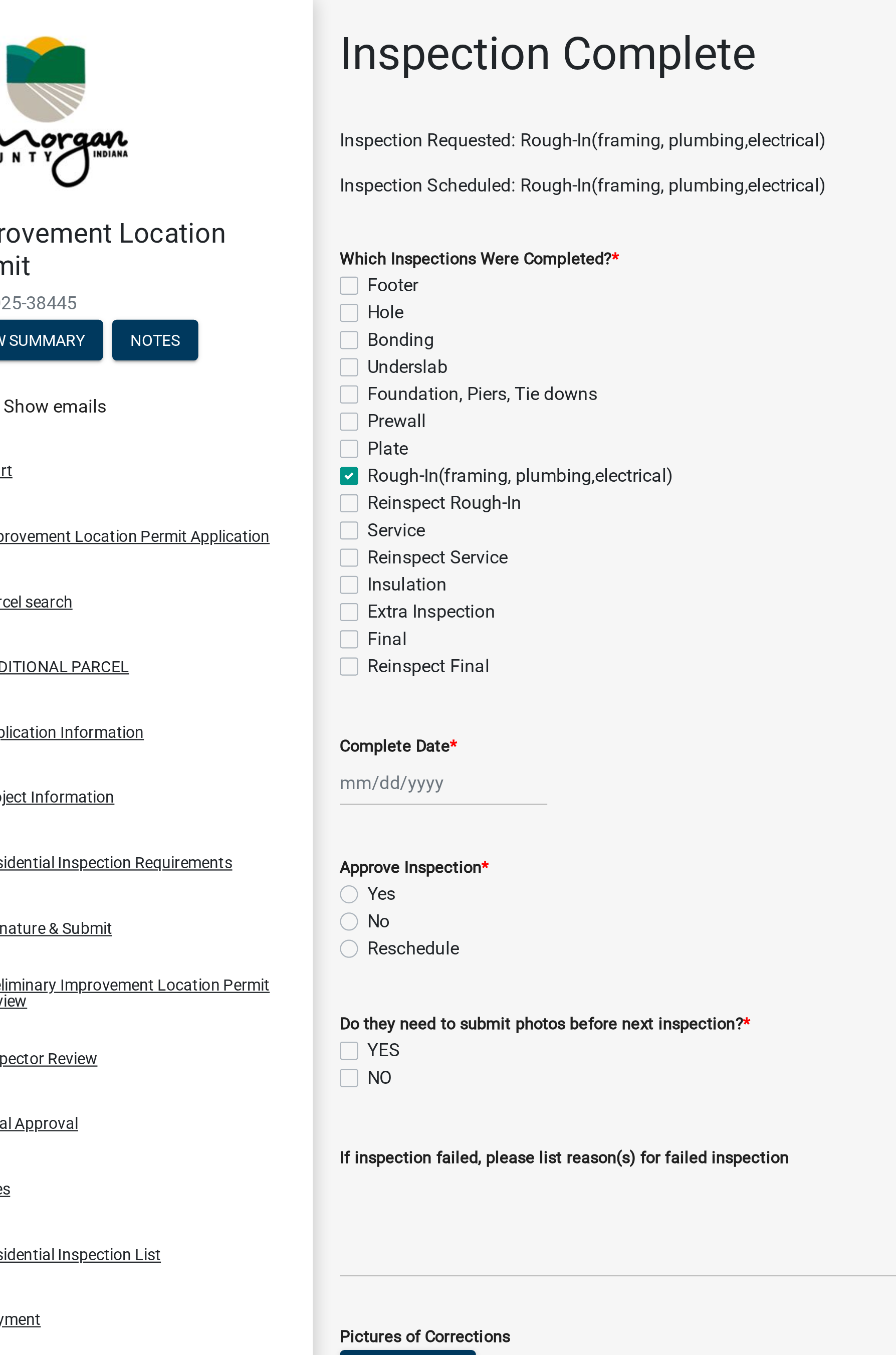
checkbox input "false"
click at [204, 236] on label "Service" at bounding box center [217, 234] width 26 height 12
click at [204, 235] on input "Service" at bounding box center [208, 231] width 6 height 6
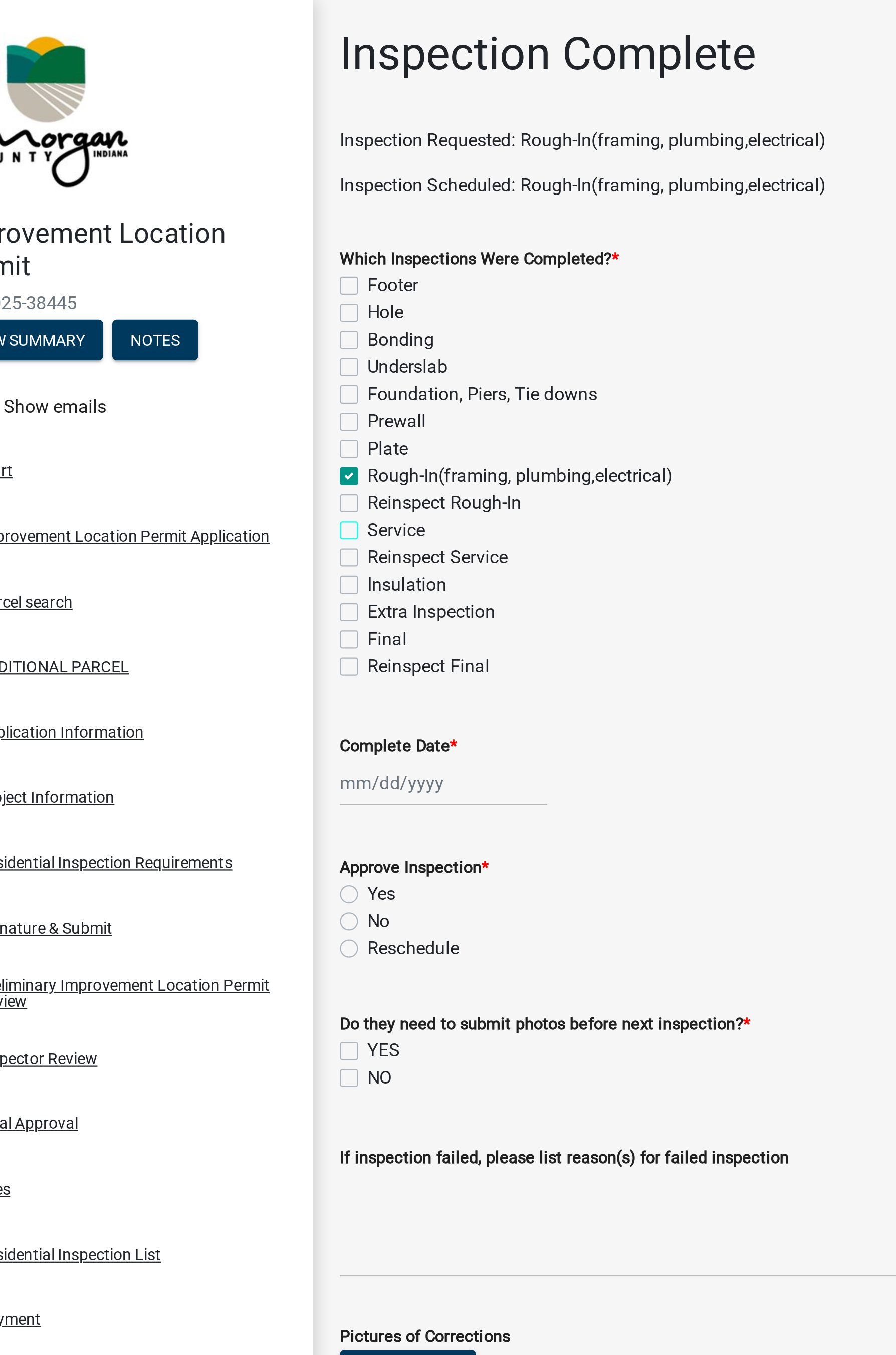
checkbox input "true"
checkbox input "false"
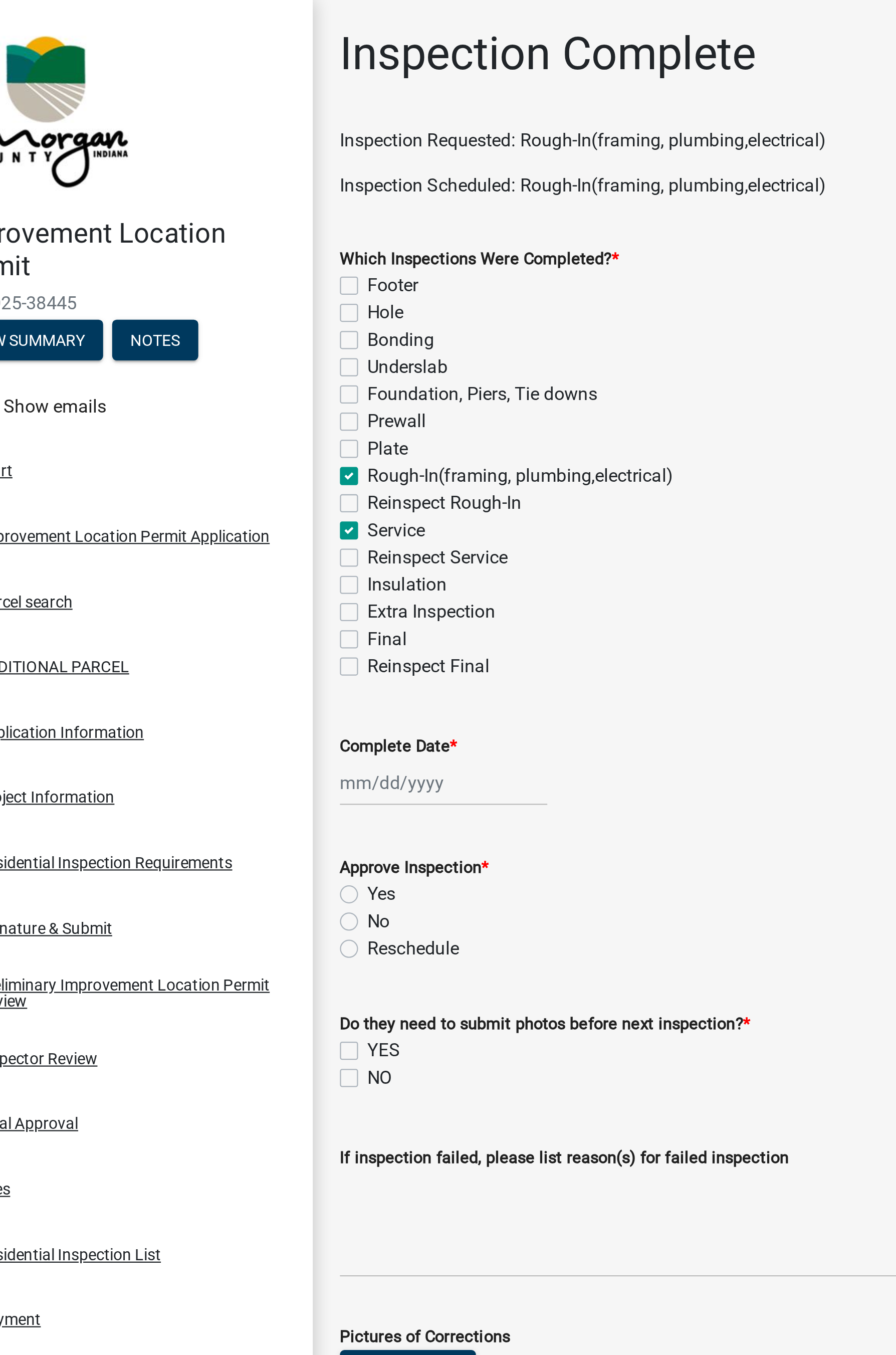
checkbox input "false"
checkbox input "true"
checkbox input "false"
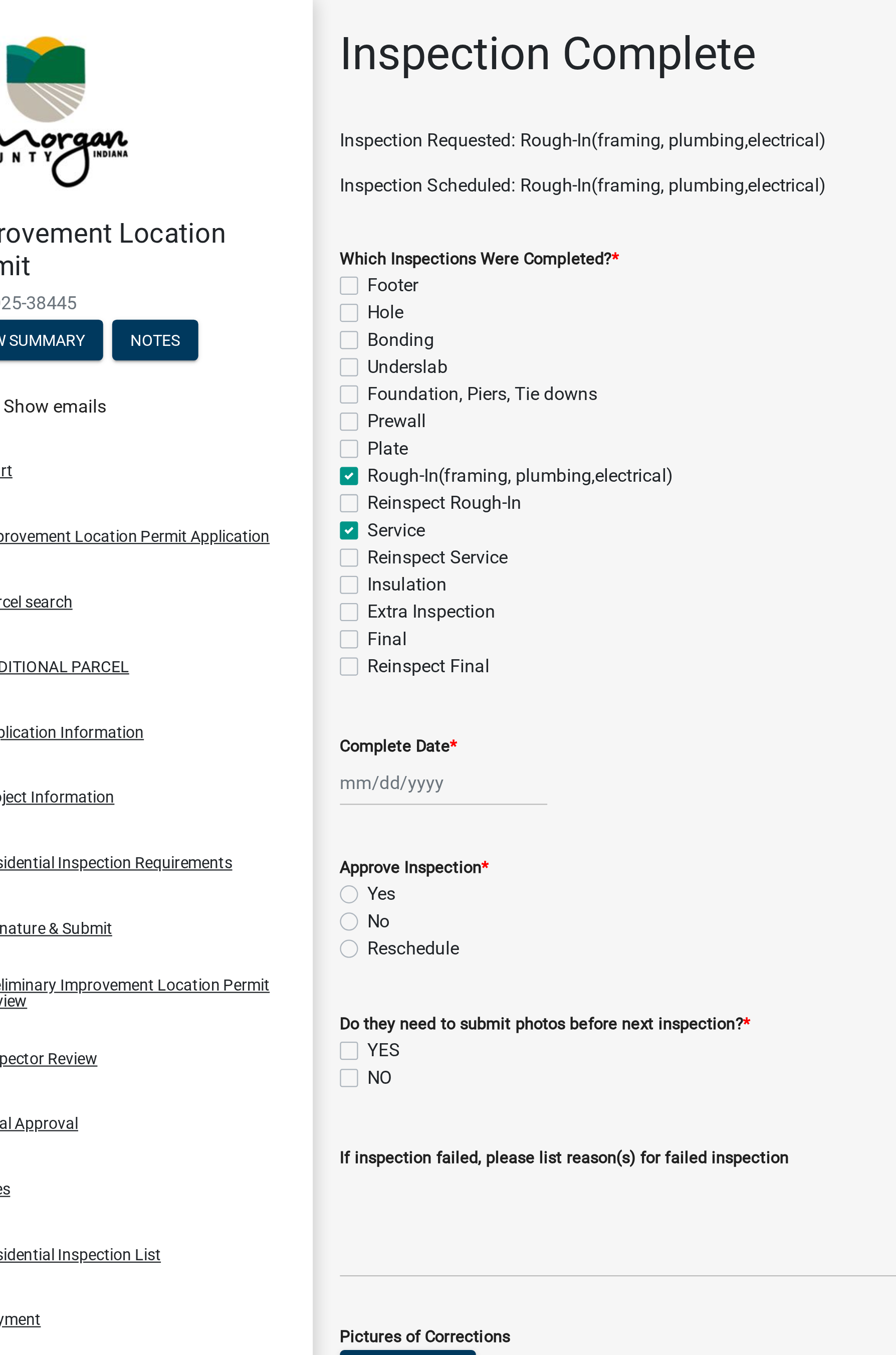
checkbox input "true"
checkbox input "false"
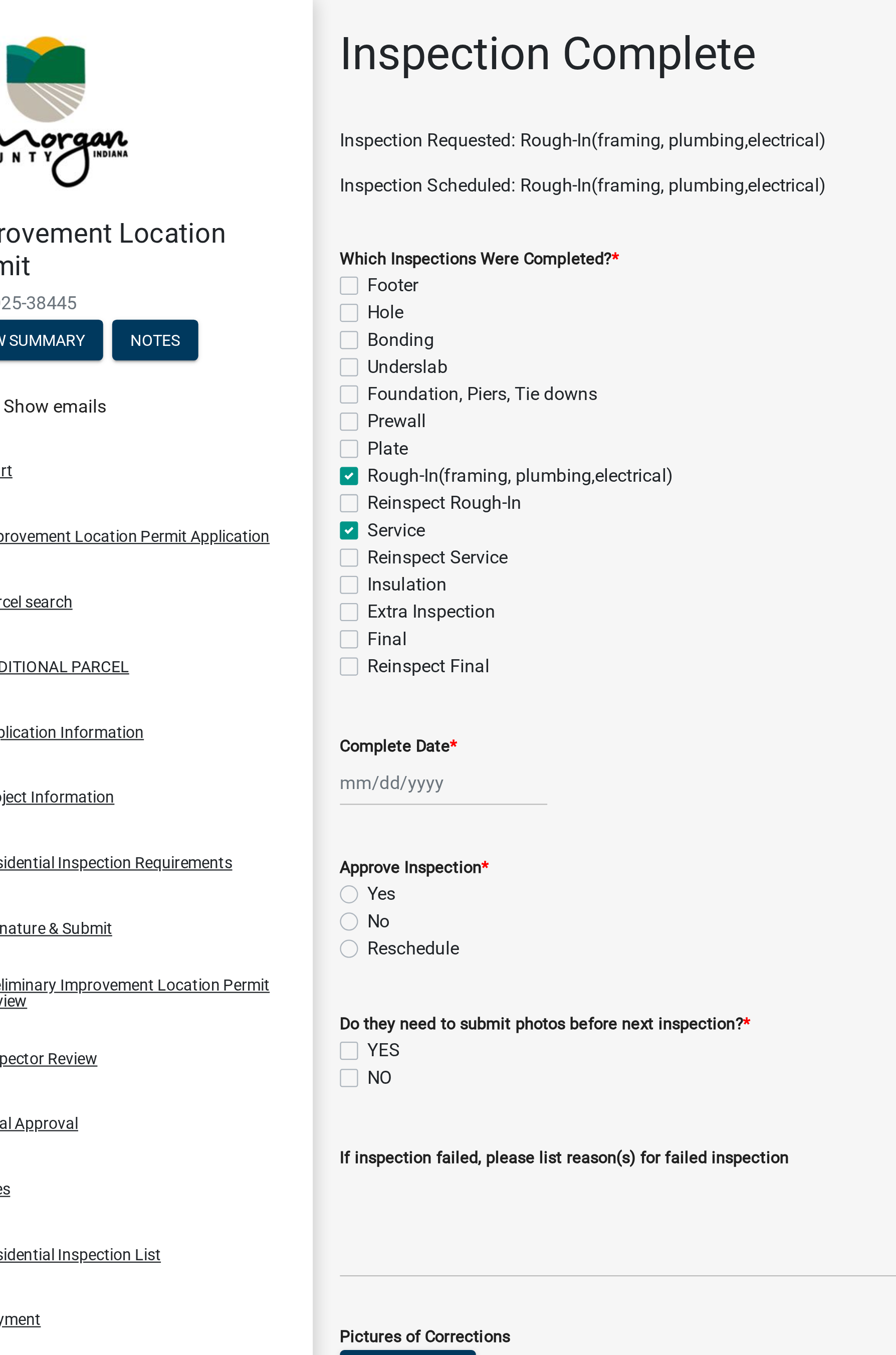
checkbox input "false"
click at [215, 346] on div at bounding box center [238, 346] width 92 height 21
select select "8"
select select "2025"
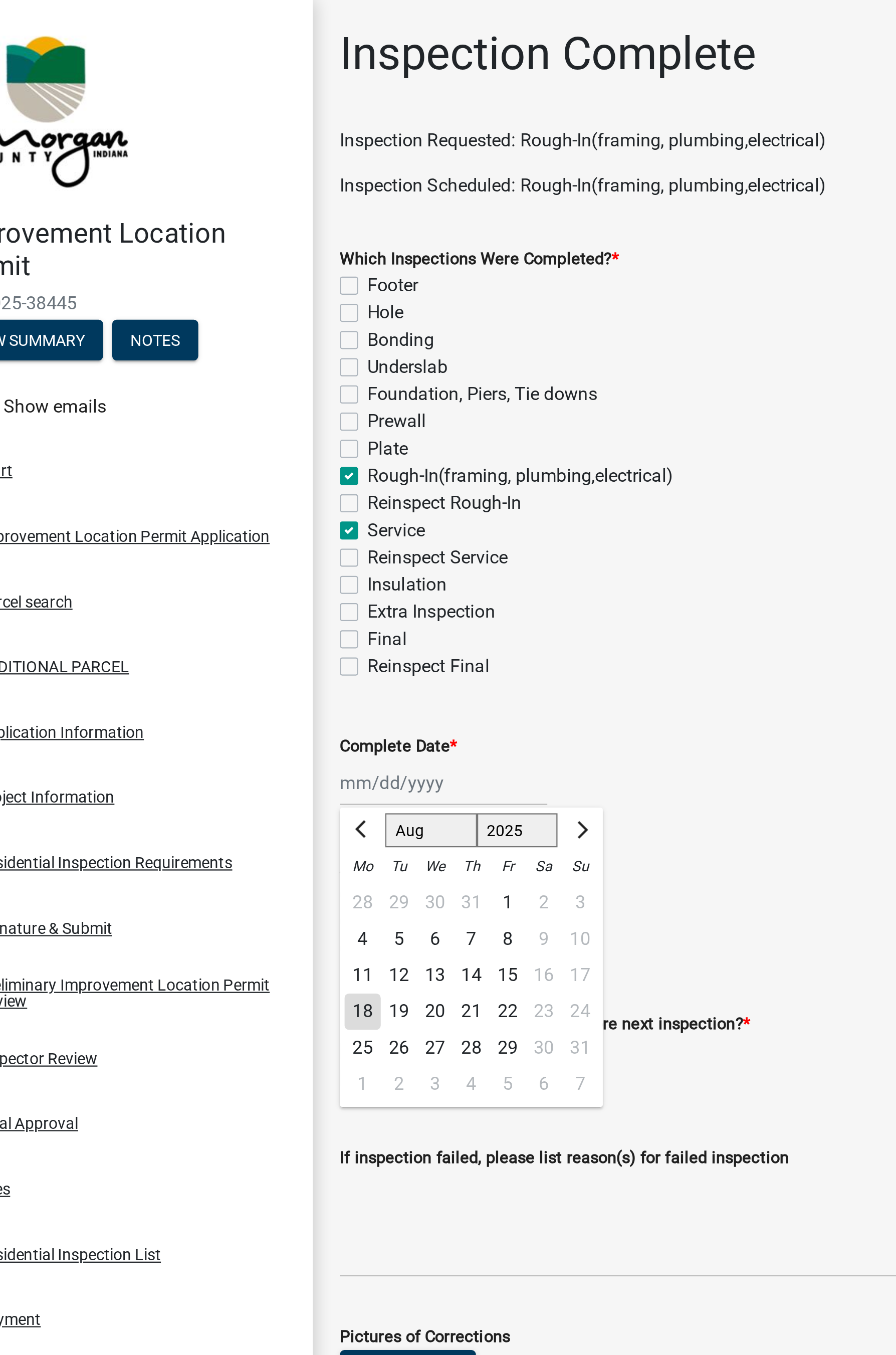
click at [204, 449] on div "18" at bounding box center [203, 448] width 16 height 16
type input "[DATE]"
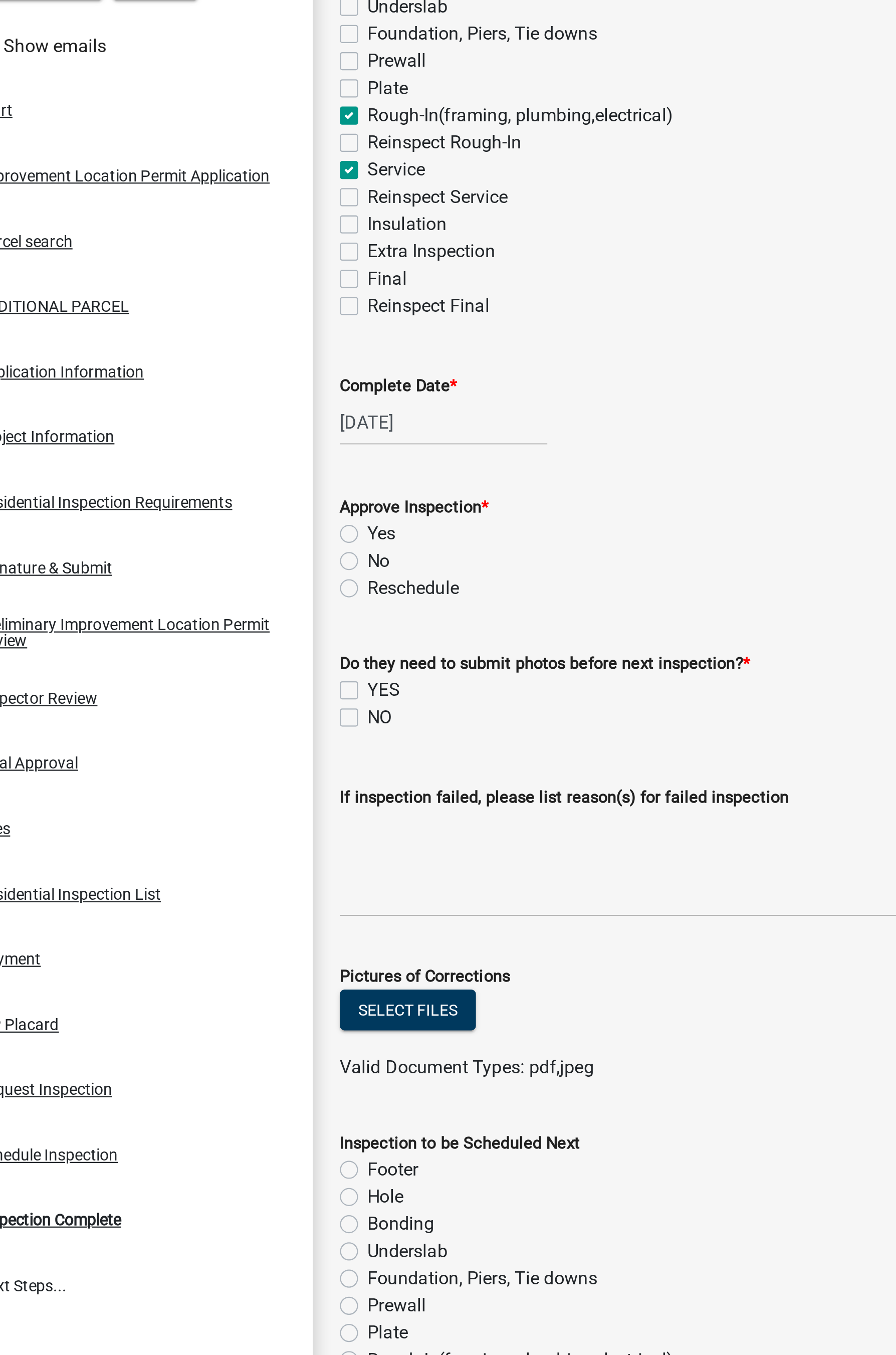
click at [204, 394] on label "Yes" at bounding box center [211, 395] width 13 height 12
click at [204, 394] on input "Yes" at bounding box center [208, 393] width 6 height 6
radio input "true"
click at [204, 479] on label "NO" at bounding box center [210, 477] width 11 height 12
click at [204, 477] on input "NO" at bounding box center [208, 474] width 6 height 6
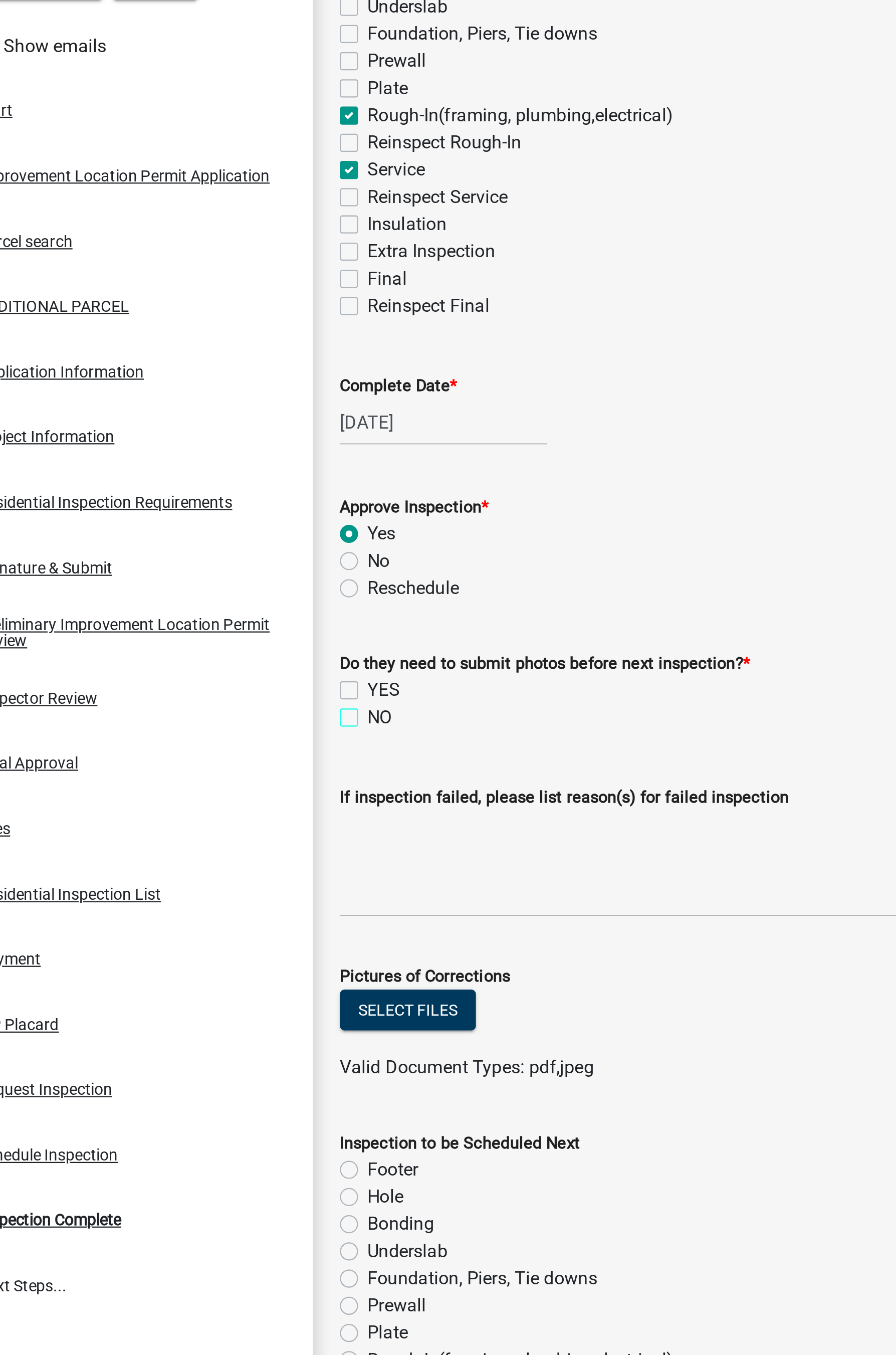
checkbox input "true"
checkbox input "false"
checkbox input "true"
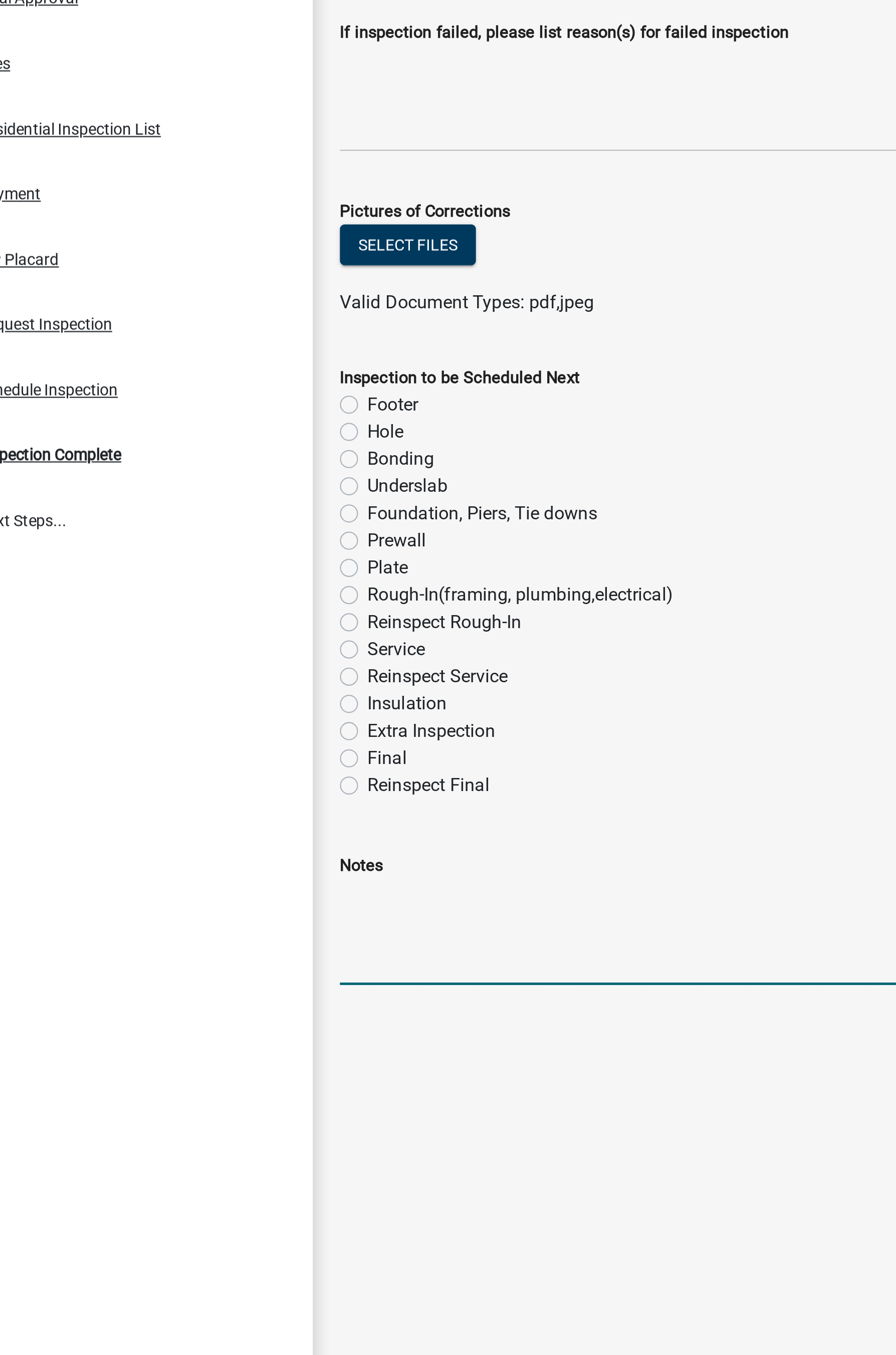
click at [212, 735] on textarea "Notes" at bounding box center [538, 910] width 692 height 47
click at [204, 735] on label "Final" at bounding box center [213, 833] width 18 height 12
click at [204, 735] on input "Final" at bounding box center [208, 830] width 6 height 6
radio input "true"
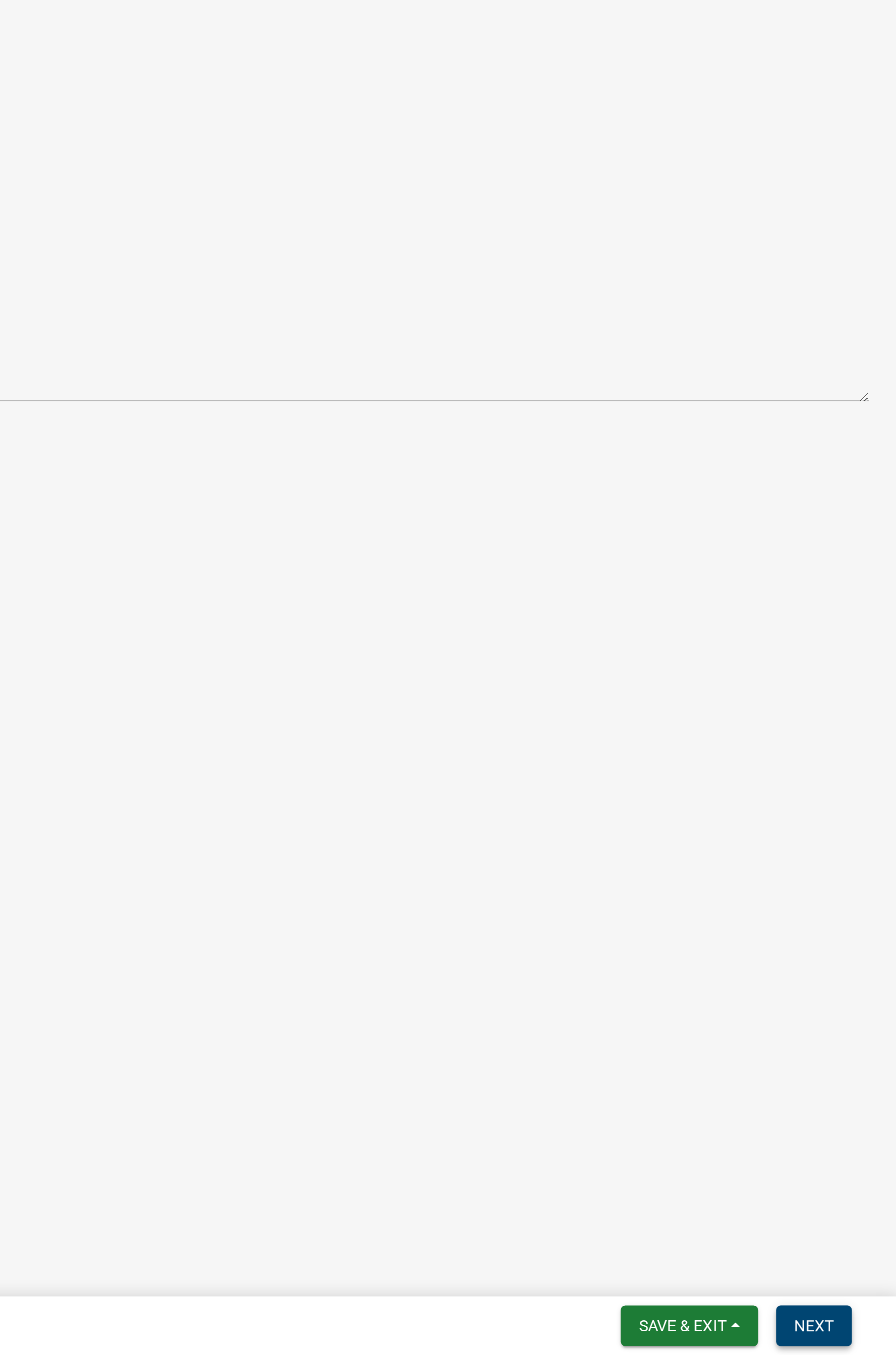
click at [713, 735] on span "Next" at bounding box center [860, 1342] width 18 height 8
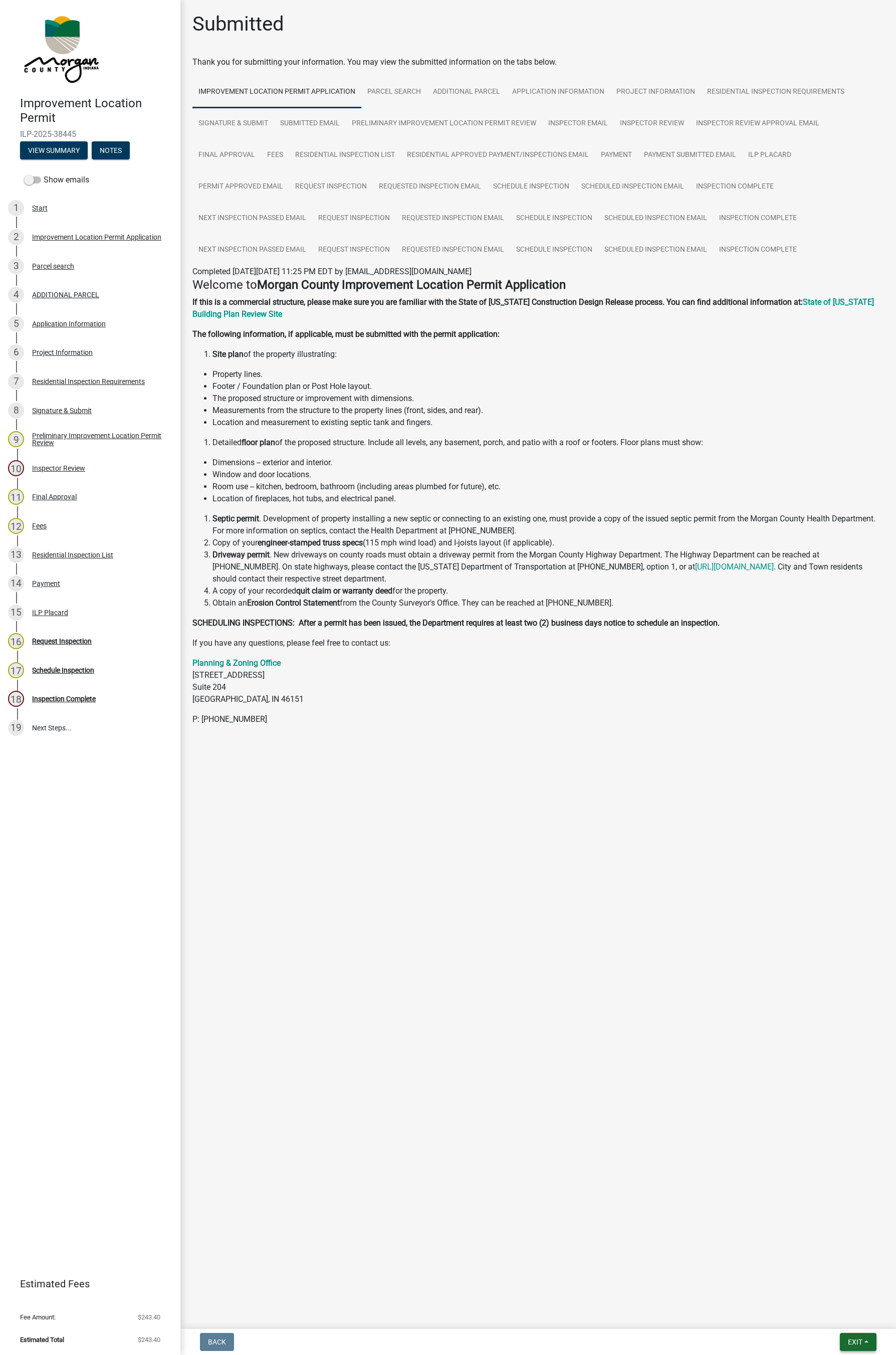
click at [713, 735] on button "Exit" at bounding box center [858, 1342] width 37 height 18
click at [713, 735] on button "Save & Exit" at bounding box center [837, 1316] width 80 height 24
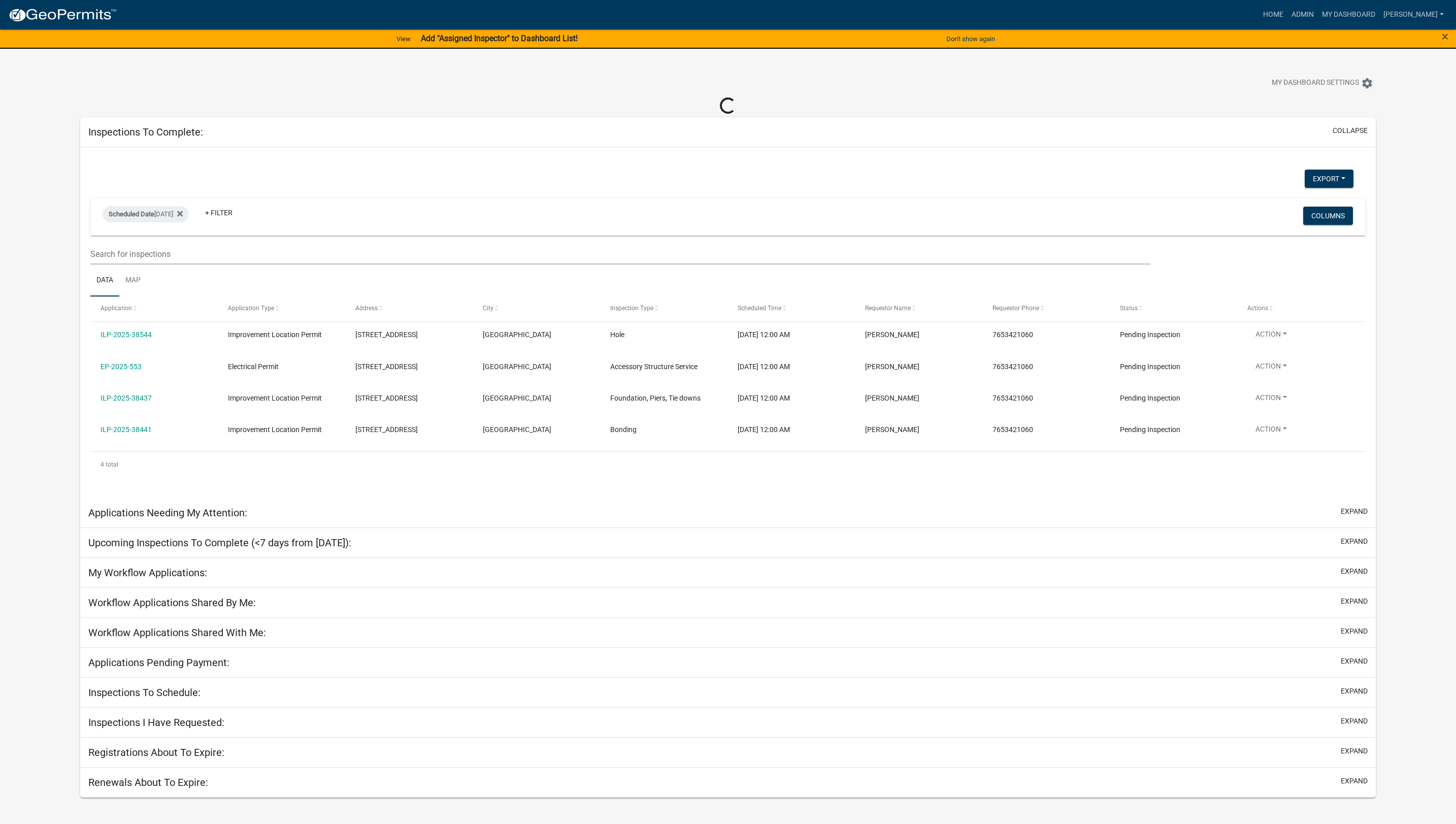
select select "1: 25"
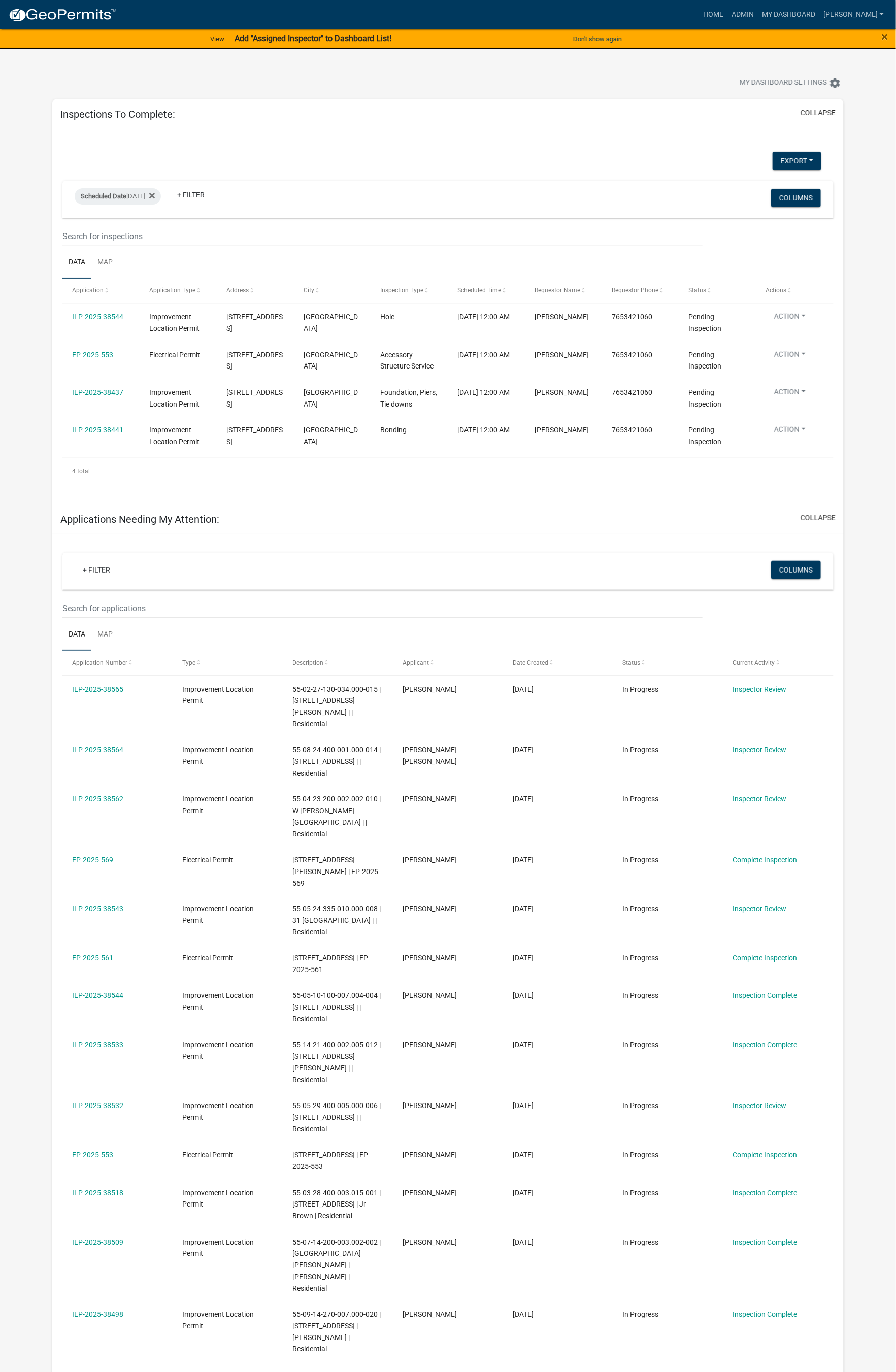
scroll to position [8, 0]
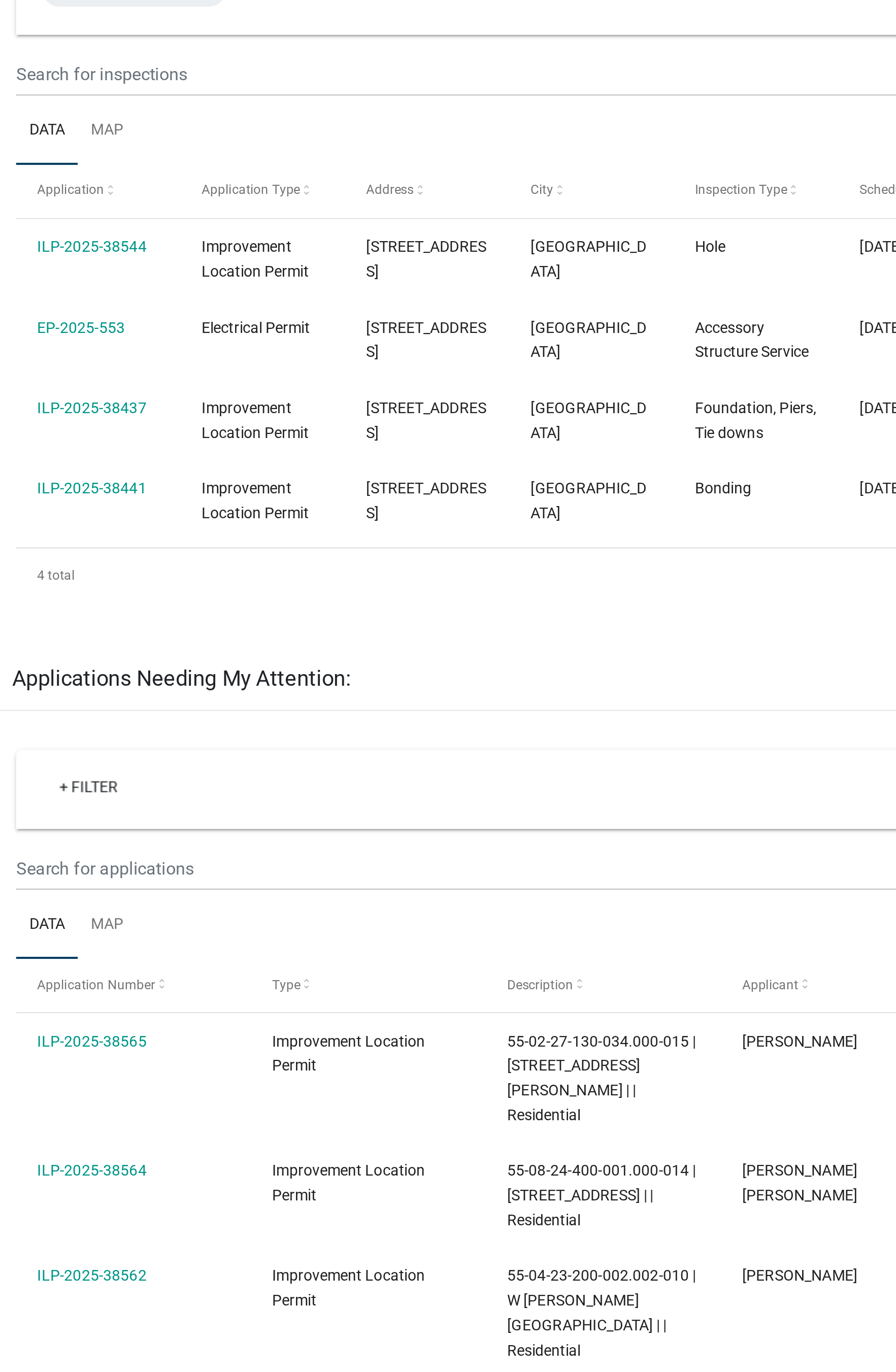
click at [108, 308] on link "ILP-2025-38544" at bounding box center [98, 308] width 51 height 8
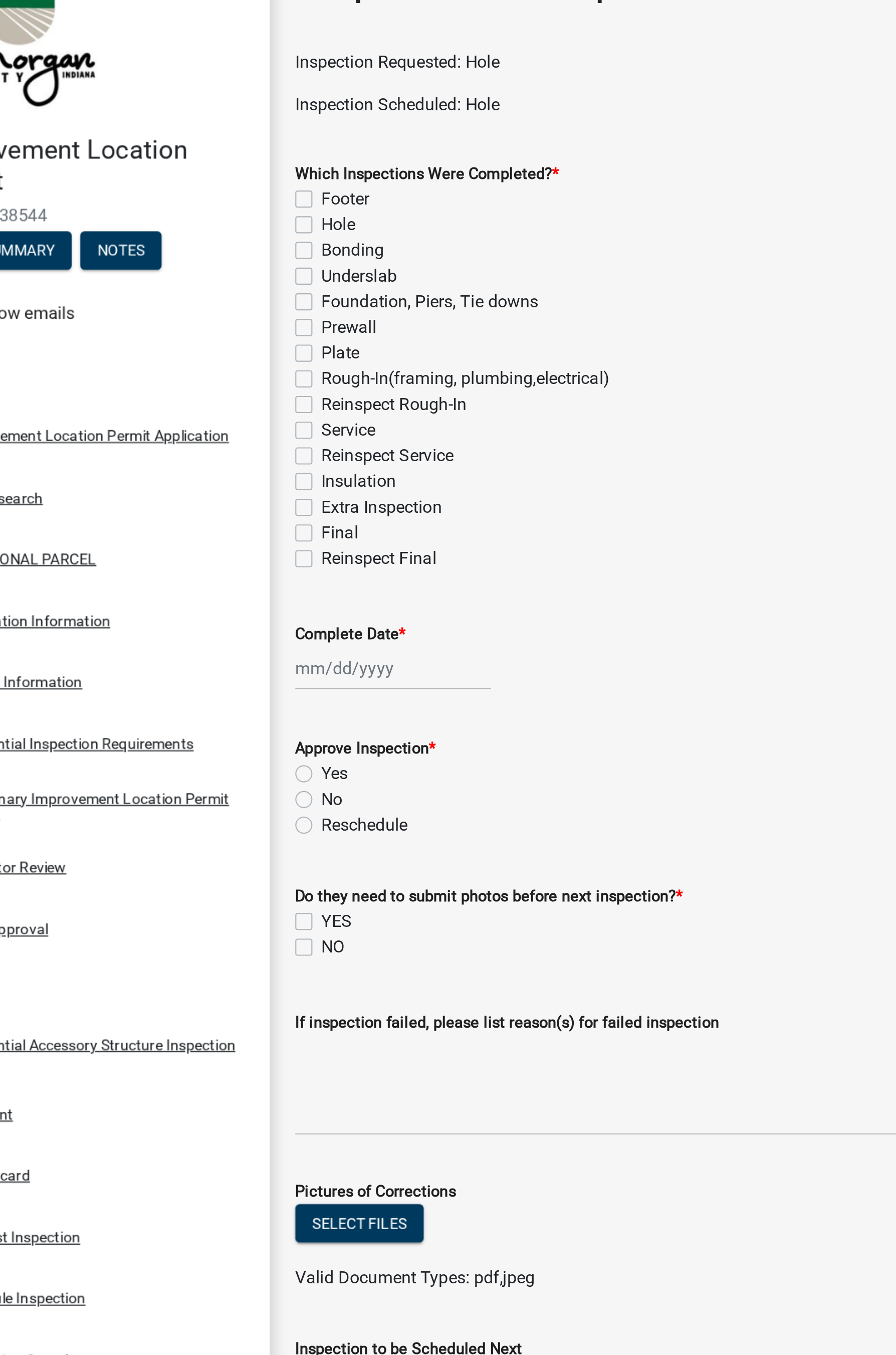
click at [204, 139] on label "Hole" at bounding box center [213, 138] width 16 height 12
click at [204, 139] on input "Hole" at bounding box center [208, 136] width 6 height 6
checkbox input "true"
checkbox input "false"
checkbox input "true"
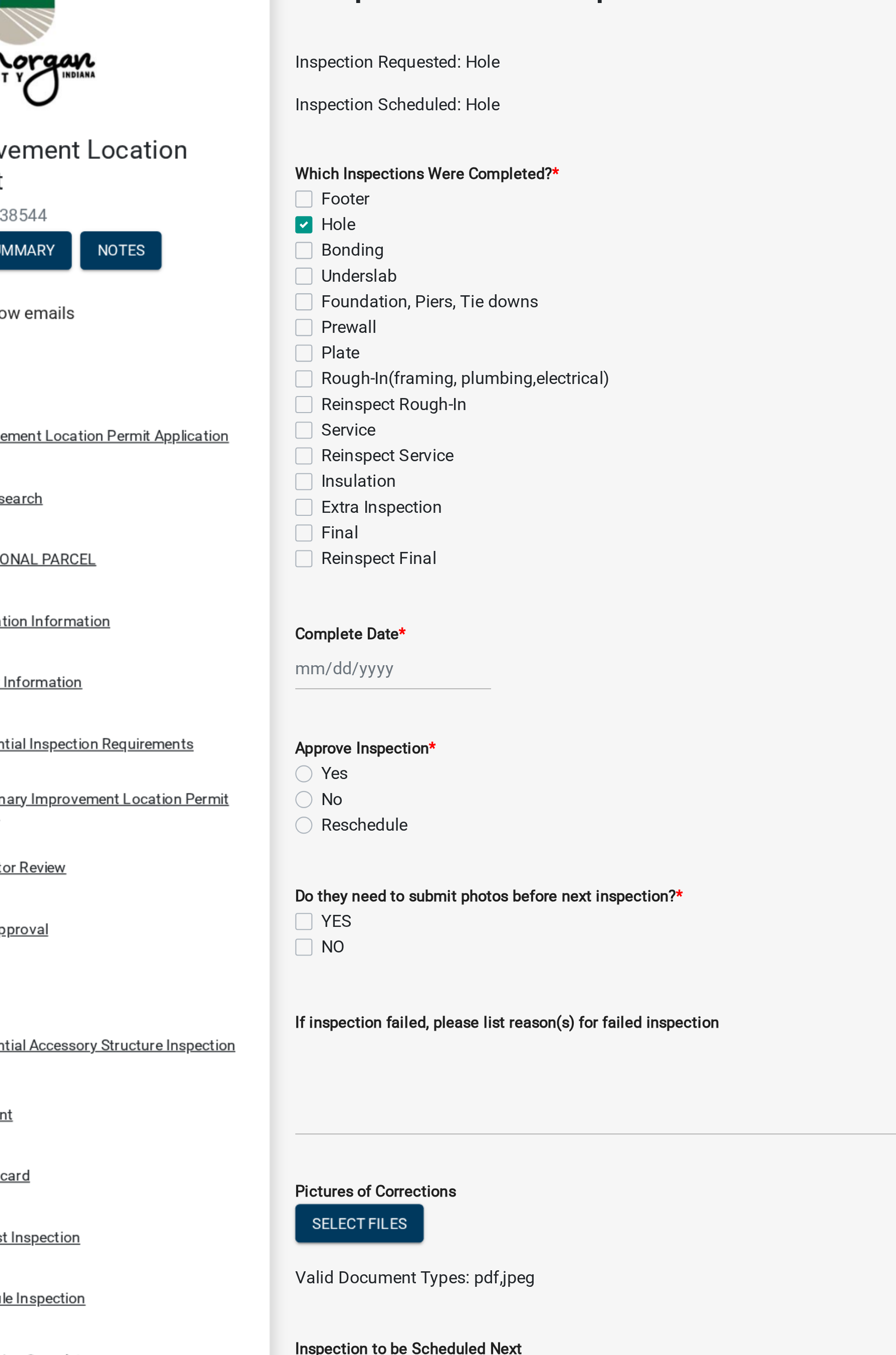
checkbox input "false"
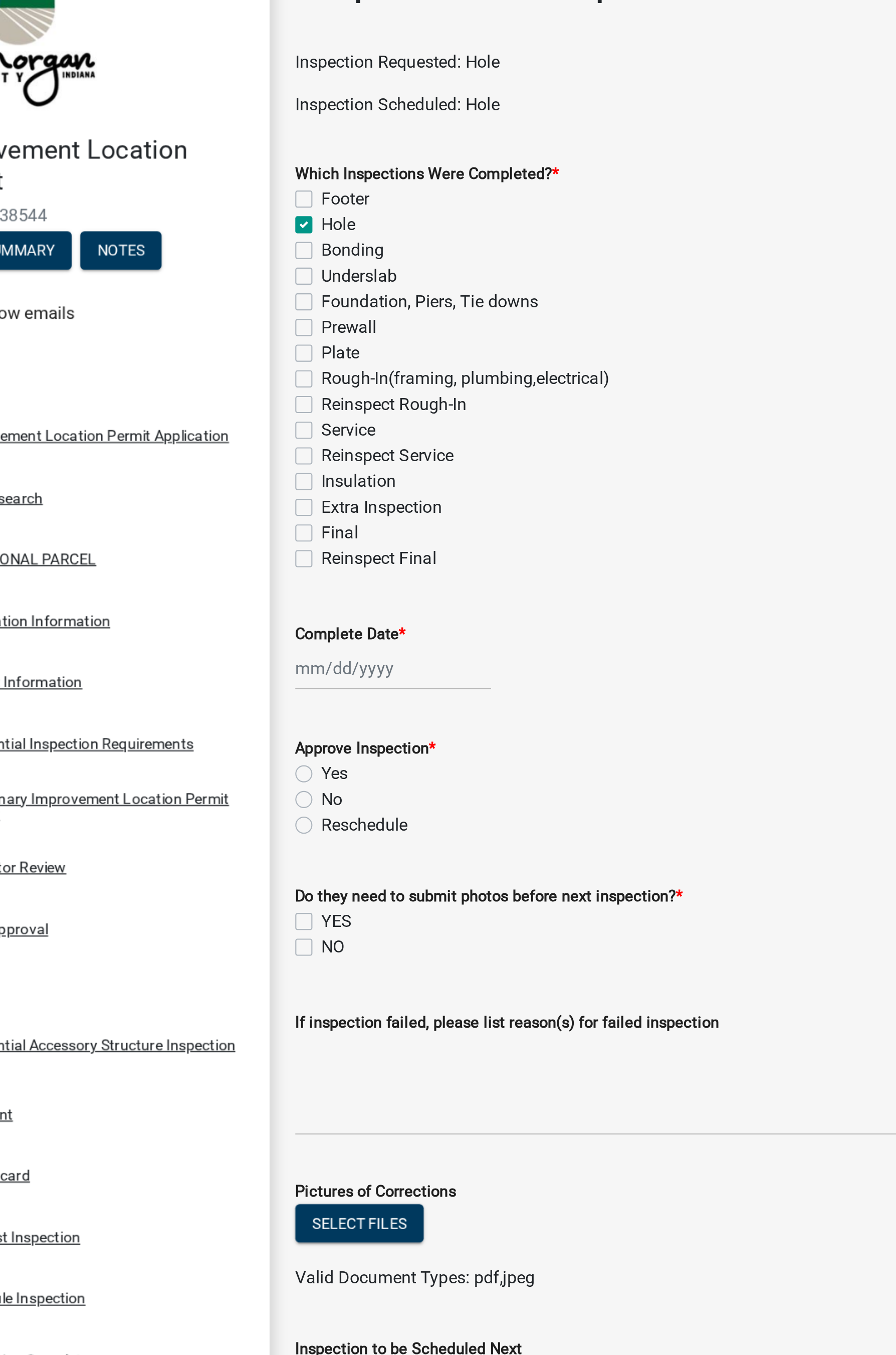
checkbox input "false"
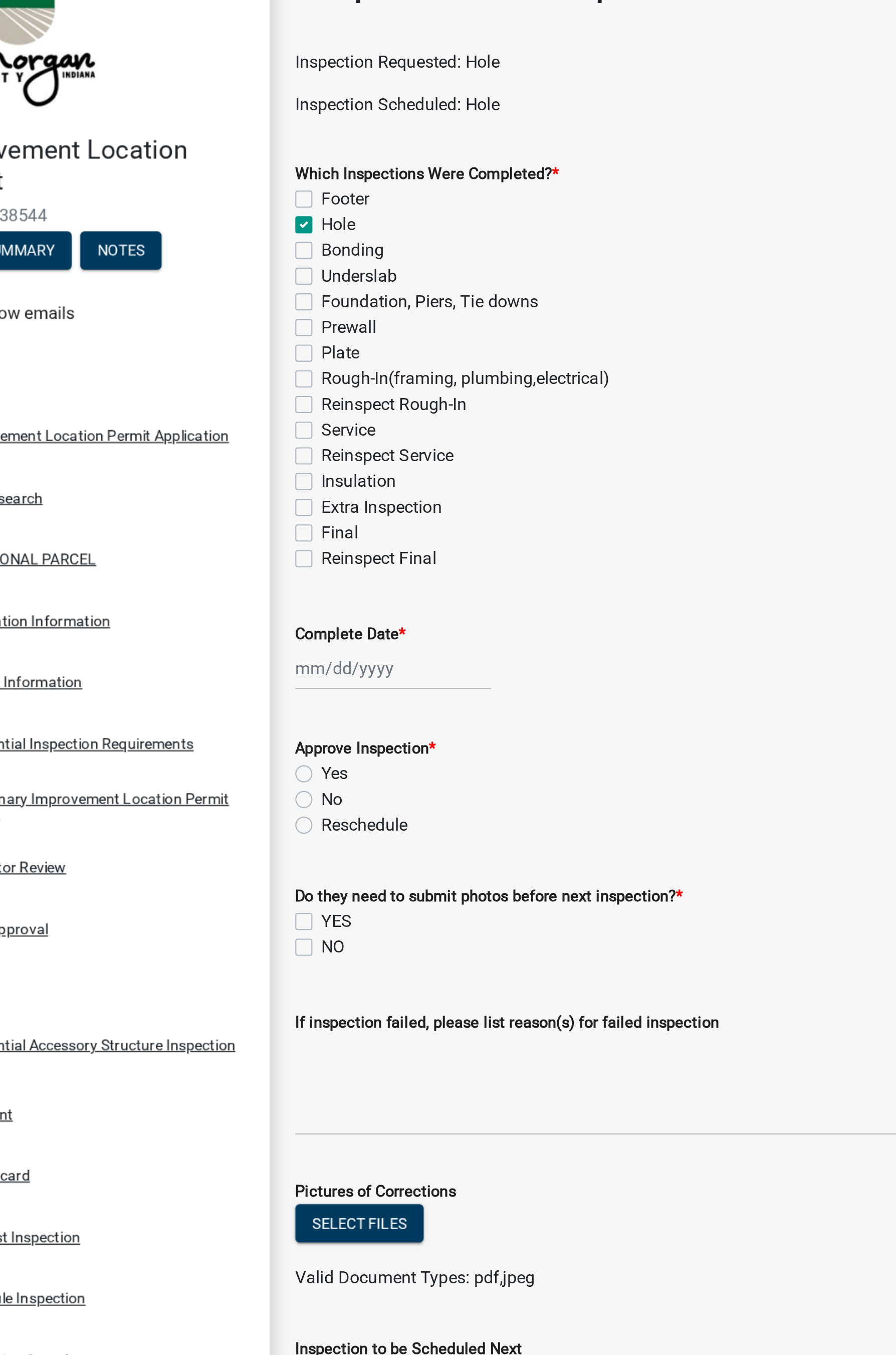
checkbox input "false"
click at [215, 345] on div at bounding box center [238, 346] width 92 height 21
select select "8"
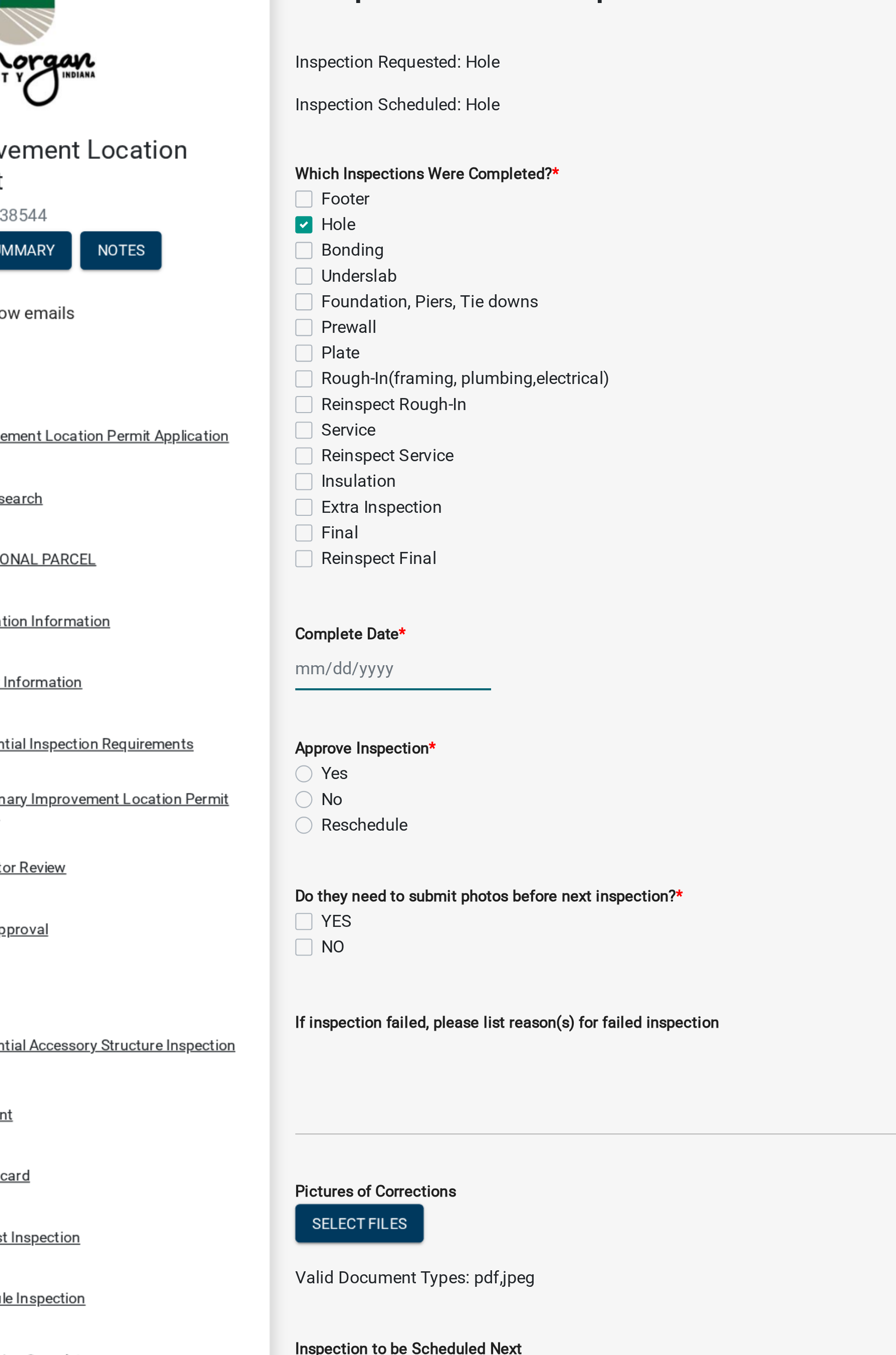
select select "2025"
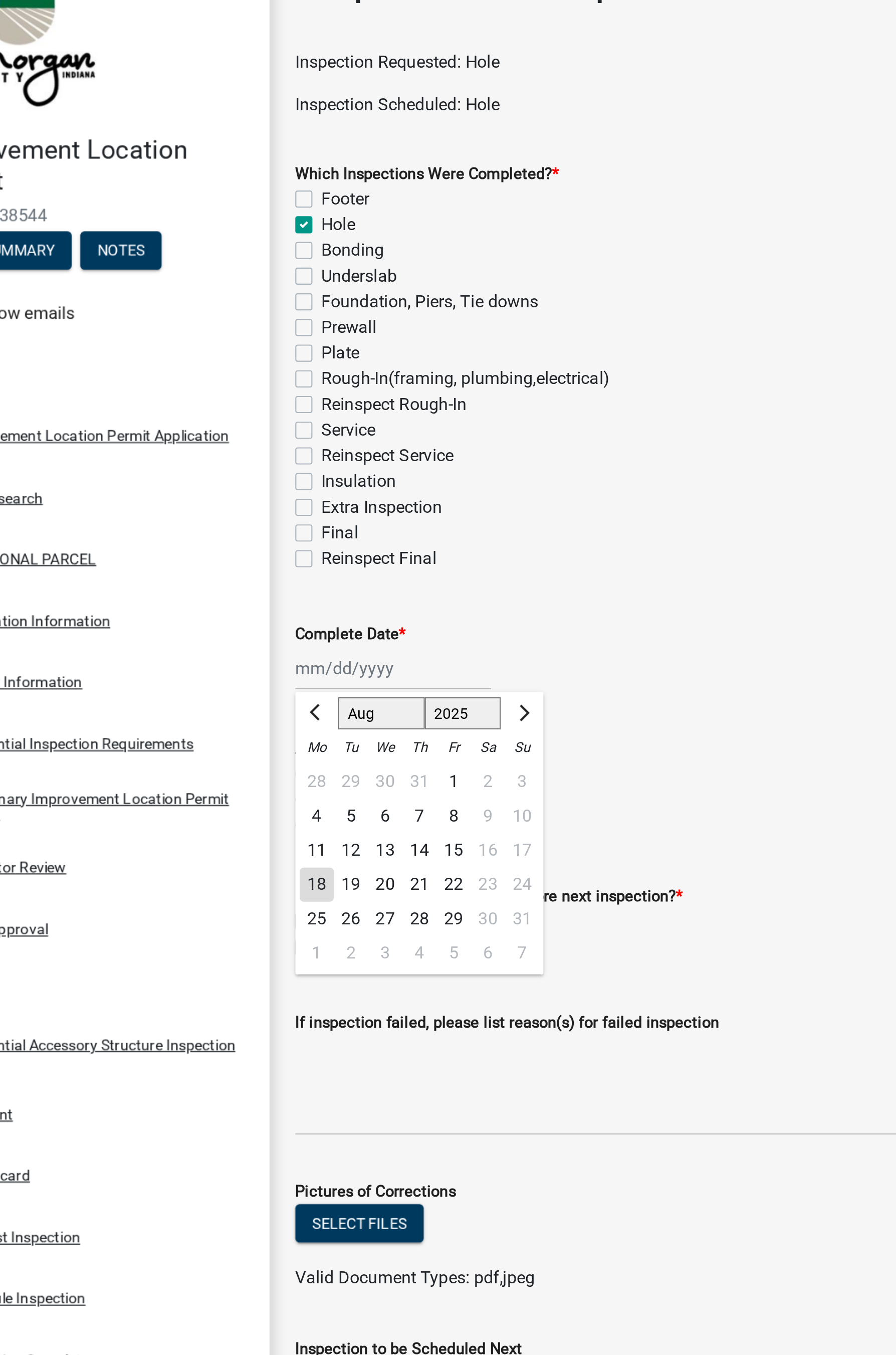
click at [203, 450] on div "18" at bounding box center [203, 448] width 16 height 16
type input "[DATE]"
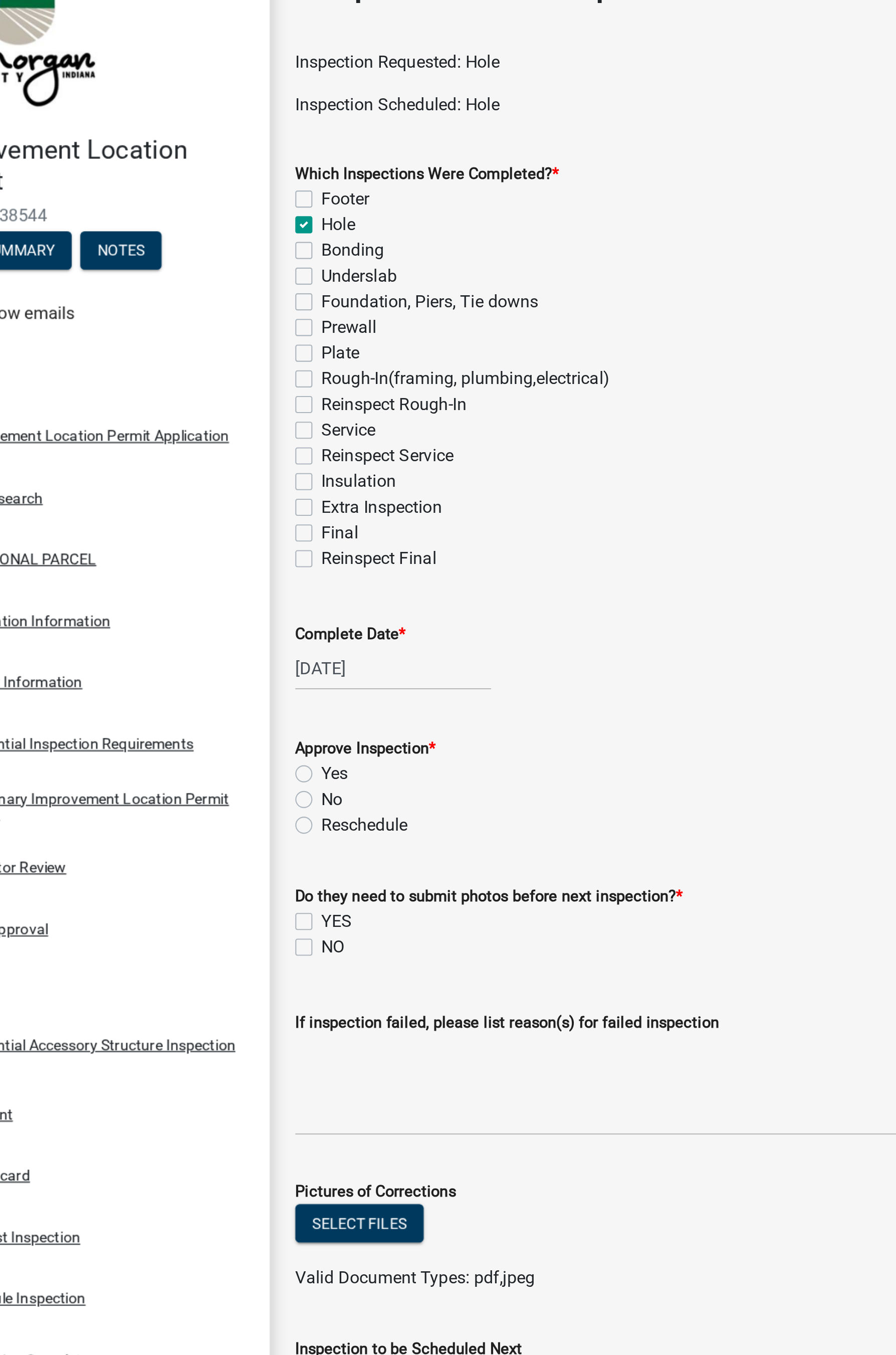
click at [204, 393] on label "Yes" at bounding box center [211, 395] width 13 height 12
click at [204, 393] on input "Yes" at bounding box center [208, 393] width 6 height 6
radio input "true"
click at [204, 479] on label "NO" at bounding box center [210, 477] width 11 height 12
click at [204, 477] on input "NO" at bounding box center [208, 474] width 6 height 6
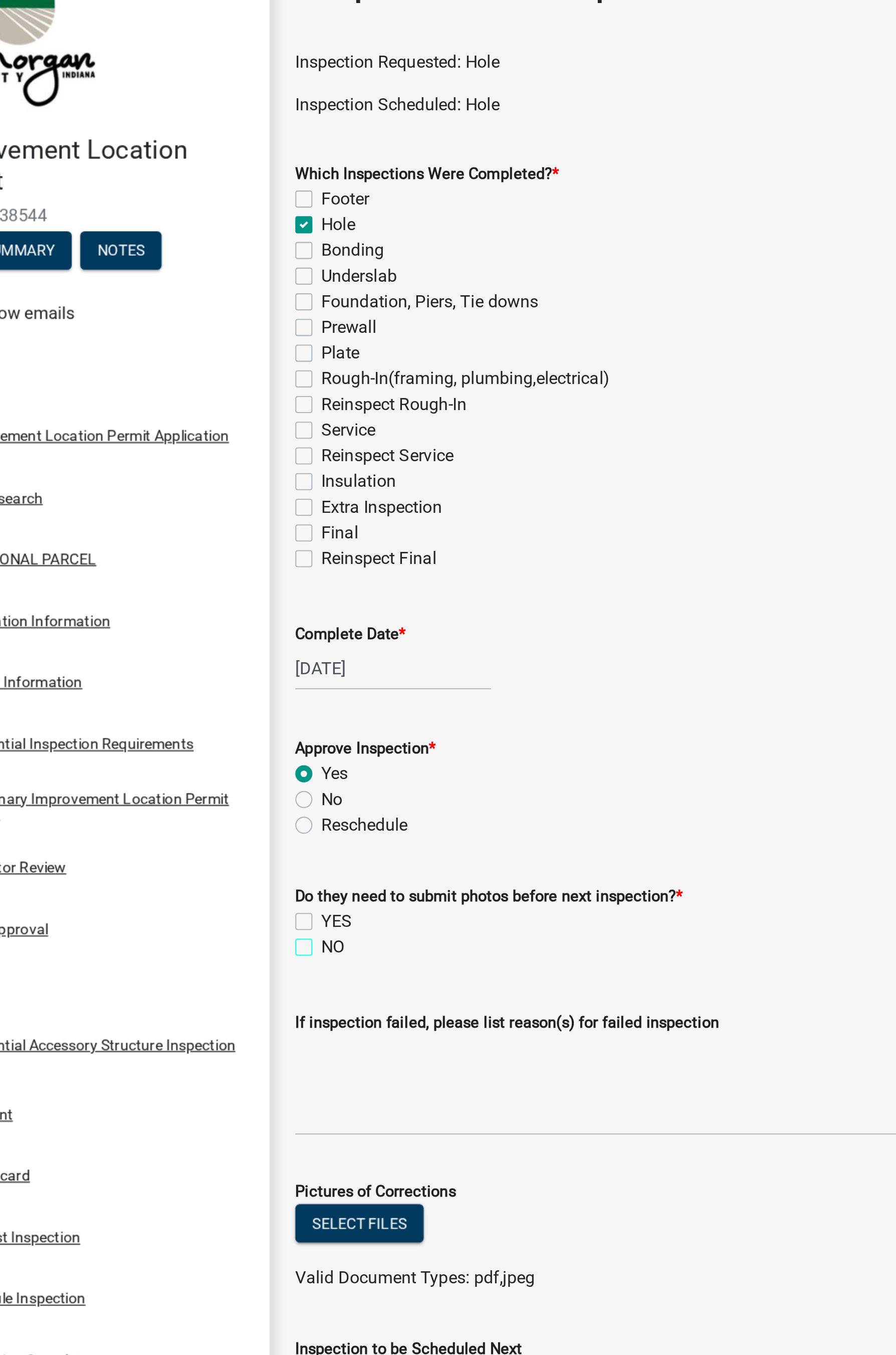
checkbox input "true"
checkbox input "false"
checkbox input "true"
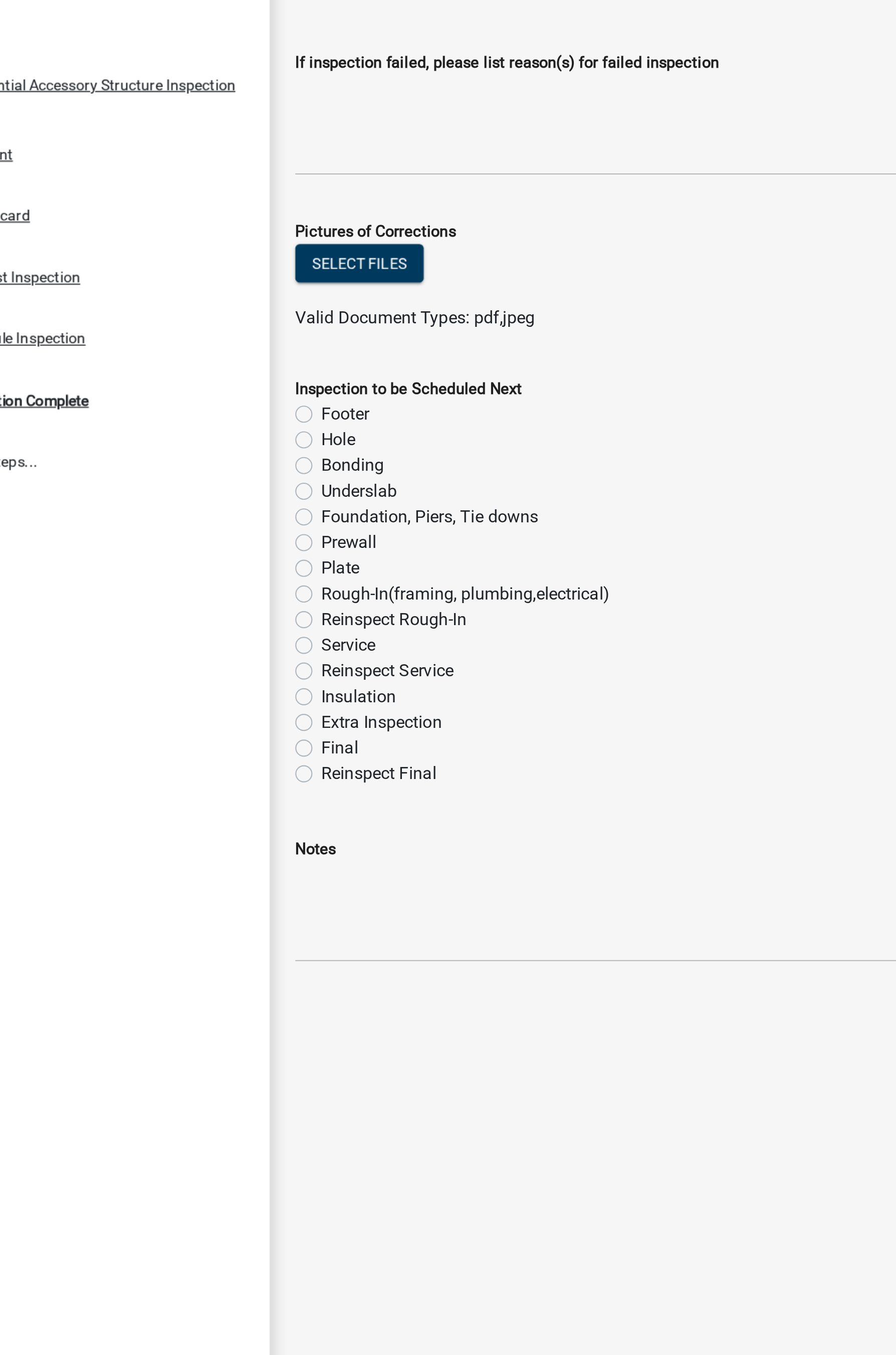
click at [204, 735] on label "Final" at bounding box center [213, 833] width 18 height 12
click at [204, 735] on input "Final" at bounding box center [208, 830] width 6 height 6
radio input "true"
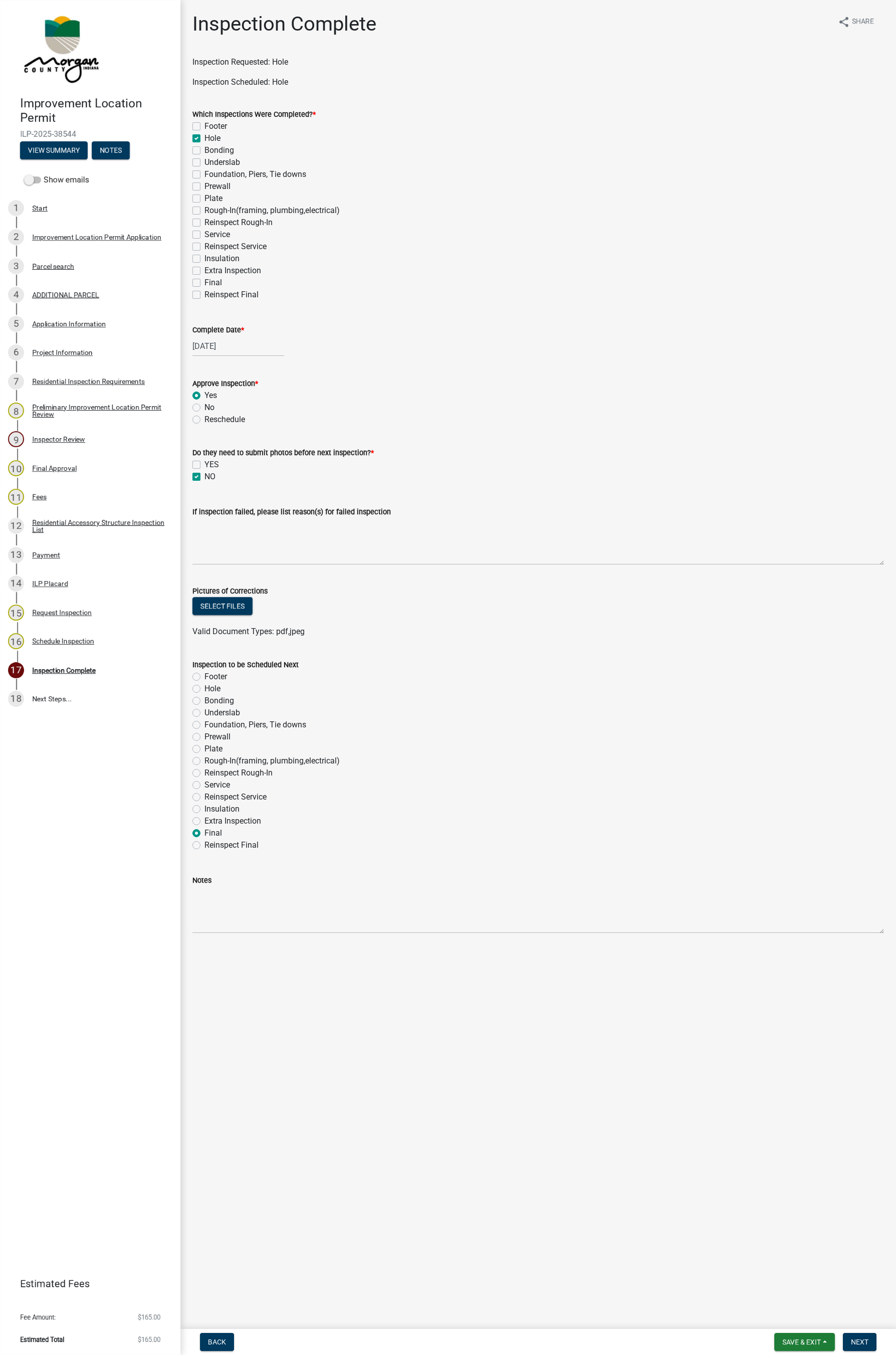
click at [713, 735] on form "Save & Exit Save Save & Exit Next" at bounding box center [825, 1342] width 110 height 18
click at [713, 735] on span "Next" at bounding box center [860, 1342] width 18 height 8
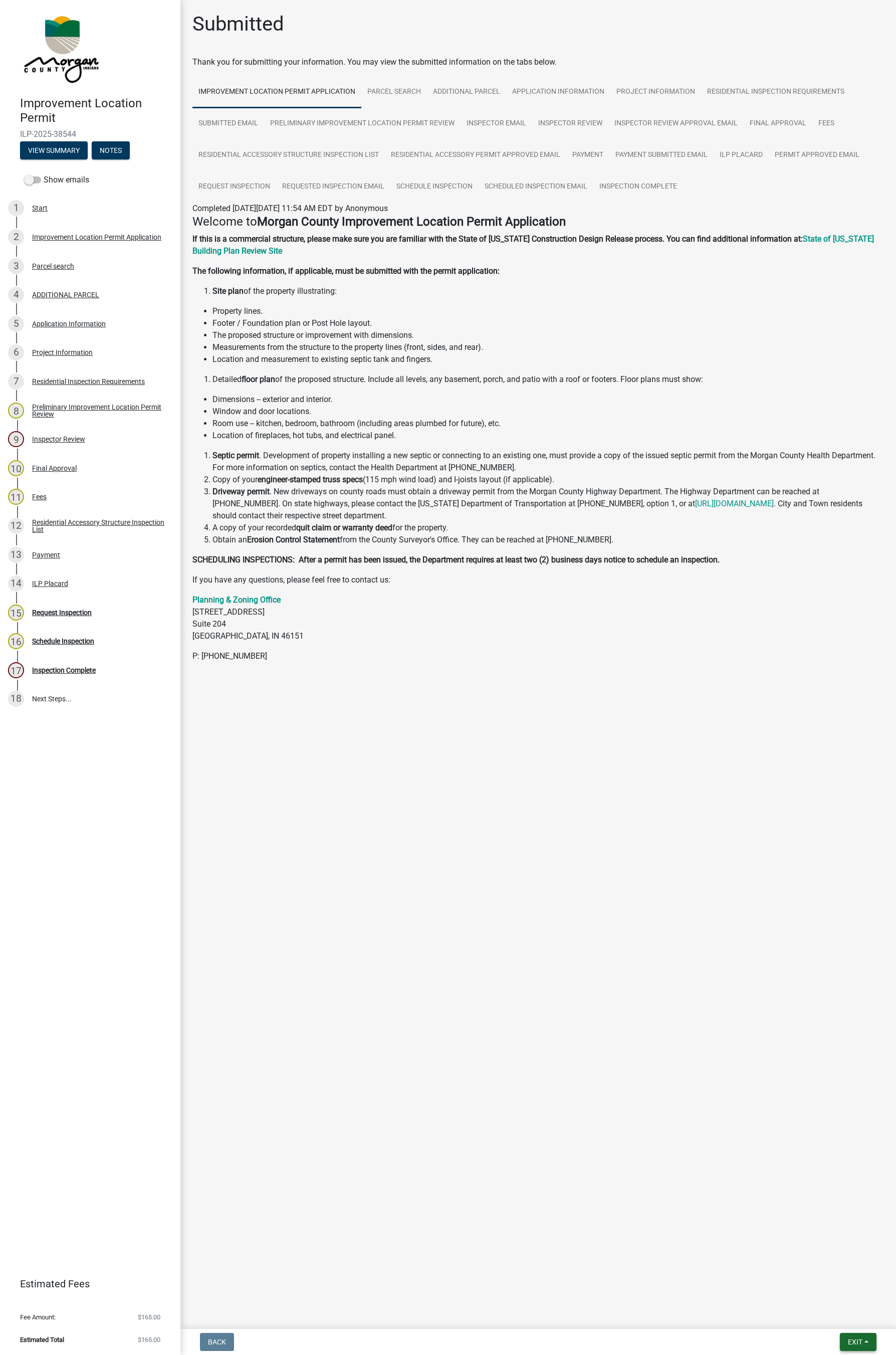
click at [713, 735] on span "Exit" at bounding box center [855, 1342] width 14 height 8
click at [713, 735] on button "Save & Exit" at bounding box center [837, 1316] width 80 height 24
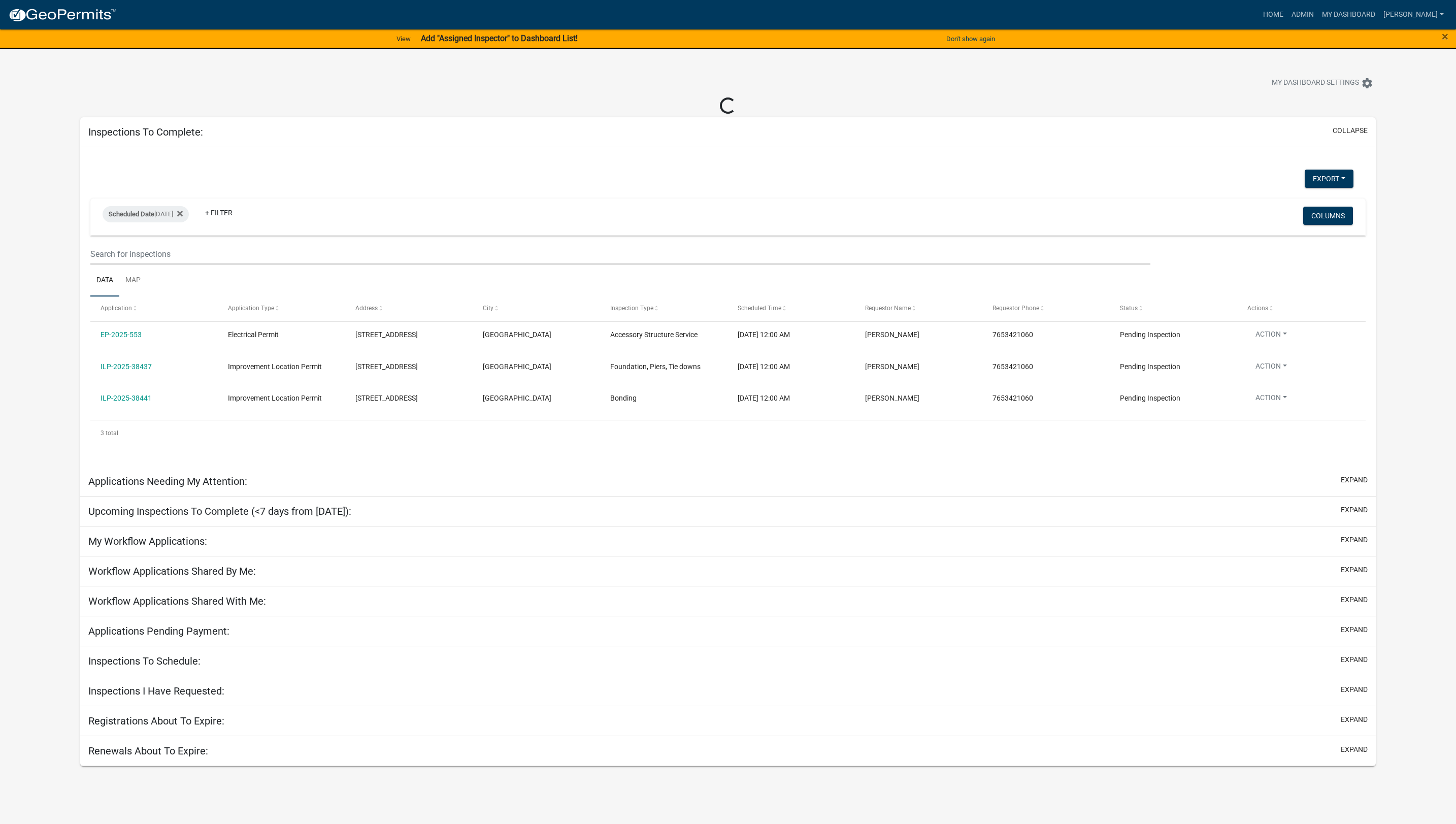
select select "1: 25"
